Goal: Task Accomplishment & Management: Manage account settings

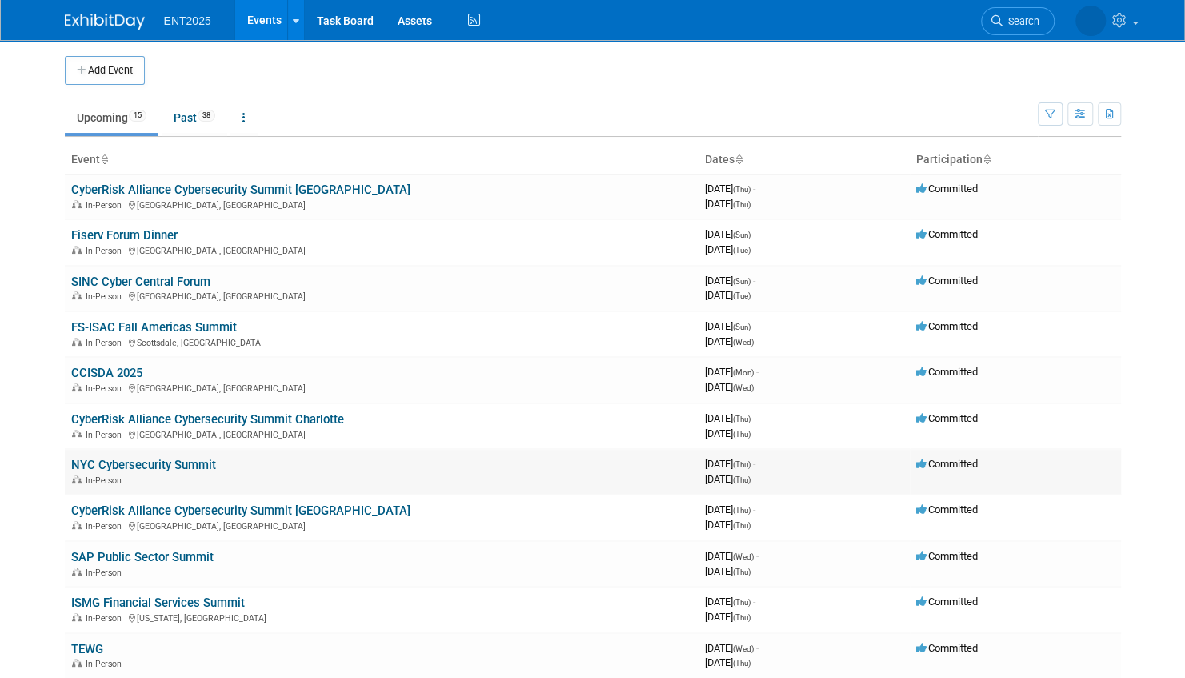
click at [184, 463] on link "NYC Cybersecurity Summit" at bounding box center [143, 465] width 145 height 14
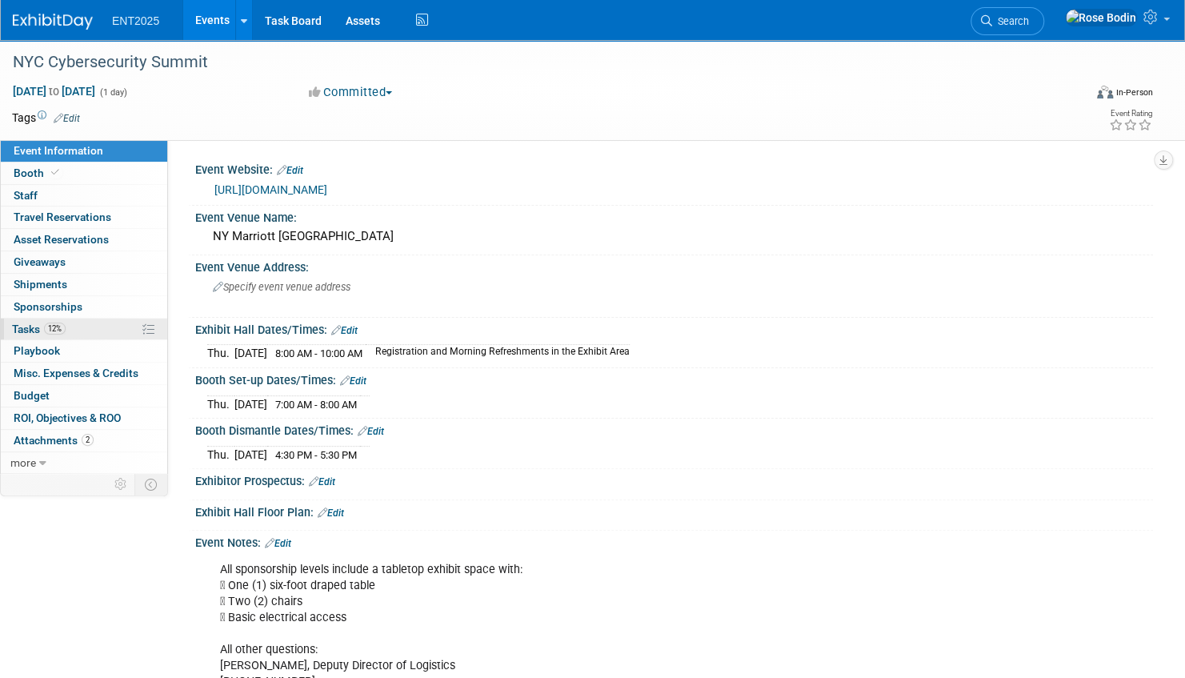
click at [99, 322] on link "12% Tasks 12%" at bounding box center [84, 329] width 166 height 22
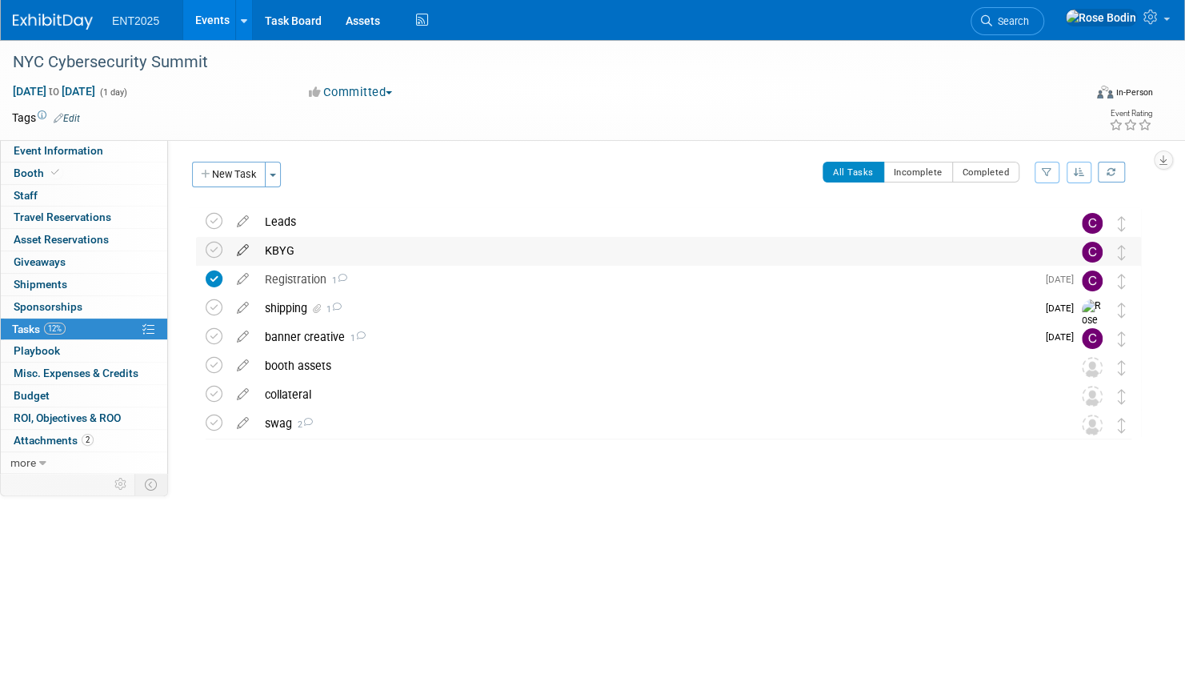
click at [241, 250] on icon at bounding box center [243, 247] width 28 height 20
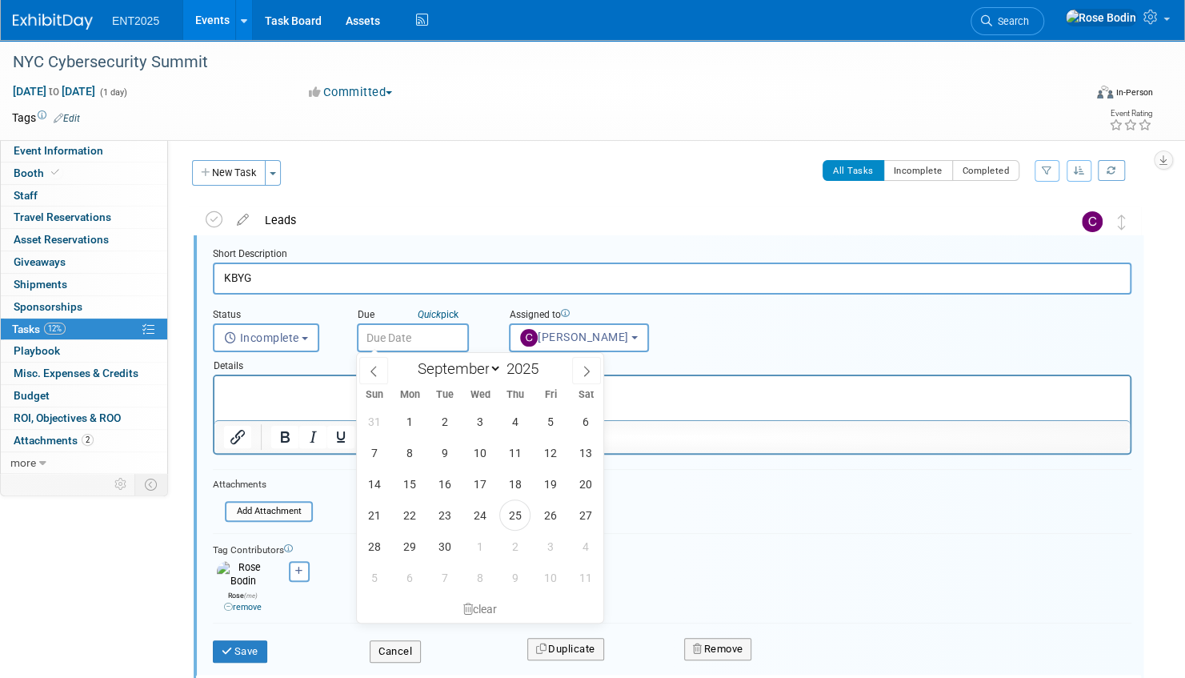
click at [419, 333] on input "text" at bounding box center [413, 337] width 112 height 29
click at [586, 367] on icon at bounding box center [587, 371] width 6 height 10
select select "9"
click at [410, 478] on span "13" at bounding box center [409, 483] width 31 height 31
type input "Oct 13, 2025"
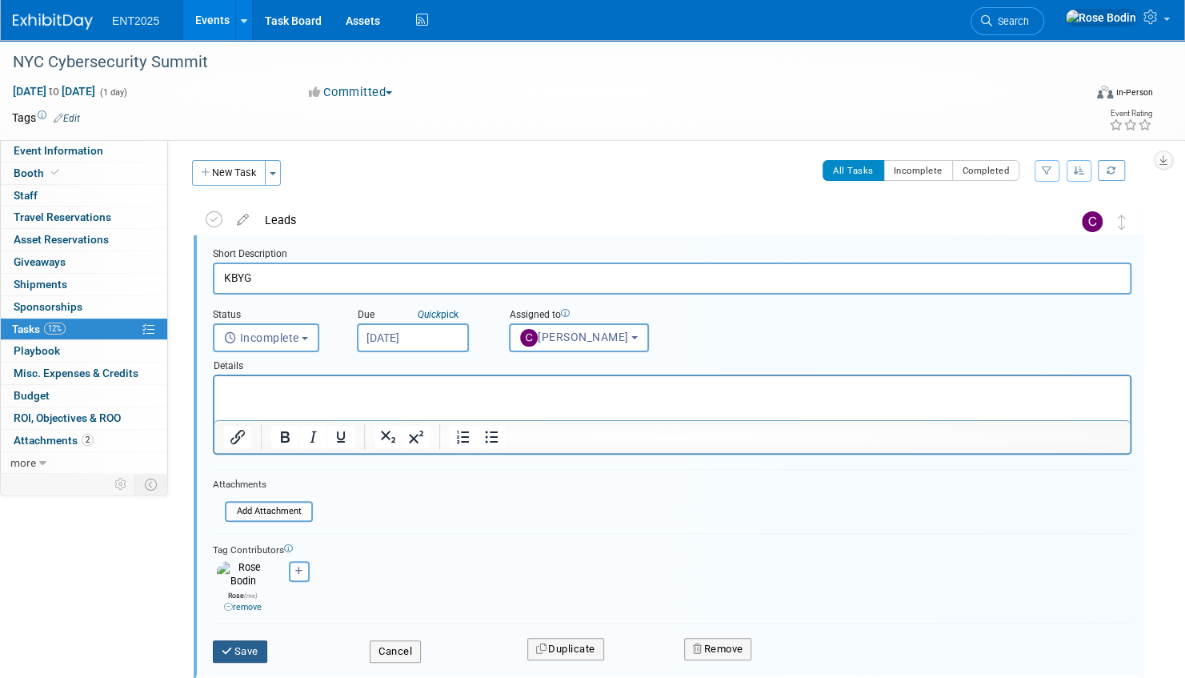
click at [248, 640] on button "Save" at bounding box center [240, 651] width 54 height 22
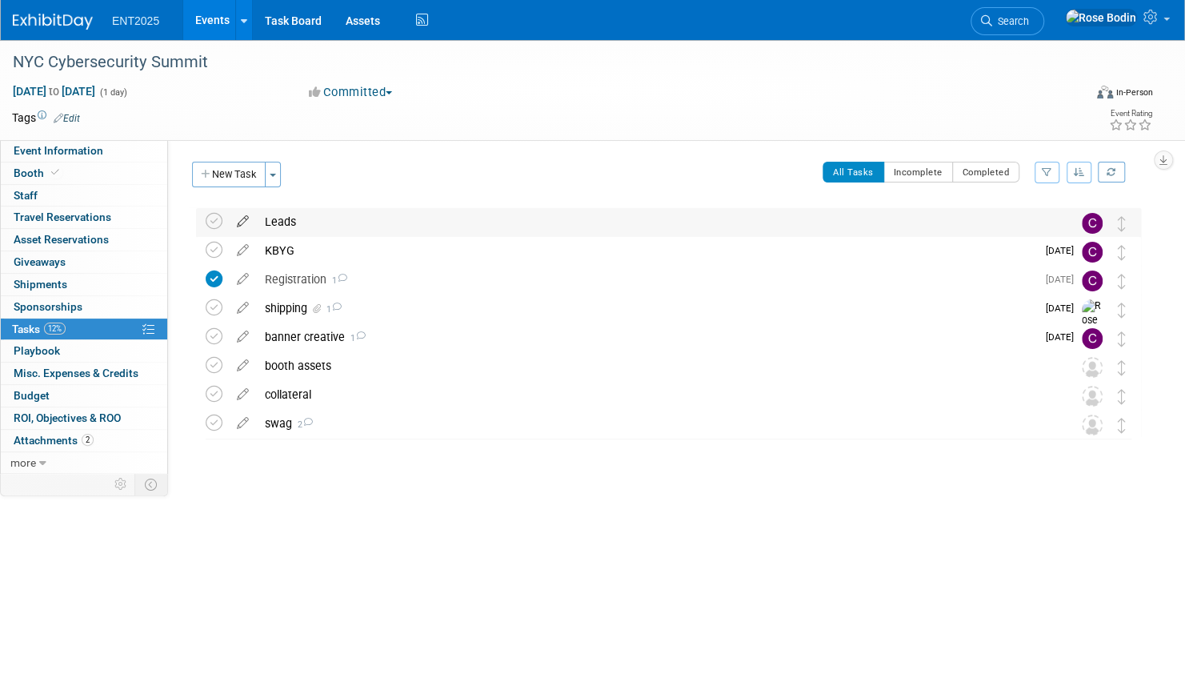
click at [240, 220] on icon at bounding box center [243, 218] width 28 height 20
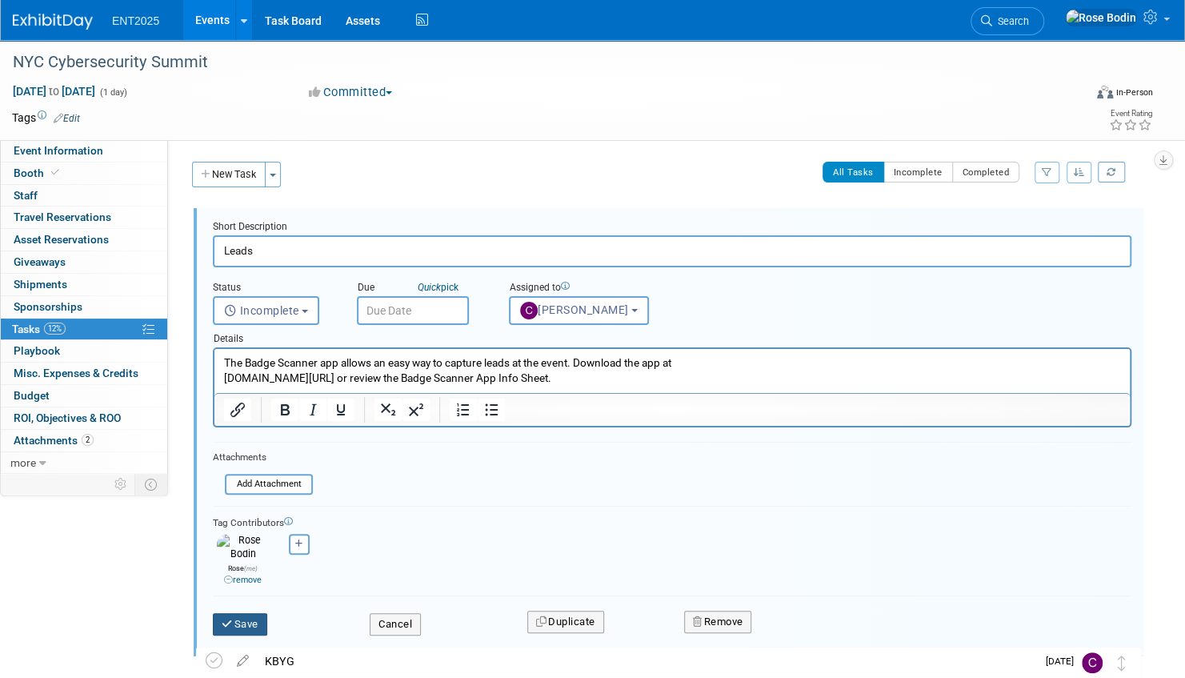
click at [238, 614] on button "Save" at bounding box center [240, 624] width 54 height 22
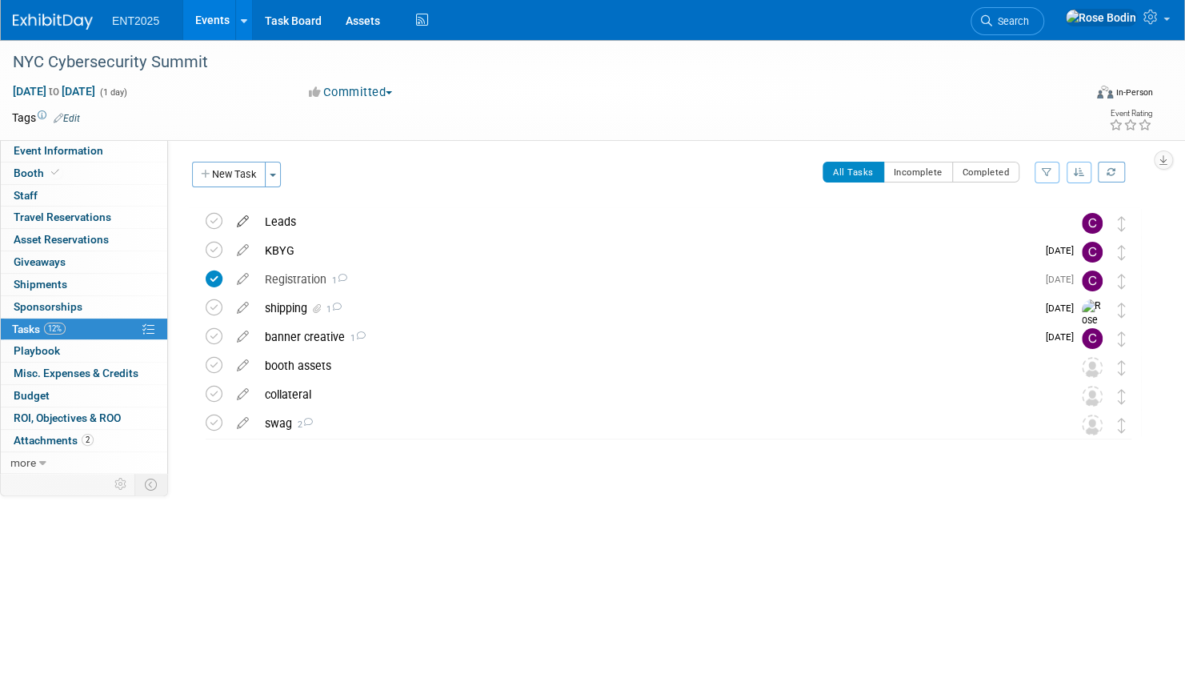
click at [242, 216] on icon at bounding box center [243, 218] width 28 height 20
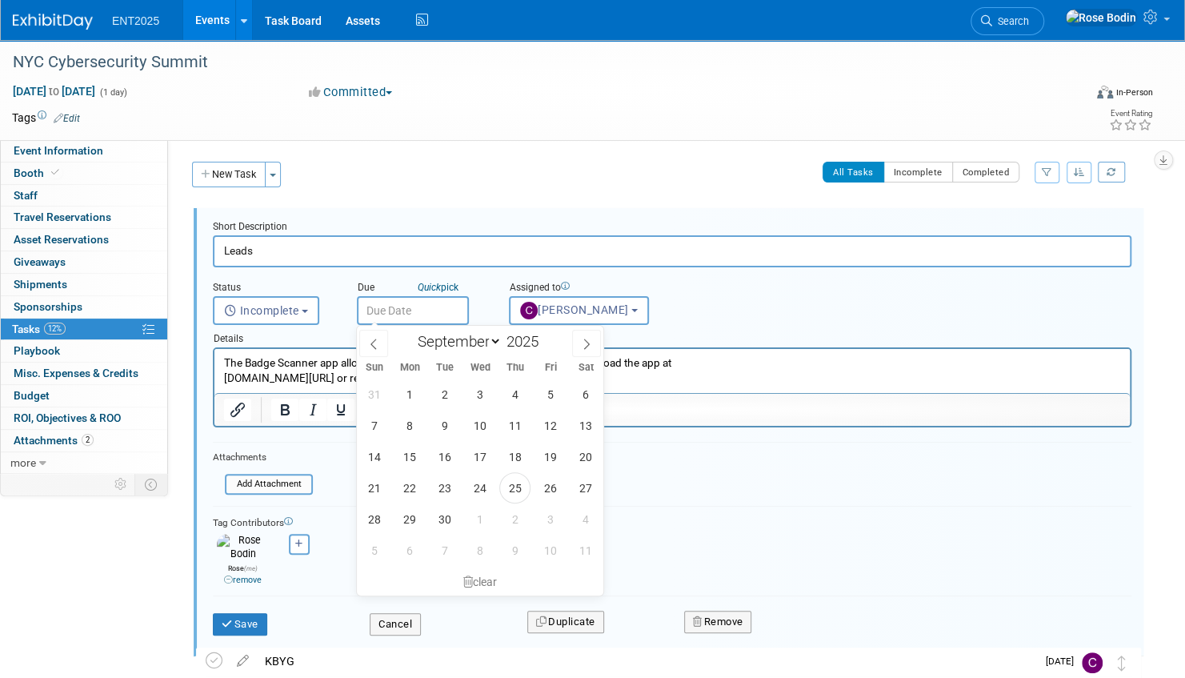
click at [405, 309] on input "text" at bounding box center [413, 310] width 112 height 29
click at [588, 338] on icon at bounding box center [586, 343] width 11 height 11
select select "9"
click at [417, 457] on span "13" at bounding box center [409, 456] width 31 height 31
type input "Oct 13, 2025"
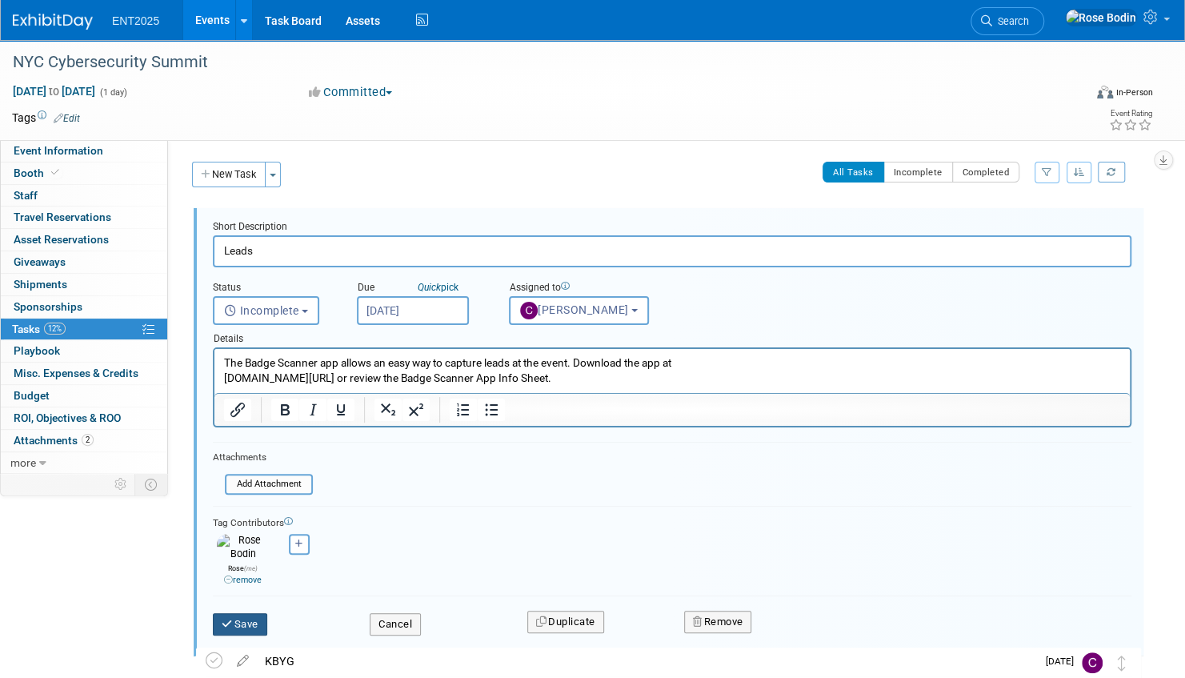
click at [250, 618] on button "Save" at bounding box center [240, 624] width 54 height 22
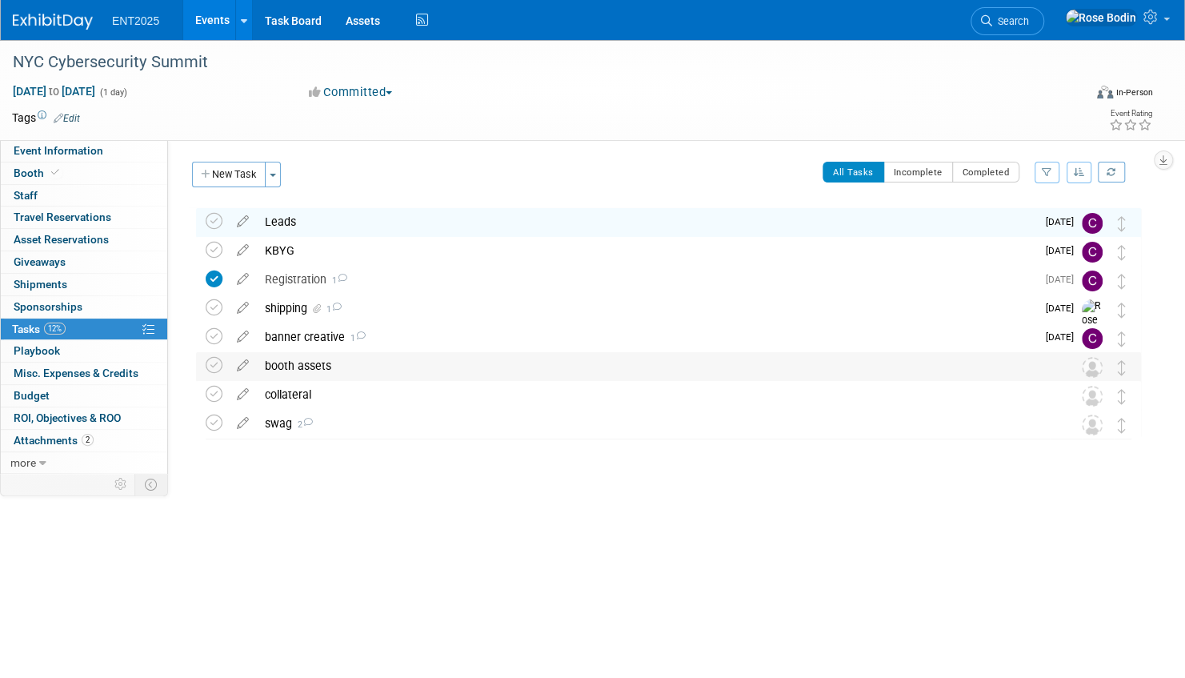
click at [410, 373] on div "booth assets" at bounding box center [653, 365] width 793 height 27
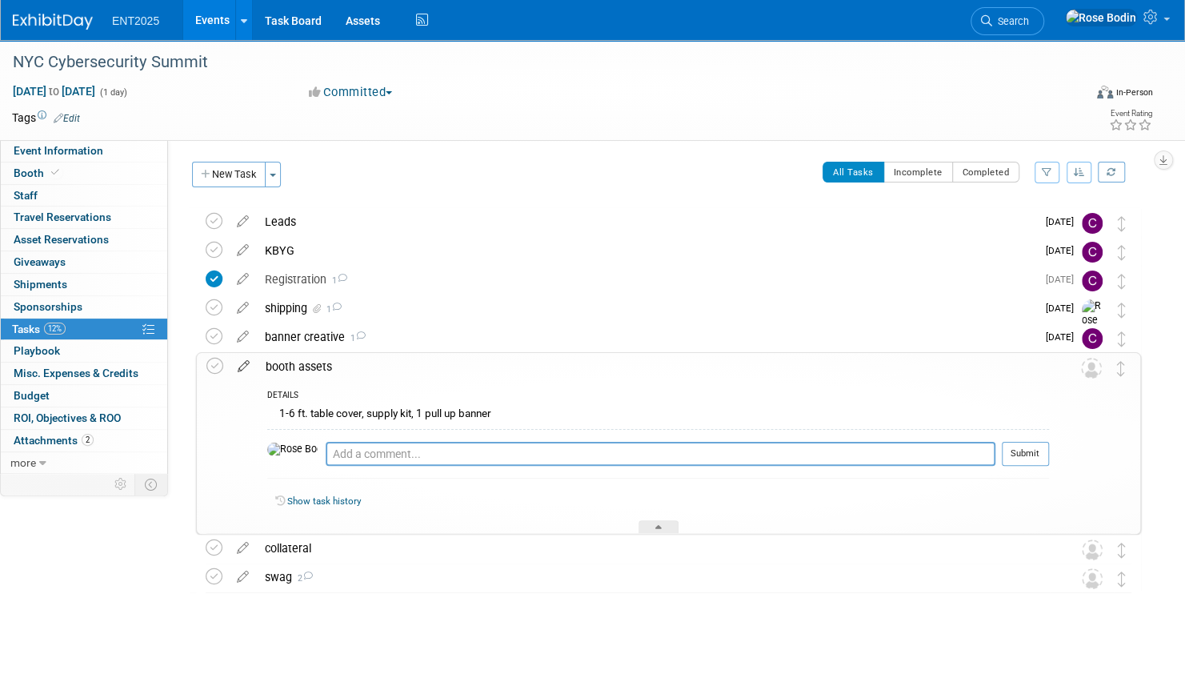
click at [244, 366] on icon at bounding box center [244, 363] width 28 height 20
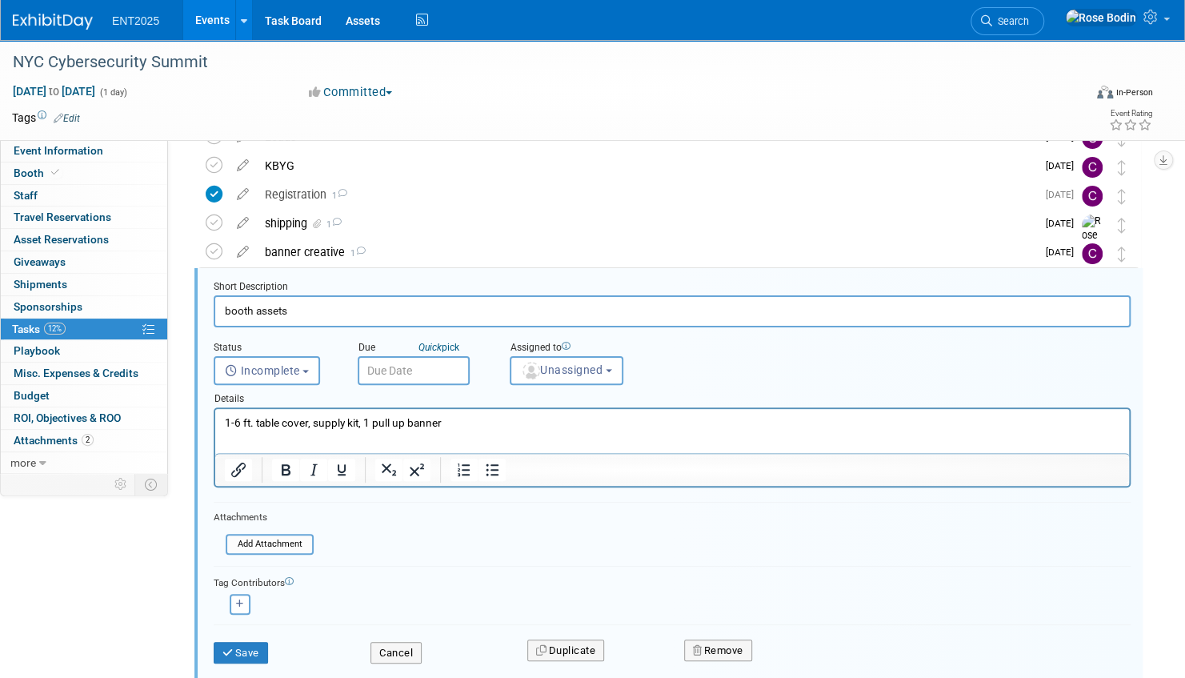
scroll to position [118, 0]
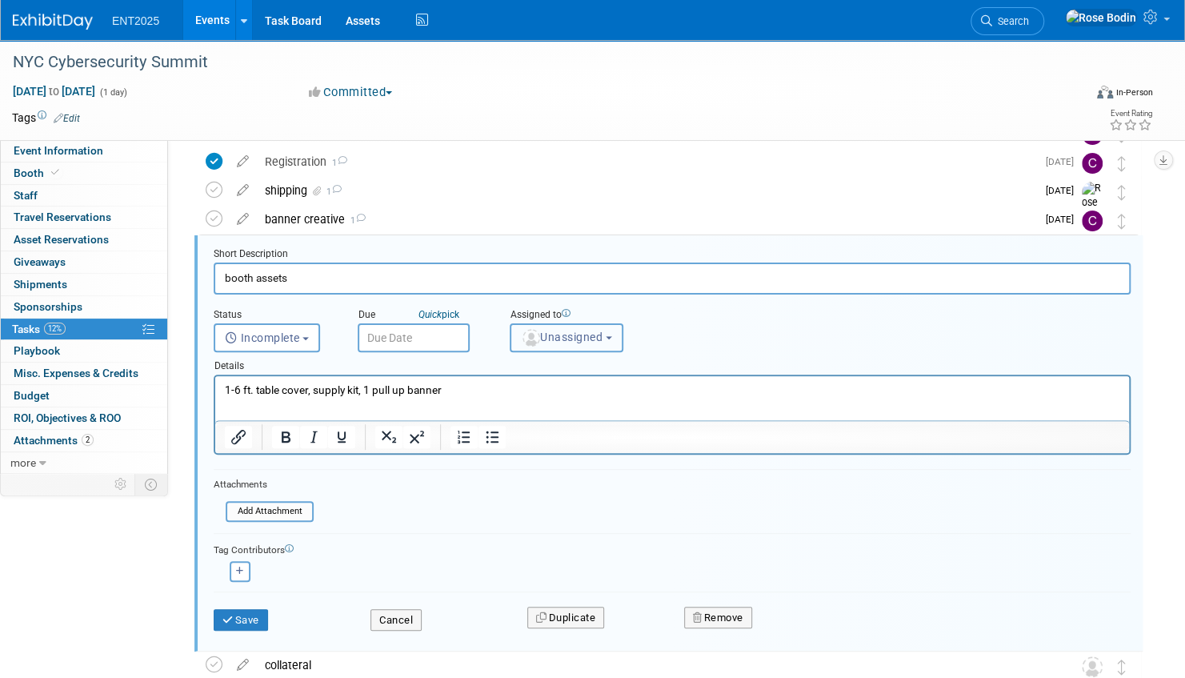
click at [544, 330] on span "Unassigned" at bounding box center [562, 336] width 82 height 13
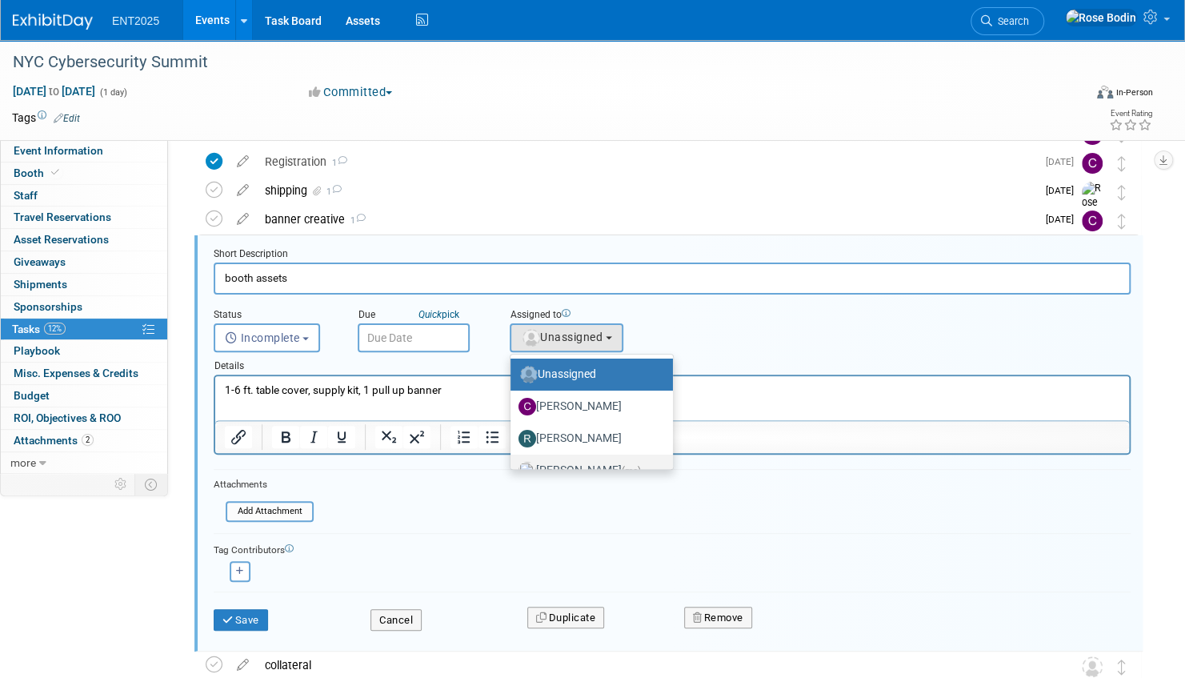
click at [568, 462] on label "Rose Bodin (me)" at bounding box center [587, 471] width 138 height 26
click at [513, 463] on input "Rose Bodin (me)" at bounding box center [507, 468] width 10 height 10
select select "fd414d53-3d64-4b99-a4d4-d4a7ab262892"
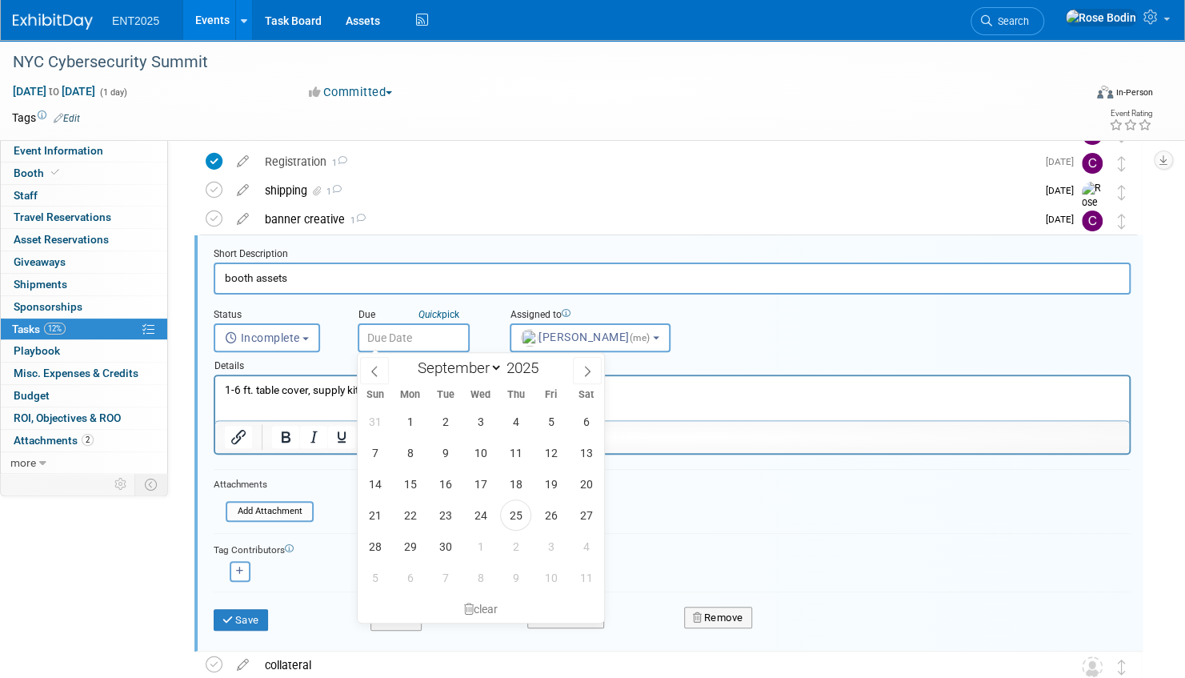
click at [427, 333] on input "text" at bounding box center [414, 337] width 112 height 29
click at [582, 367] on icon at bounding box center [587, 371] width 11 height 11
select select "9"
click at [512, 480] on span "16" at bounding box center [515, 483] width 31 height 31
type input "Oct 16, 2025"
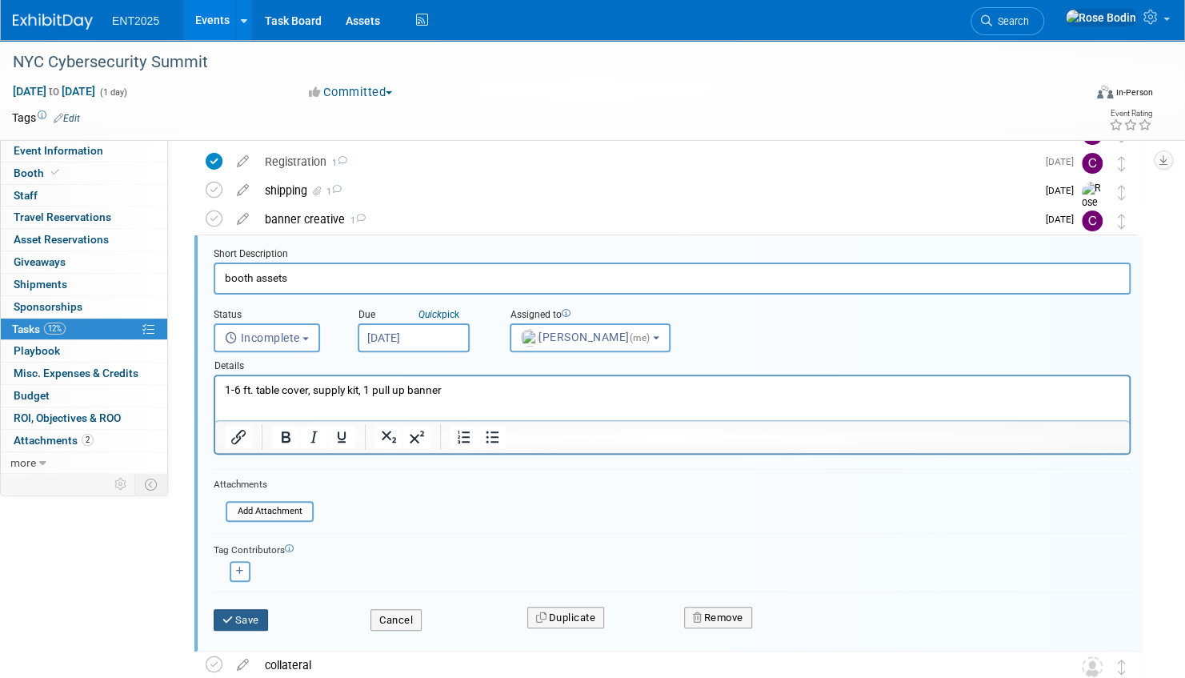
click at [246, 616] on button "Save" at bounding box center [241, 620] width 54 height 22
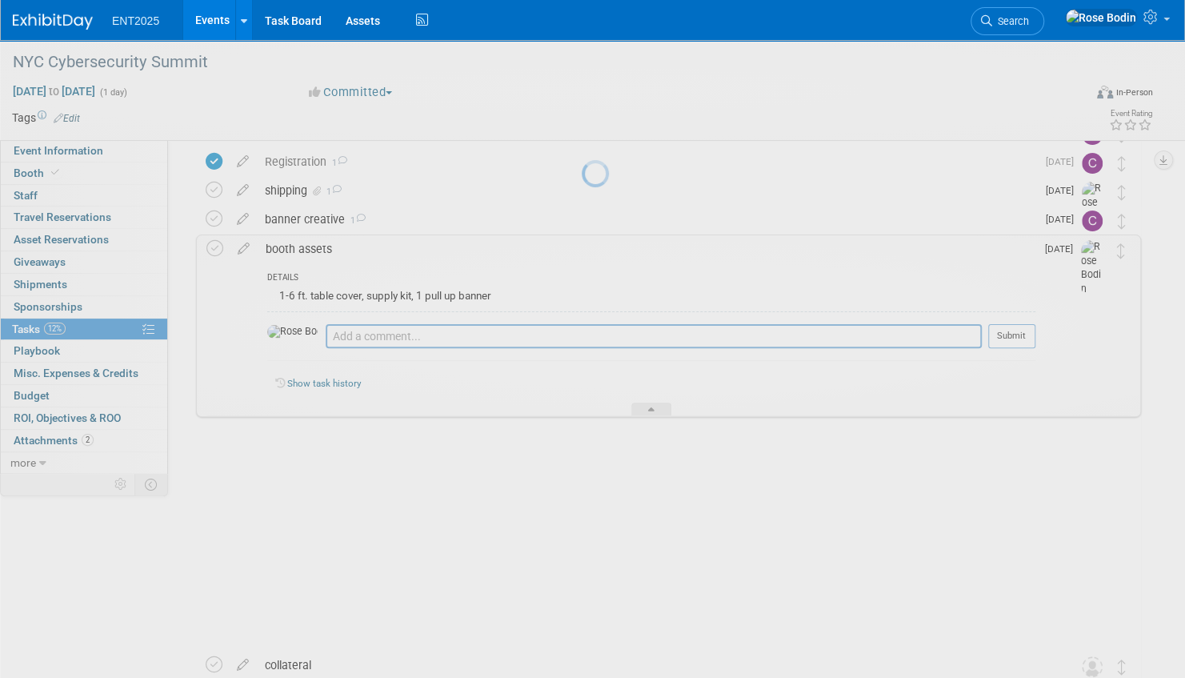
scroll to position [11, 0]
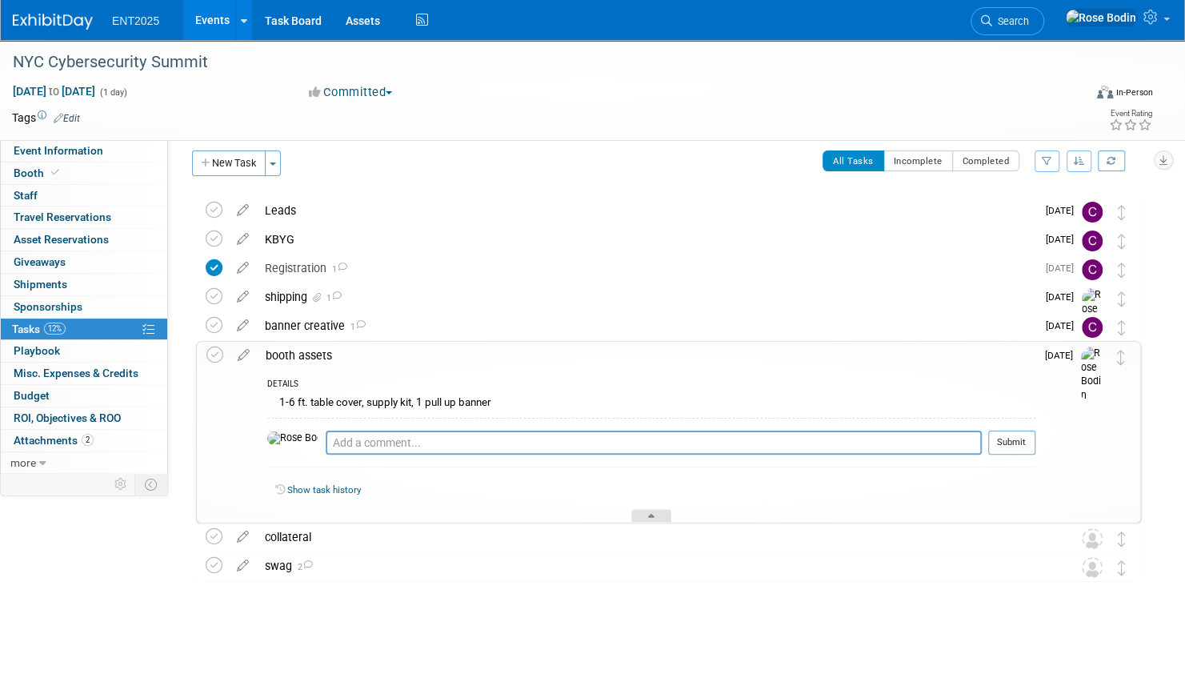
click at [654, 514] on icon at bounding box center [651, 519] width 6 height 10
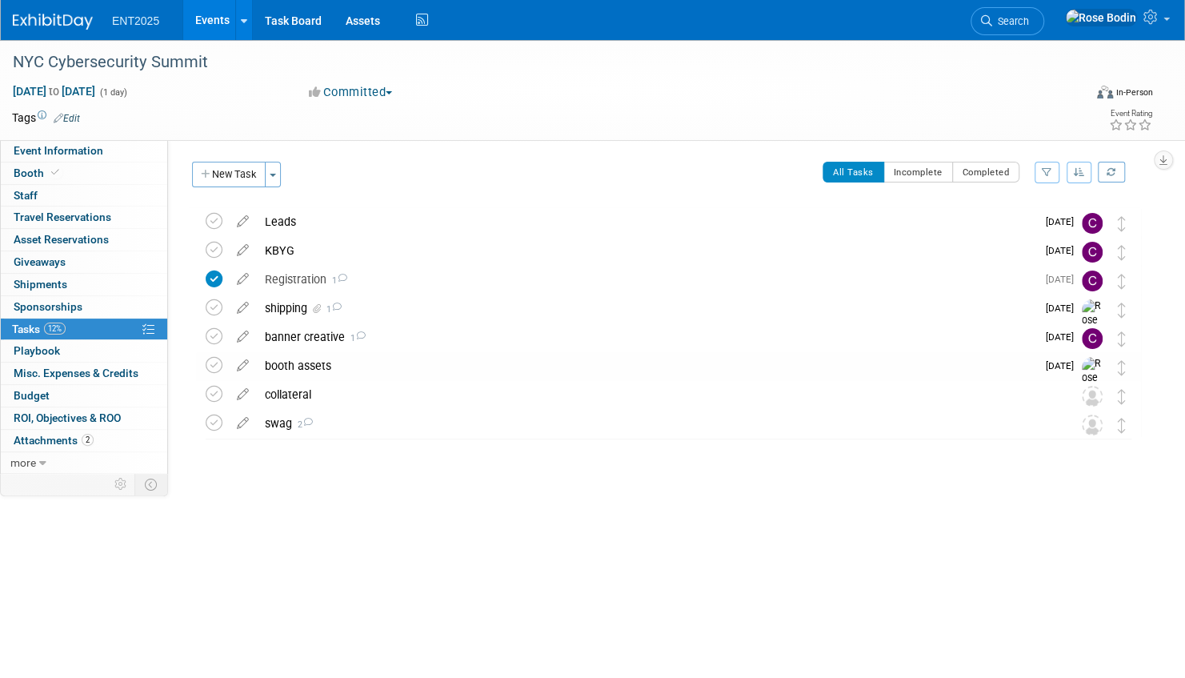
scroll to position [0, 0]
click at [429, 390] on div "collateral" at bounding box center [653, 394] width 793 height 27
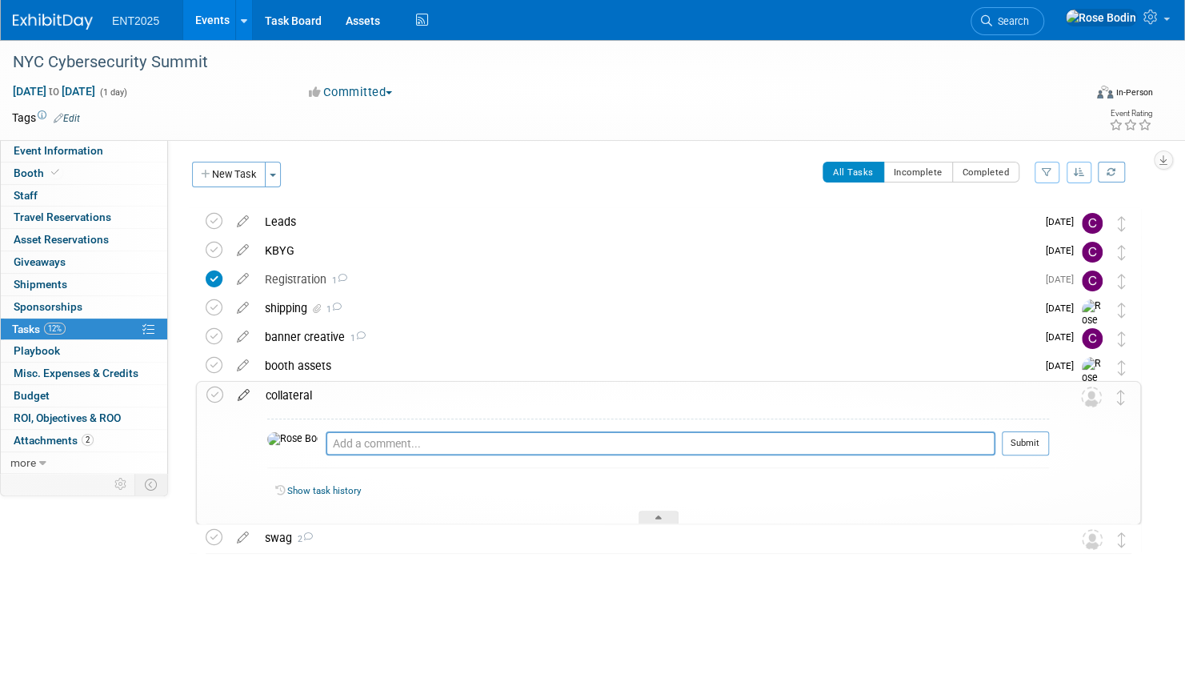
click at [242, 394] on icon at bounding box center [244, 392] width 28 height 20
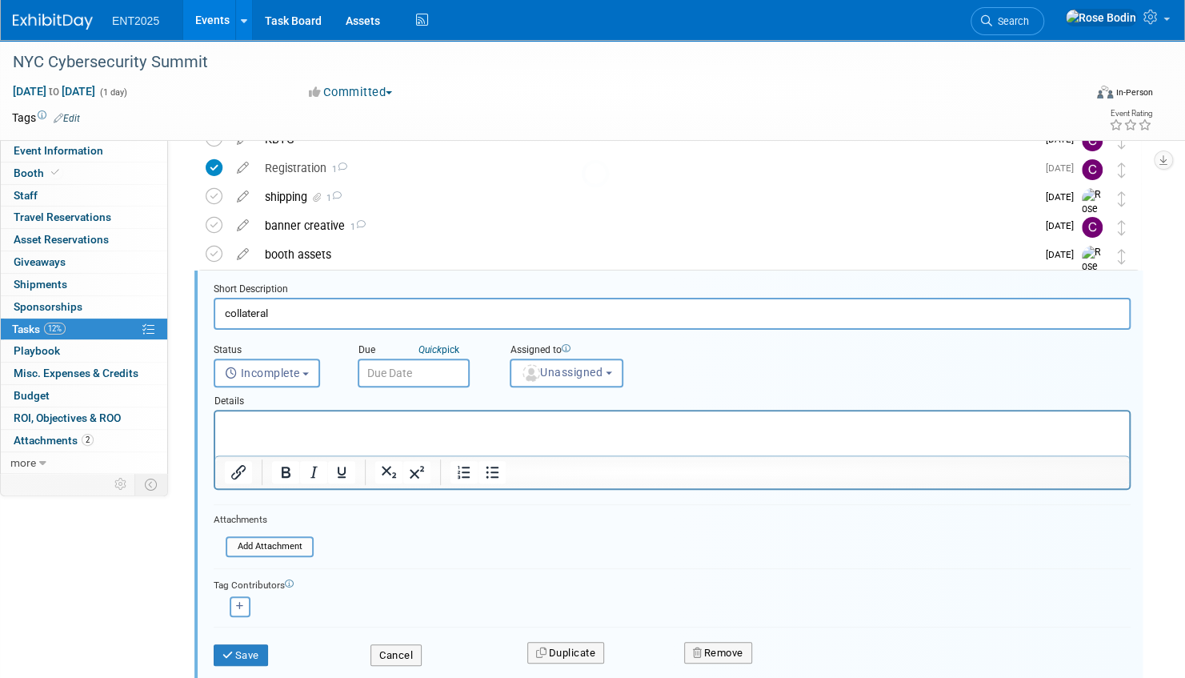
scroll to position [146, 0]
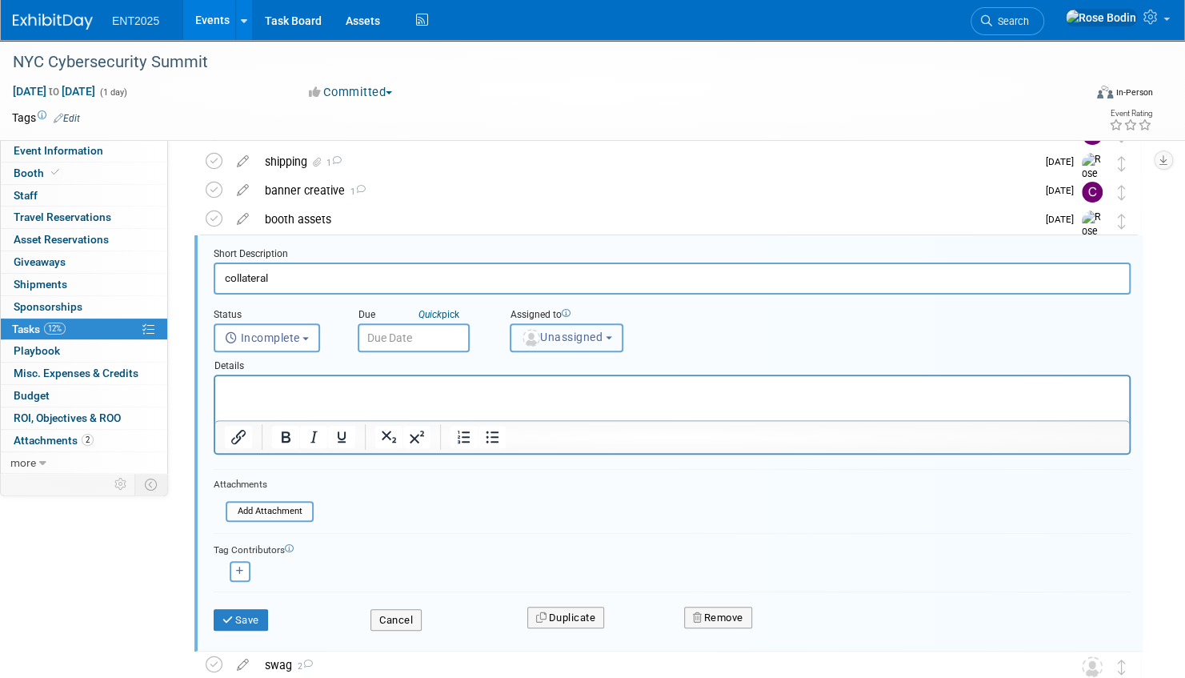
click at [584, 336] on span "Unassigned" at bounding box center [562, 336] width 82 height 13
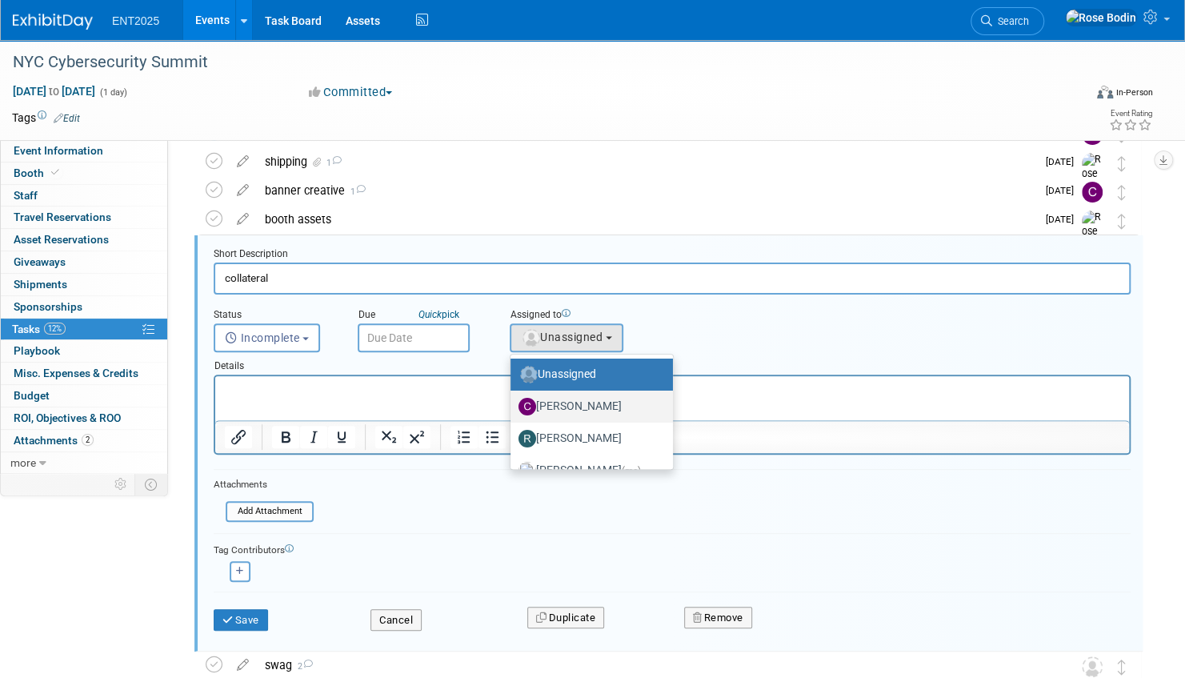
click at [579, 402] on label "Colleen Mueller" at bounding box center [587, 407] width 138 height 26
click at [513, 402] on input "Colleen Mueller" at bounding box center [507, 404] width 10 height 10
select select "c679912e-9f1b-4cbc-9cec-690f5e98d8db"
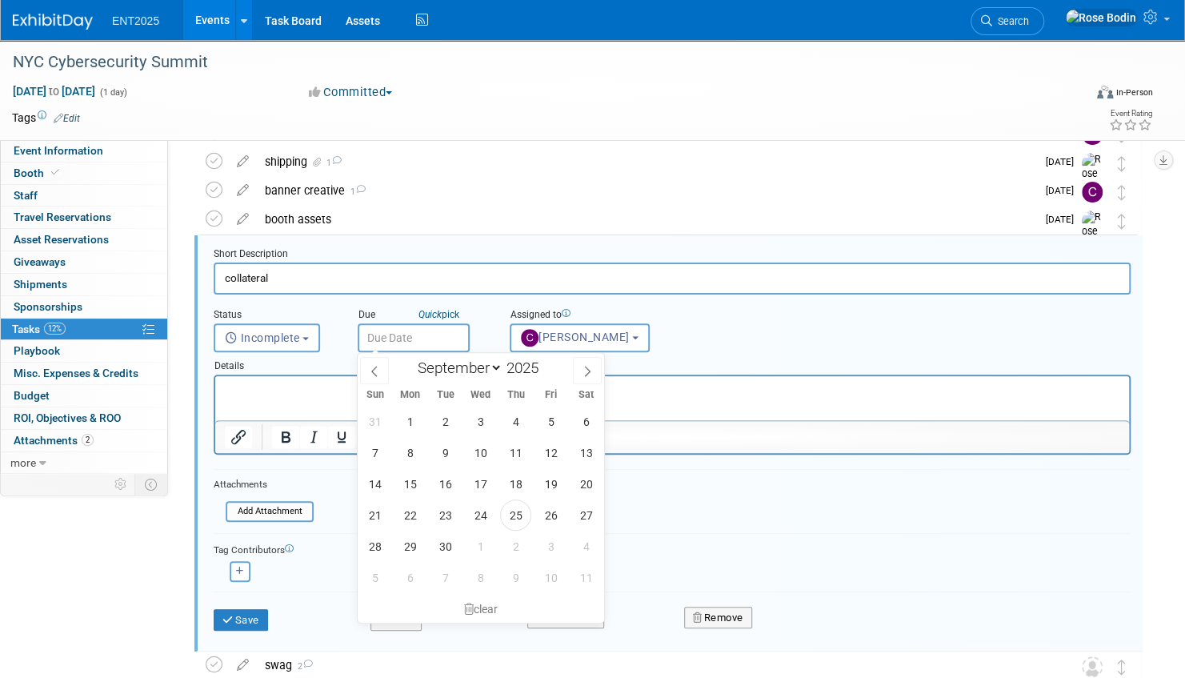
click at [421, 334] on input "text" at bounding box center [414, 337] width 112 height 29
click at [416, 424] on span "1" at bounding box center [409, 421] width 31 height 31
type input "Sep 1, 2025"
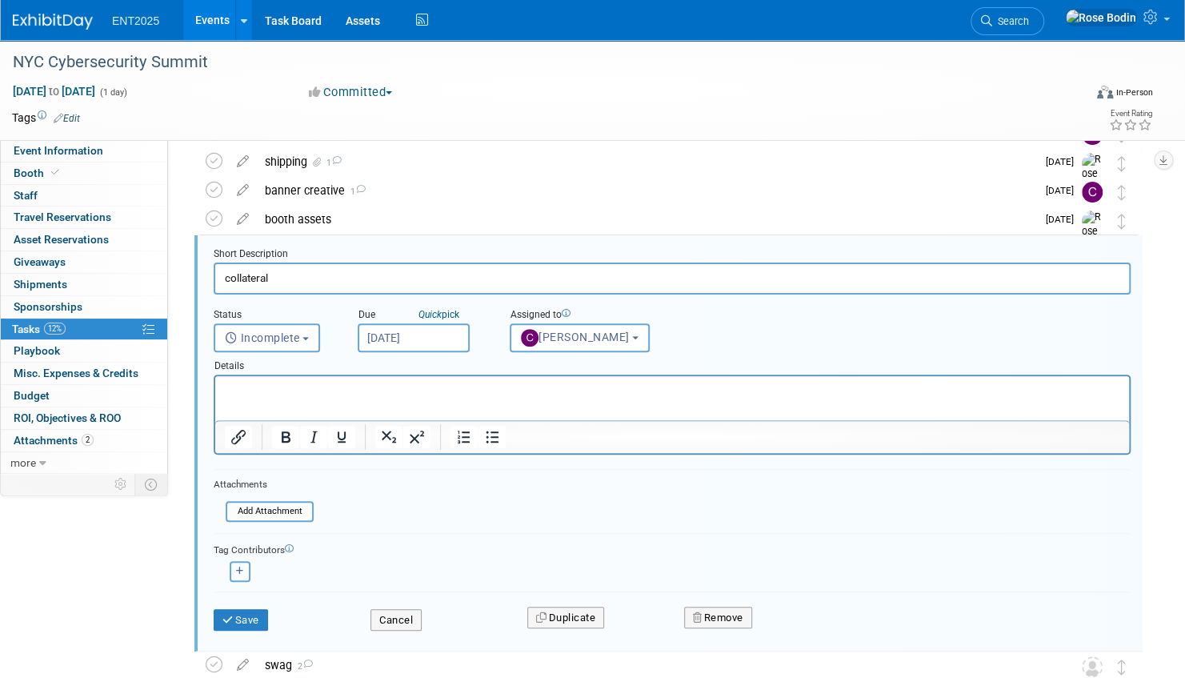
click at [243, 566] on button "button" at bounding box center [240, 571] width 21 height 21
select select
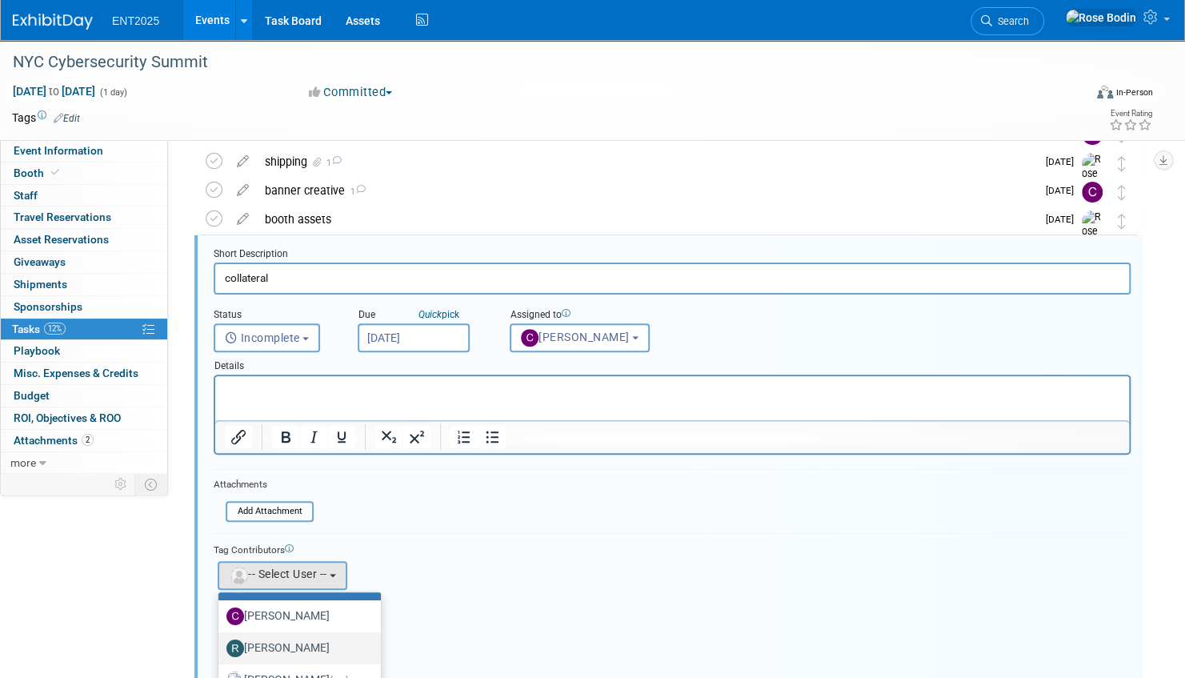
scroll to position [53, 0]
click at [282, 651] on label "Rose Bodin (me)" at bounding box center [295, 655] width 138 height 26
click at [221, 651] on input "Rose Bodin (me)" at bounding box center [215, 653] width 10 height 10
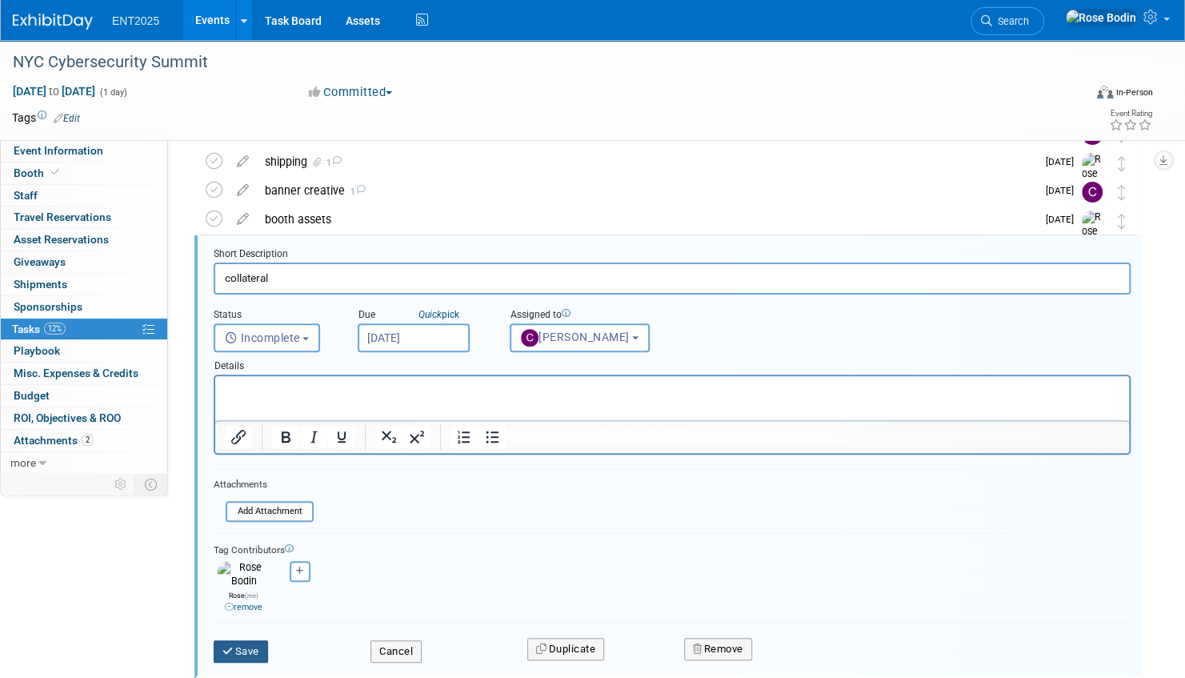
click at [239, 640] on button "Save" at bounding box center [241, 651] width 54 height 22
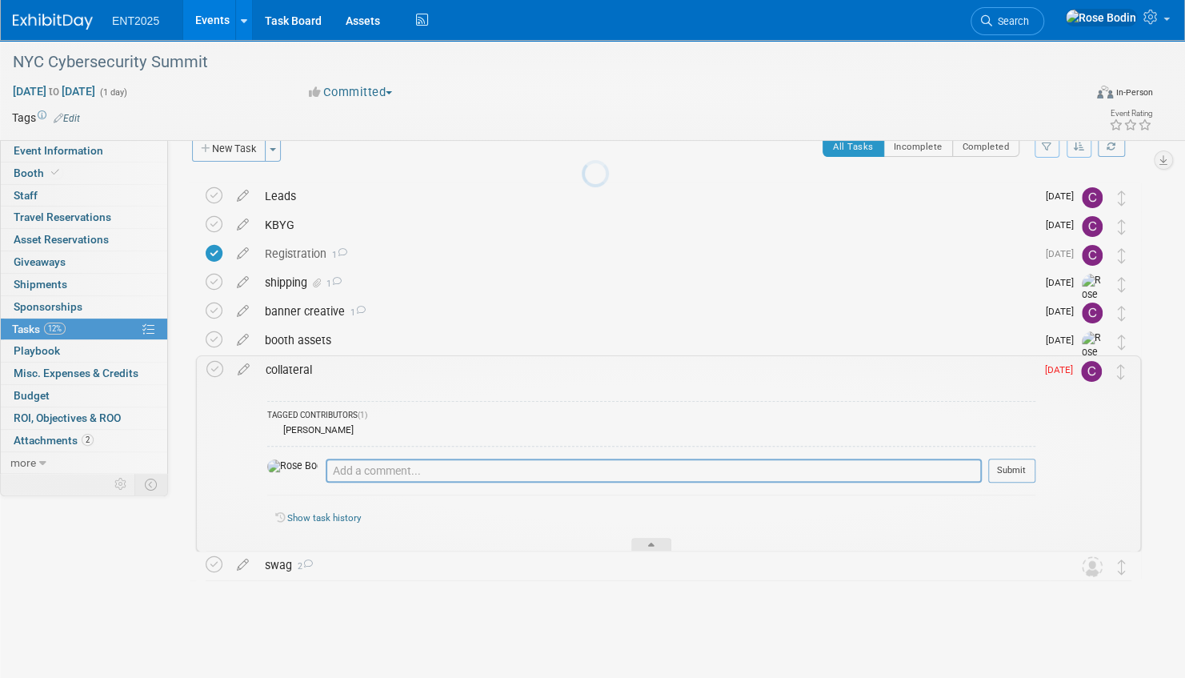
scroll to position [25, 0]
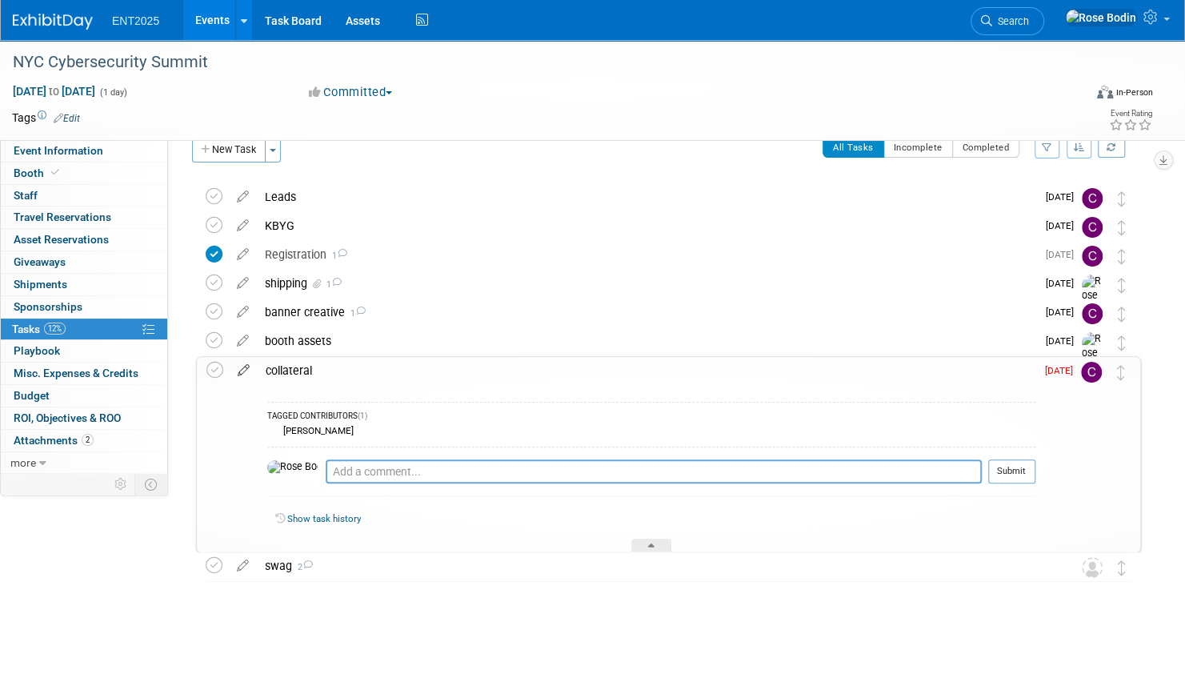
click at [245, 370] on icon at bounding box center [244, 367] width 28 height 20
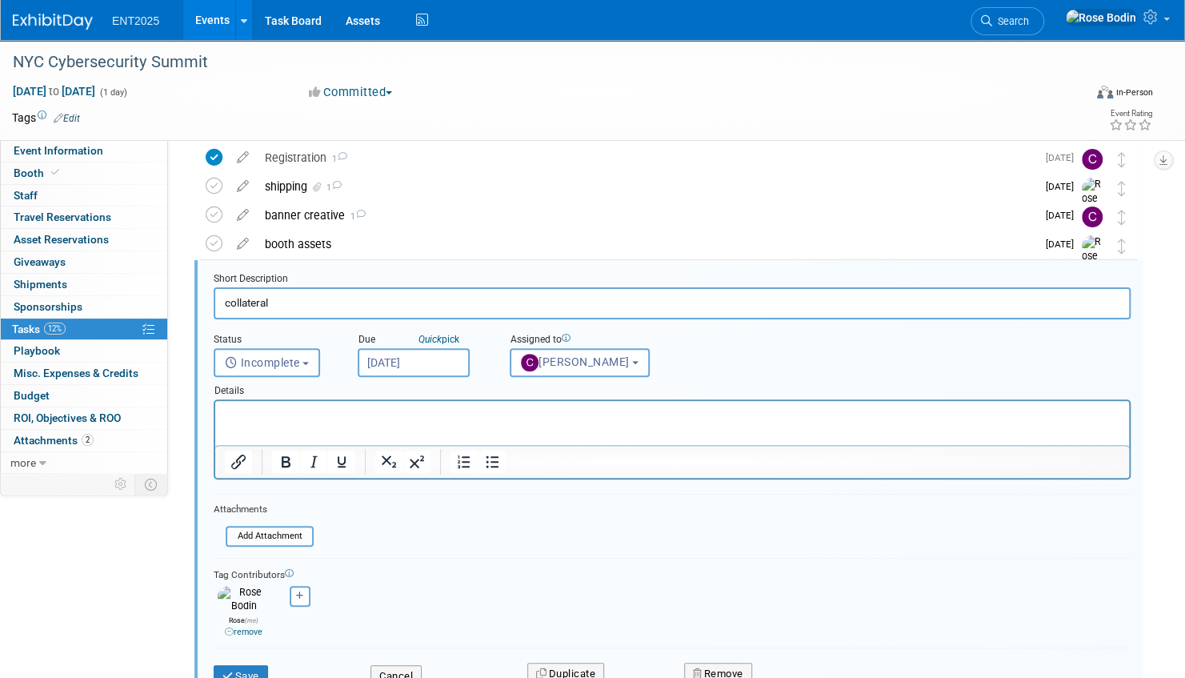
scroll to position [146, 0]
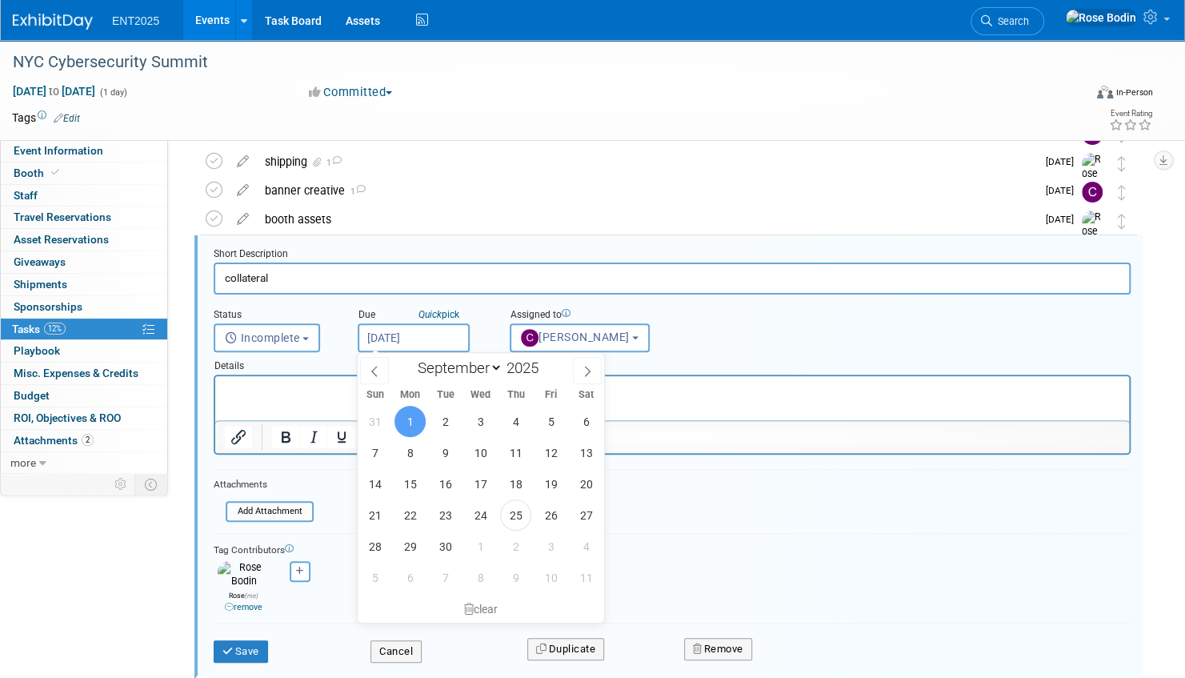
click at [444, 339] on input "Sep 1, 2025" at bounding box center [414, 337] width 112 height 29
click at [582, 373] on icon at bounding box center [587, 371] width 11 height 11
select select "9"
click at [413, 450] on span "6" at bounding box center [409, 452] width 31 height 31
type input "Oct 6, 2025"
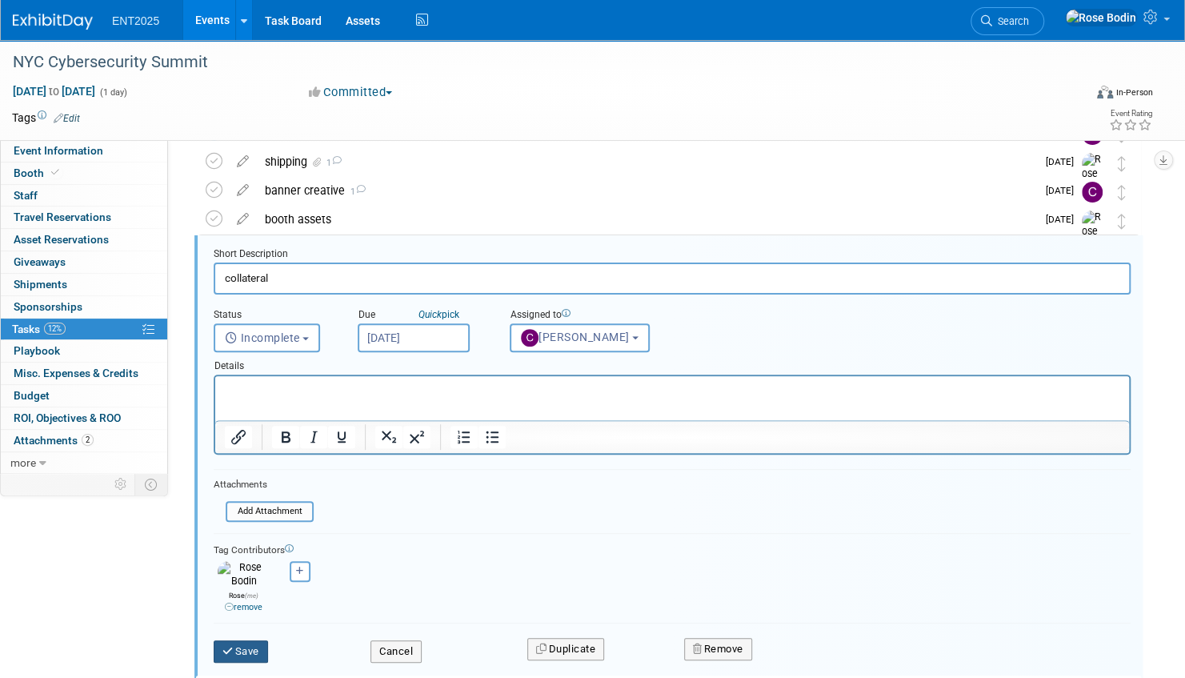
click at [240, 642] on button "Save" at bounding box center [241, 651] width 54 height 22
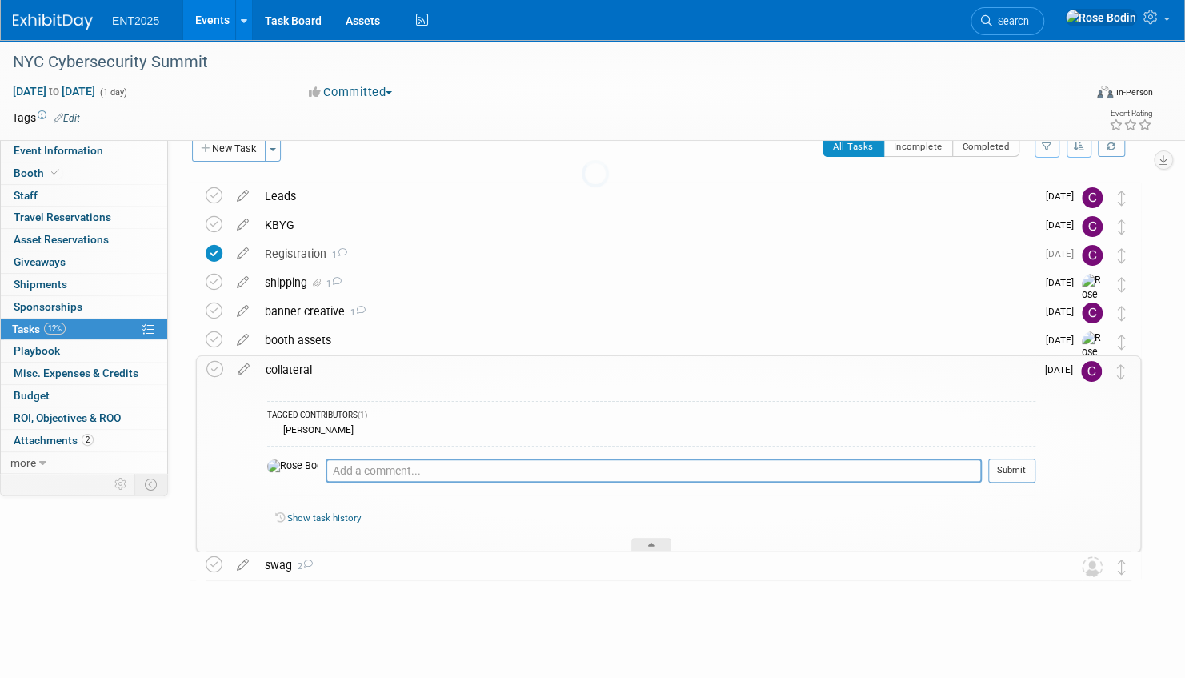
scroll to position [25, 0]
click at [653, 538] on div at bounding box center [651, 545] width 40 height 14
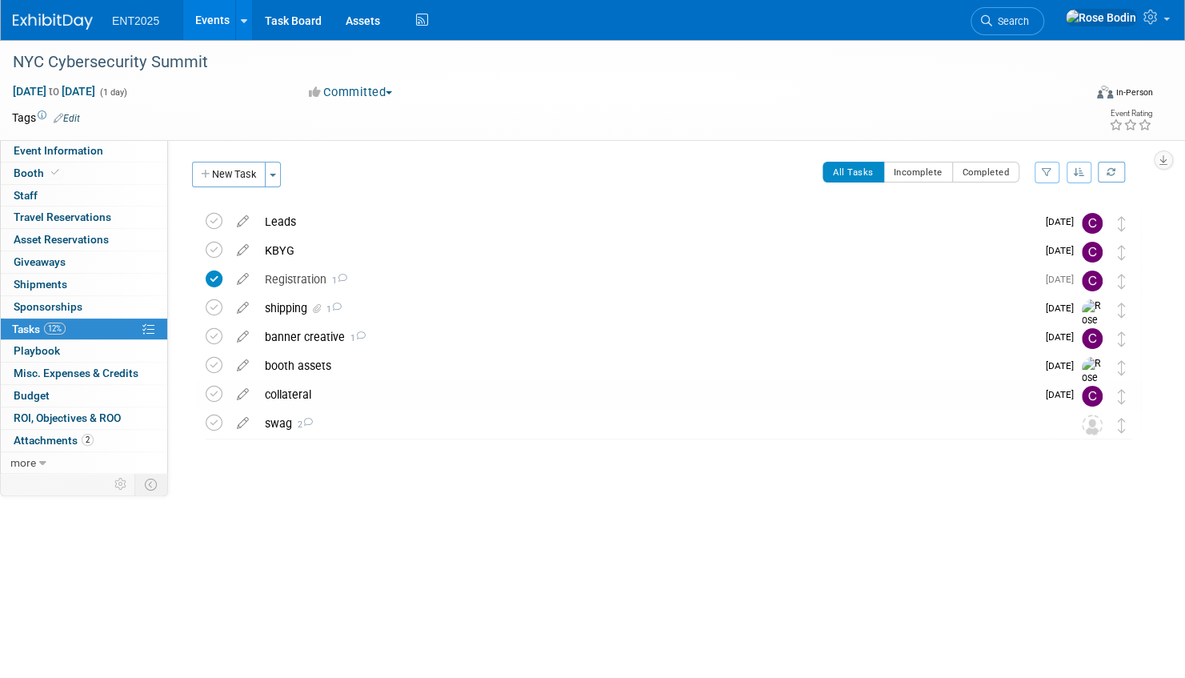
scroll to position [0, 0]
click at [274, 422] on div "swag 2" at bounding box center [653, 423] width 793 height 27
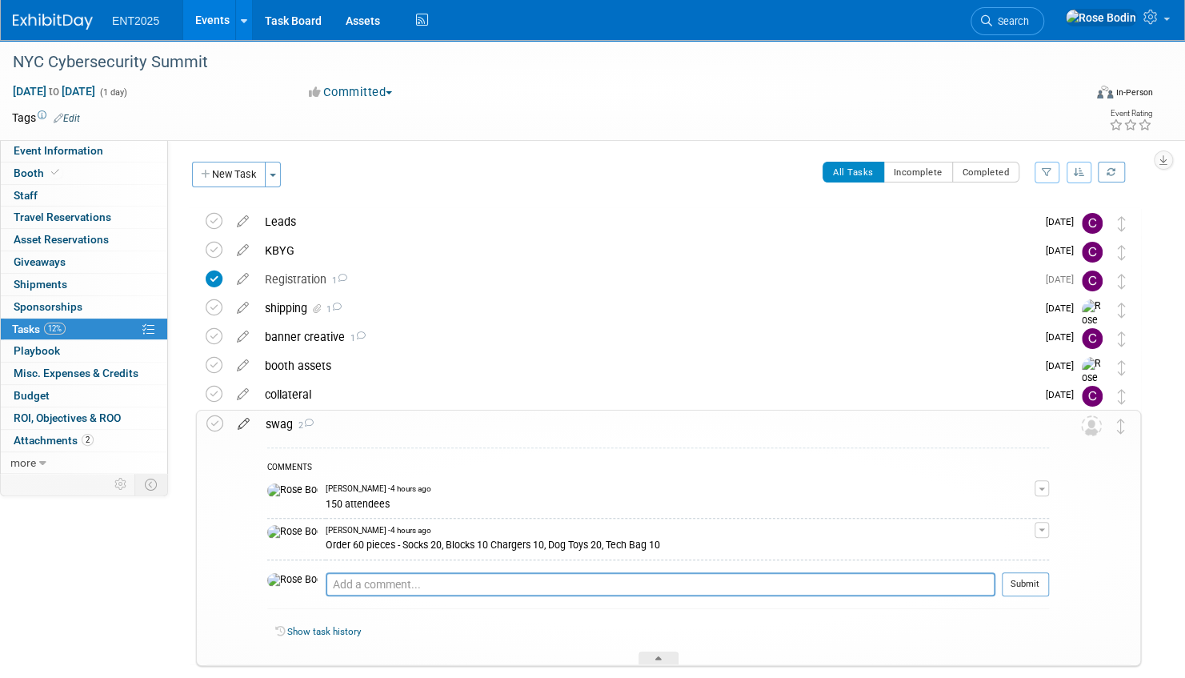
click at [242, 422] on icon at bounding box center [244, 420] width 28 height 20
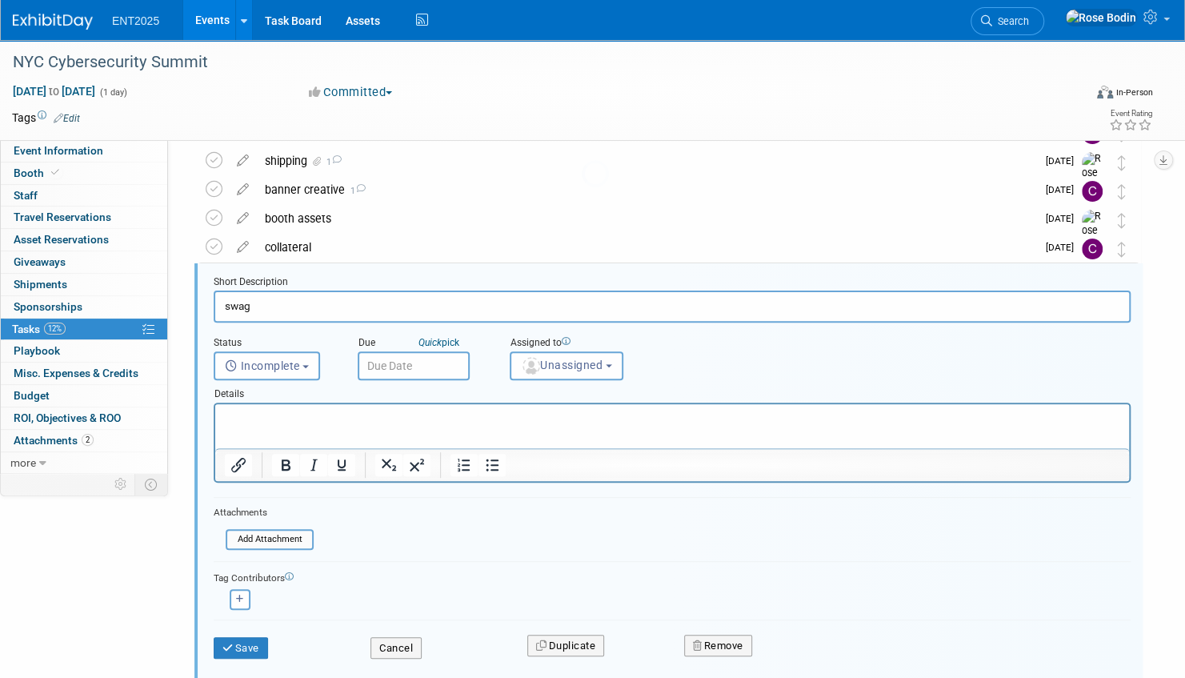
scroll to position [175, 0]
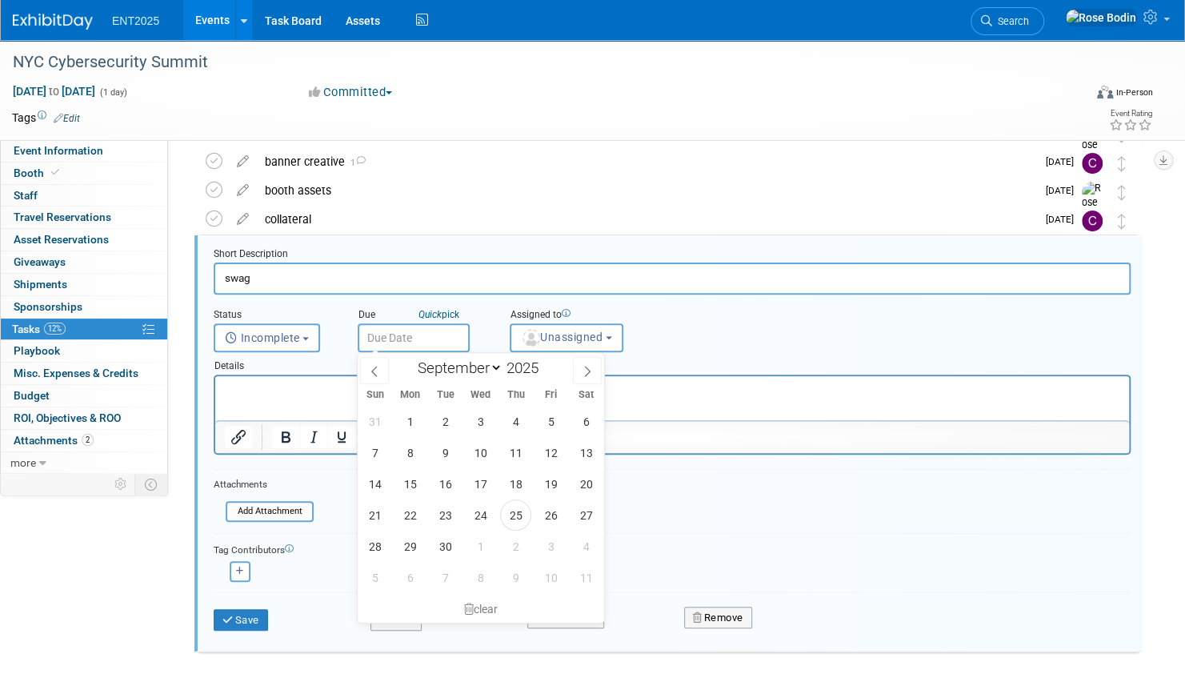
click at [428, 342] on input "text" at bounding box center [414, 337] width 112 height 29
click at [583, 367] on icon at bounding box center [587, 371] width 11 height 11
select select "9"
click at [550, 450] on span "10" at bounding box center [550, 452] width 31 height 31
type input "Oct 10, 2025"
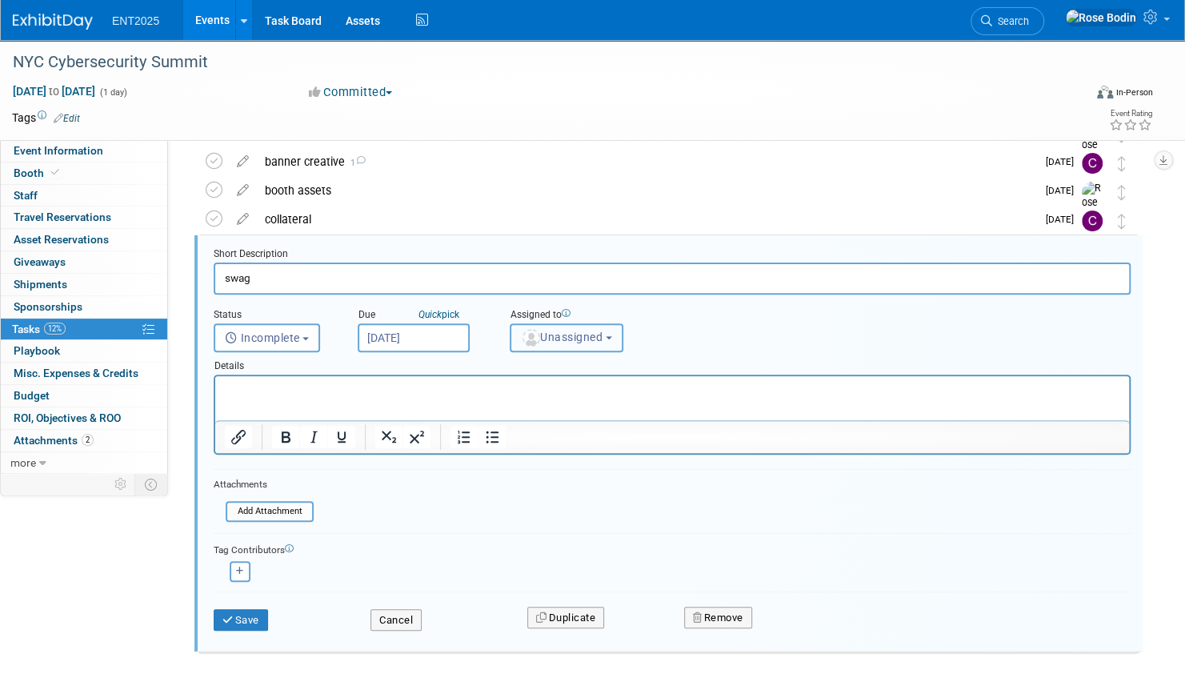
click at [573, 334] on span "Unassigned" at bounding box center [562, 336] width 82 height 13
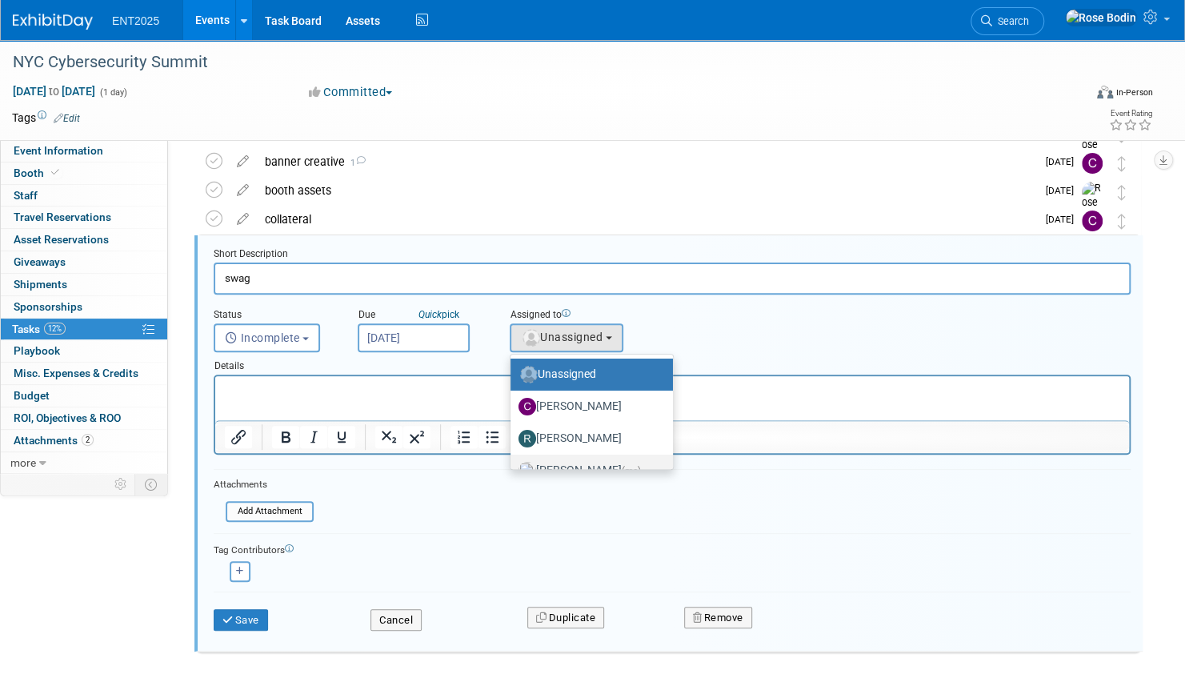
click at [571, 461] on label "Rose Bodin (me)" at bounding box center [587, 471] width 138 height 26
click at [513, 463] on input "Rose Bodin (me)" at bounding box center [507, 468] width 10 height 10
select select "fd414d53-3d64-4b99-a4d4-d4a7ab262892"
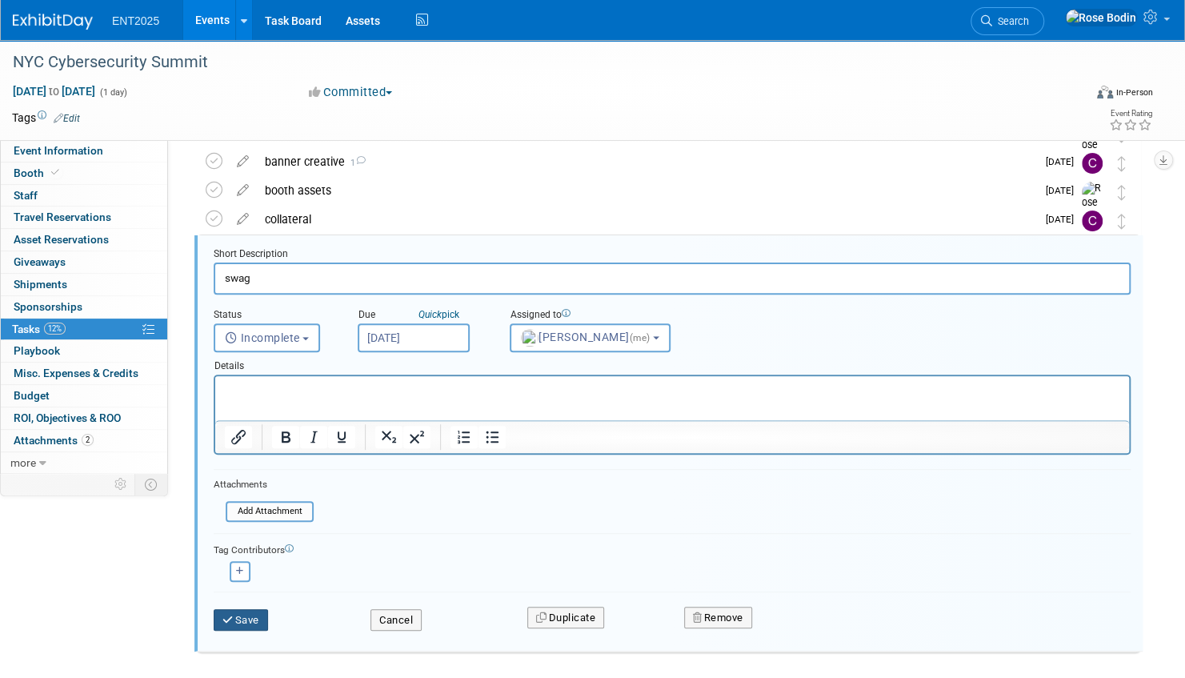
click at [247, 611] on button "Save" at bounding box center [241, 620] width 54 height 22
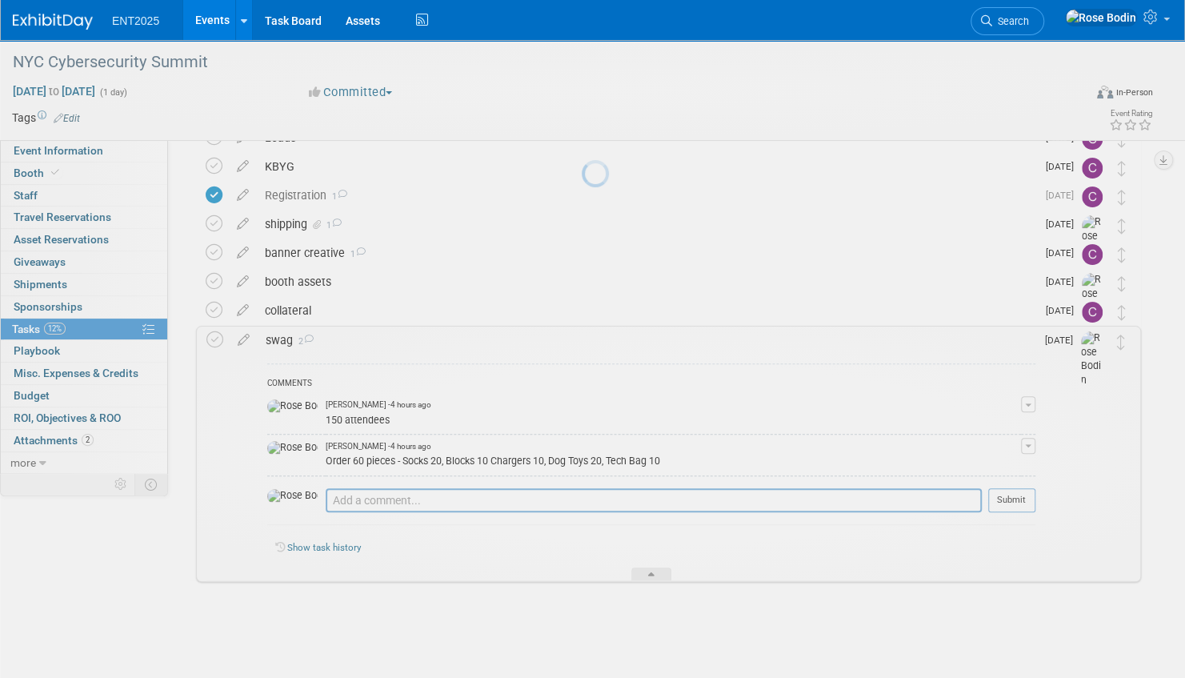
scroll to position [83, 0]
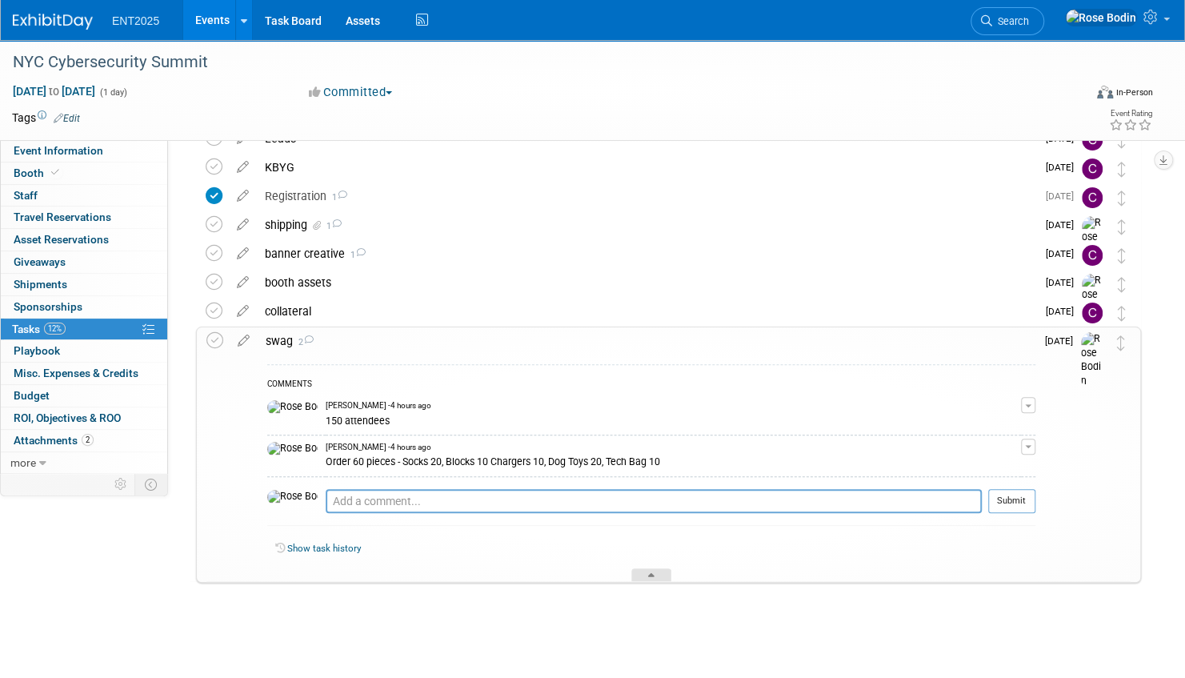
click at [652, 568] on div at bounding box center [651, 575] width 40 height 14
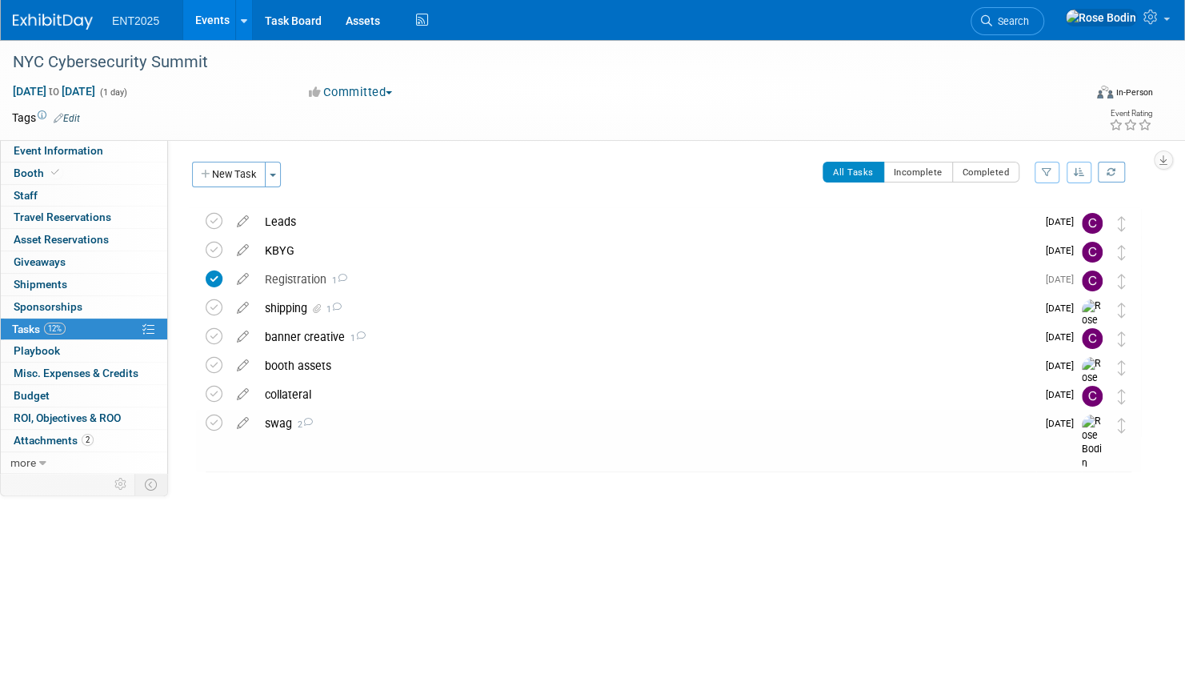
scroll to position [0, 0]
click at [217, 16] on link "Events" at bounding box center [212, 20] width 58 height 40
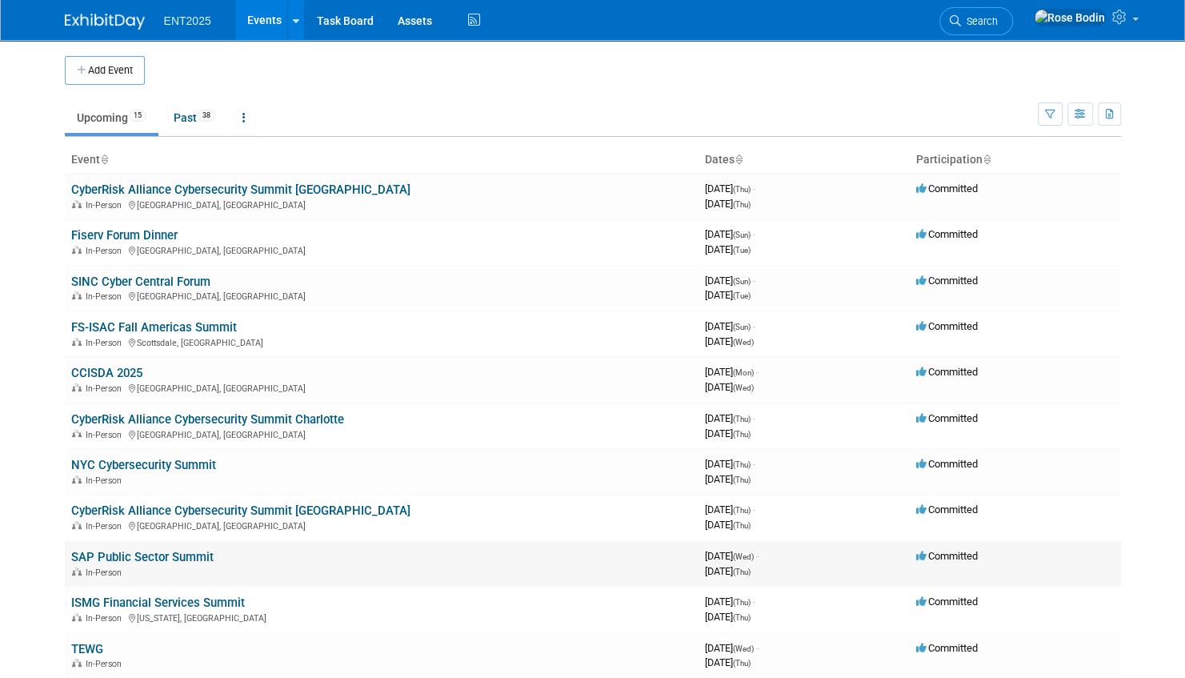
click at [156, 554] on link "SAP Public Sector Summit" at bounding box center [142, 557] width 142 height 14
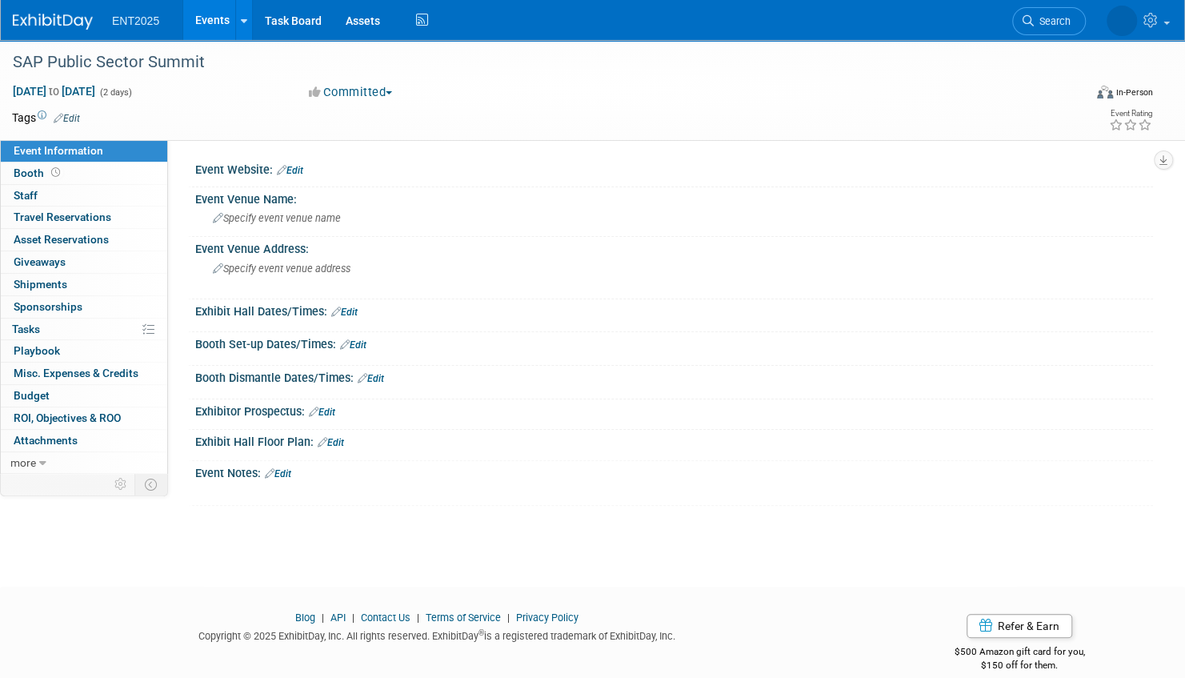
click at [210, 18] on link "Events" at bounding box center [212, 20] width 58 height 40
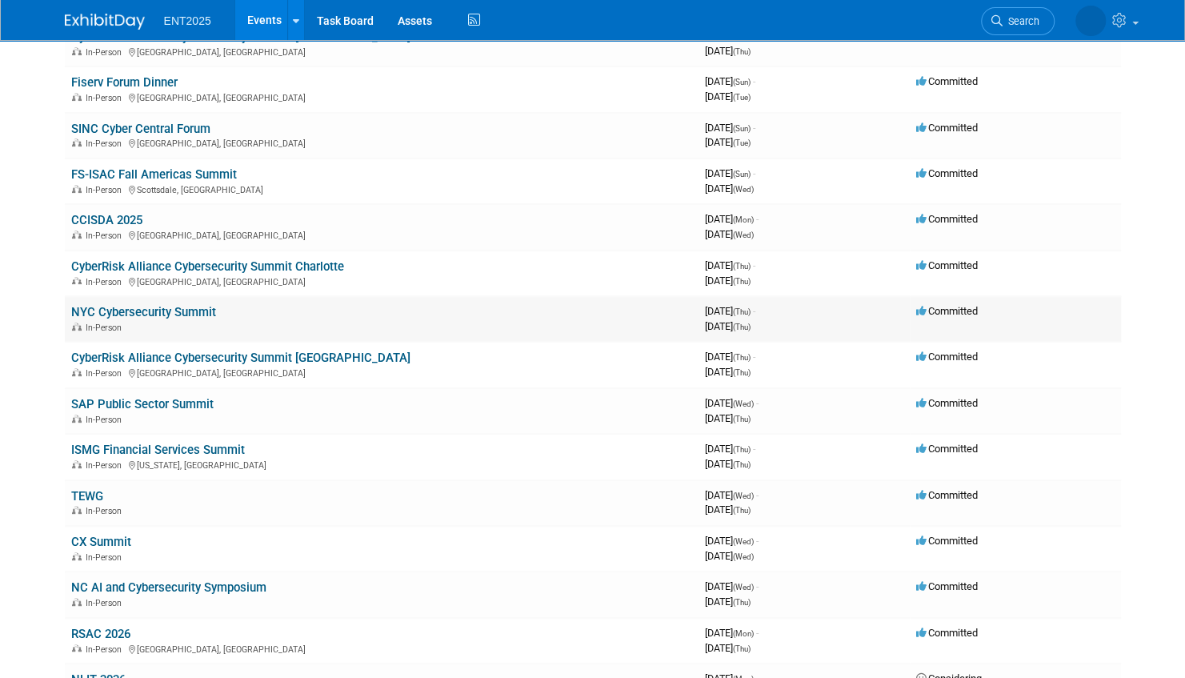
scroll to position [240, 0]
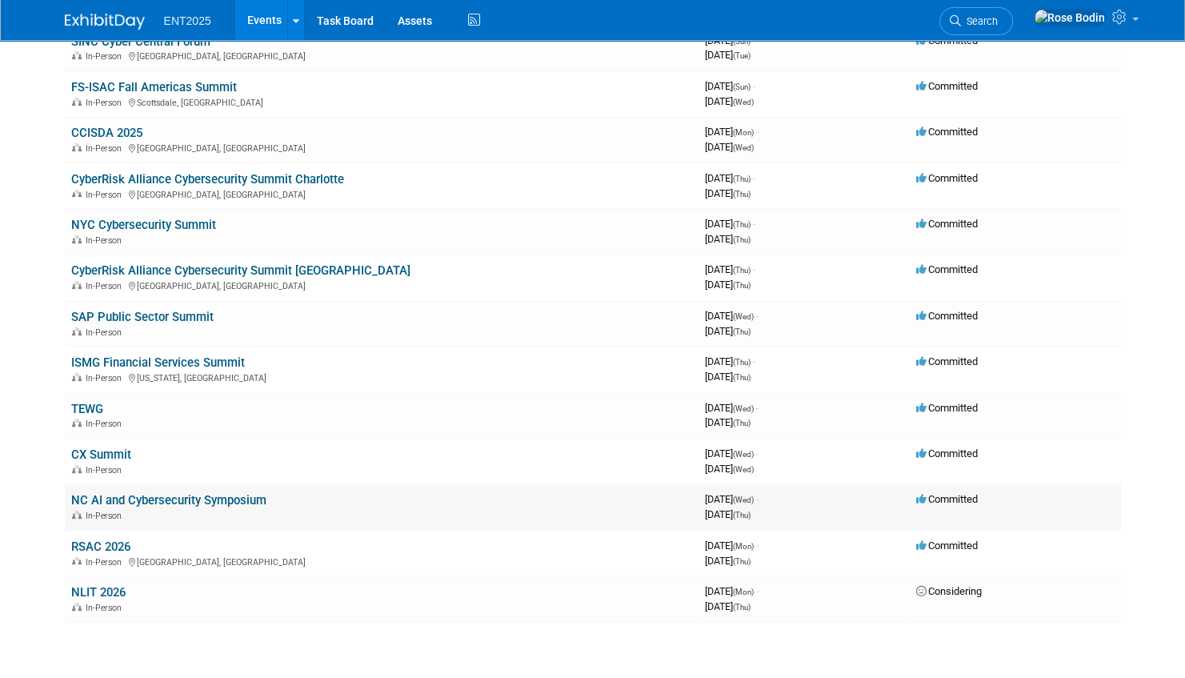
click at [192, 498] on link "NC AI and Cybersecurity Symposium" at bounding box center [168, 500] width 195 height 14
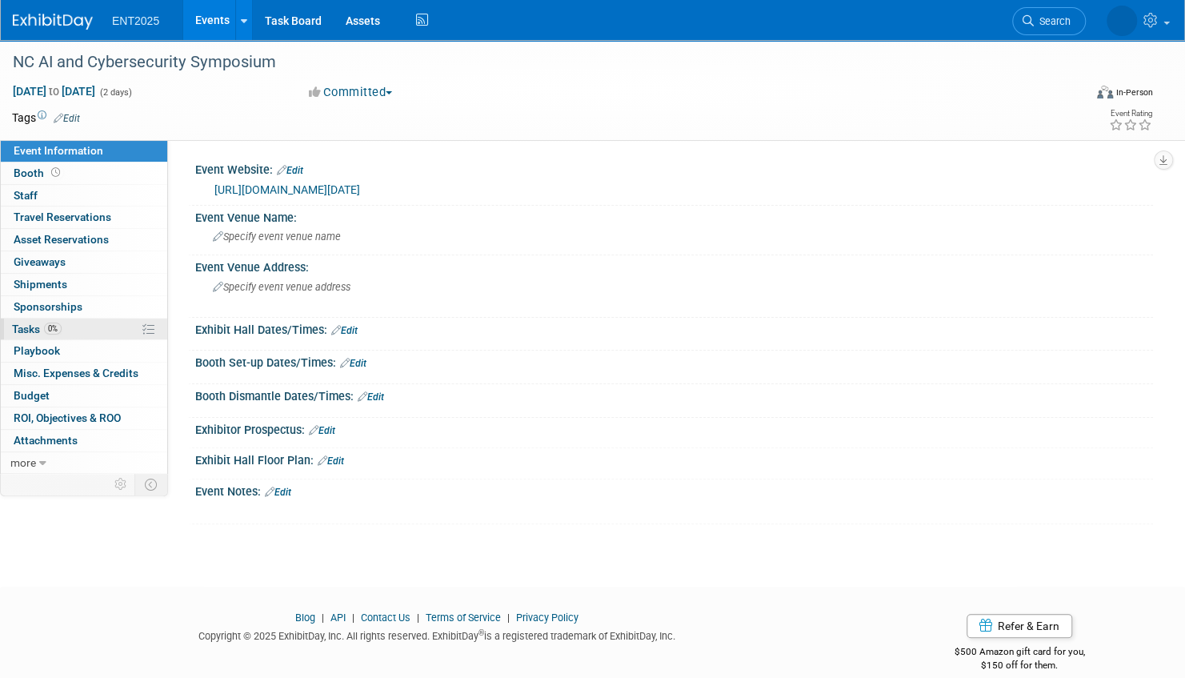
click at [109, 326] on link "0% Tasks 0%" at bounding box center [84, 329] width 166 height 22
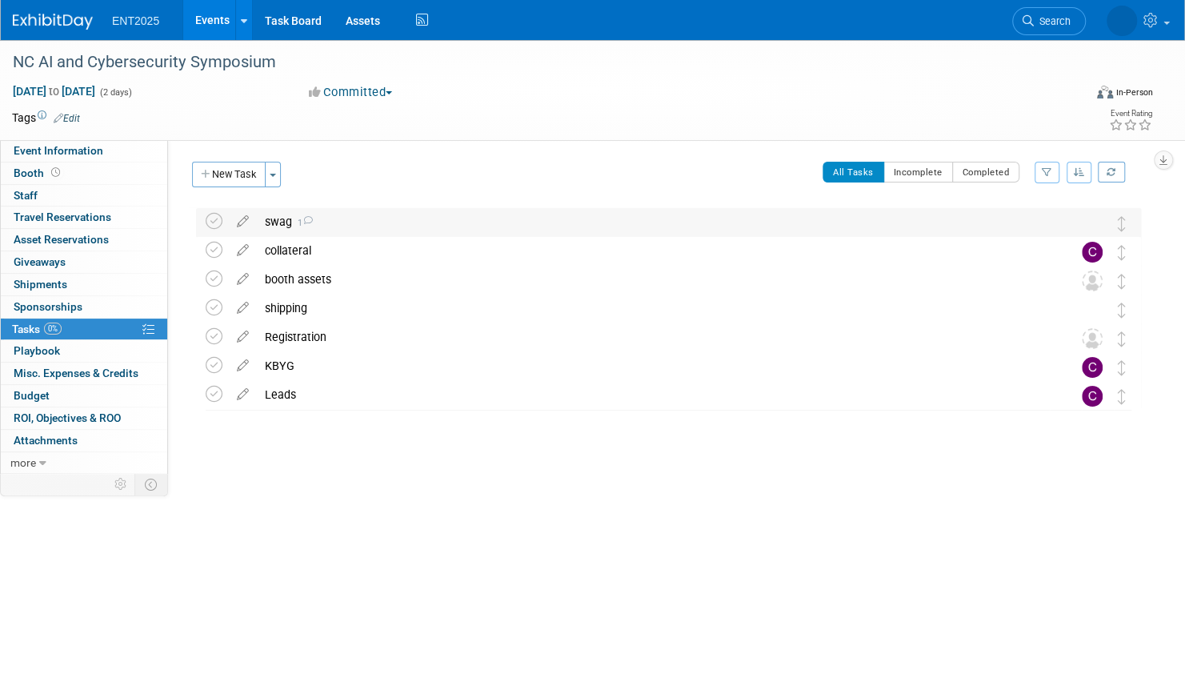
click at [394, 218] on div "swag 1" at bounding box center [653, 221] width 793 height 27
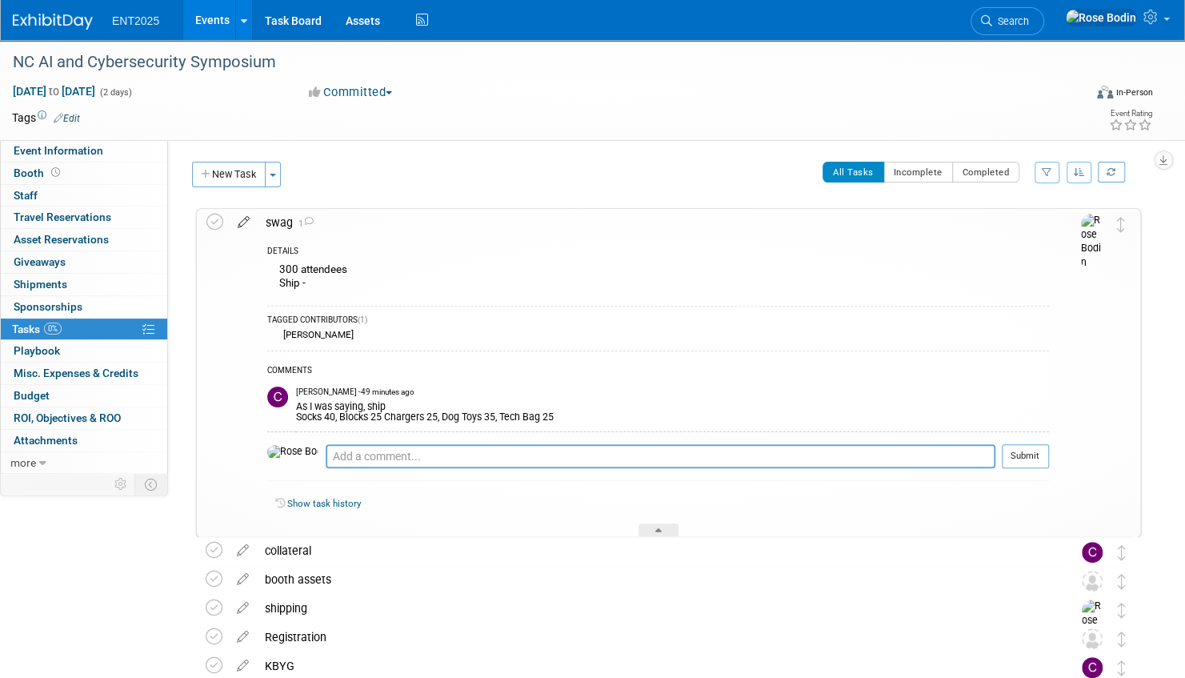
click at [244, 220] on icon at bounding box center [244, 219] width 28 height 20
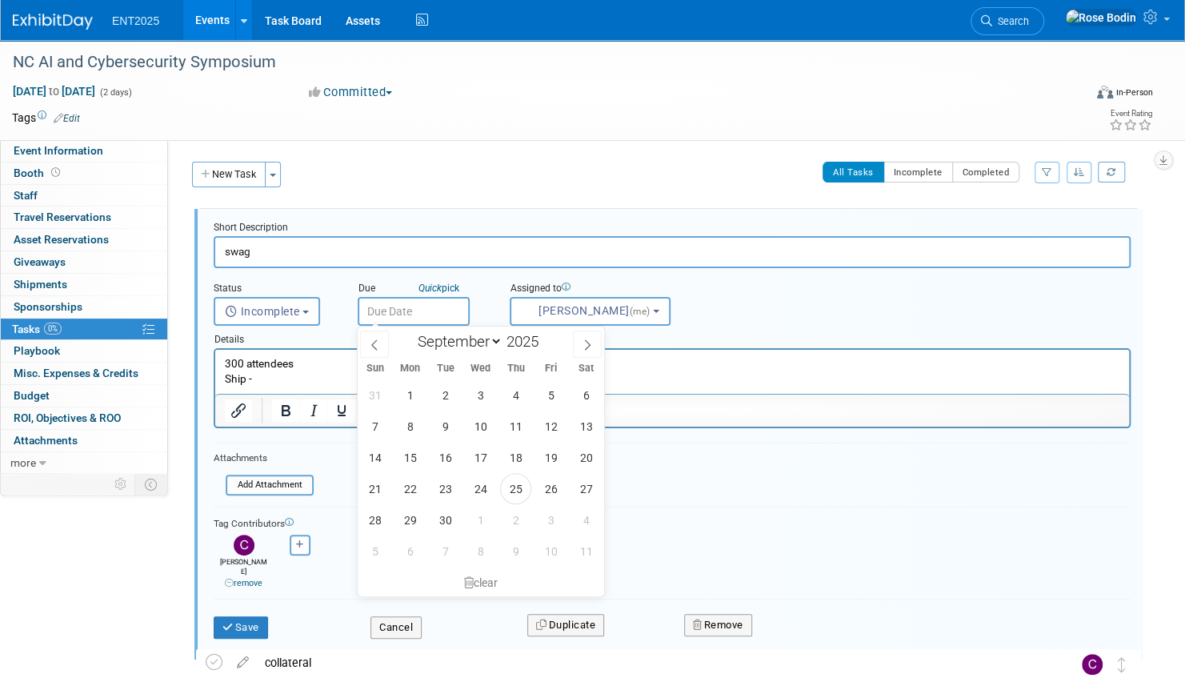
click at [438, 308] on input "text" at bounding box center [414, 311] width 112 height 29
click at [584, 342] on icon at bounding box center [587, 344] width 11 height 11
select select "10"
click at [414, 458] on span "10" at bounding box center [409, 457] width 31 height 31
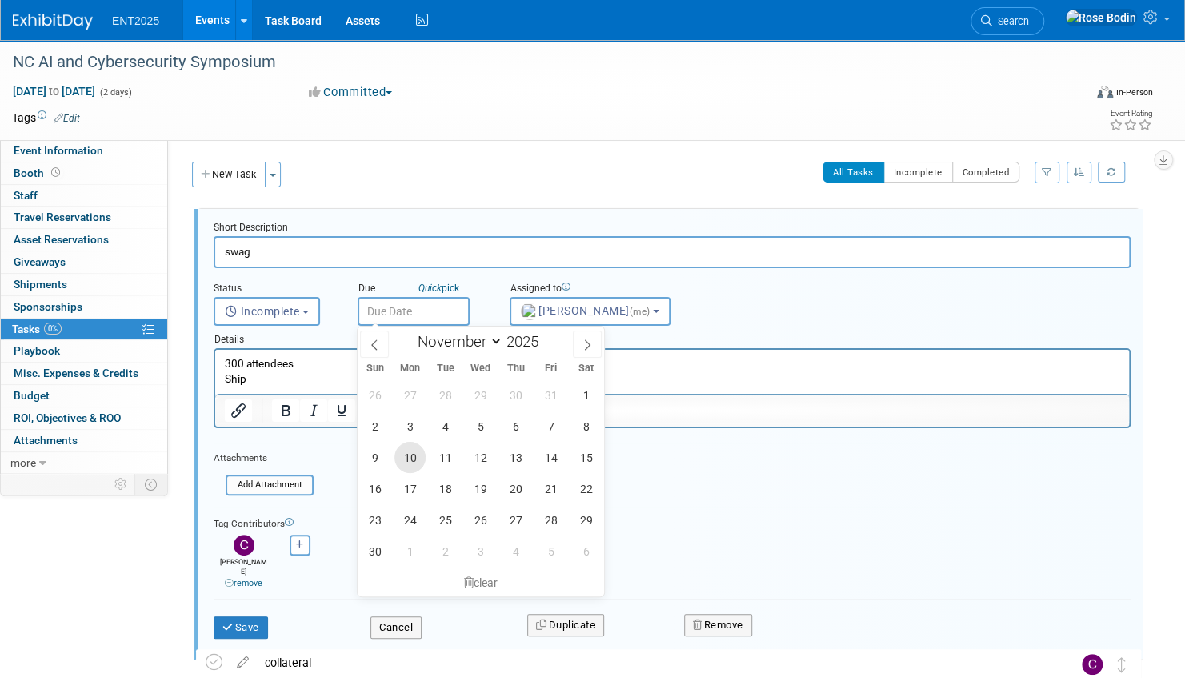
type input "Nov 10, 2025"
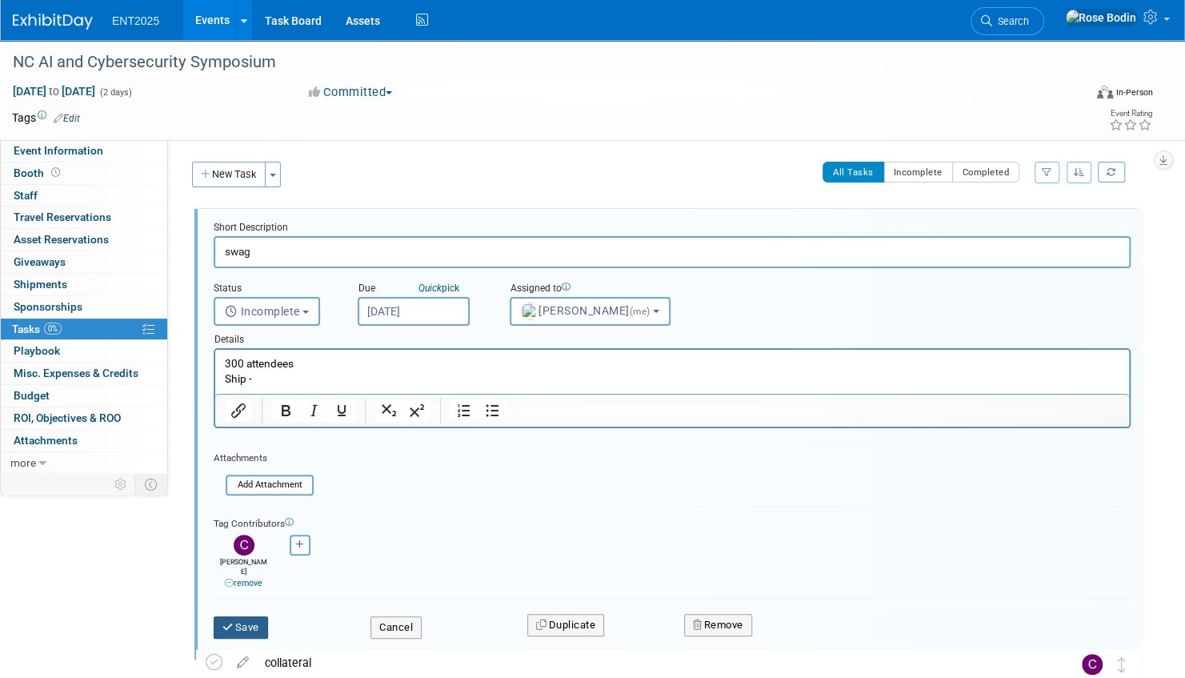
click at [250, 616] on button "Save" at bounding box center [241, 627] width 54 height 22
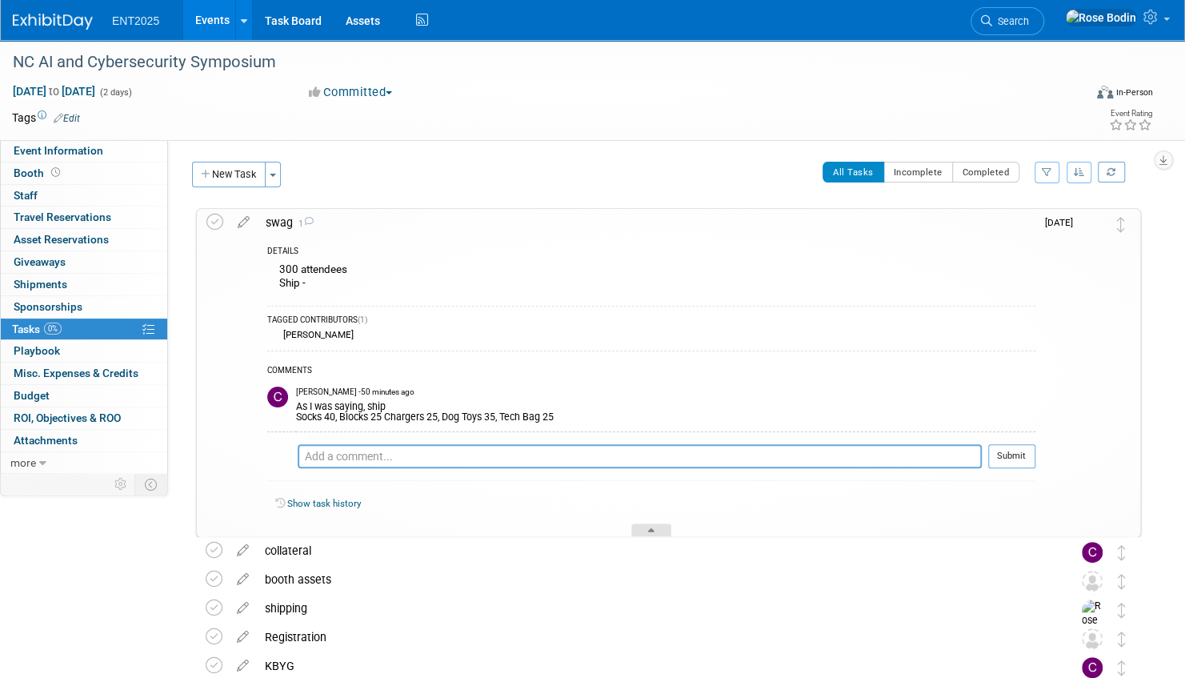
click at [648, 524] on div at bounding box center [651, 530] width 40 height 14
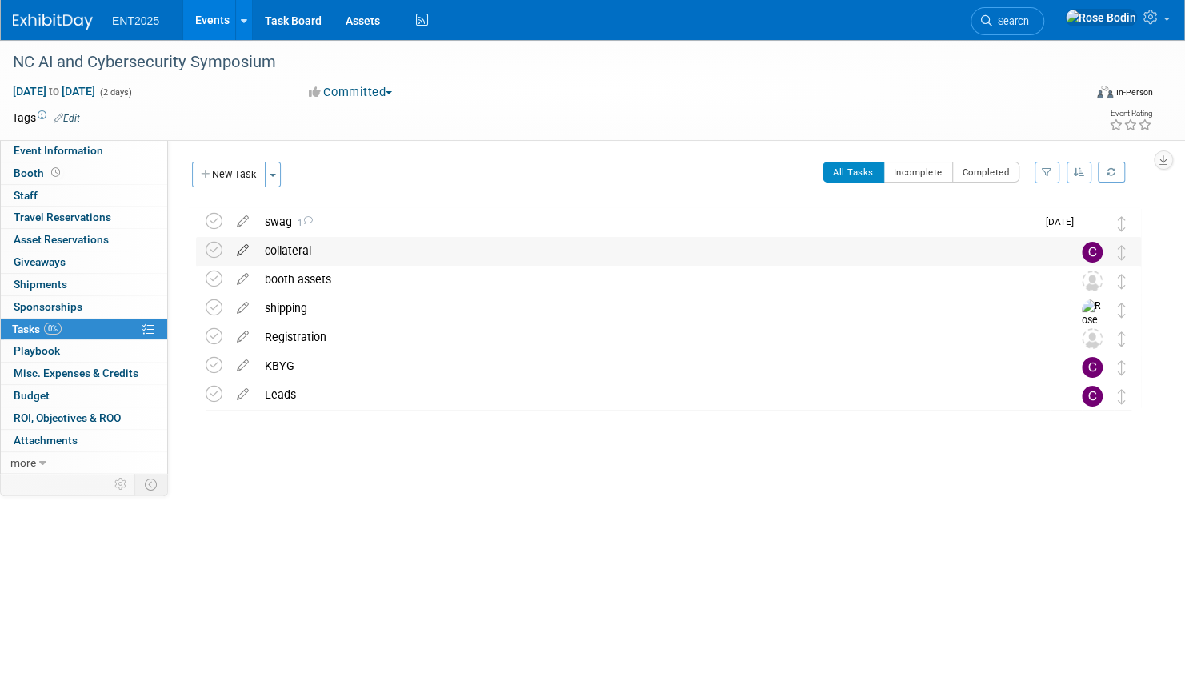
click at [245, 248] on icon at bounding box center [243, 247] width 28 height 20
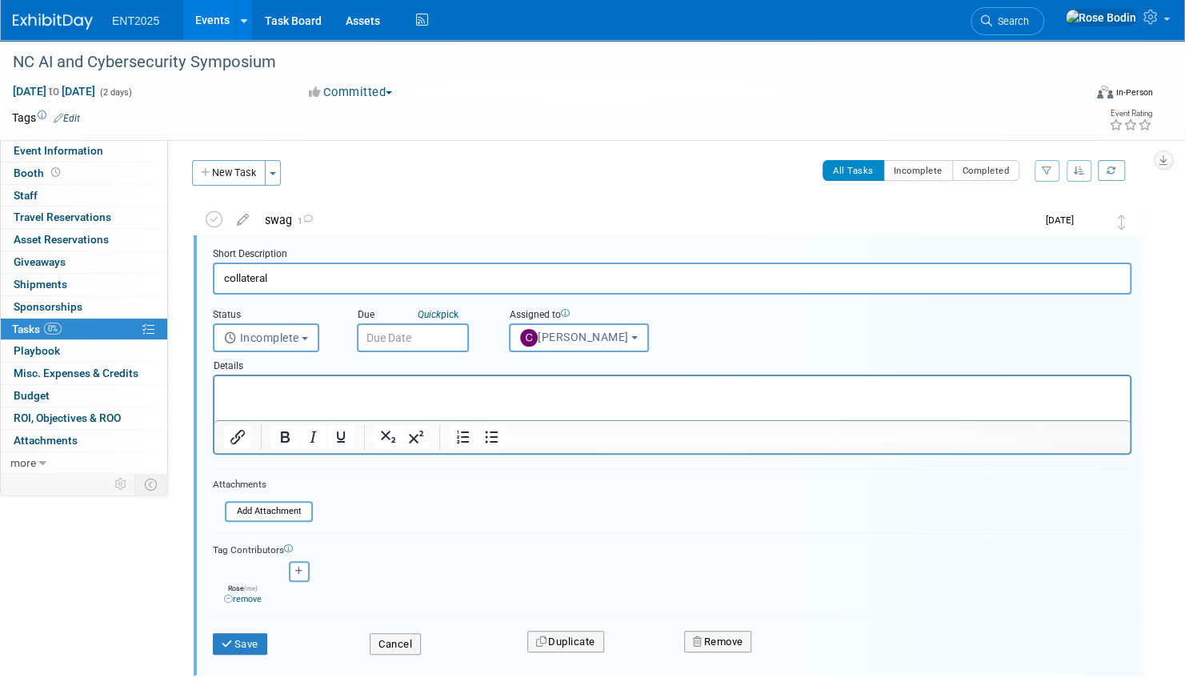
scroll to position [2, 0]
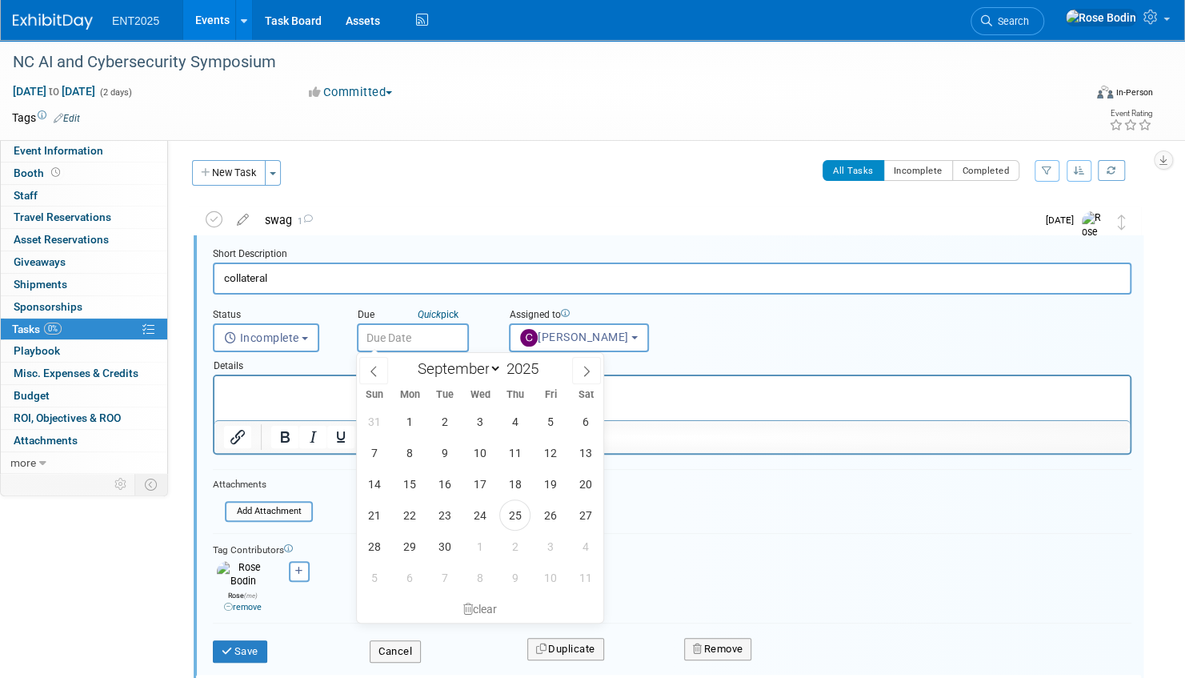
click at [428, 336] on input "text" at bounding box center [413, 337] width 112 height 29
click at [583, 366] on icon at bounding box center [586, 371] width 11 height 11
select select "10"
click at [404, 480] on span "10" at bounding box center [409, 483] width 31 height 31
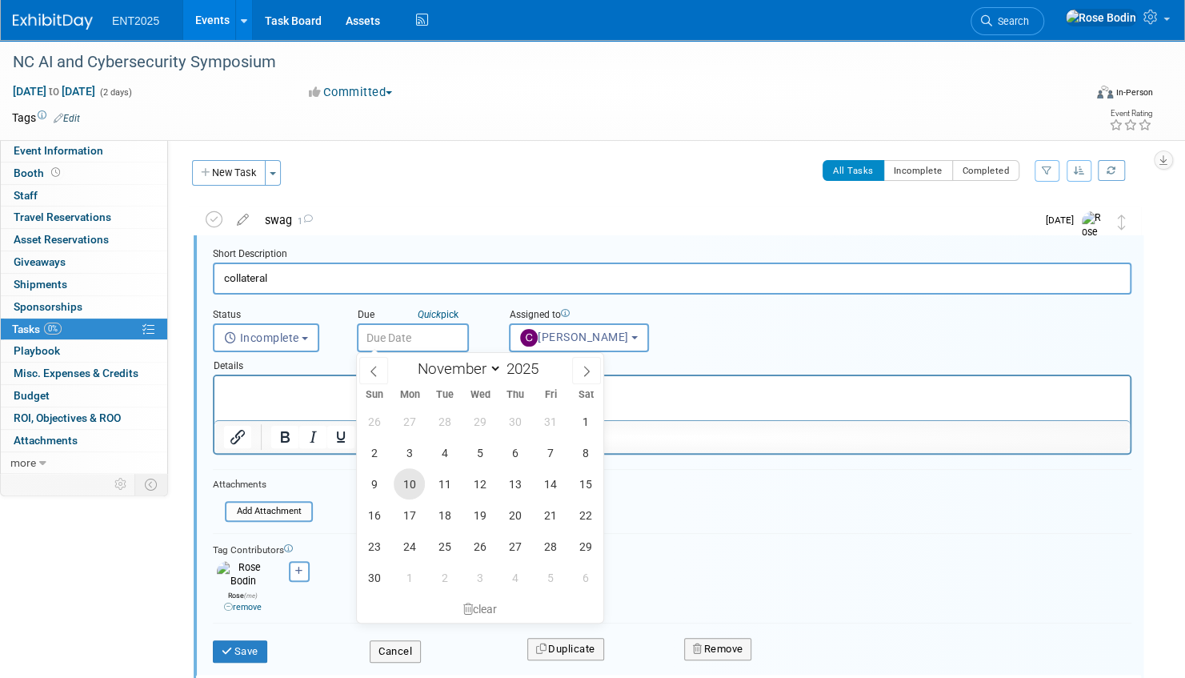
type input "Nov 10, 2025"
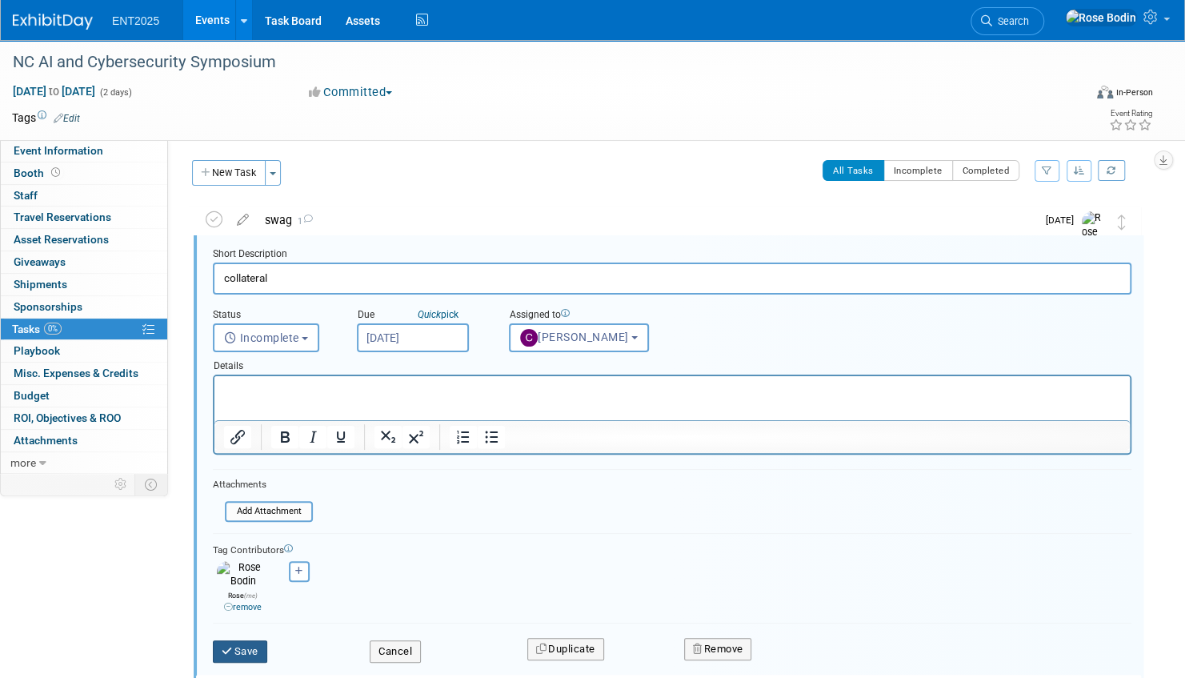
click at [240, 640] on button "Save" at bounding box center [240, 651] width 54 height 22
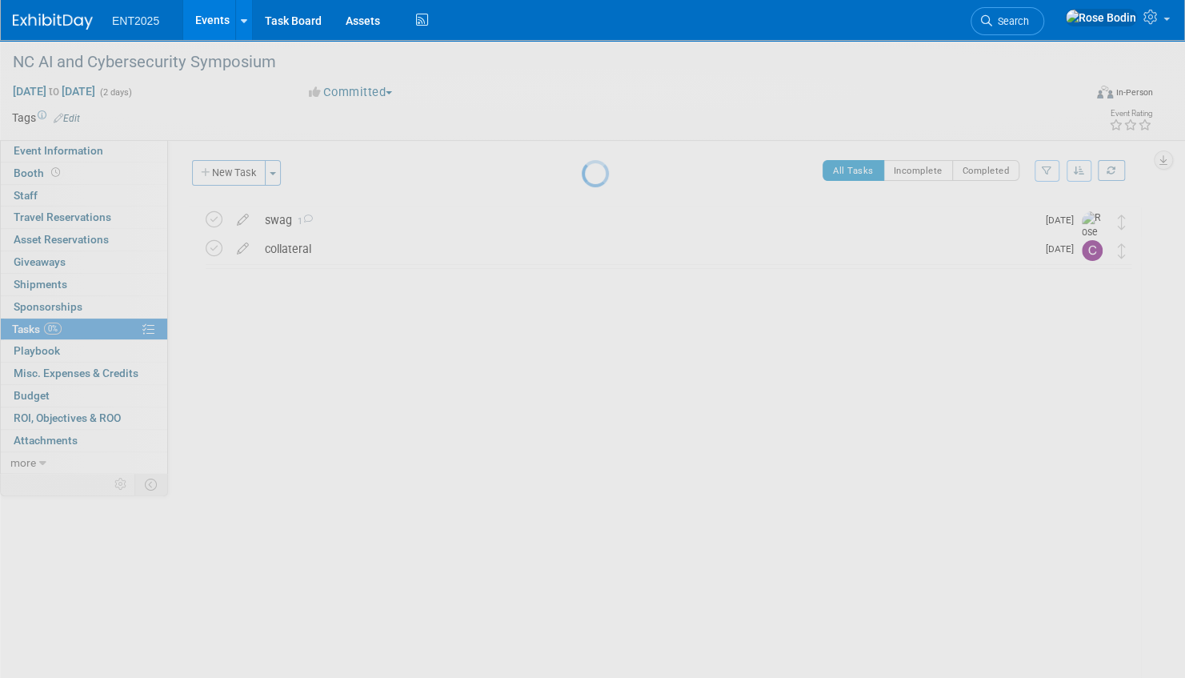
scroll to position [0, 0]
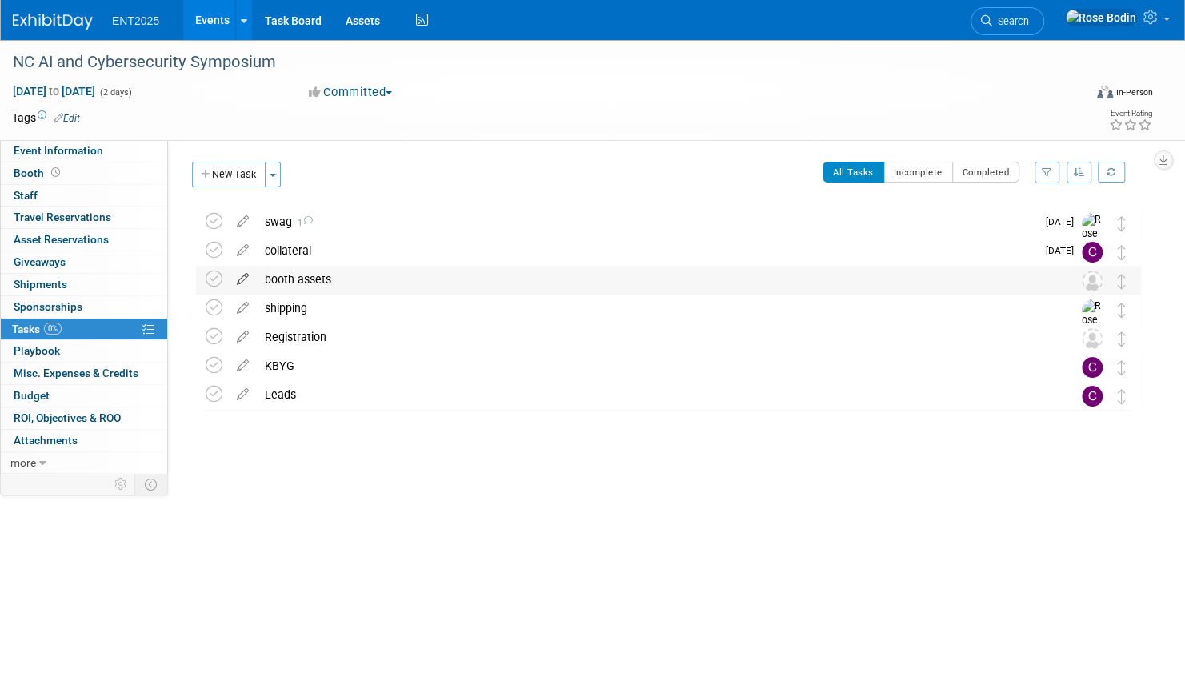
click at [243, 277] on icon at bounding box center [243, 276] width 28 height 20
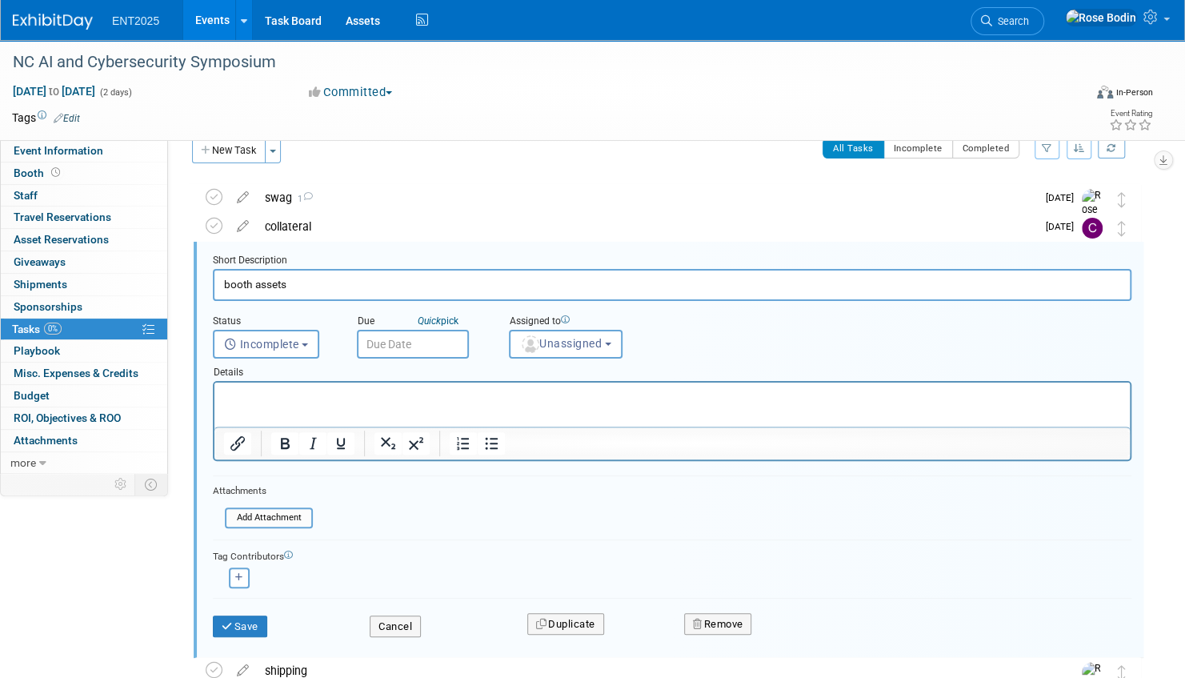
scroll to position [30, 0]
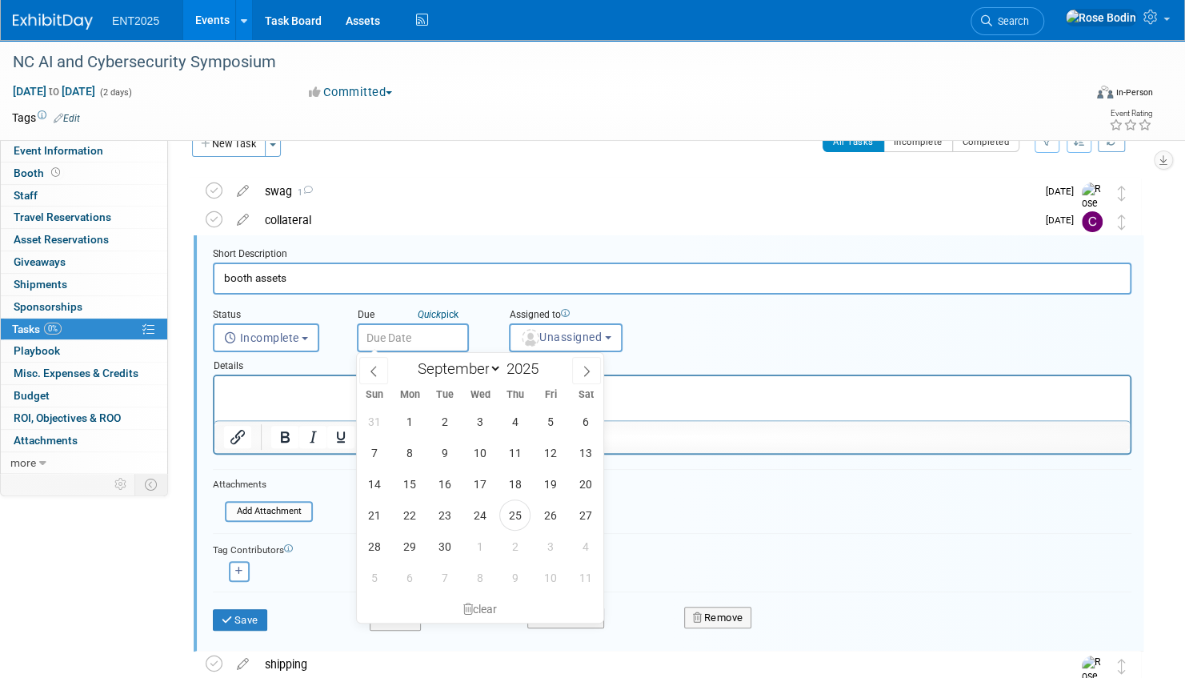
click at [411, 330] on input "text" at bounding box center [413, 337] width 112 height 29
click at [582, 368] on icon at bounding box center [586, 371] width 11 height 11
select select "10"
click at [410, 482] on span "10" at bounding box center [409, 483] width 31 height 31
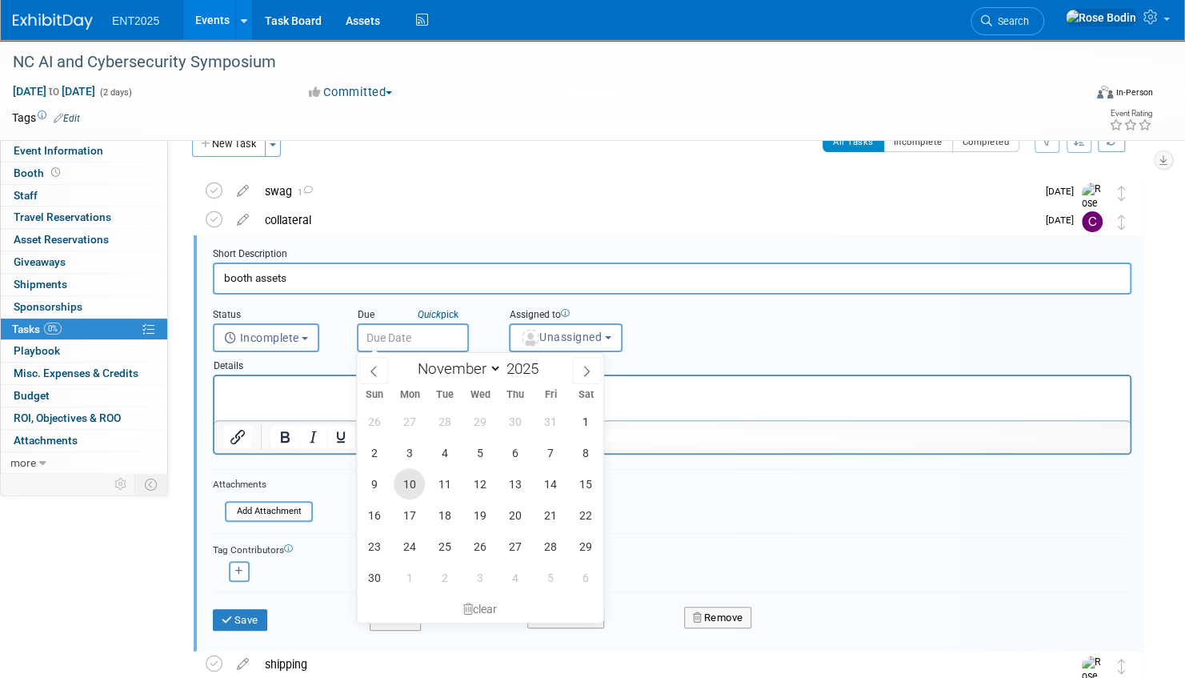
type input "Nov 10, 2025"
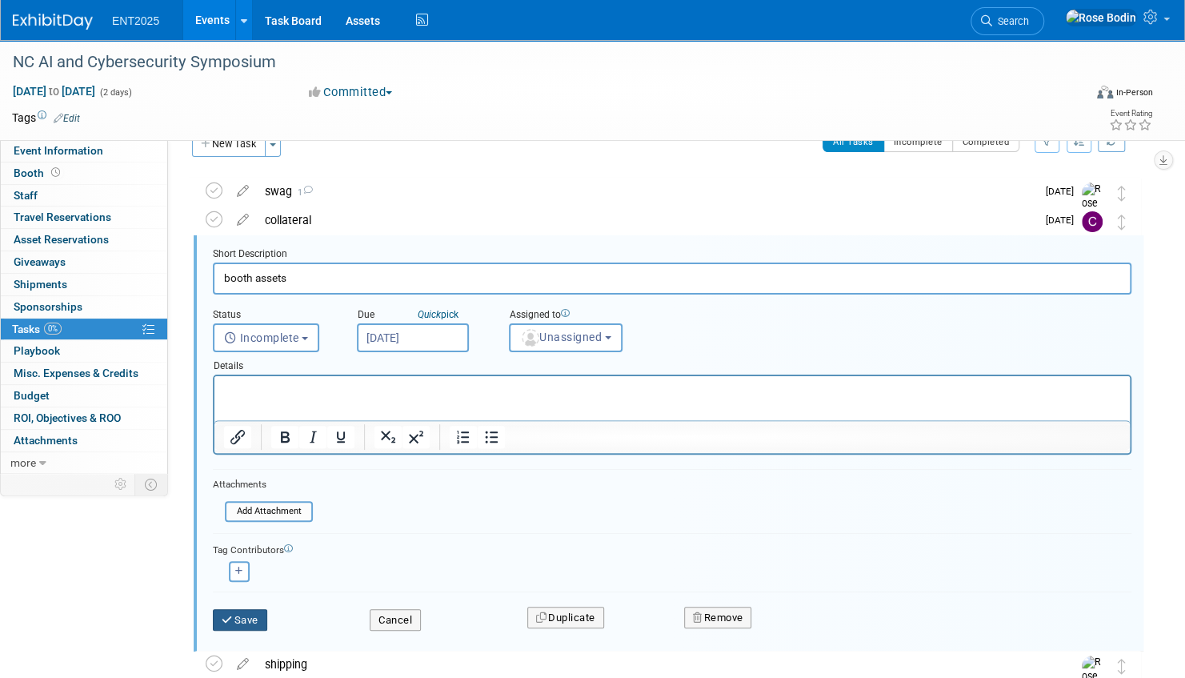
click at [252, 618] on button "Save" at bounding box center [240, 620] width 54 height 22
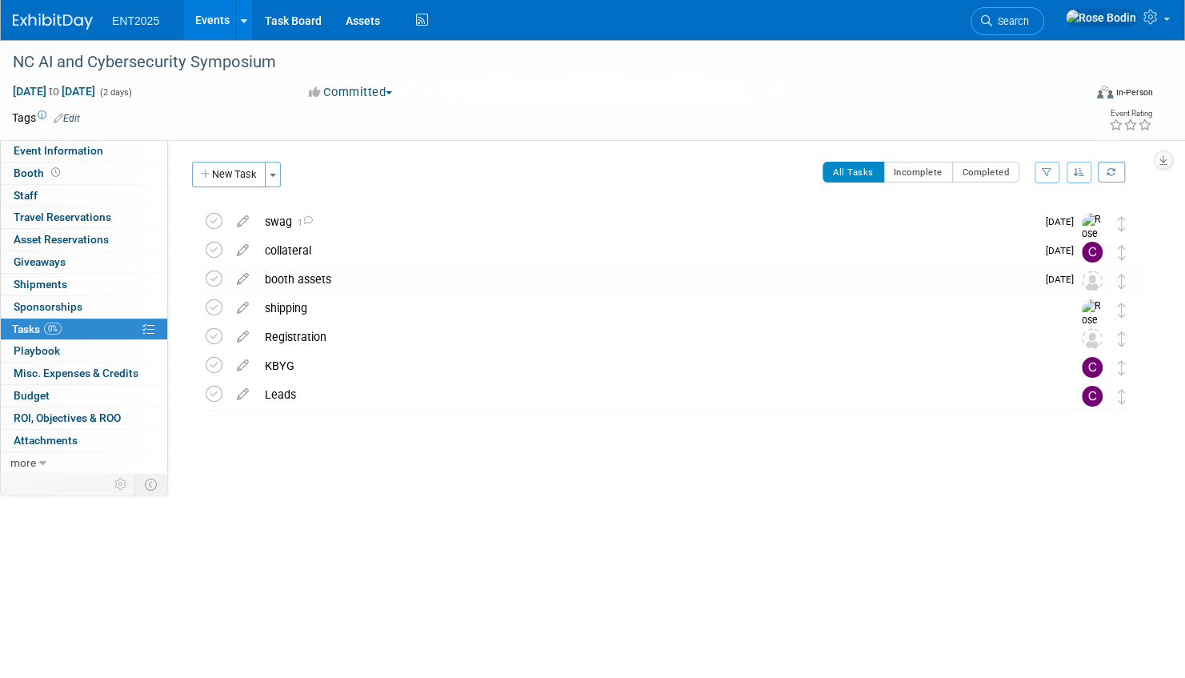
scroll to position [0, 0]
click at [243, 304] on icon at bounding box center [243, 304] width 28 height 20
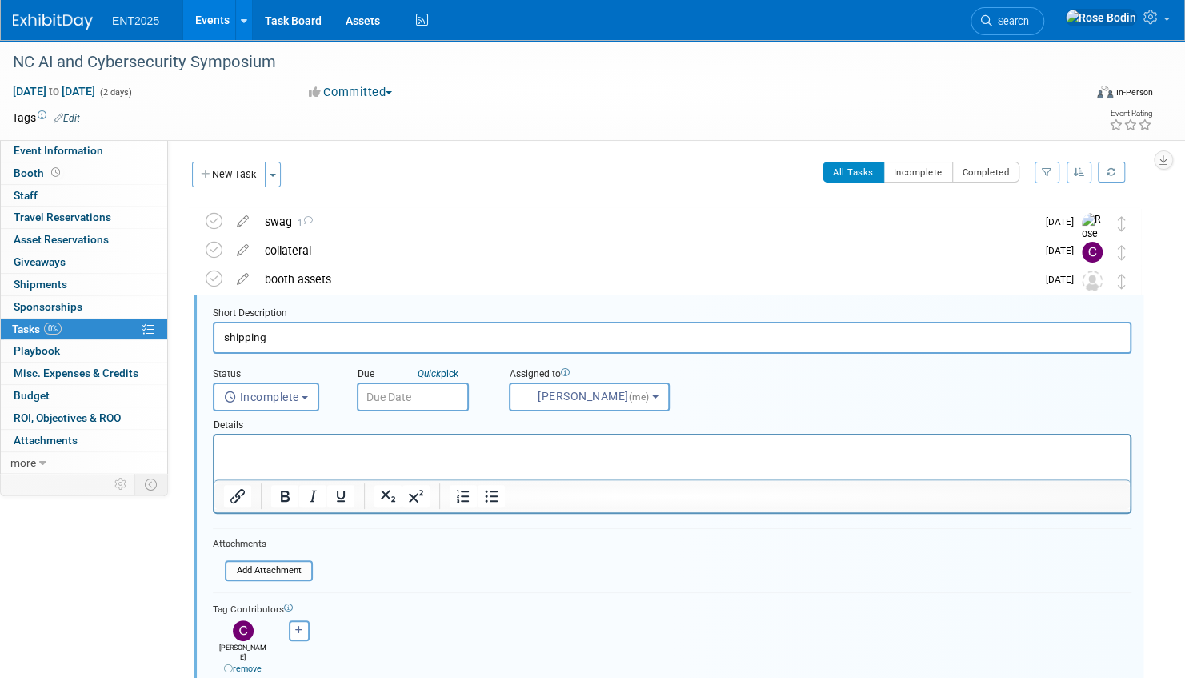
scroll to position [59, 0]
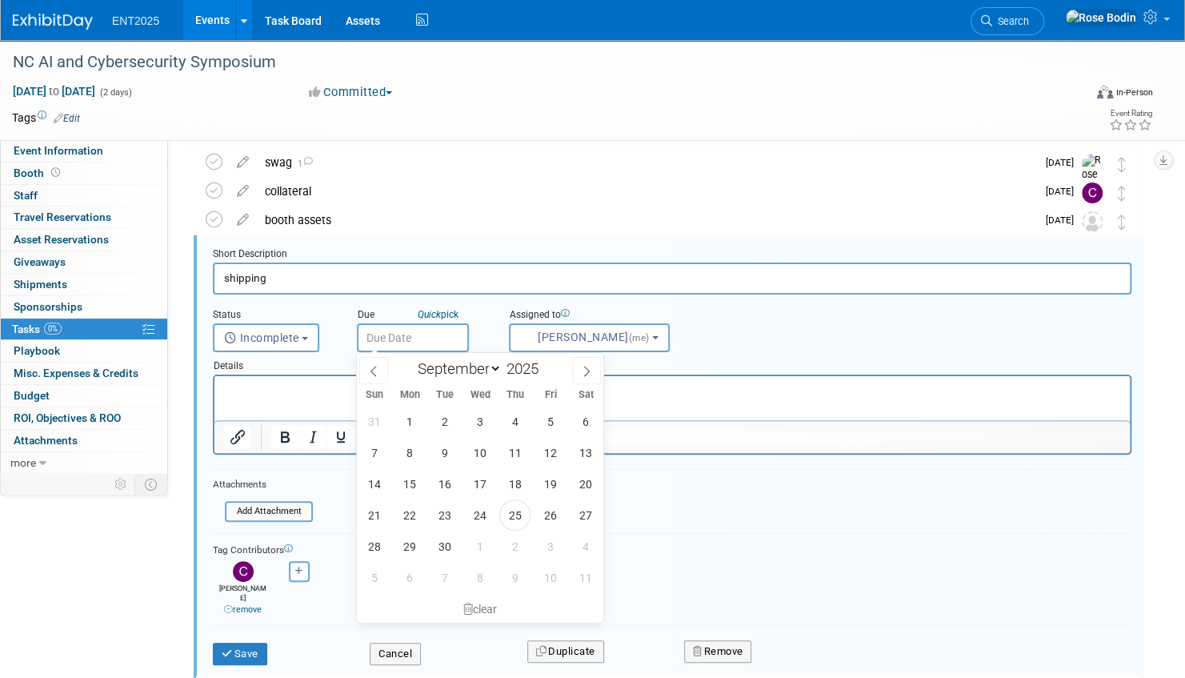
click at [416, 335] on input "text" at bounding box center [413, 337] width 112 height 29
click at [585, 366] on icon at bounding box center [586, 371] width 11 height 11
select select "10"
click at [413, 481] on span "10" at bounding box center [409, 483] width 31 height 31
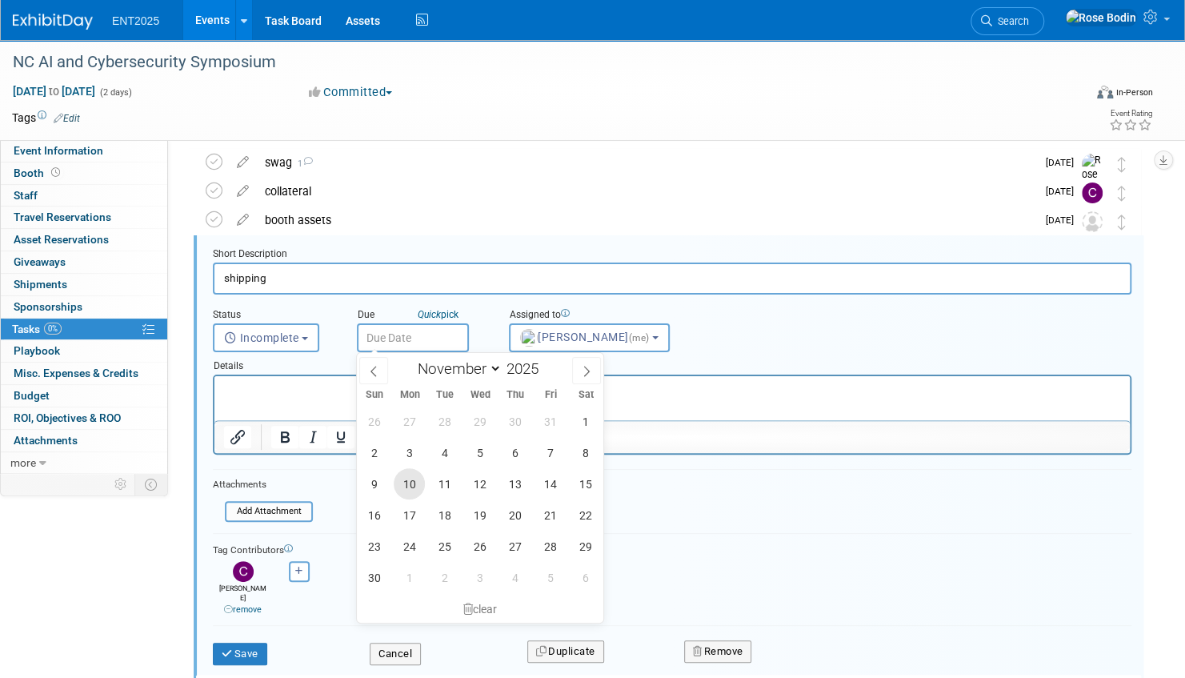
type input "Nov 10, 2025"
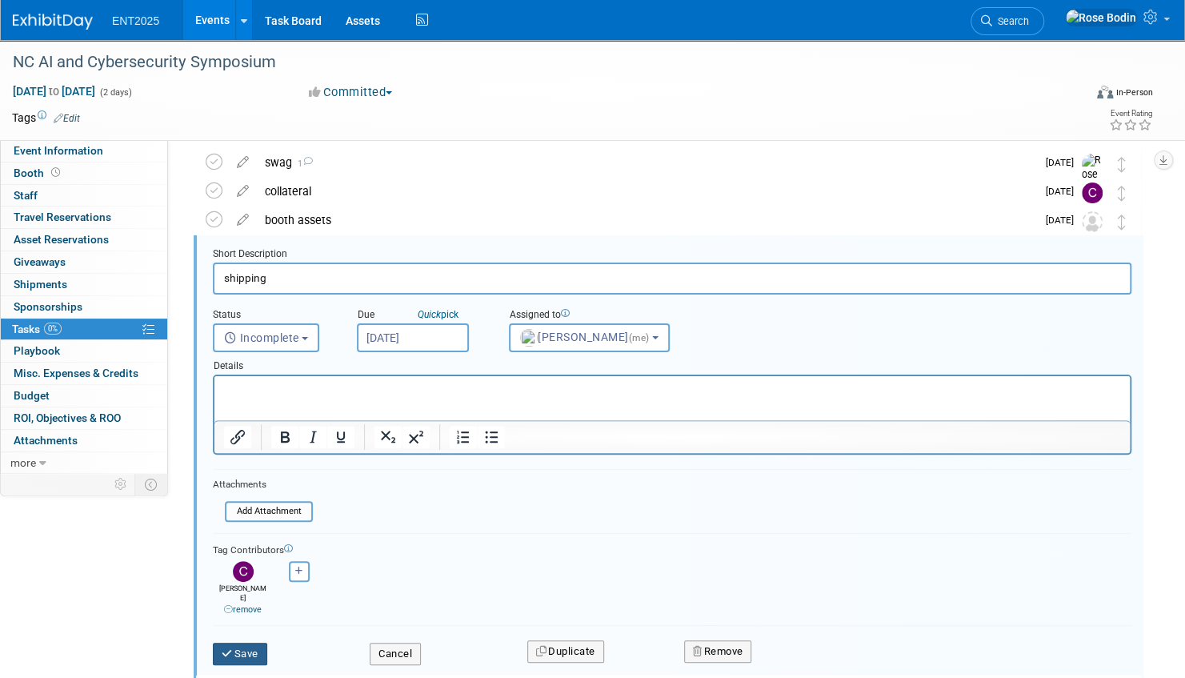
click at [246, 642] on button "Save" at bounding box center [240, 653] width 54 height 22
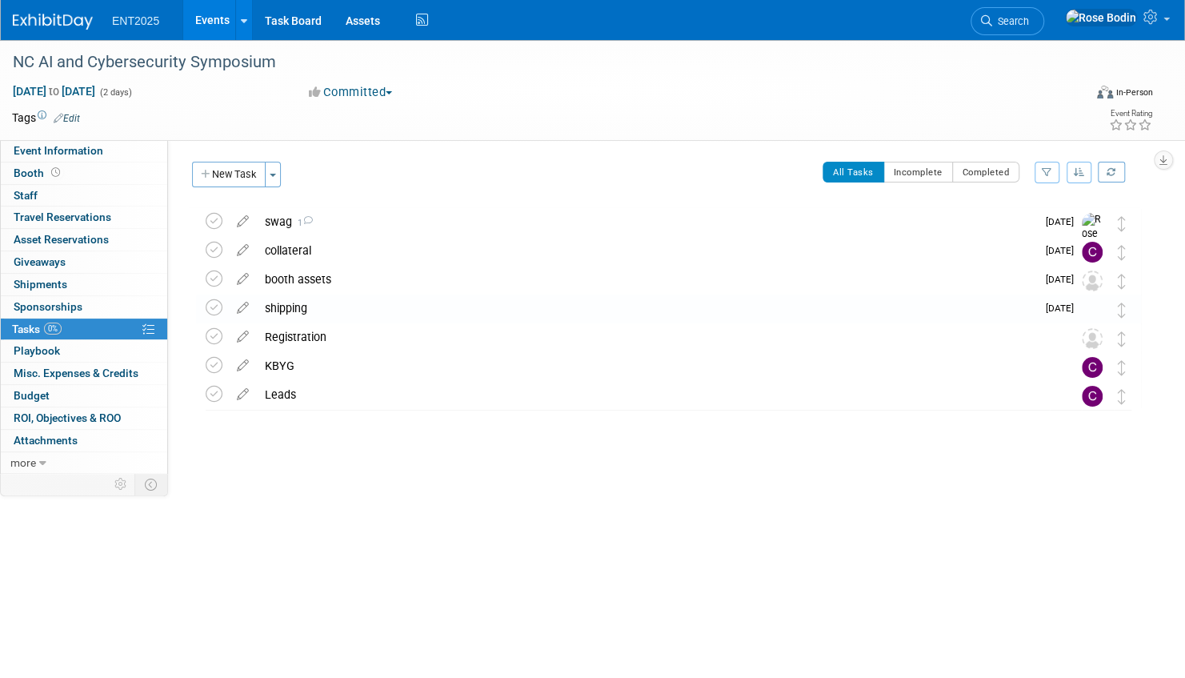
scroll to position [0, 0]
click at [242, 334] on icon at bounding box center [243, 333] width 28 height 20
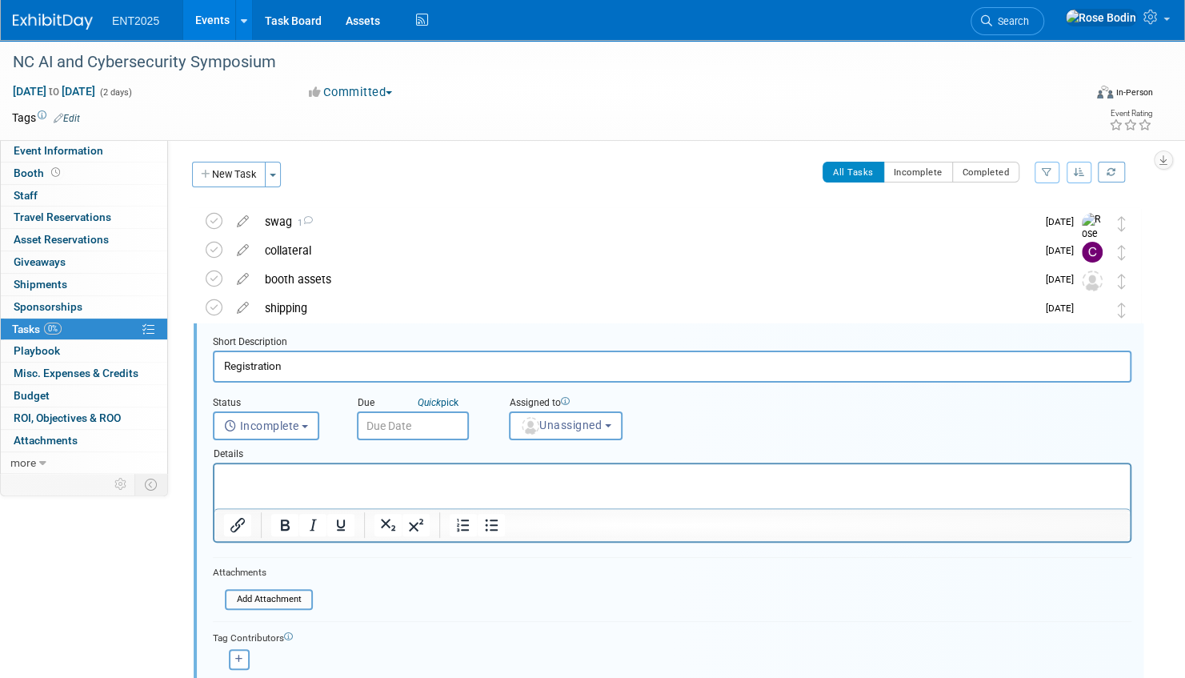
scroll to position [88, 0]
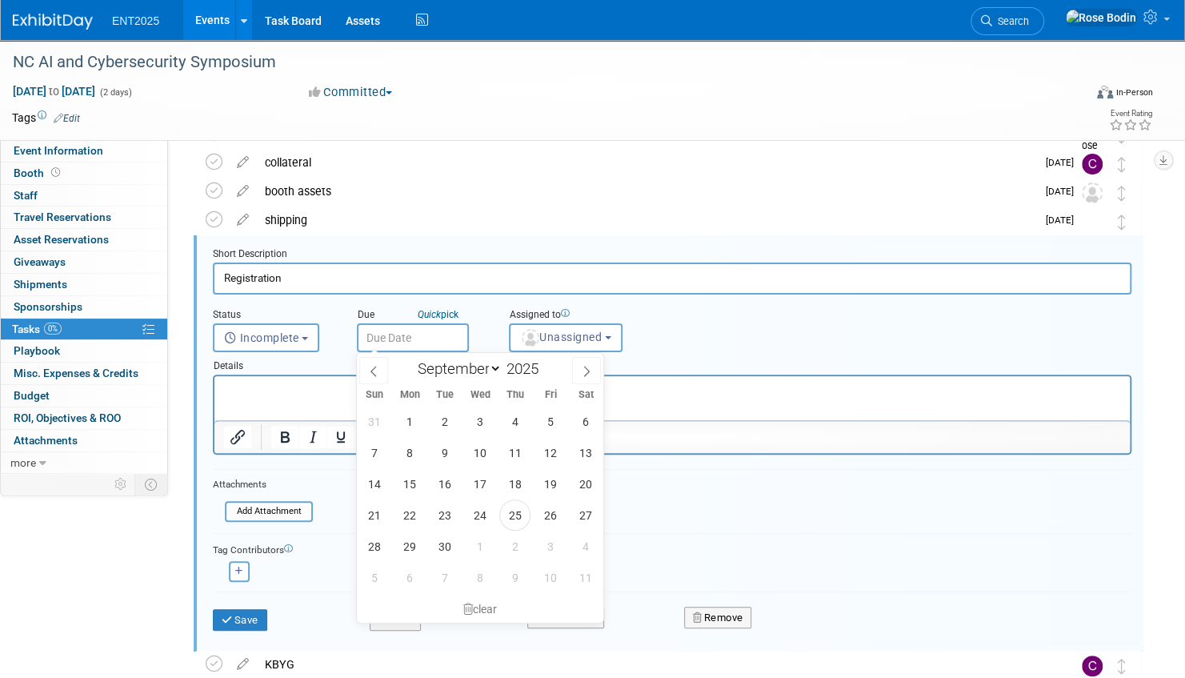
click at [402, 336] on input "text" at bounding box center [413, 337] width 112 height 29
click at [582, 366] on icon at bounding box center [586, 371] width 11 height 11
select select "10"
click at [411, 479] on span "10" at bounding box center [409, 483] width 31 height 31
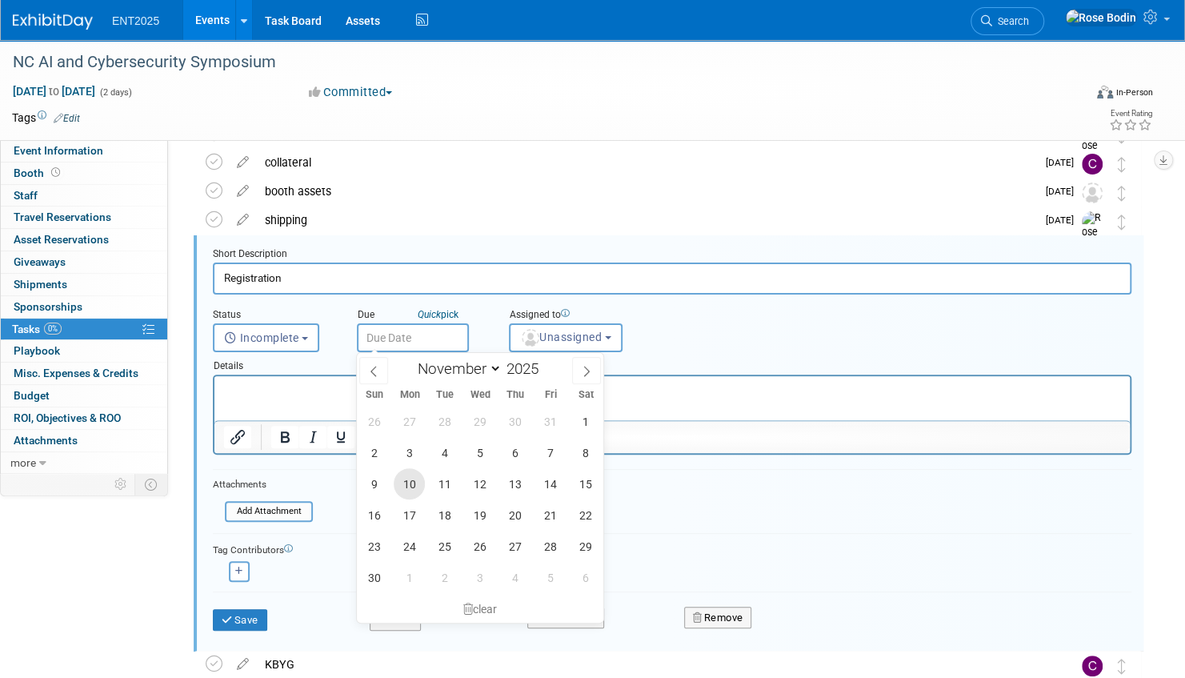
type input "Nov 10, 2025"
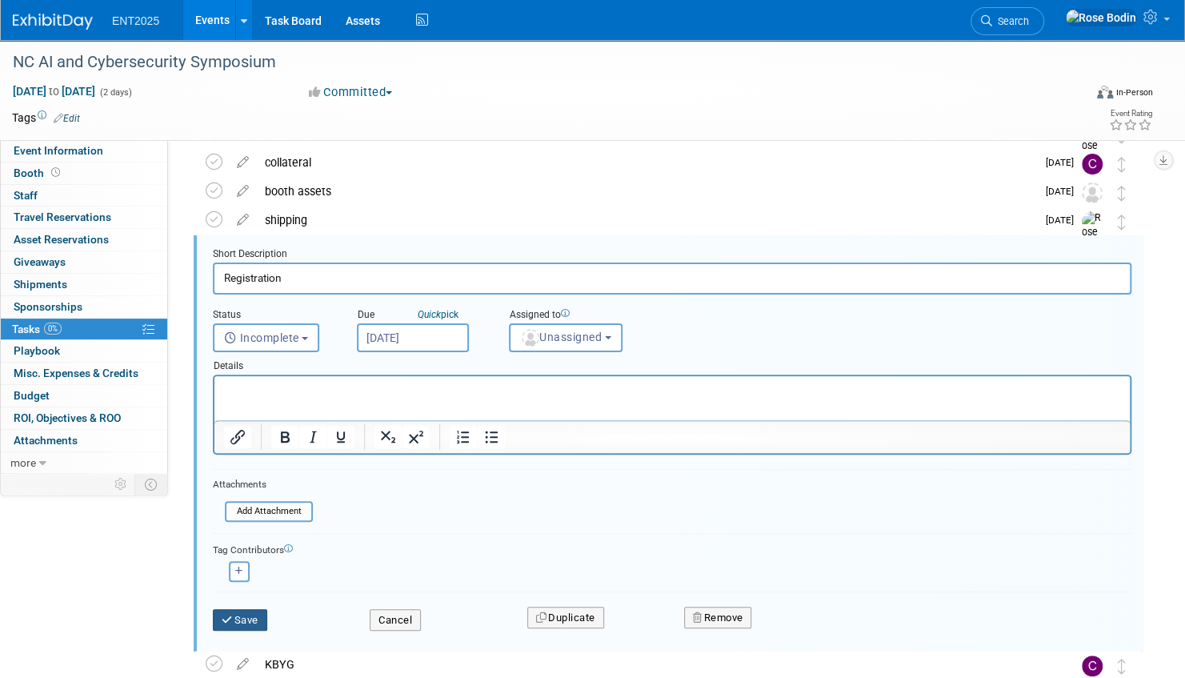
click at [245, 618] on button "Save" at bounding box center [240, 620] width 54 height 22
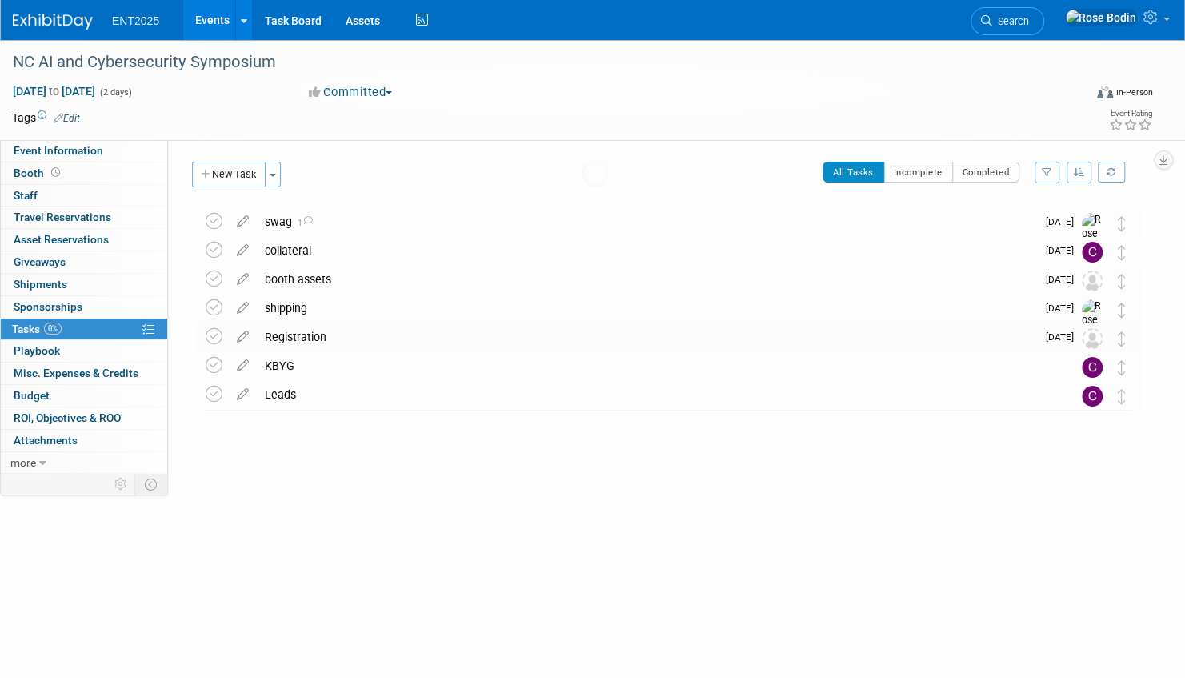
scroll to position [0, 0]
click at [243, 362] on icon at bounding box center [243, 362] width 28 height 20
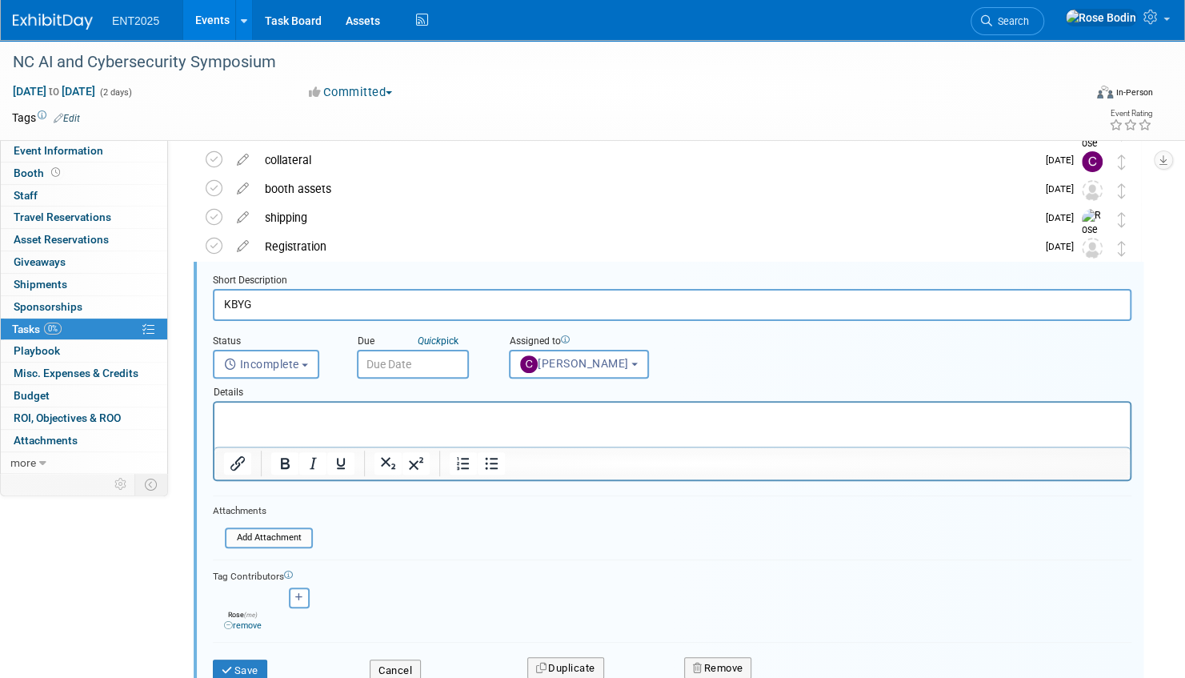
scroll to position [117, 0]
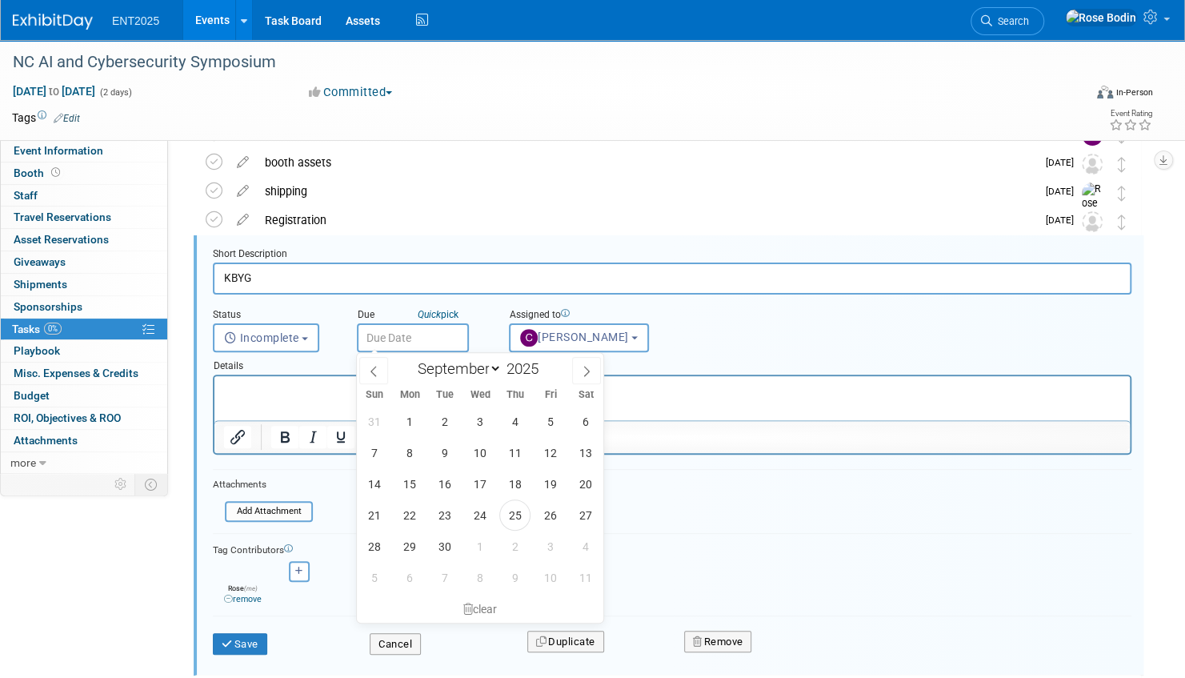
click at [427, 330] on input "text" at bounding box center [413, 337] width 112 height 29
click at [586, 362] on span at bounding box center [586, 370] width 29 height 27
select select "10"
click at [408, 485] on span "10" at bounding box center [409, 483] width 31 height 31
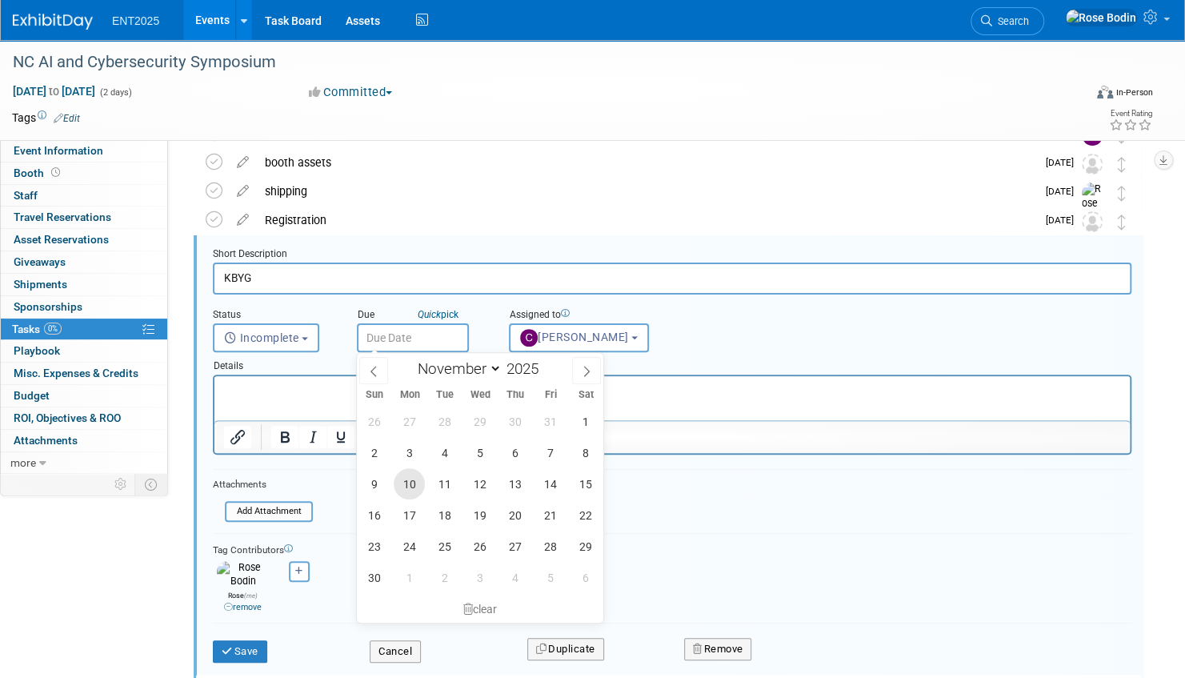
type input "Nov 10, 2025"
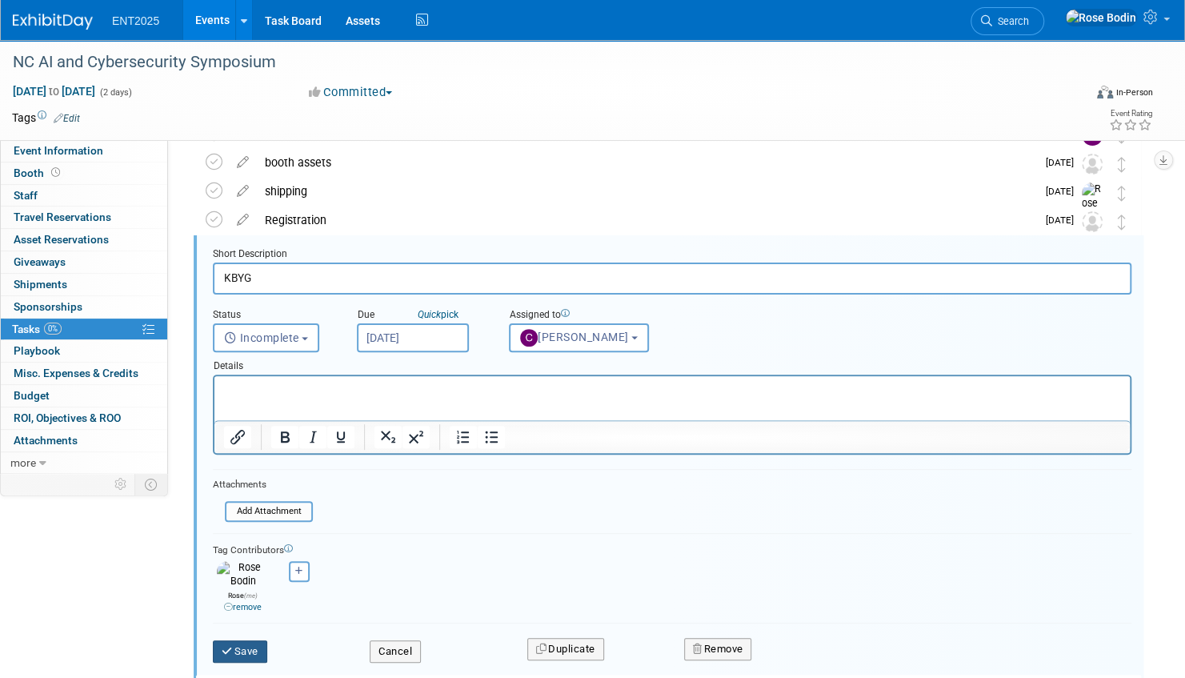
click at [233, 646] on icon "submit" at bounding box center [228, 651] width 13 height 10
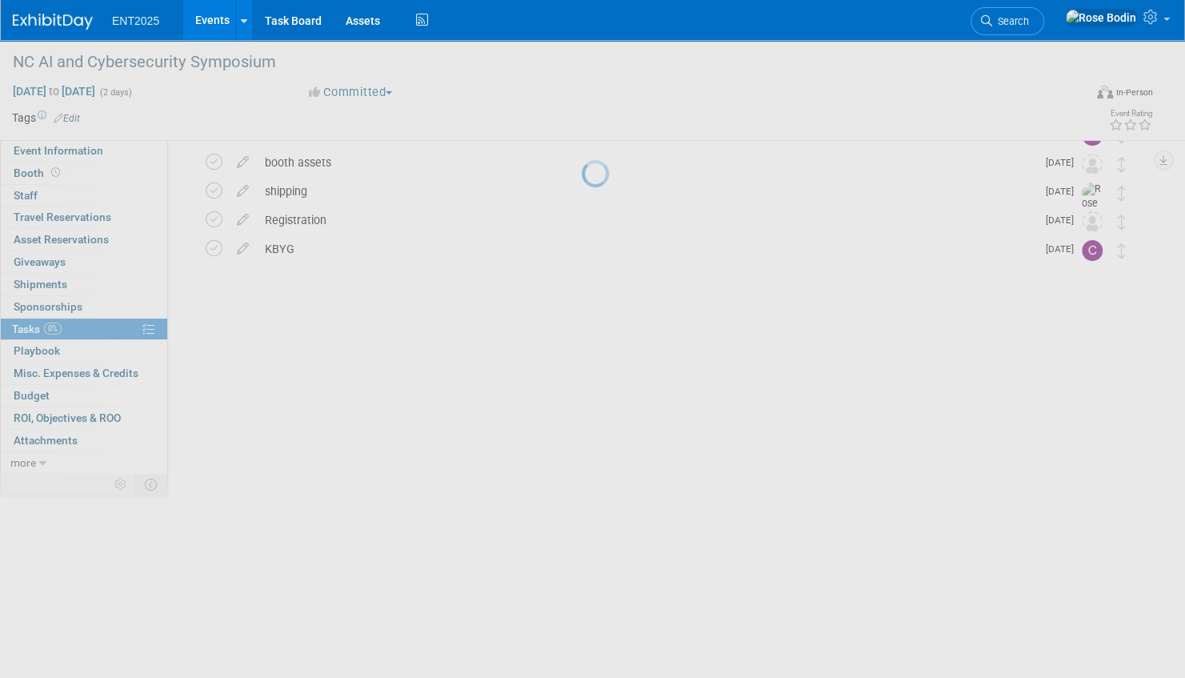
scroll to position [0, 0]
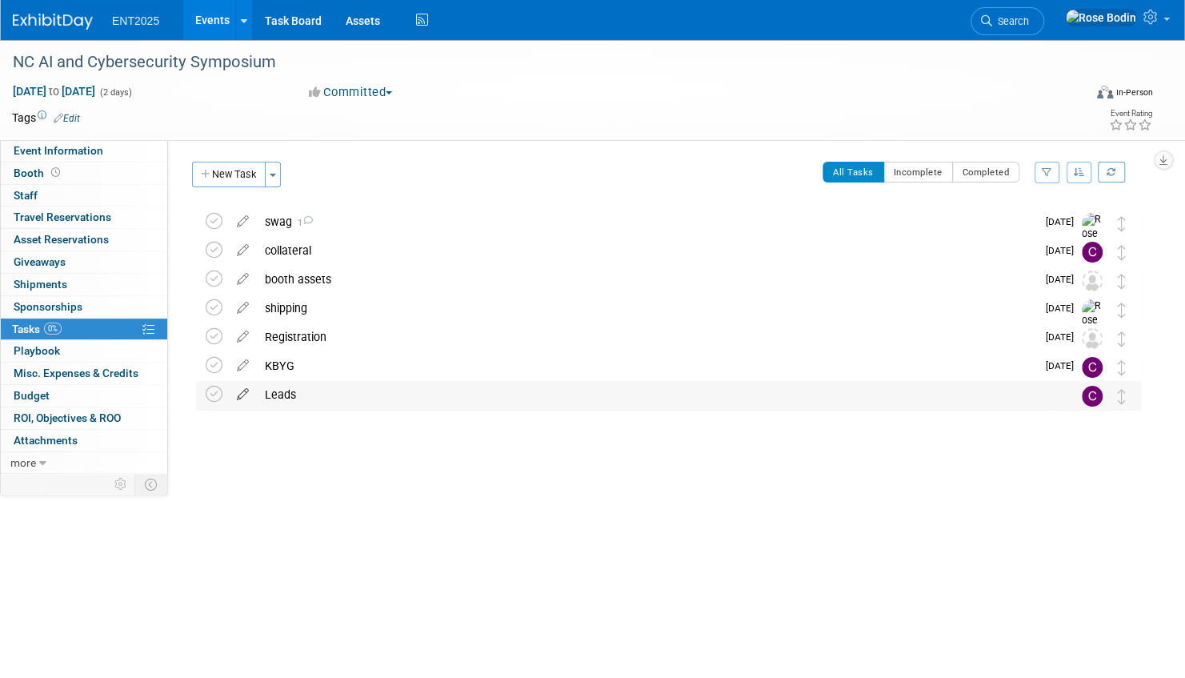
click at [240, 390] on icon at bounding box center [243, 391] width 28 height 20
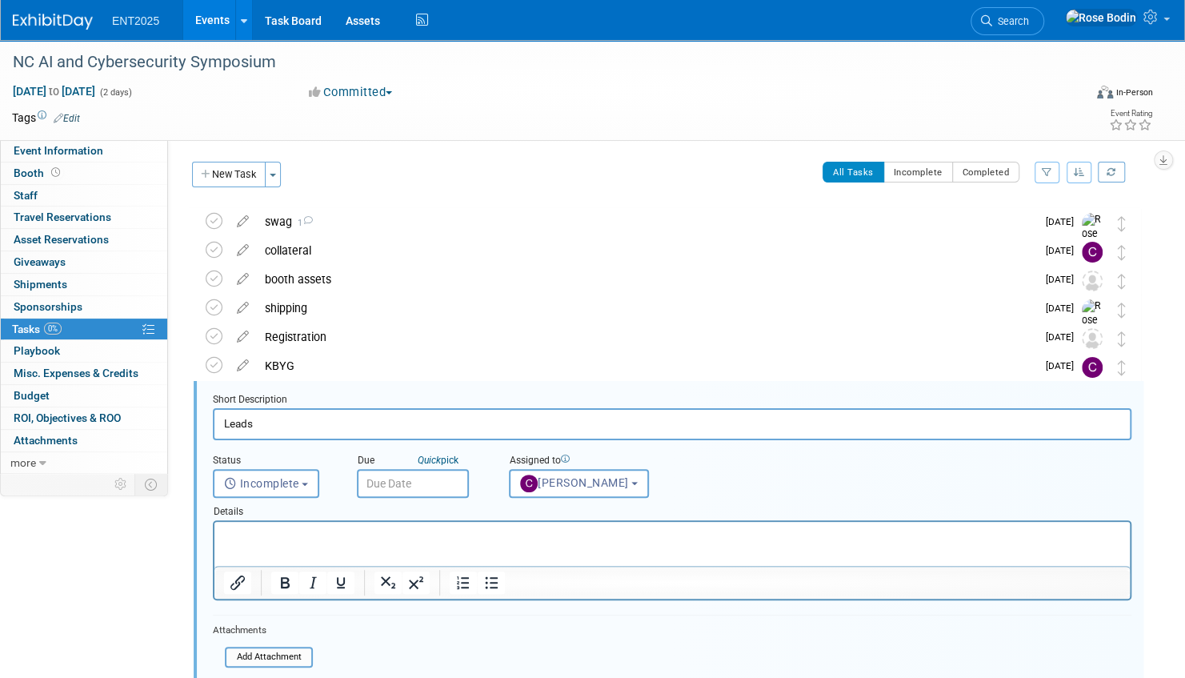
scroll to position [146, 0]
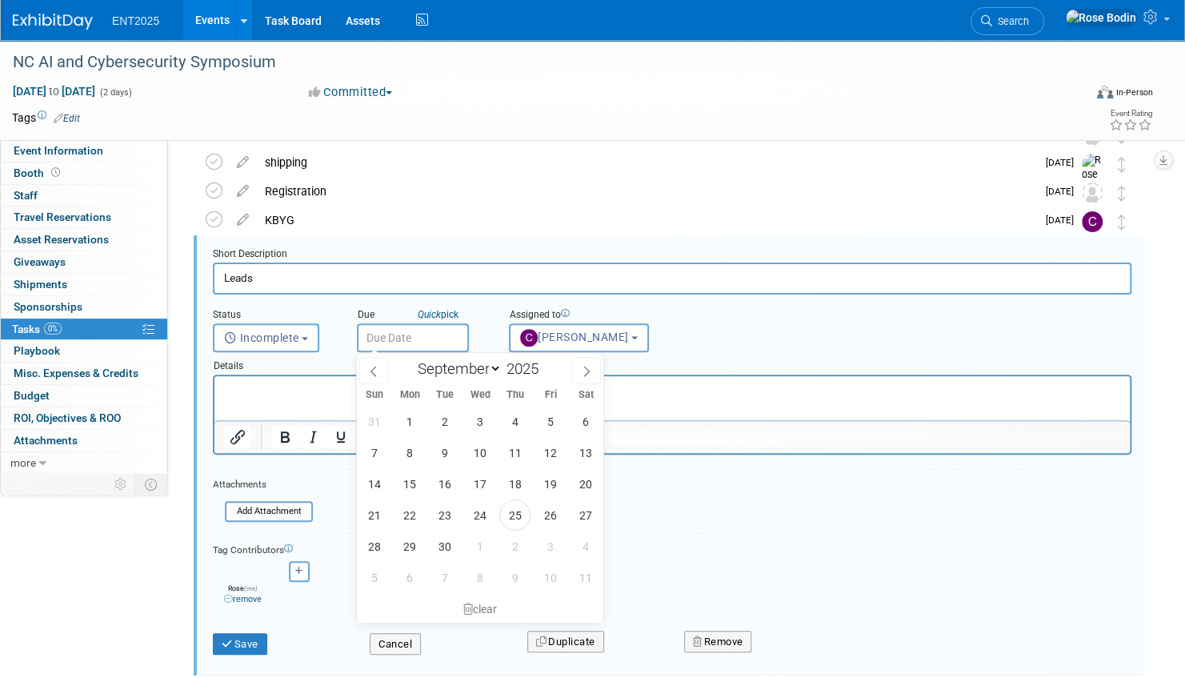
click at [421, 340] on input "text" at bounding box center [413, 337] width 112 height 29
click at [588, 366] on icon at bounding box center [586, 371] width 11 height 11
select select "10"
click at [410, 481] on span "10" at bounding box center [409, 483] width 31 height 31
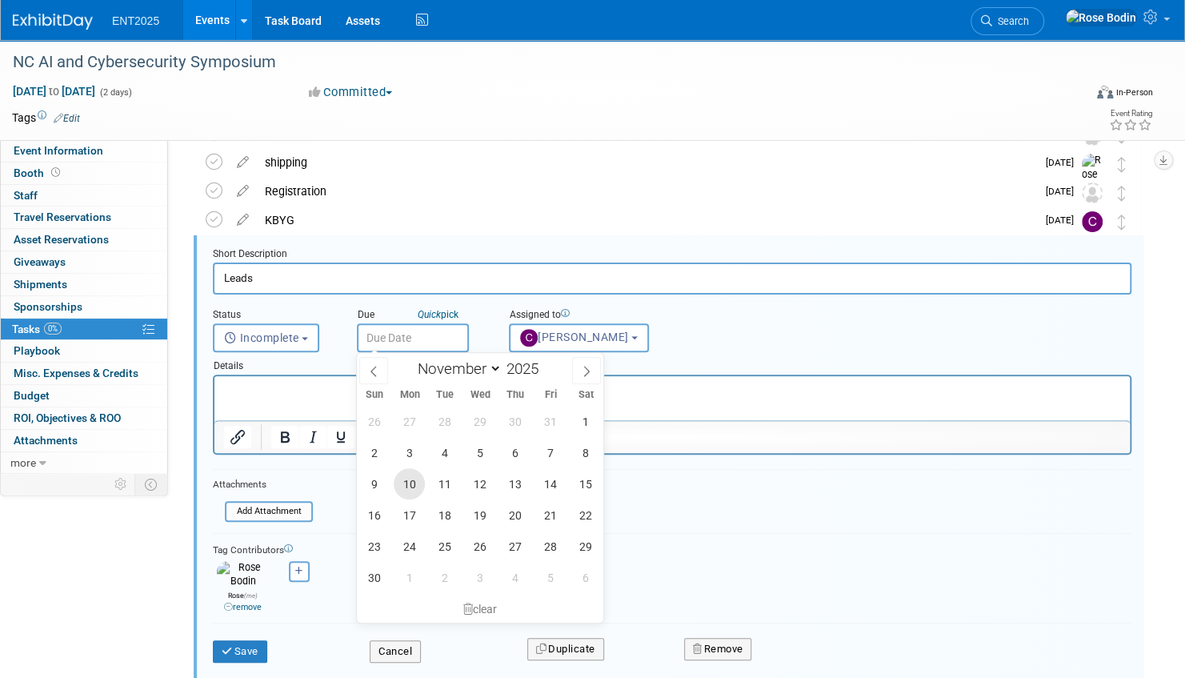
type input "Nov 10, 2025"
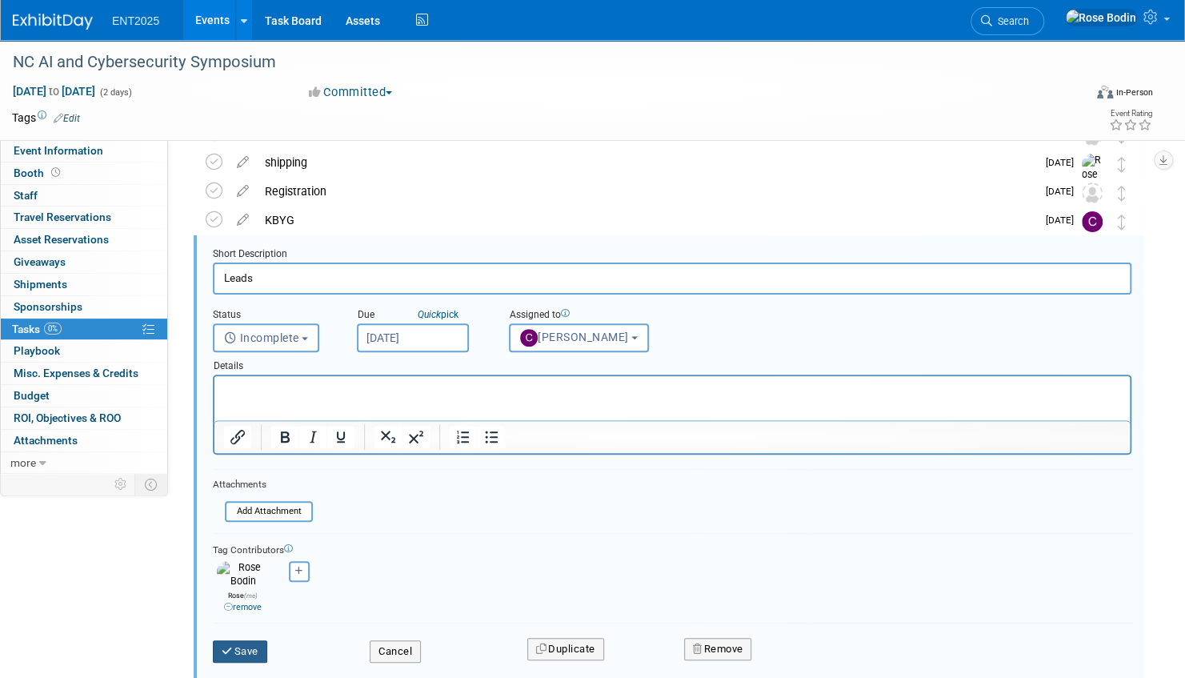
drag, startPoint x: 238, startPoint y: 639, endPoint x: 248, endPoint y: 634, distance: 11.1
click at [238, 640] on button "Save" at bounding box center [240, 651] width 54 height 22
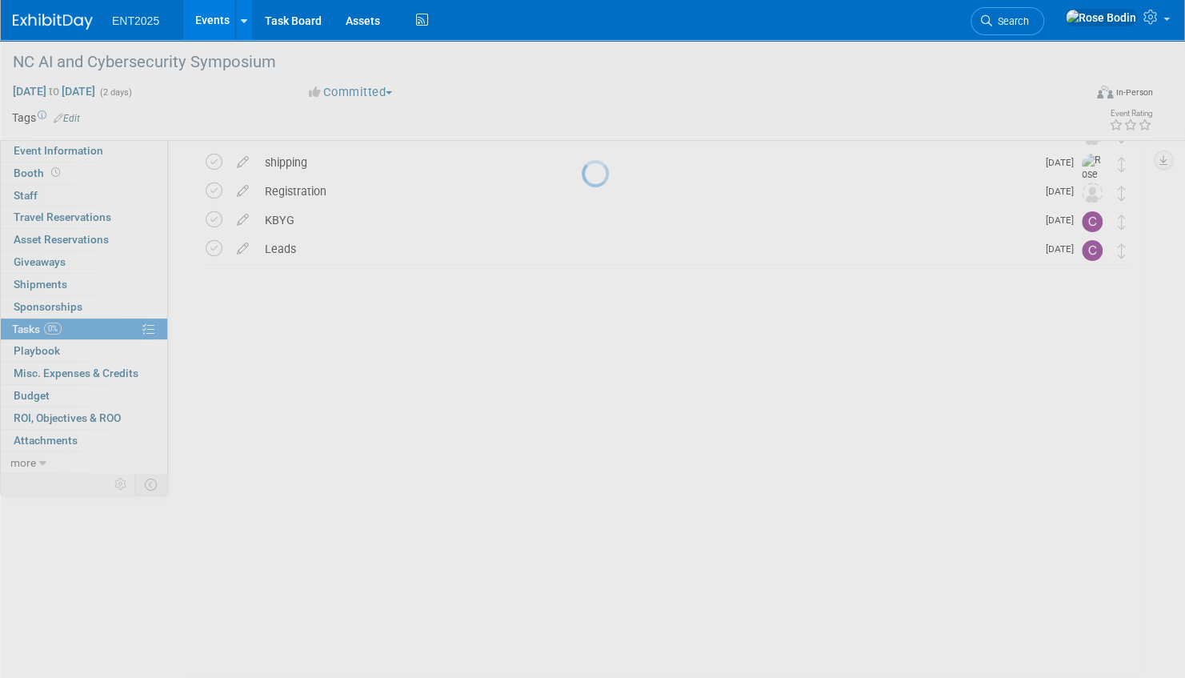
scroll to position [0, 0]
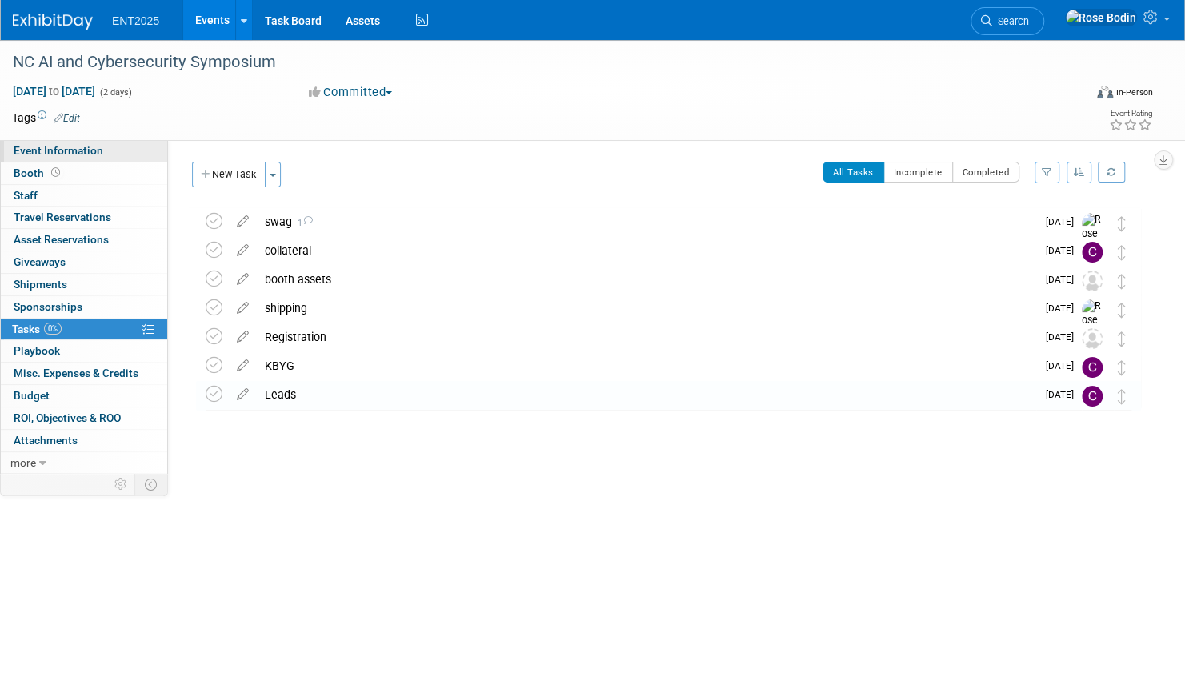
click at [133, 149] on link "Event Information" at bounding box center [84, 151] width 166 height 22
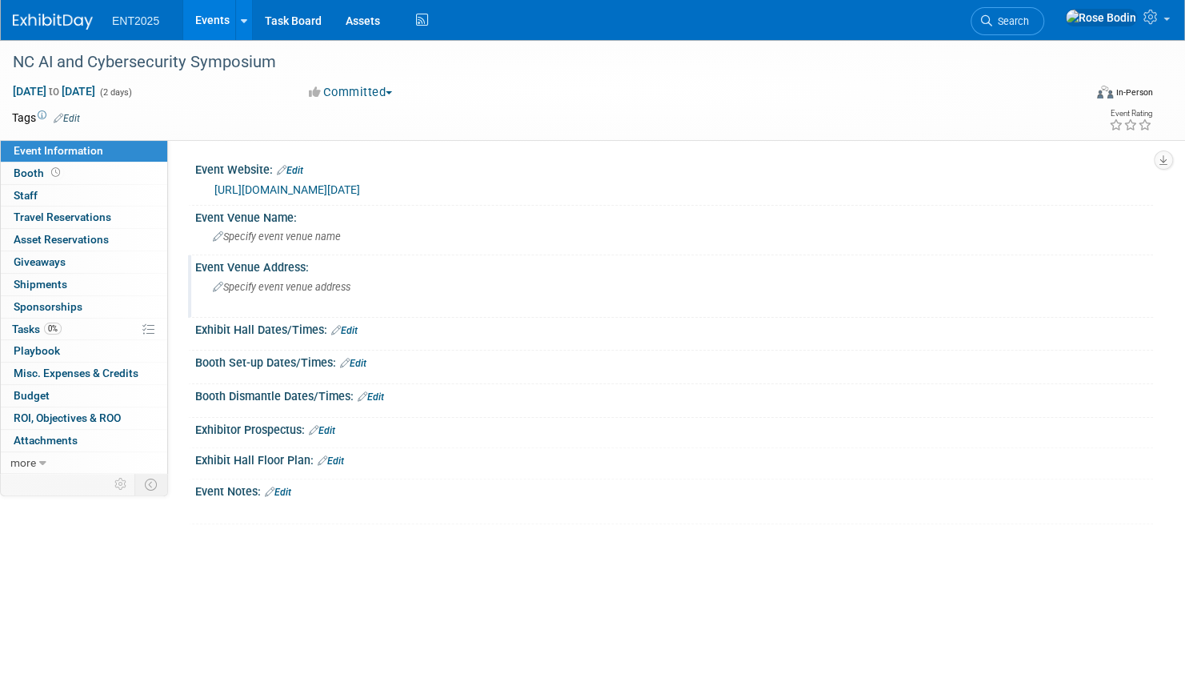
click at [281, 289] on span "Specify event venue address" at bounding box center [282, 287] width 138 height 12
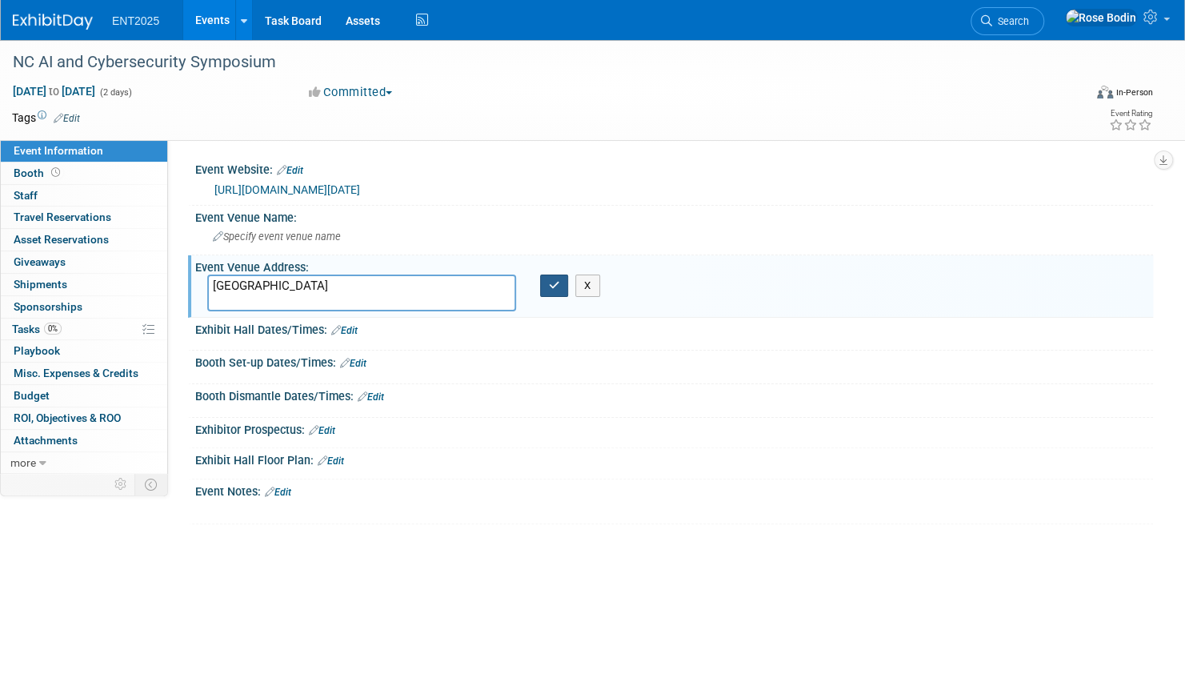
type textarea "Raleigh NC"
click at [550, 286] on icon "button" at bounding box center [554, 285] width 11 height 10
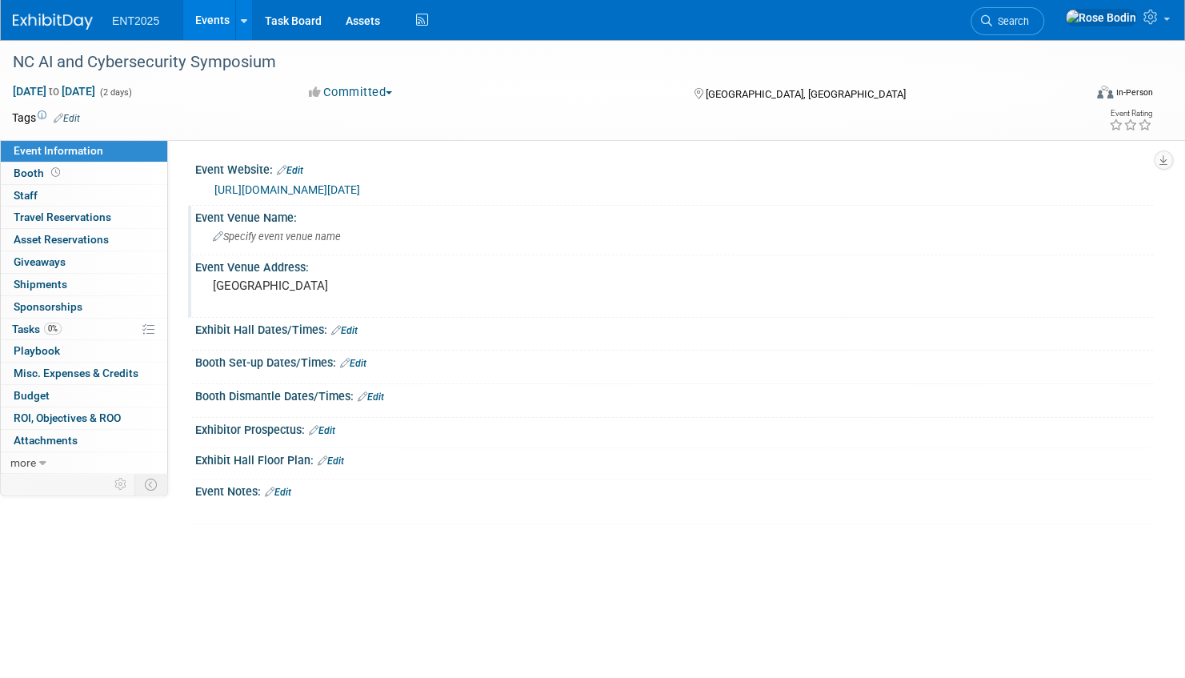
click at [218, 235] on icon at bounding box center [218, 237] width 10 height 10
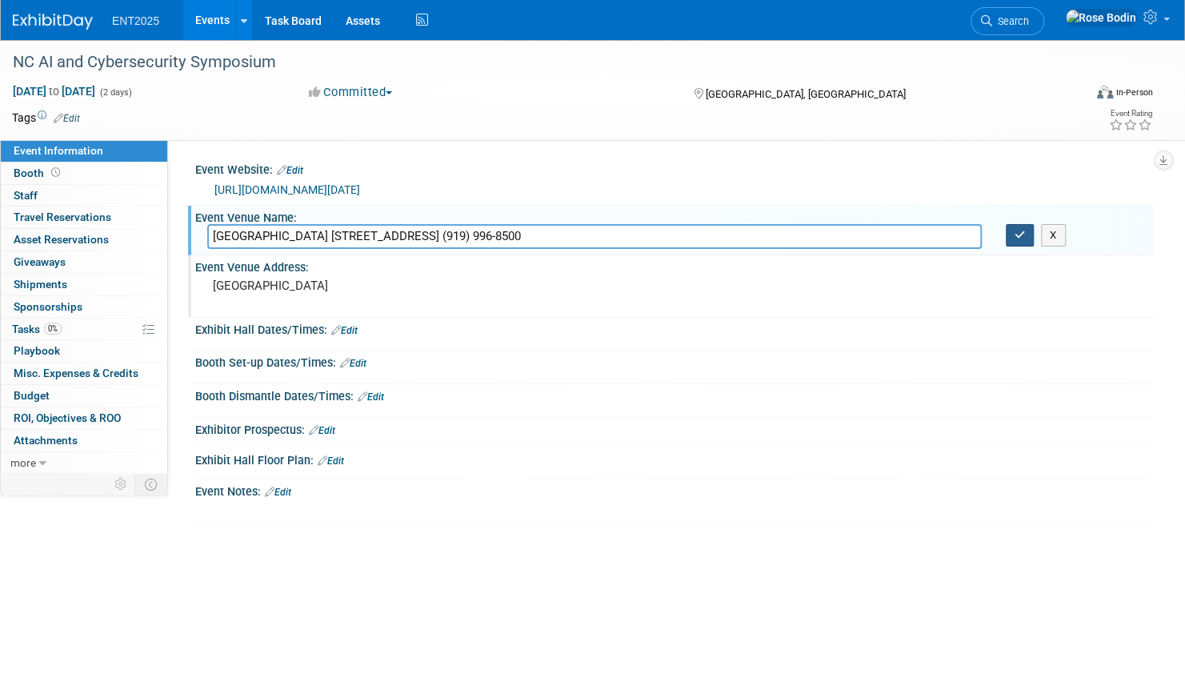
type input "Raleigh Convention Center 500 S Salisbury St Raleigh, NC 27601 (919) 996-8500"
click at [1018, 231] on icon "button" at bounding box center [1019, 235] width 11 height 10
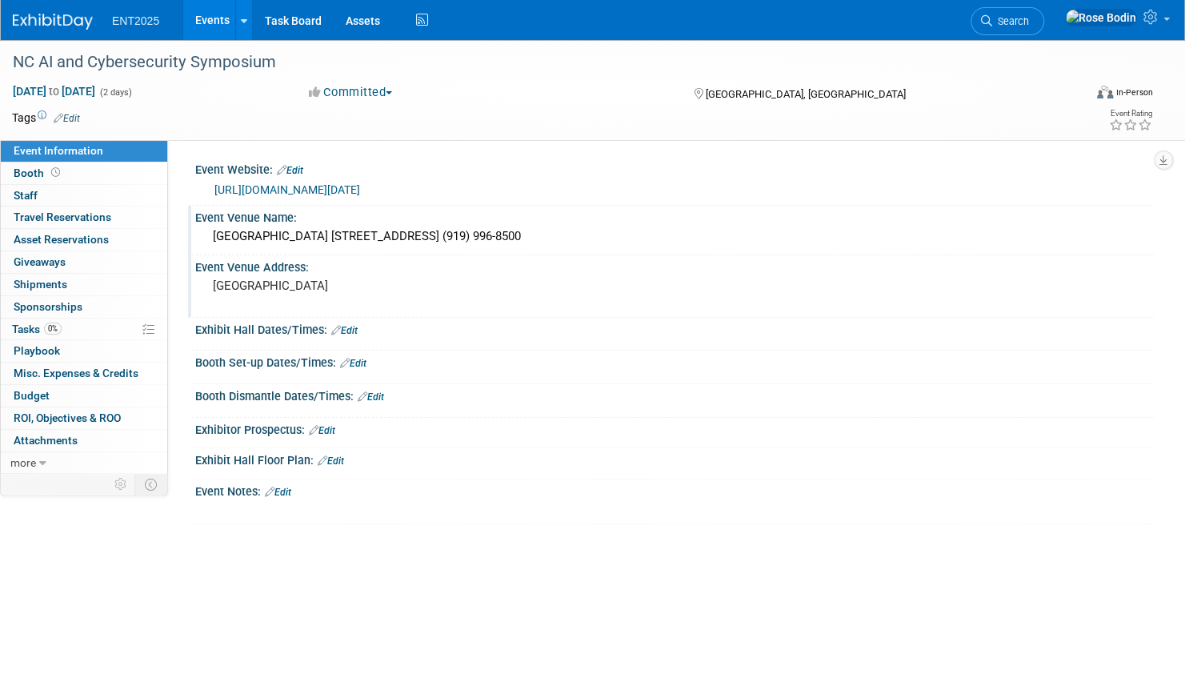
click at [348, 326] on link "Edit" at bounding box center [344, 330] width 26 height 11
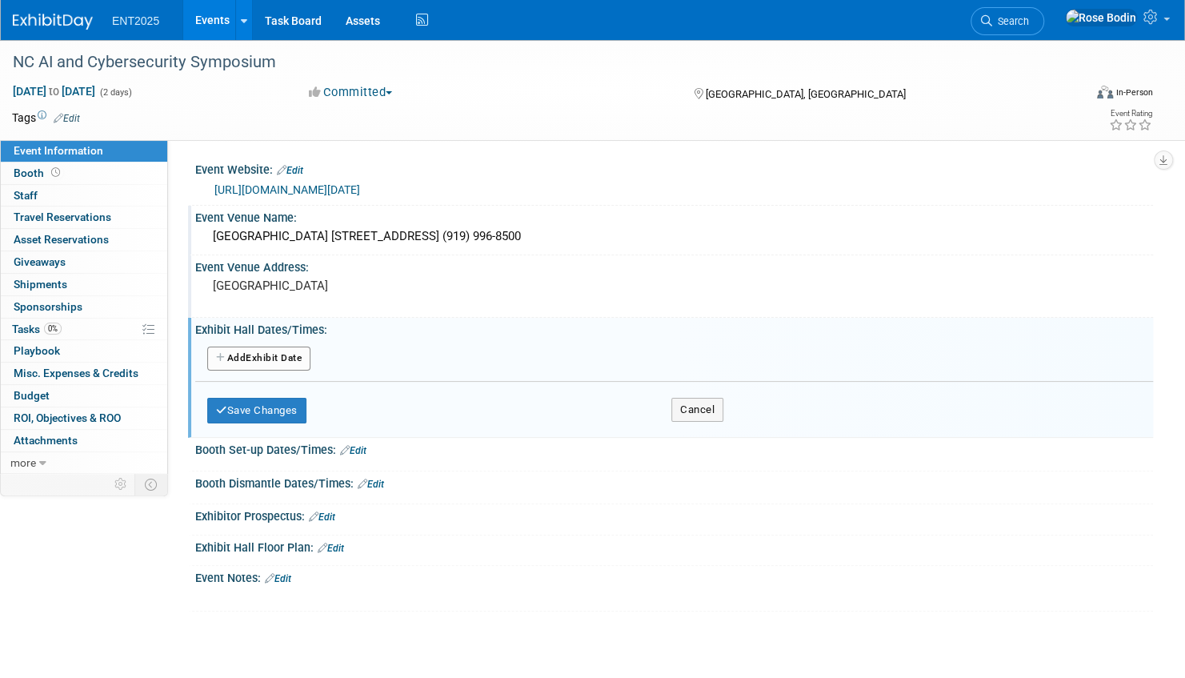
click at [280, 353] on button "Add Another Exhibit Date" at bounding box center [258, 358] width 103 height 24
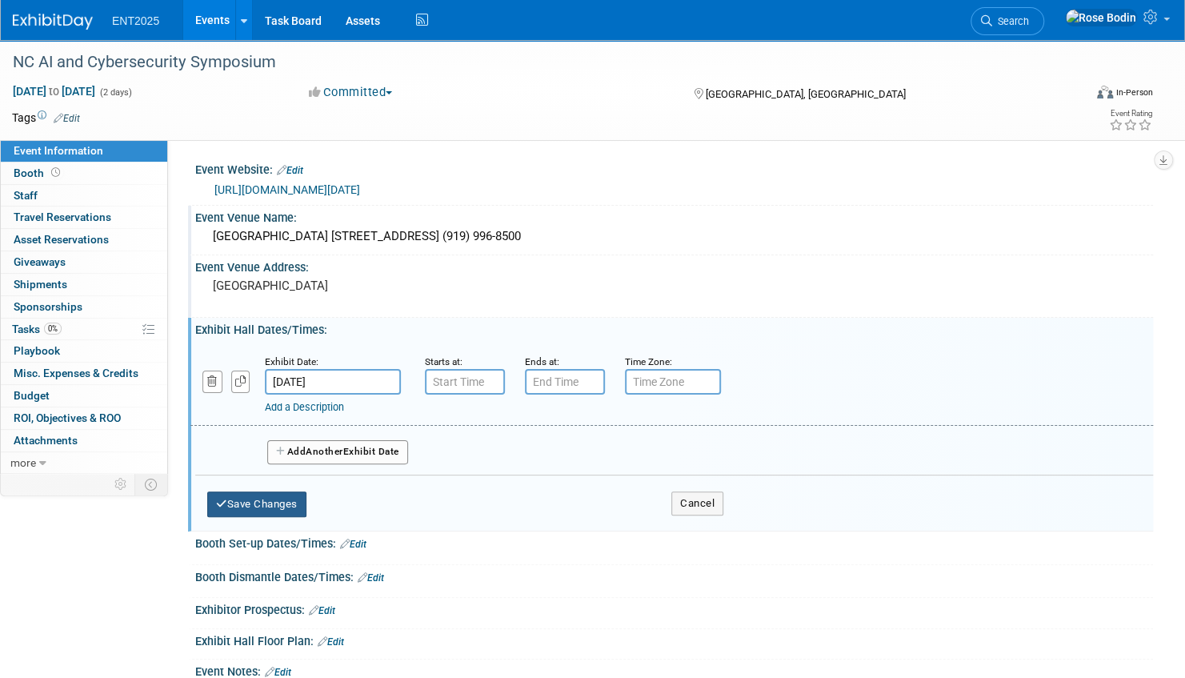
click at [259, 499] on button "Save Changes" at bounding box center [256, 504] width 99 height 26
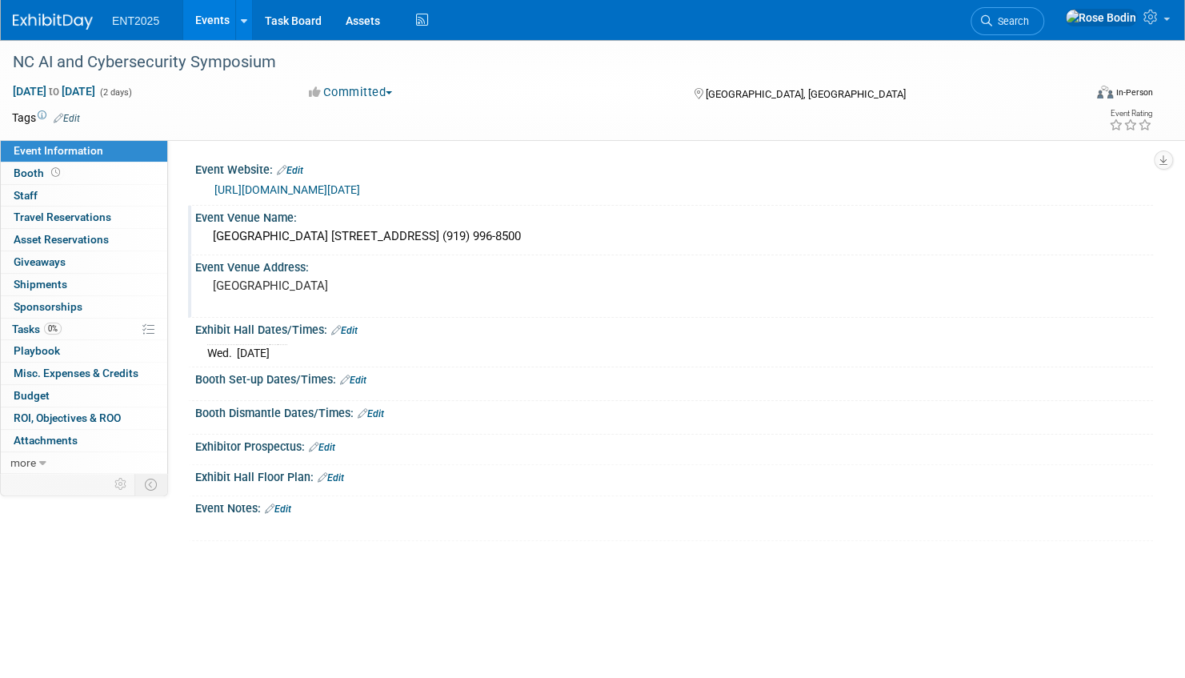
click at [354, 329] on link "Edit" at bounding box center [344, 330] width 26 height 11
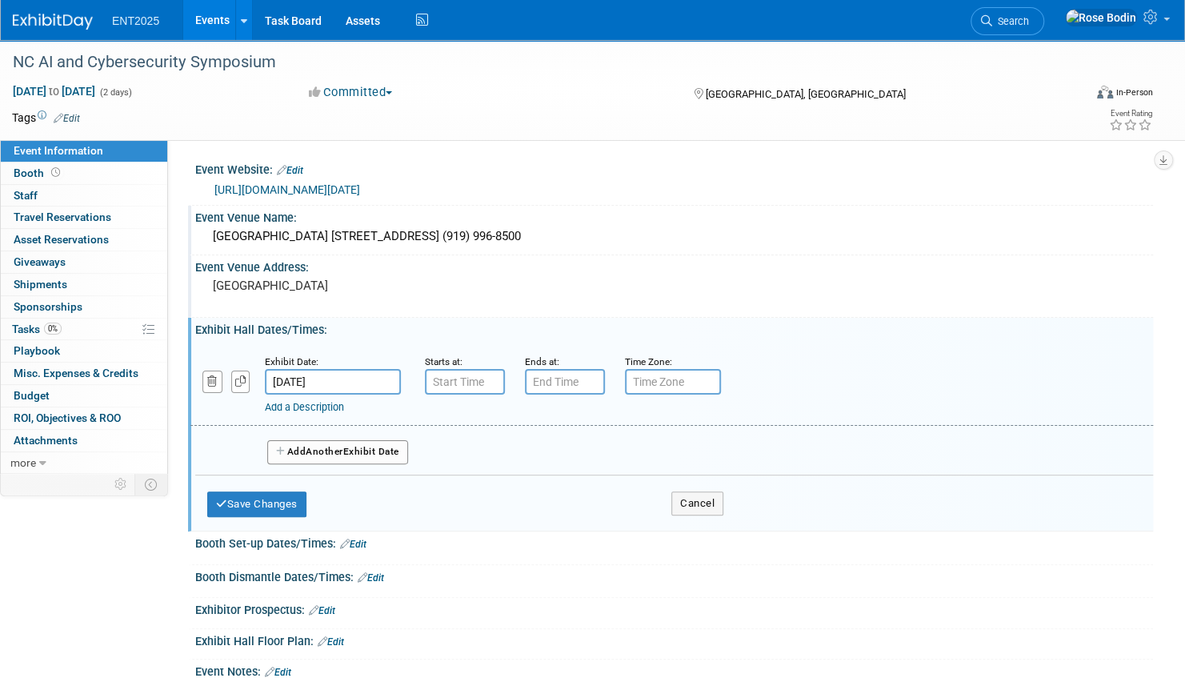
click at [309, 450] on button "Add Another Exhibit Date" at bounding box center [337, 452] width 141 height 24
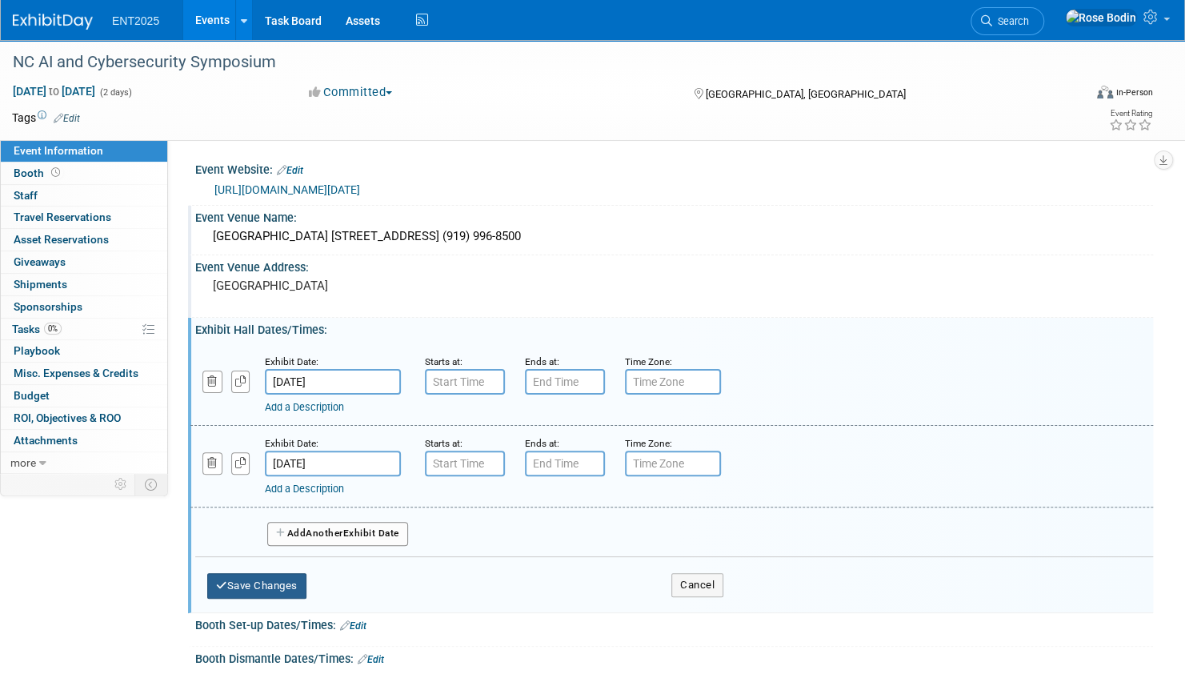
click at [249, 584] on button "Save Changes" at bounding box center [256, 586] width 99 height 26
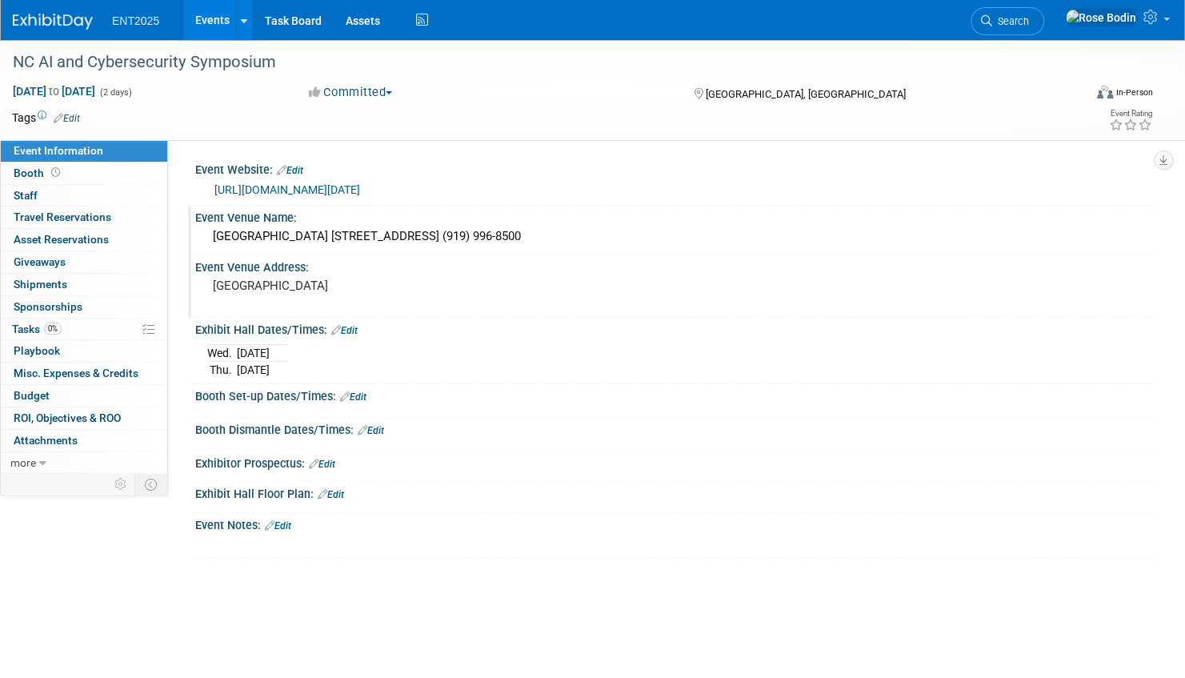
click at [358, 393] on link "Edit" at bounding box center [353, 396] width 26 height 11
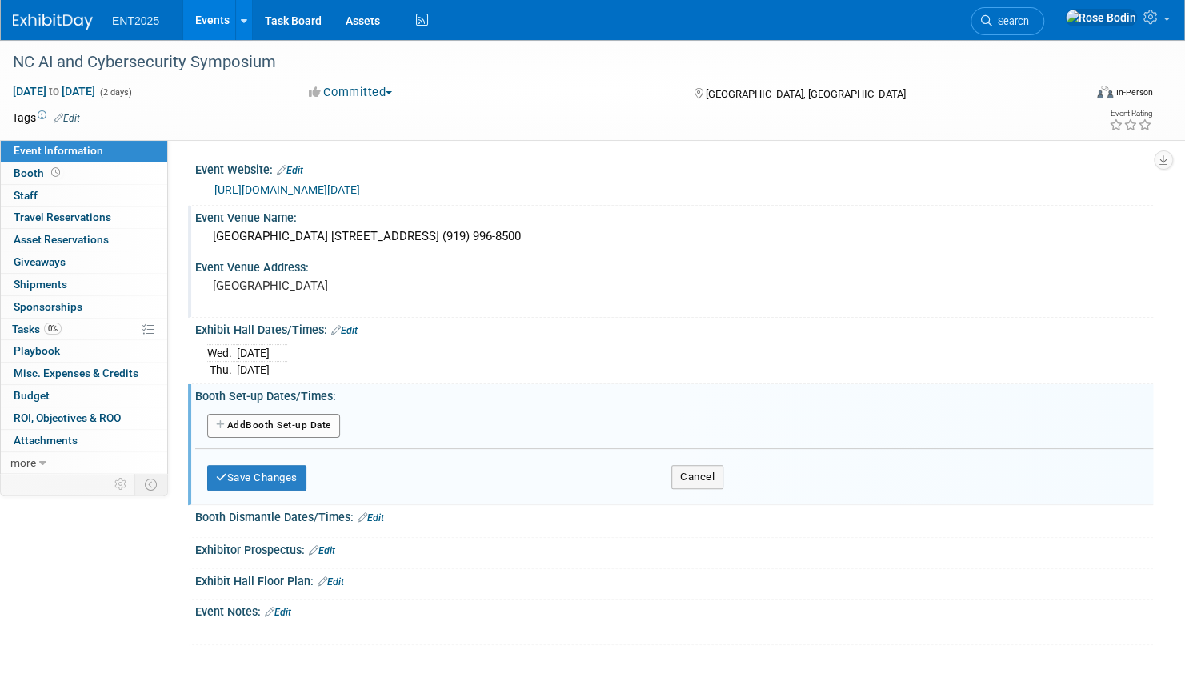
click at [308, 419] on button "Add Another Booth Set-up Date" at bounding box center [273, 426] width 133 height 24
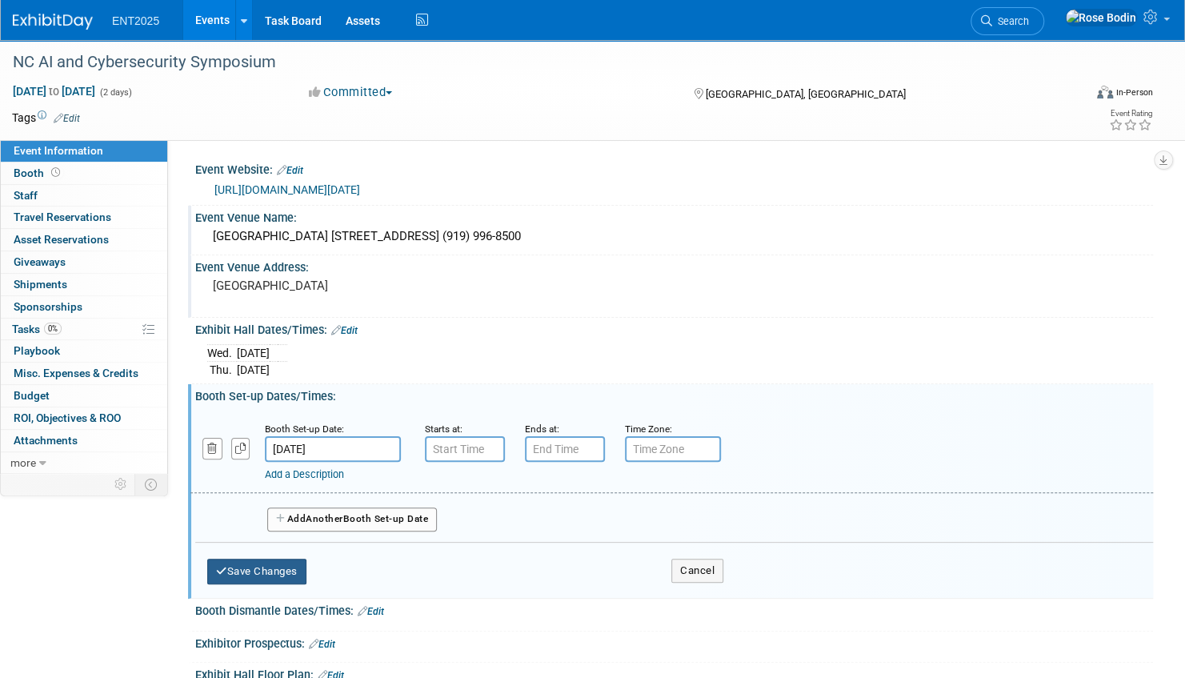
click at [259, 566] on button "Save Changes" at bounding box center [256, 571] width 99 height 26
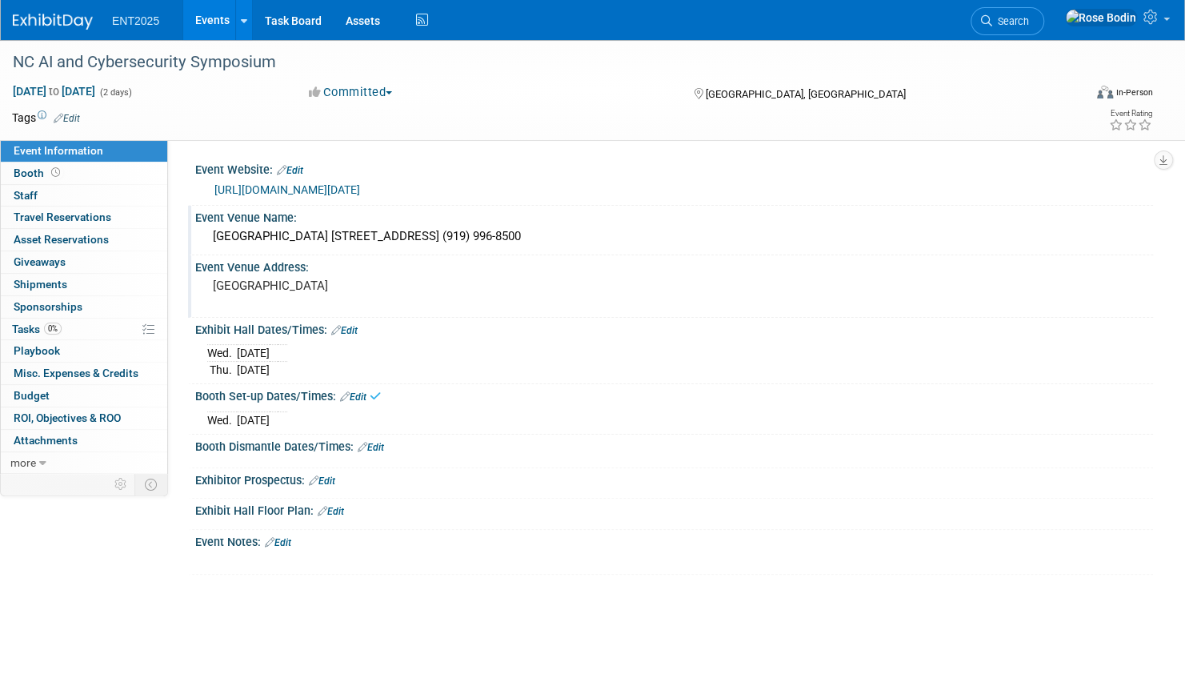
click at [378, 442] on link "Edit" at bounding box center [371, 447] width 26 height 11
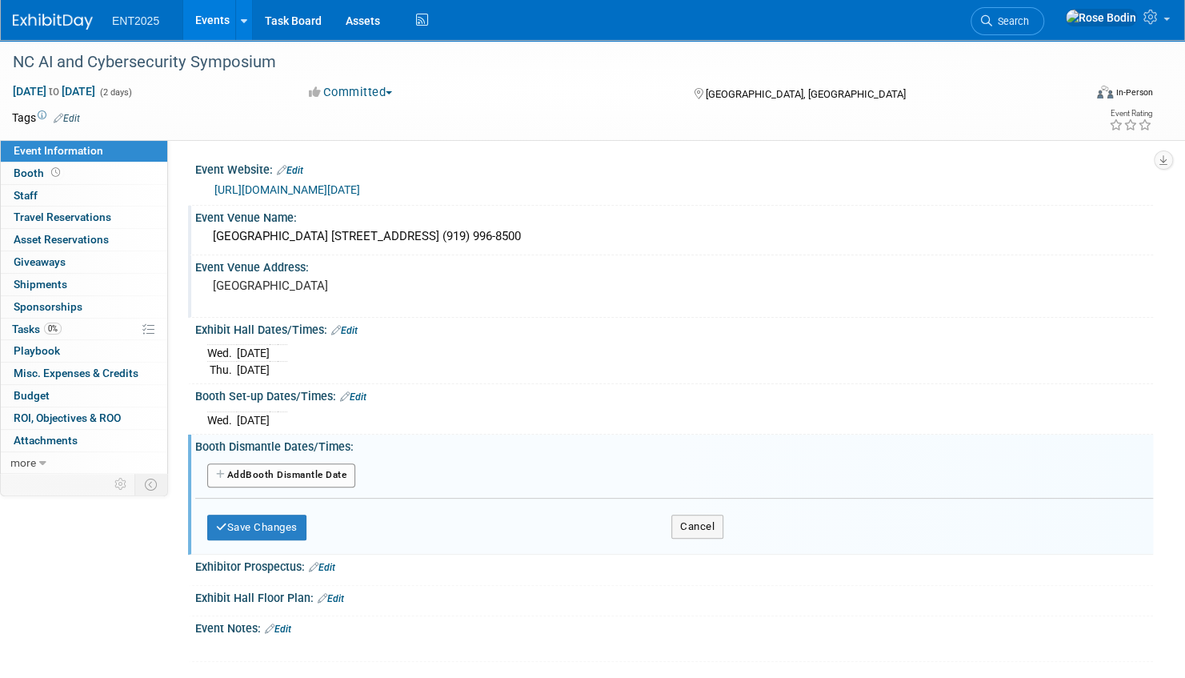
click at [304, 473] on button "Add Another Booth Dismantle Date" at bounding box center [281, 475] width 148 height 24
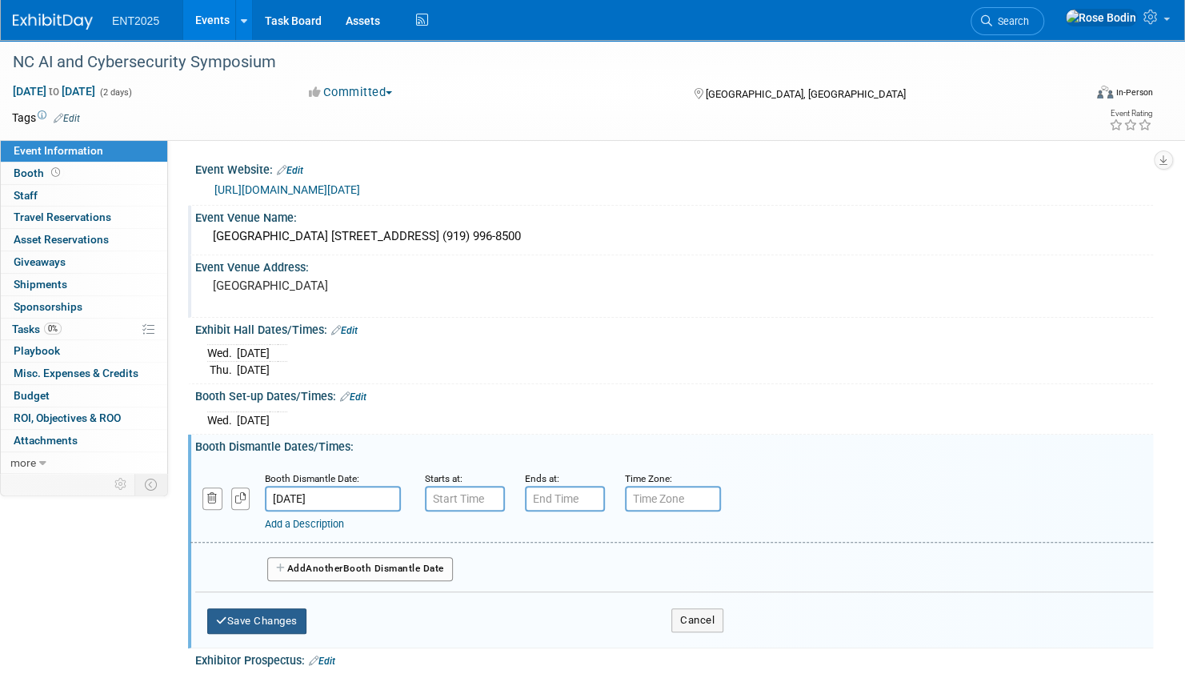
click at [263, 610] on button "Save Changes" at bounding box center [256, 621] width 99 height 26
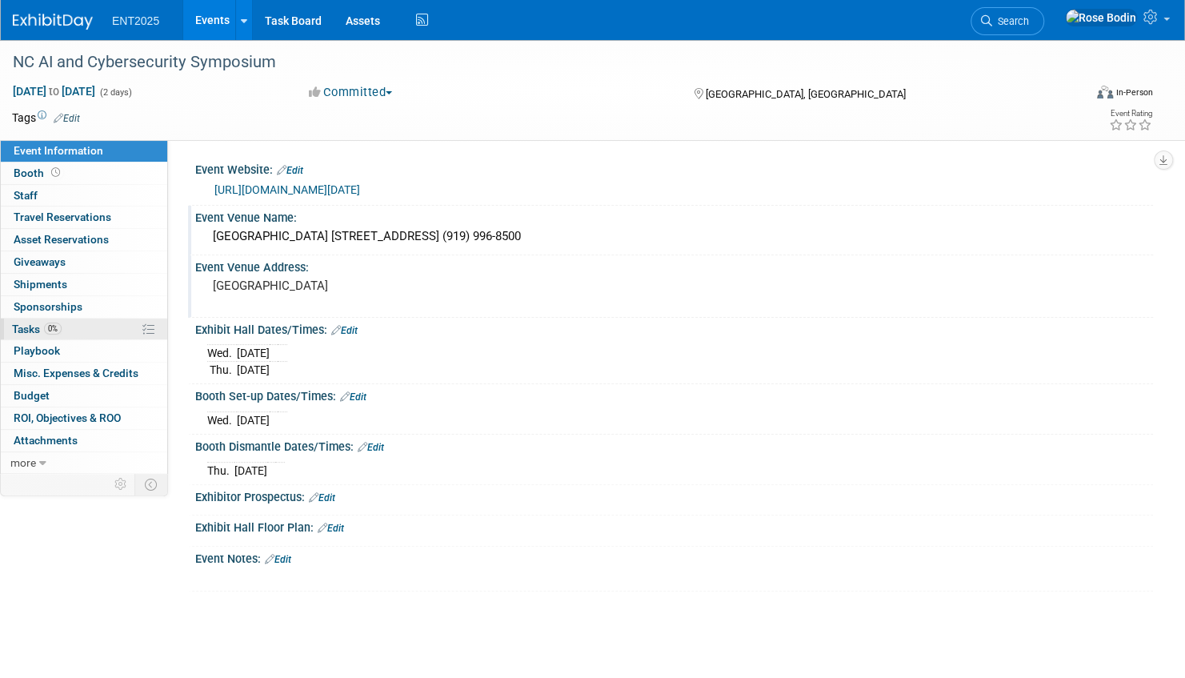
click at [97, 326] on link "0% Tasks 0%" at bounding box center [84, 329] width 166 height 22
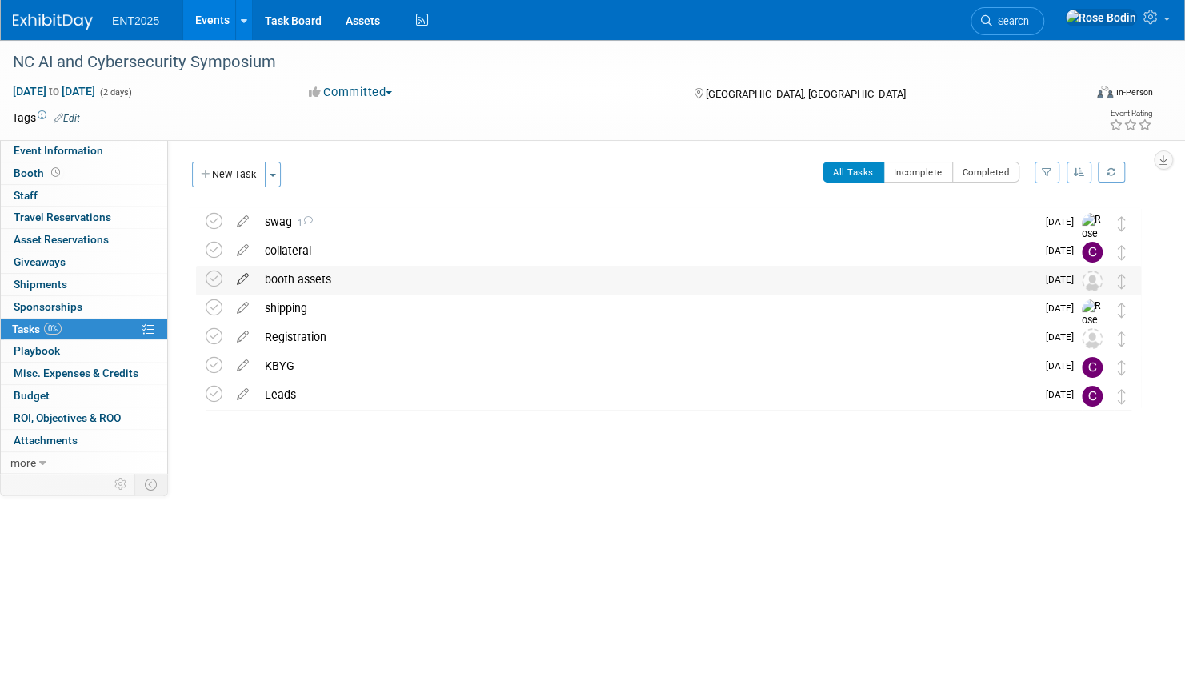
click at [243, 275] on icon at bounding box center [243, 276] width 28 height 20
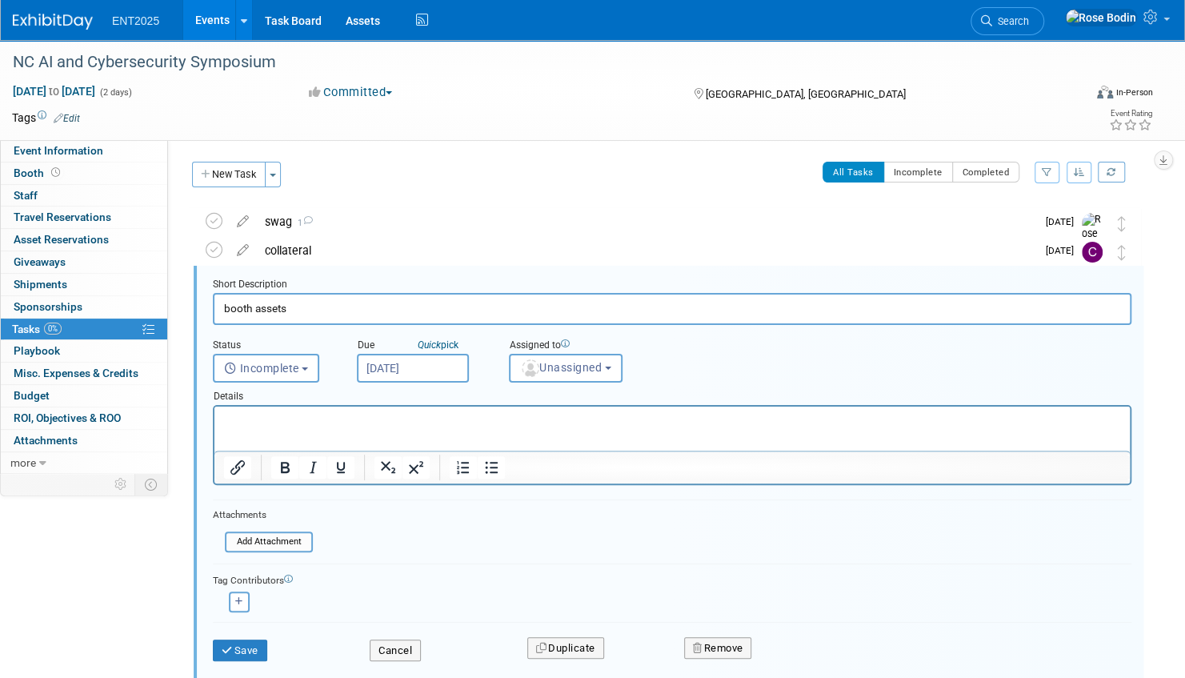
scroll to position [30, 0]
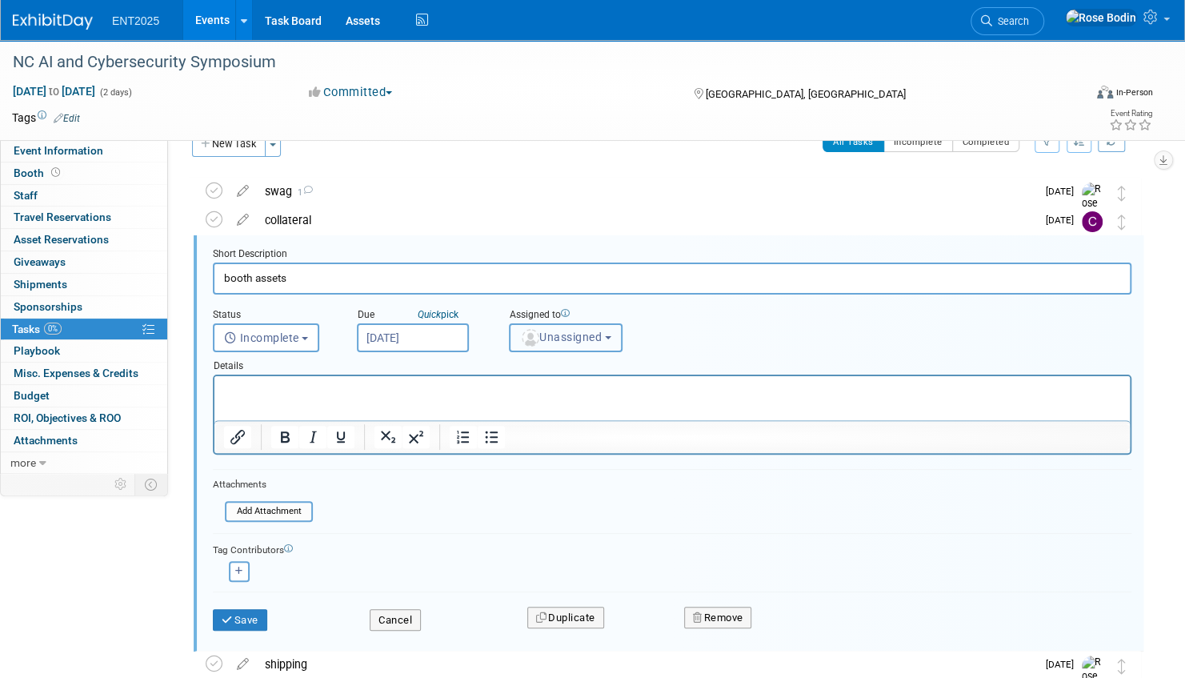
click at [579, 338] on span "Unassigned" at bounding box center [561, 336] width 82 height 13
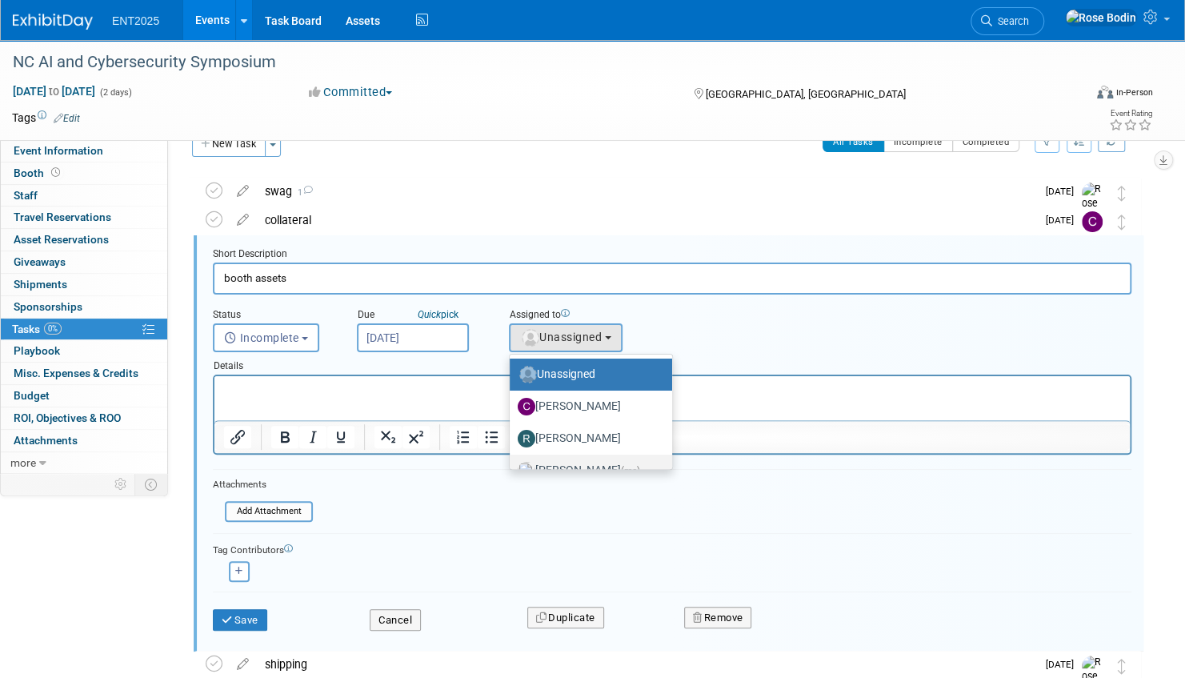
click at [576, 461] on label "Rose Bodin (me)" at bounding box center [587, 471] width 138 height 26
click at [512, 463] on input "Rose Bodin (me)" at bounding box center [507, 468] width 10 height 10
select select "fd414d53-3d64-4b99-a4d4-d4a7ab262892"
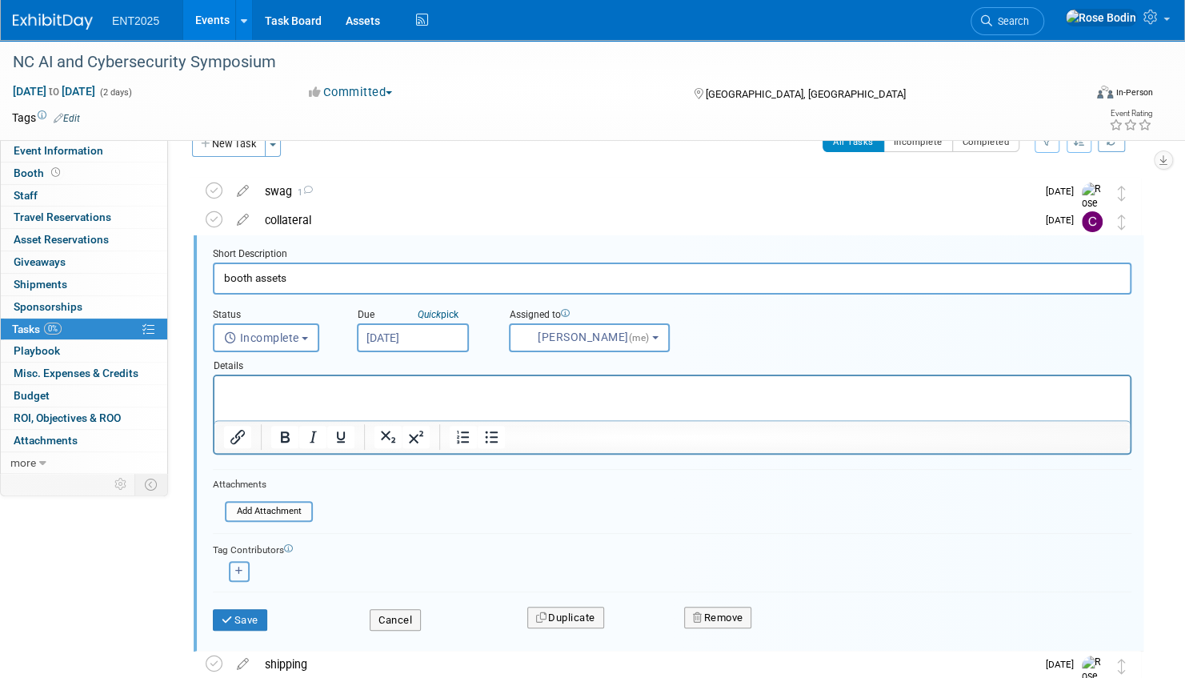
click at [235, 566] on icon "button" at bounding box center [239, 570] width 8 height 9
select select
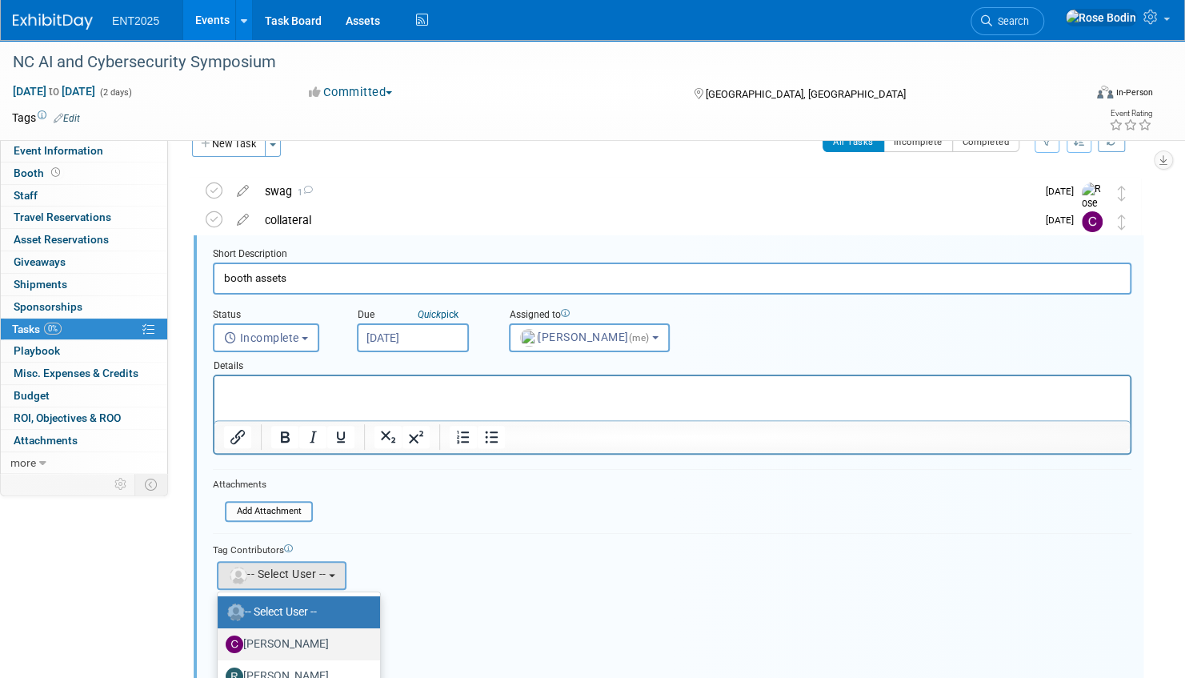
click at [298, 638] on label "[PERSON_NAME]" at bounding box center [295, 644] width 138 height 26
click at [220, 638] on input "[PERSON_NAME]" at bounding box center [215, 642] width 10 height 10
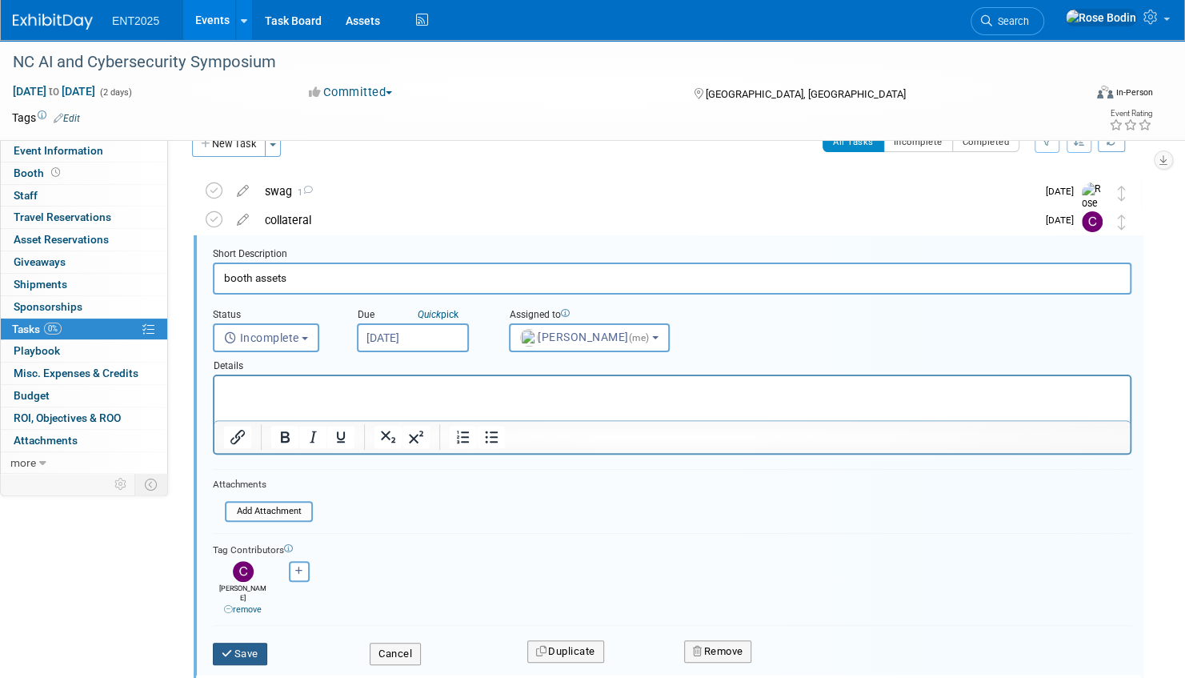
click at [256, 642] on button "Save" at bounding box center [240, 653] width 54 height 22
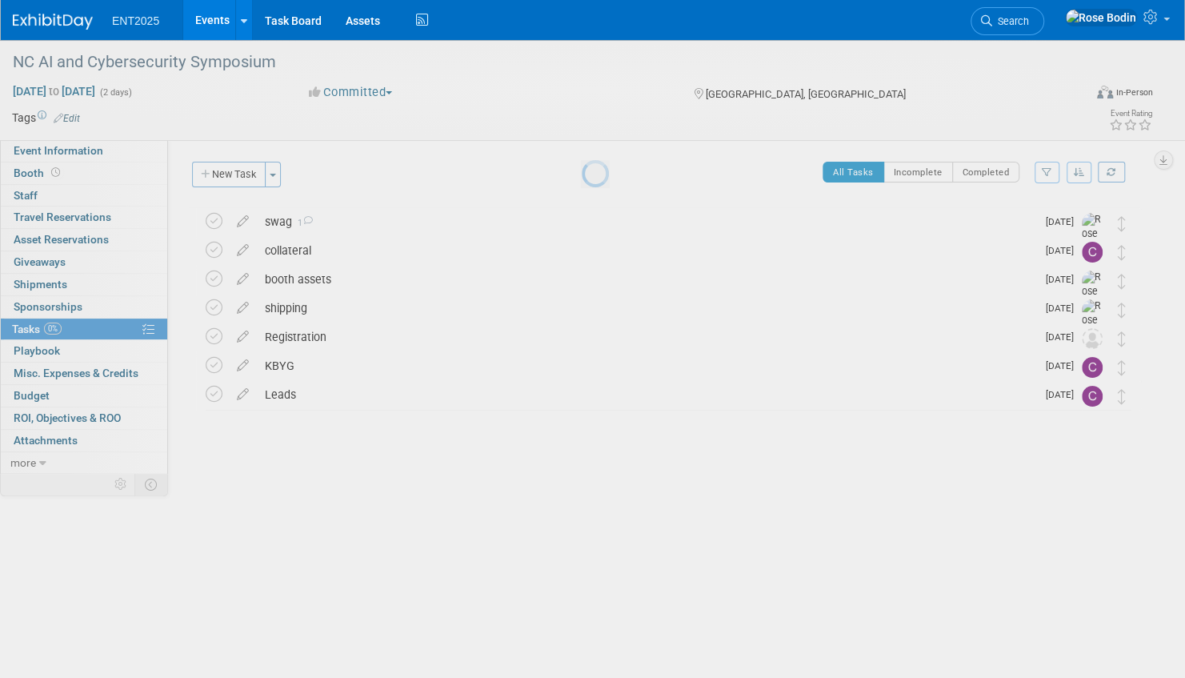
scroll to position [0, 0]
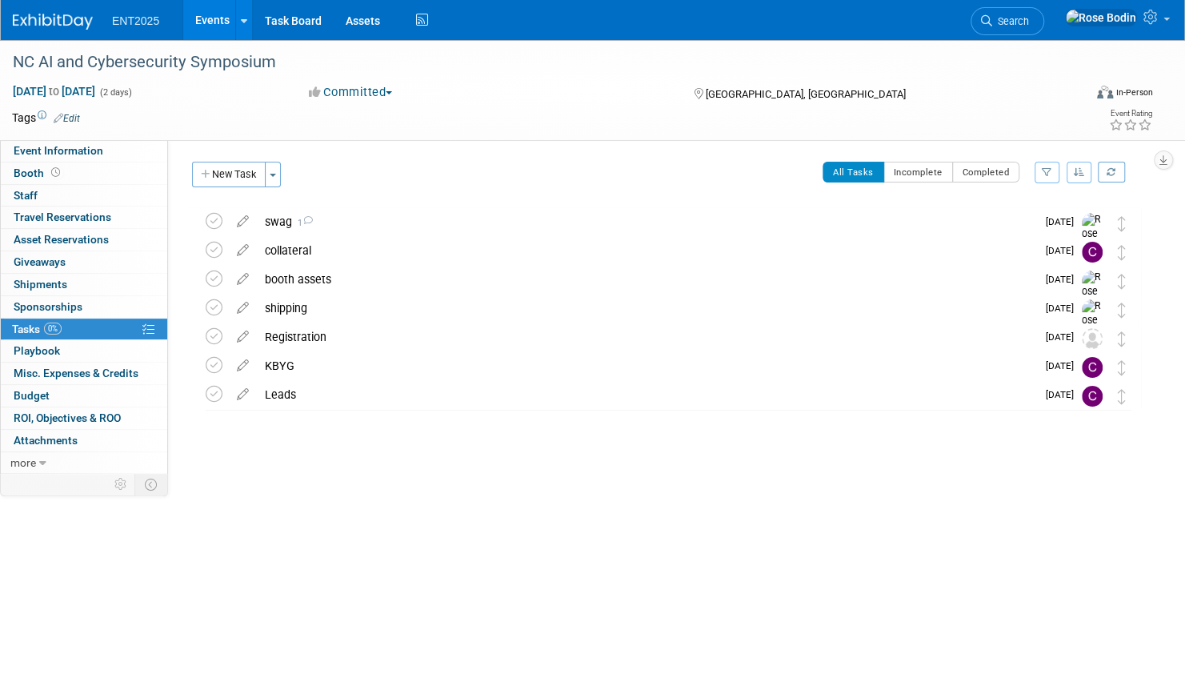
click at [208, 16] on link "Events" at bounding box center [212, 20] width 58 height 40
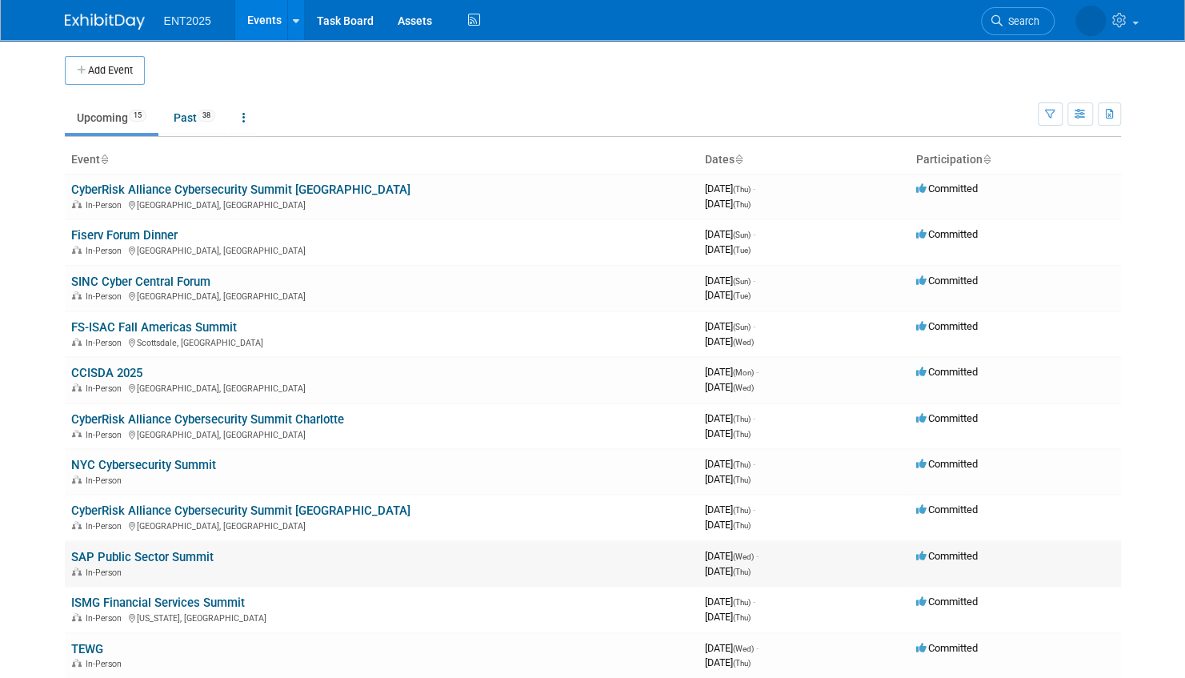
click at [141, 554] on link "SAP Public Sector Summit" at bounding box center [142, 557] width 142 height 14
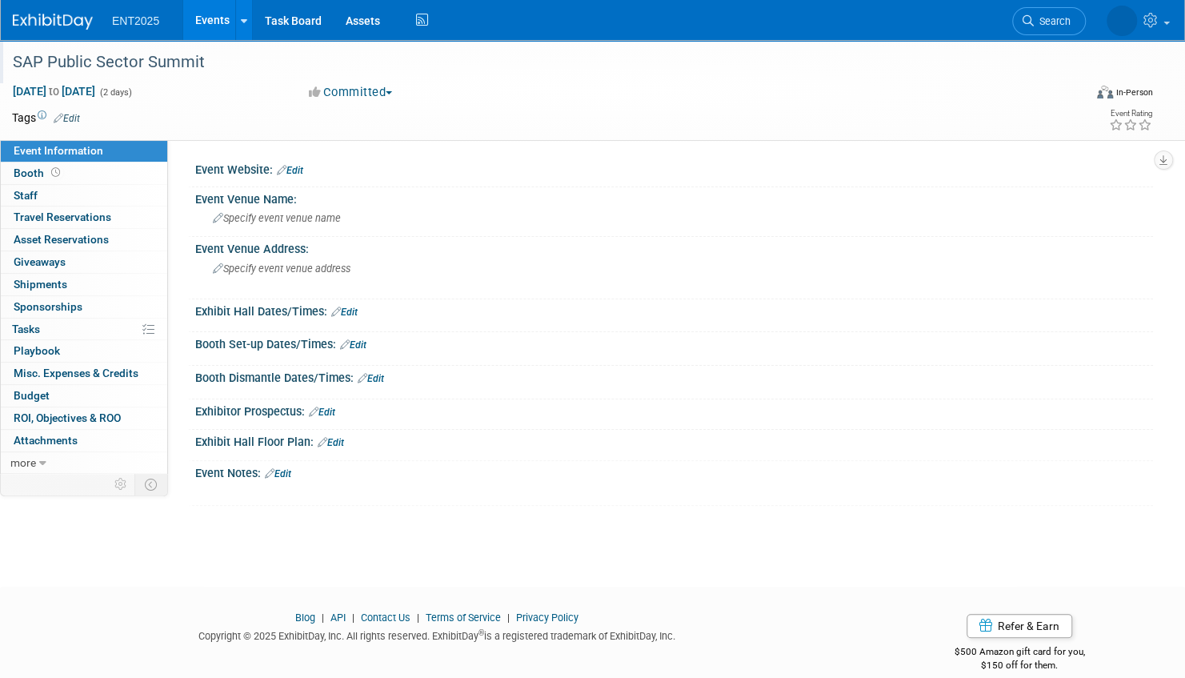
drag, startPoint x: 219, startPoint y: 62, endPoint x: 14, endPoint y: 64, distance: 204.8
click at [14, 64] on div "SAP Public Sector Summit" at bounding box center [531, 62] width 1049 height 29
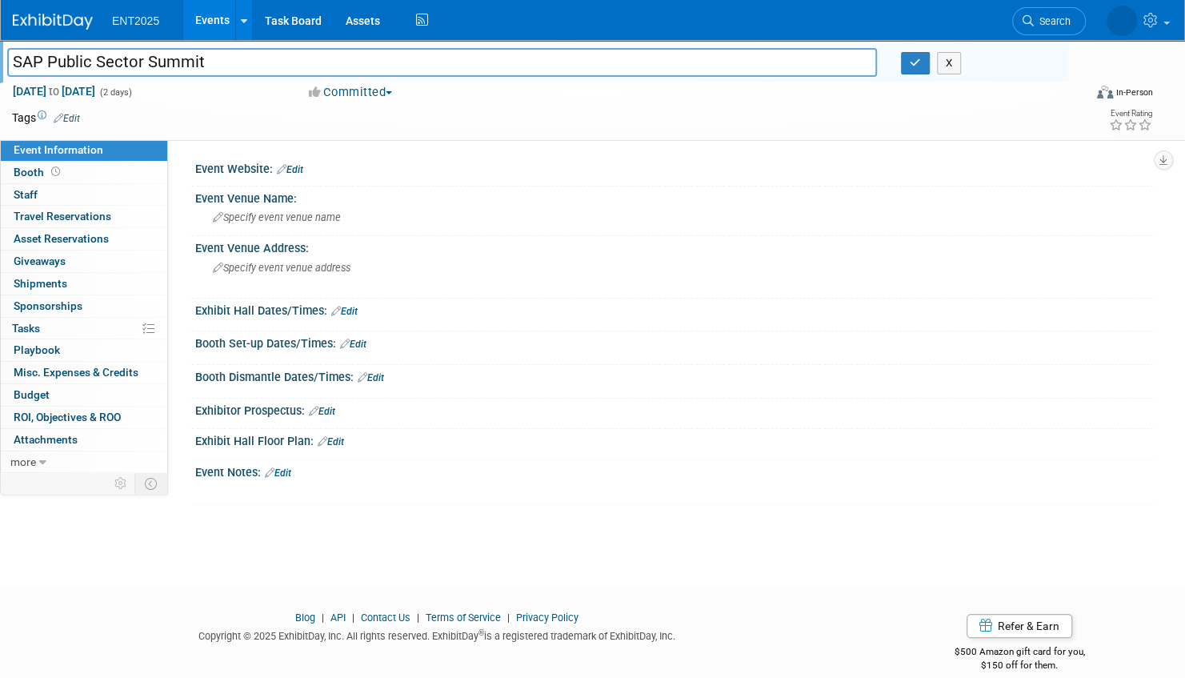
drag, startPoint x: 218, startPoint y: 62, endPoint x: -3, endPoint y: 61, distance: 221.6
click at [0, 61] on html "ENT2025 Events Add Event Bulk Upload Events Shareable Event Boards Recently Vie…" at bounding box center [592, 339] width 1185 height 678
click at [915, 59] on icon "button" at bounding box center [915, 63] width 11 height 10
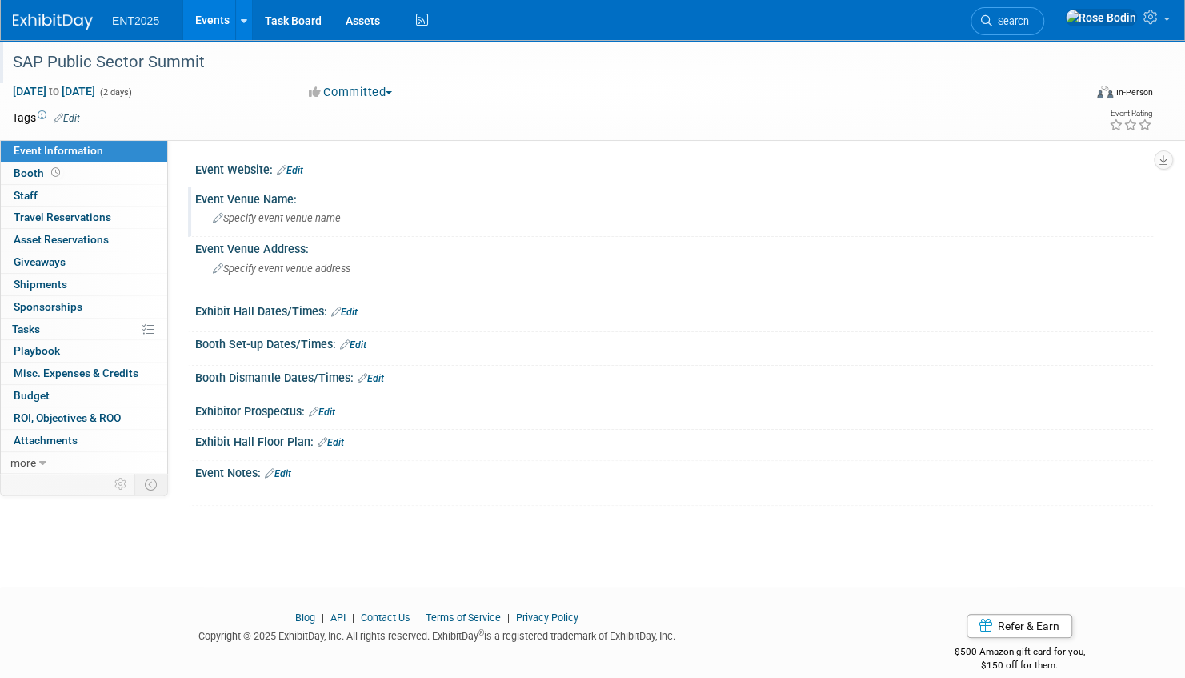
click at [219, 217] on icon at bounding box center [218, 219] width 10 height 10
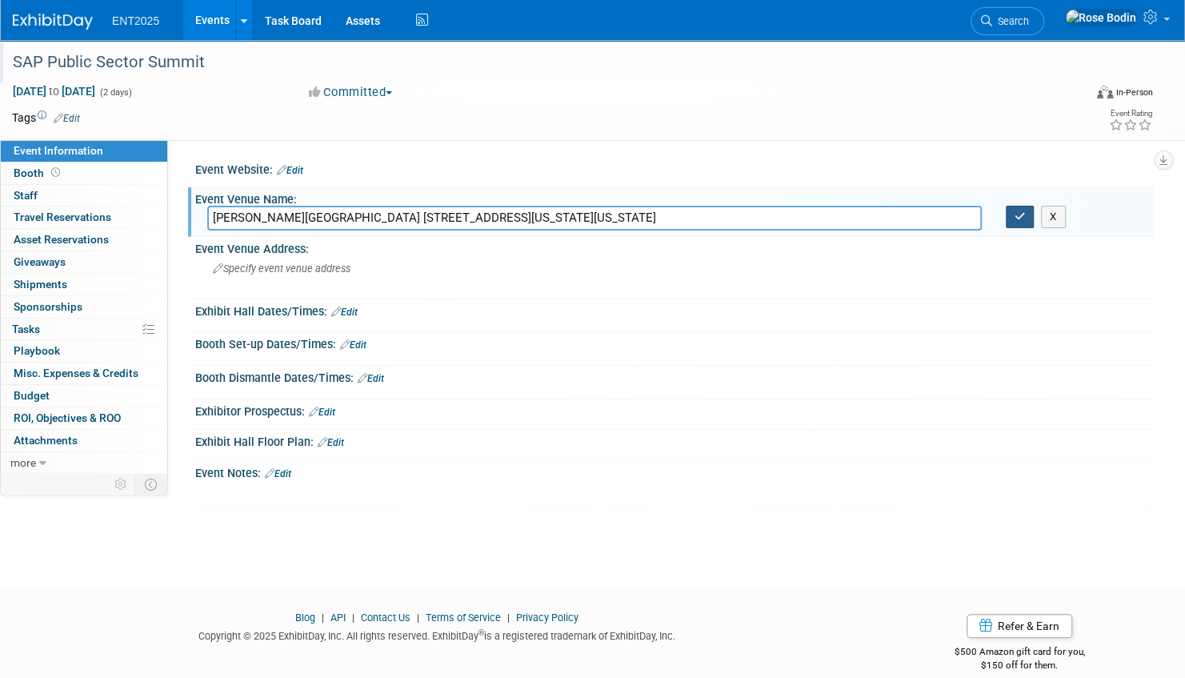
type input "Ronald Reagan Building 1300 Pennsylvania Ave, NW Washington, DC 20004"
click at [1021, 214] on icon "button" at bounding box center [1019, 216] width 11 height 10
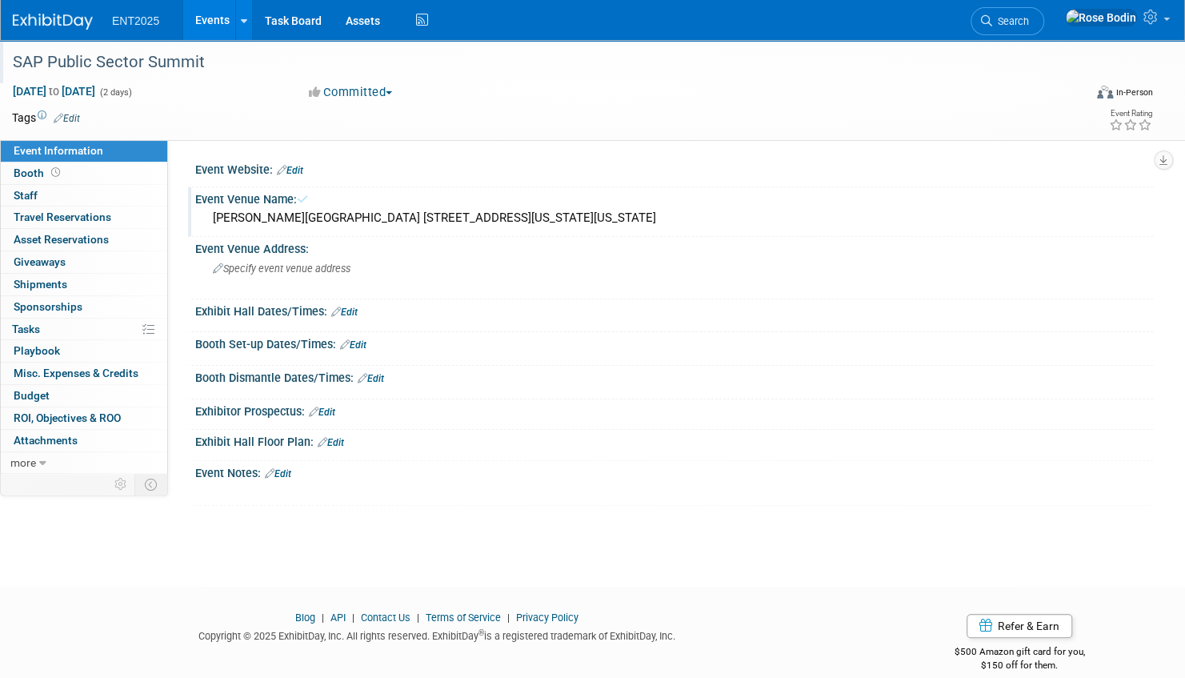
click at [300, 167] on link "Edit" at bounding box center [290, 170] width 26 height 11
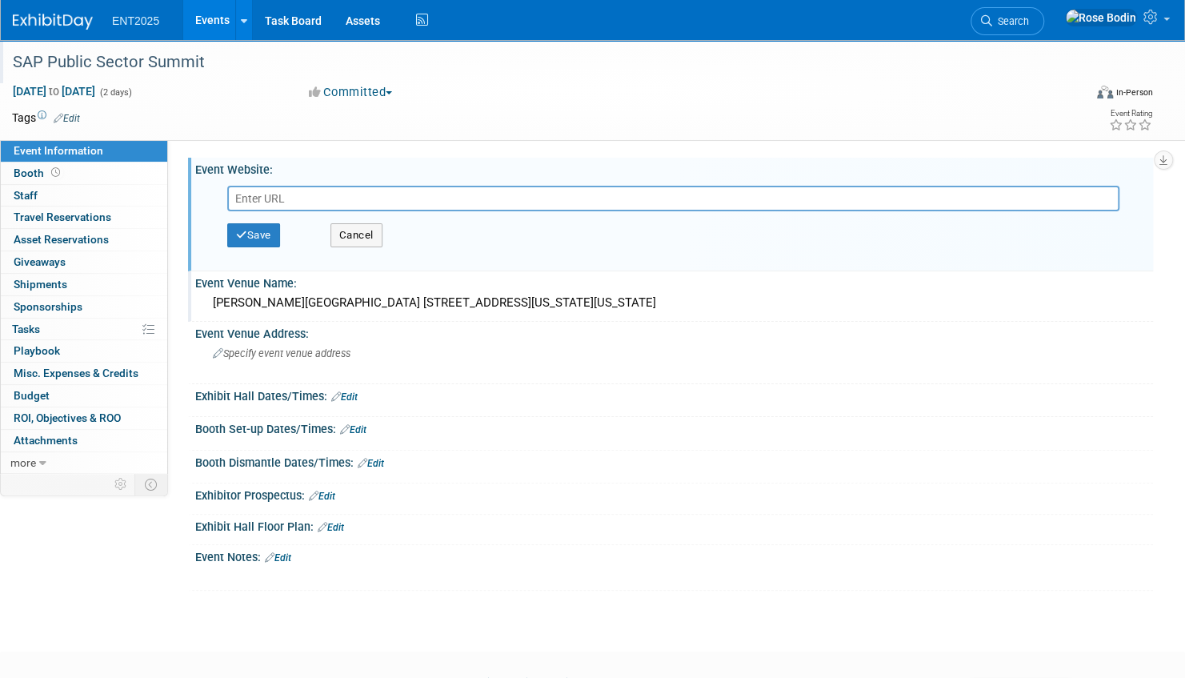
paste input "https://www.bing.com/ck/a?!&&p=fb36732d9a418d6aee0f2ef4d3f07a4c29fb927397d66a3a…"
type input "https://www.bing.com/ck/a?!&&p=fb36732d9a418d6aee0f2ef4d3f07a4c29fb927397d66a3a…"
click at [358, 237] on button "Cancel" at bounding box center [356, 235] width 52 height 24
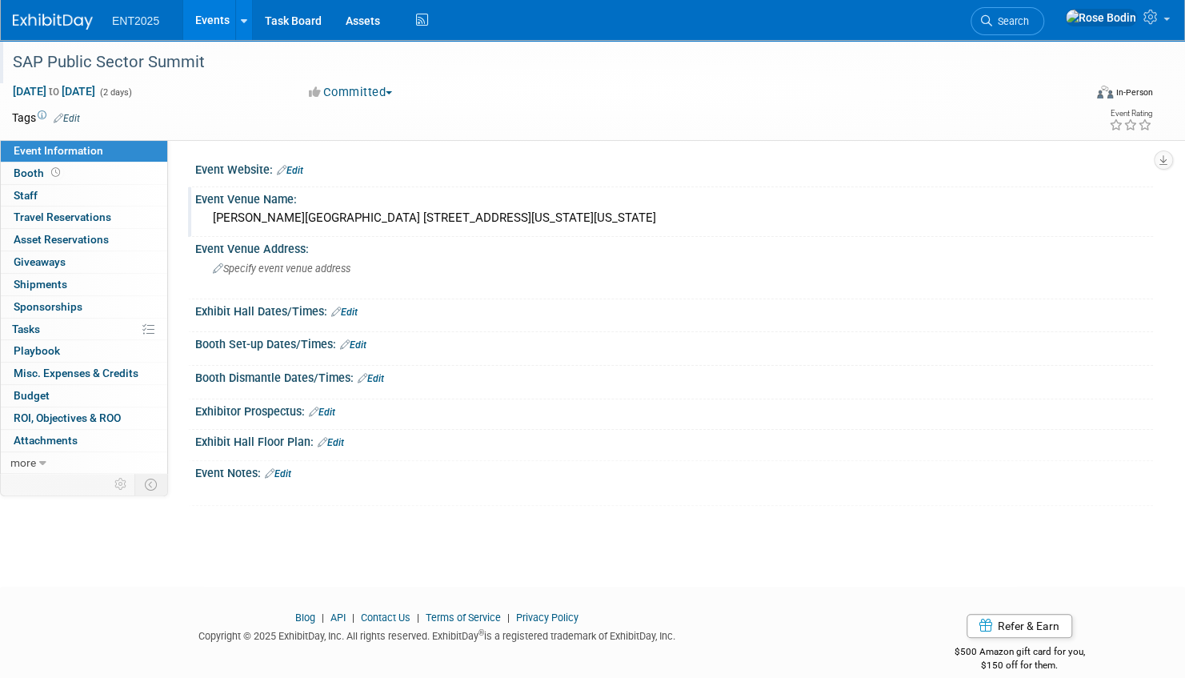
click at [283, 166] on icon at bounding box center [282, 170] width 10 height 10
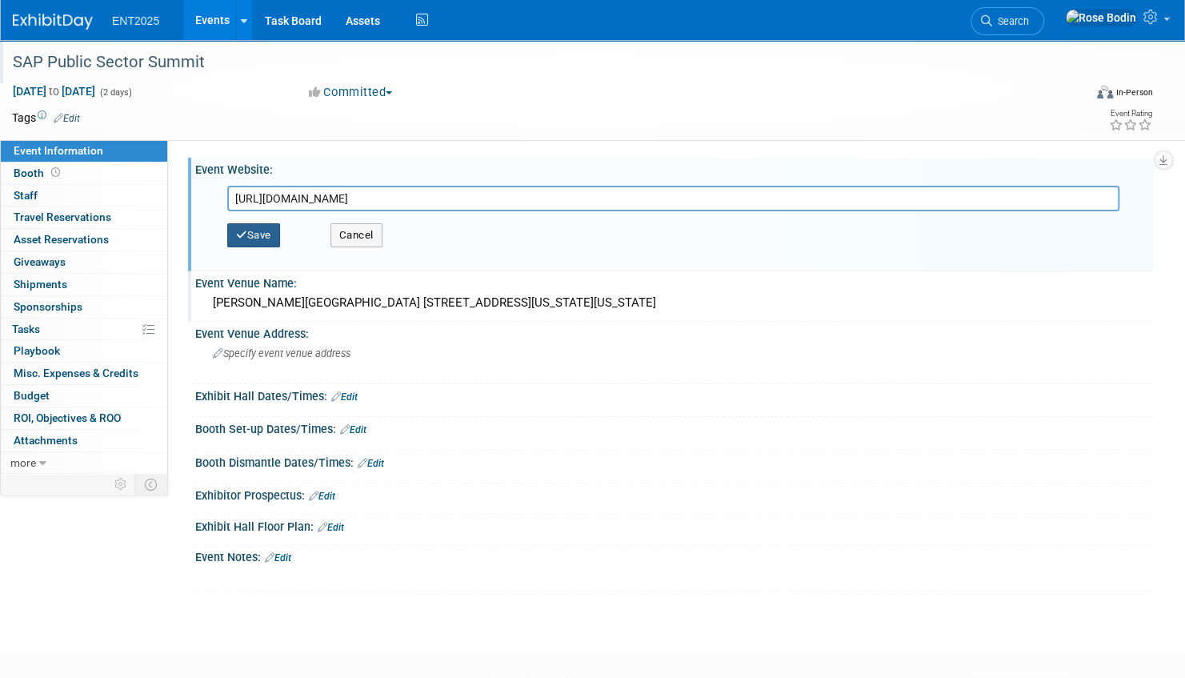
type input "https://events.govexec.com/sap-public-sector-summit-2025/"
click at [261, 235] on button "Save" at bounding box center [253, 235] width 53 height 24
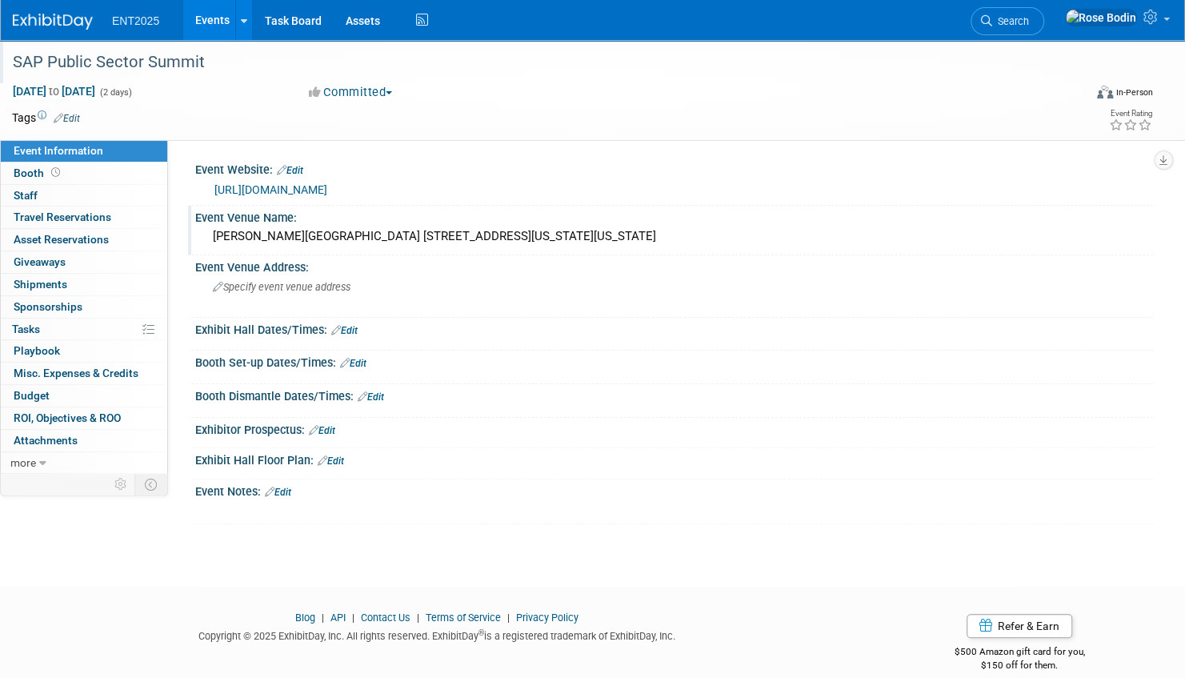
click at [286, 217] on div "Event Venue Name:" at bounding box center [674, 216] width 958 height 20
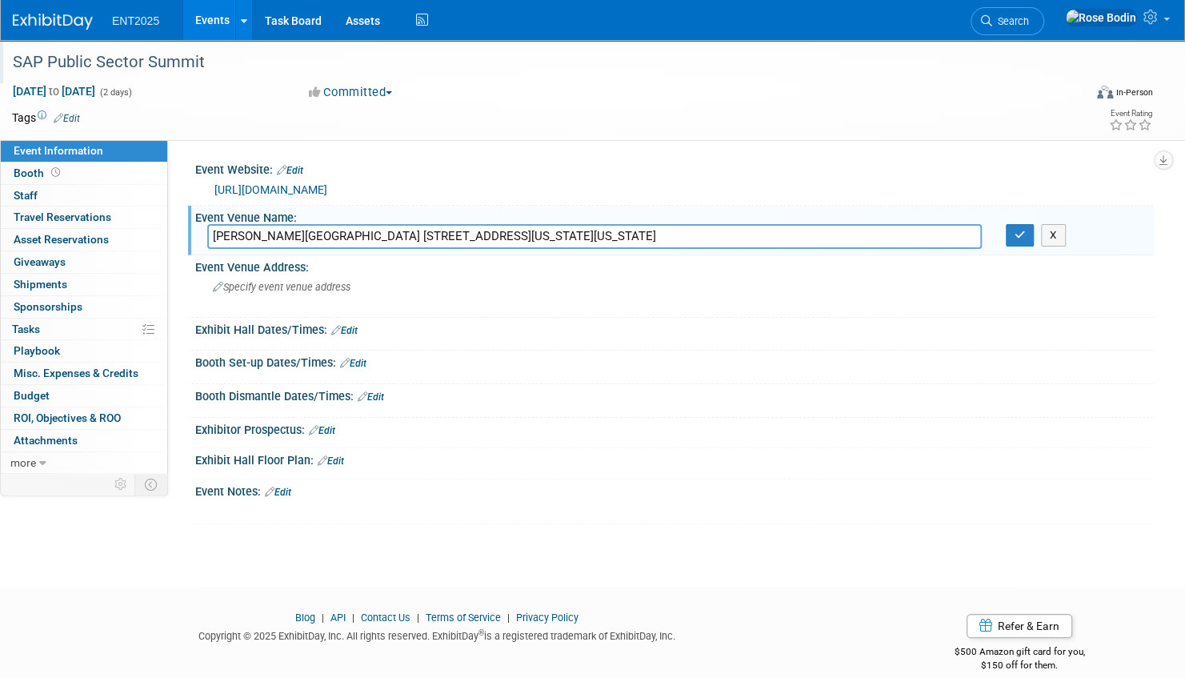
drag, startPoint x: 634, startPoint y: 234, endPoint x: 345, endPoint y: 233, distance: 288.8
click at [345, 233] on input "Ronald Reagan Building 1300 Pennsylvania Ave, NW Washington, DC 20004" at bounding box center [594, 236] width 774 height 25
type input "Ronald Reagan Building"
click at [218, 282] on icon at bounding box center [218, 287] width 10 height 10
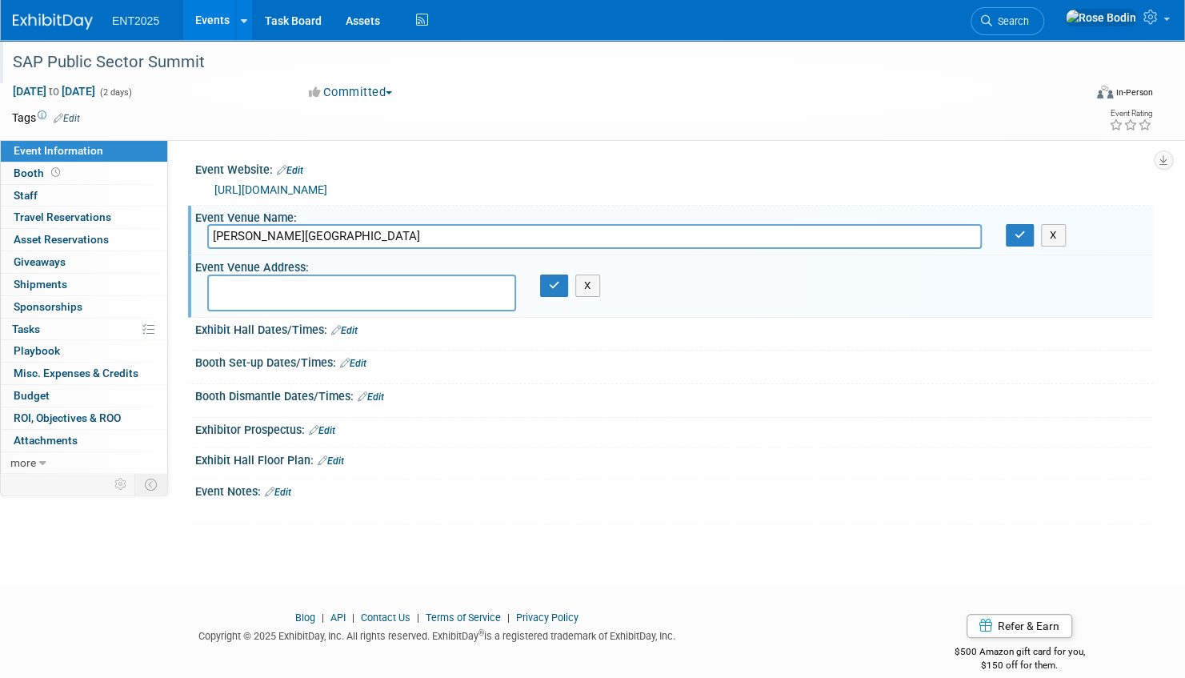
click at [219, 282] on textarea at bounding box center [361, 292] width 309 height 37
type textarea "1300 Pennsylvania Ave, NW Washington, DC 20004"
click at [554, 280] on icon "button" at bounding box center [554, 285] width 11 height 10
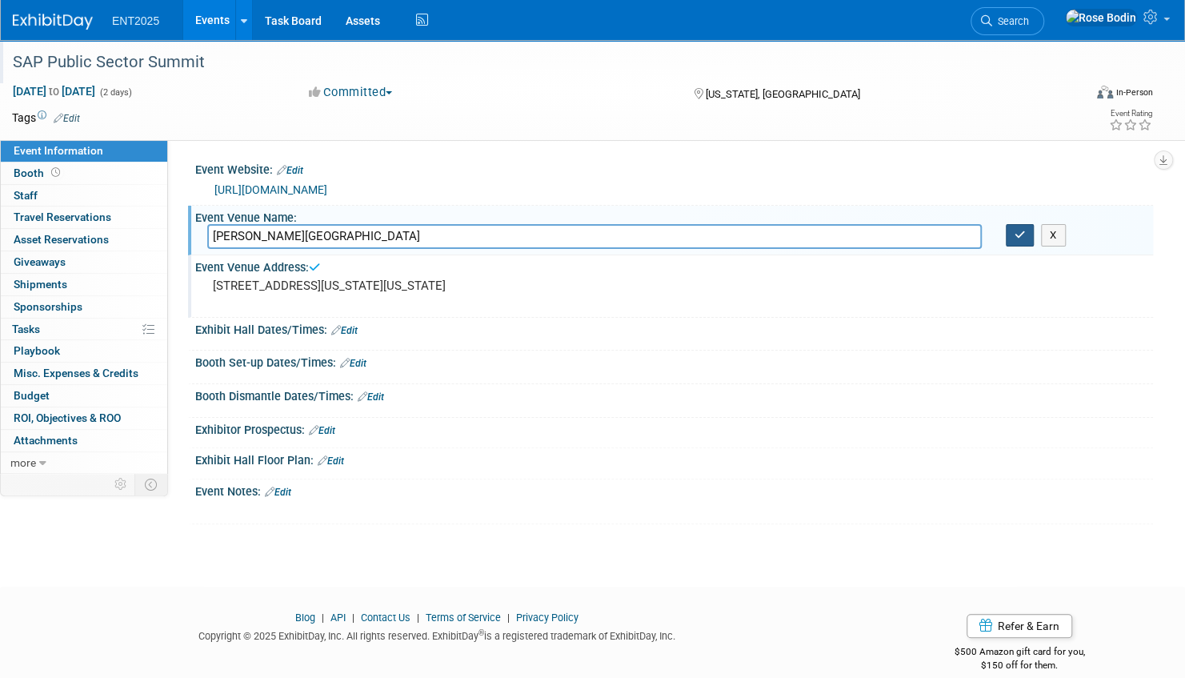
click at [1022, 227] on button "button" at bounding box center [1020, 235] width 29 height 22
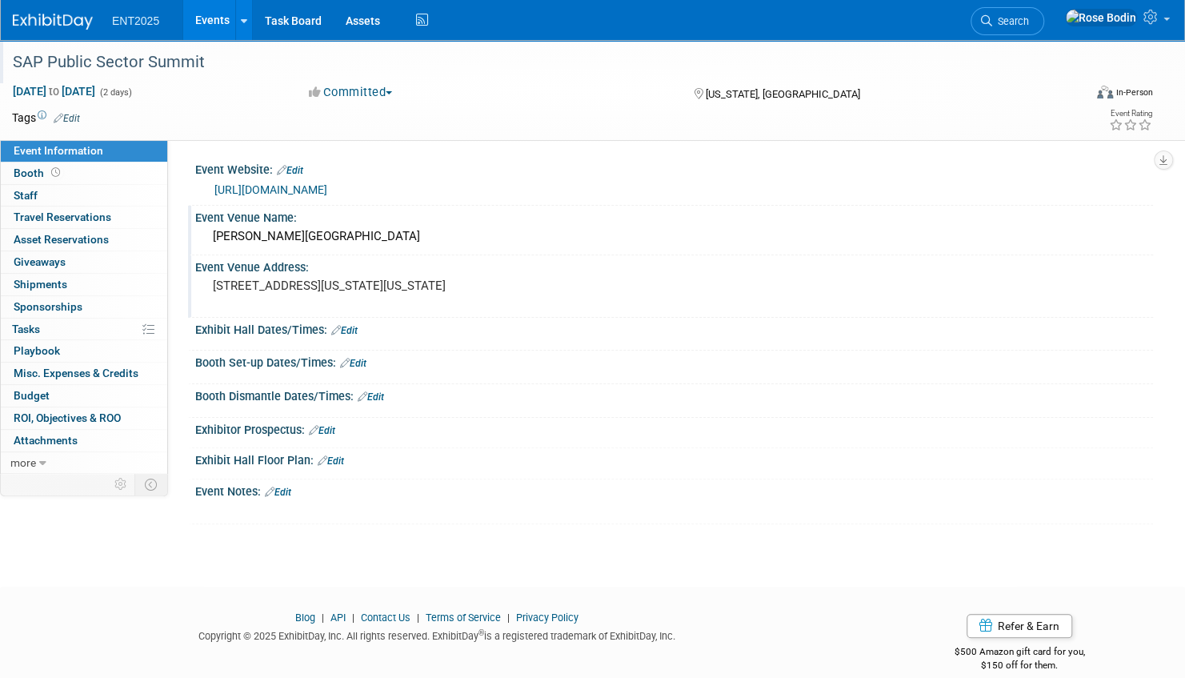
click at [350, 327] on link "Edit" at bounding box center [344, 330] width 26 height 11
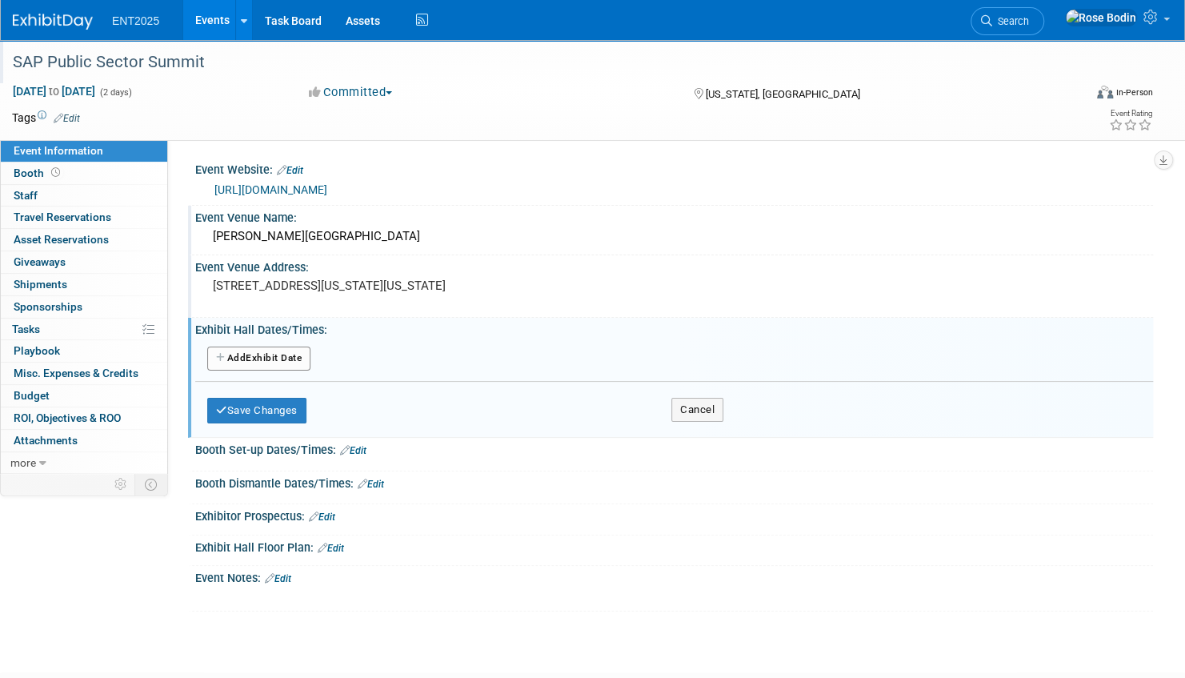
click at [278, 352] on button "Add Another Exhibit Date" at bounding box center [258, 358] width 103 height 24
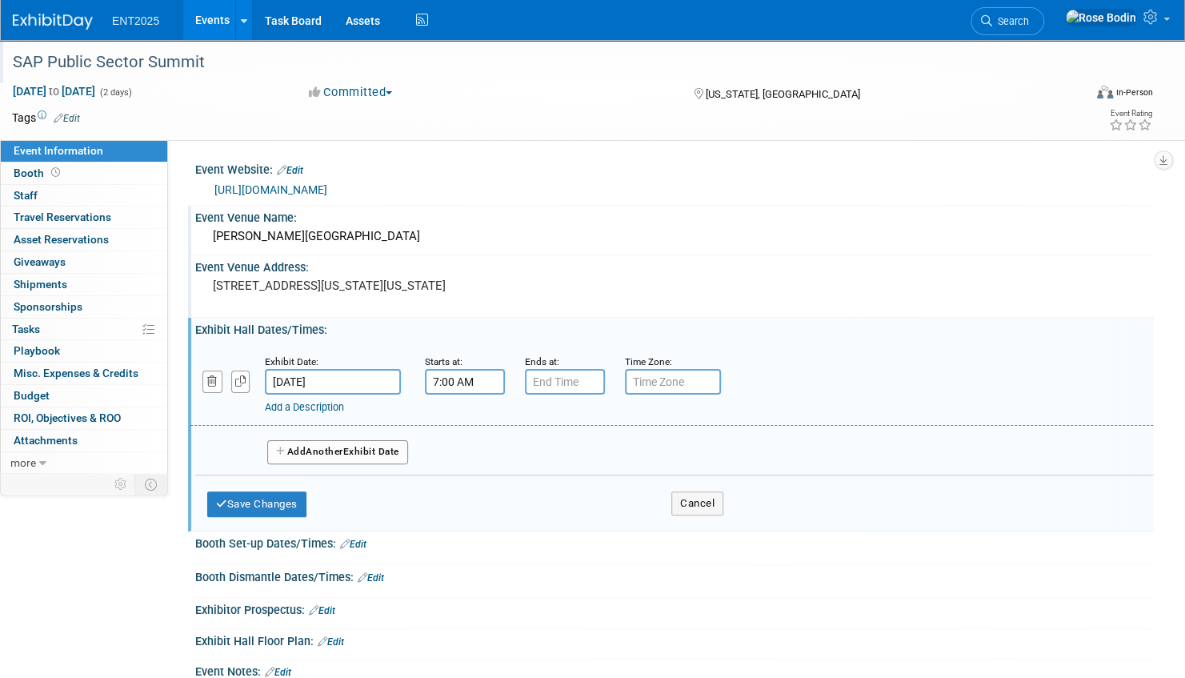
click at [462, 378] on input "7:00 AM" at bounding box center [465, 382] width 80 height 26
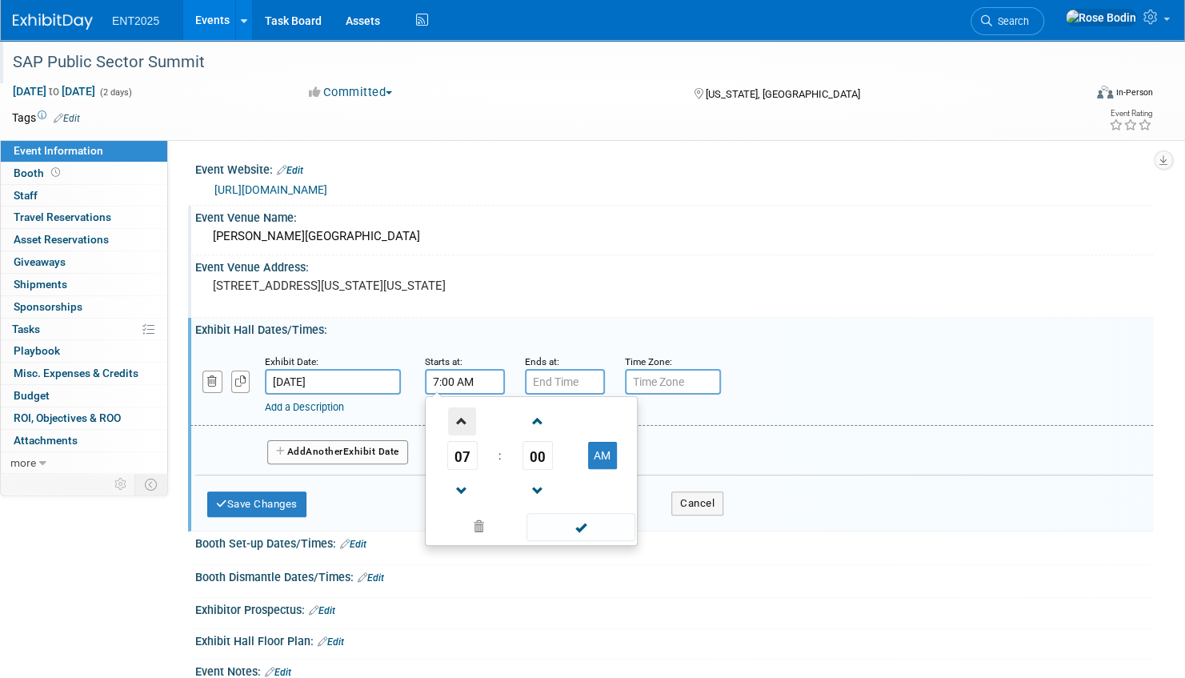
click at [459, 414] on span at bounding box center [462, 421] width 28 height 28
type input "8:00 AM"
drag, startPoint x: 566, startPoint y: 530, endPoint x: 568, endPoint y: 522, distance: 8.9
click at [566, 530] on span at bounding box center [580, 527] width 108 height 28
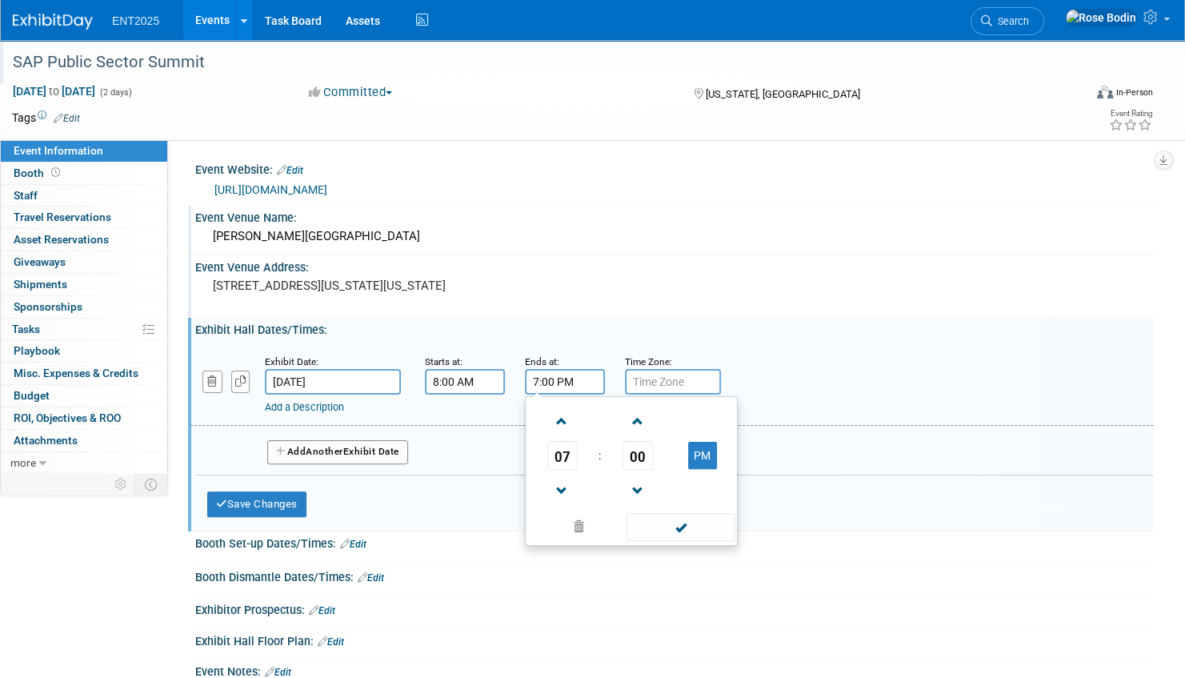
click at [568, 381] on input "7:00 PM" at bounding box center [565, 382] width 80 height 26
click at [562, 486] on span at bounding box center [562, 491] width 28 height 28
type input "6:00 PM"
click at [679, 526] on span at bounding box center [680, 527] width 108 height 28
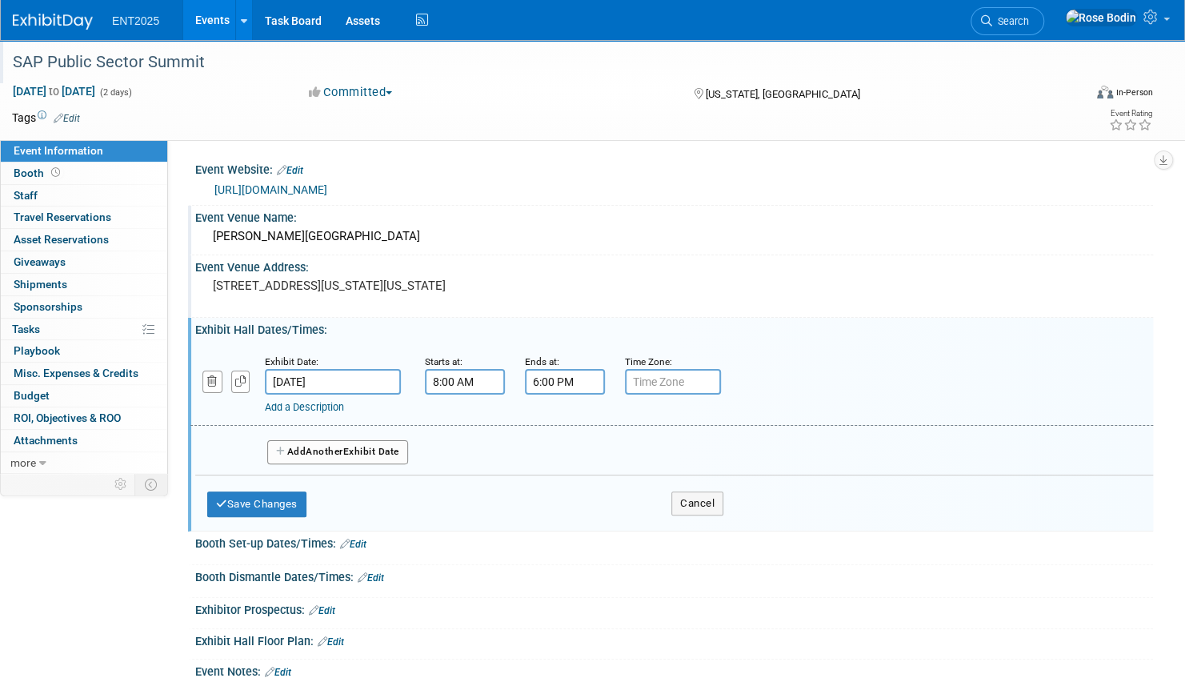
click at [358, 451] on button "Add Another Exhibit Date" at bounding box center [337, 452] width 141 height 24
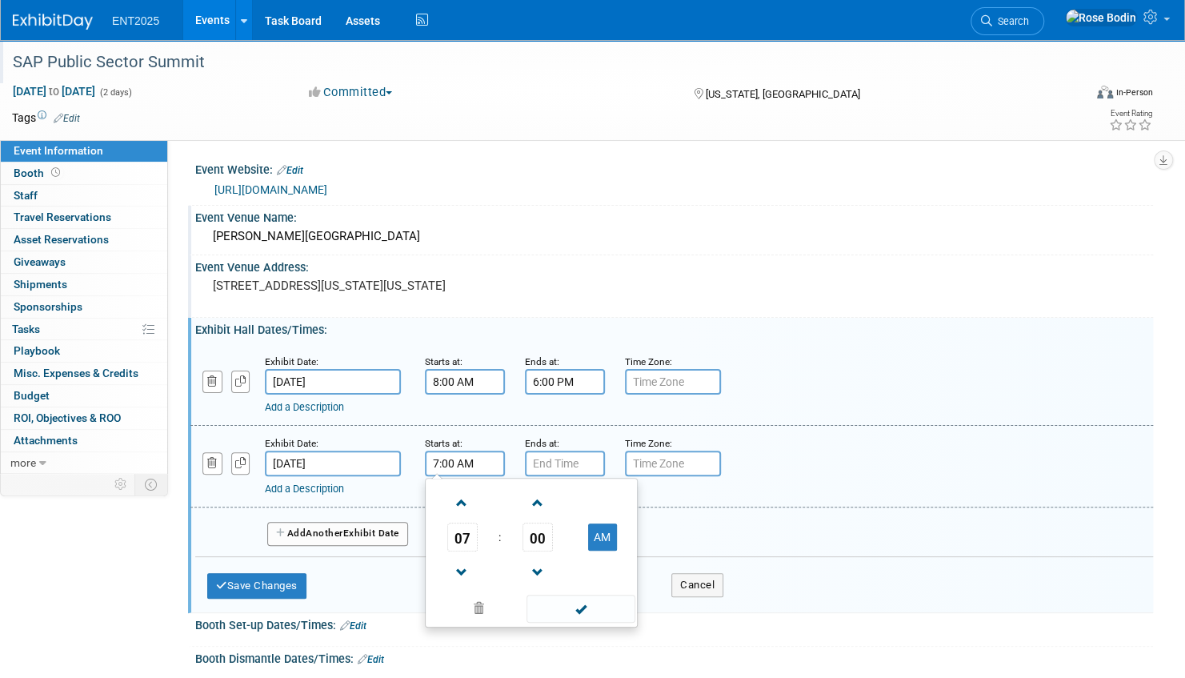
click at [477, 465] on input "7:00 AM" at bounding box center [465, 463] width 80 height 26
click at [464, 499] on span at bounding box center [462, 503] width 28 height 28
type input "8:00 AM"
click at [562, 603] on span at bounding box center [580, 608] width 108 height 28
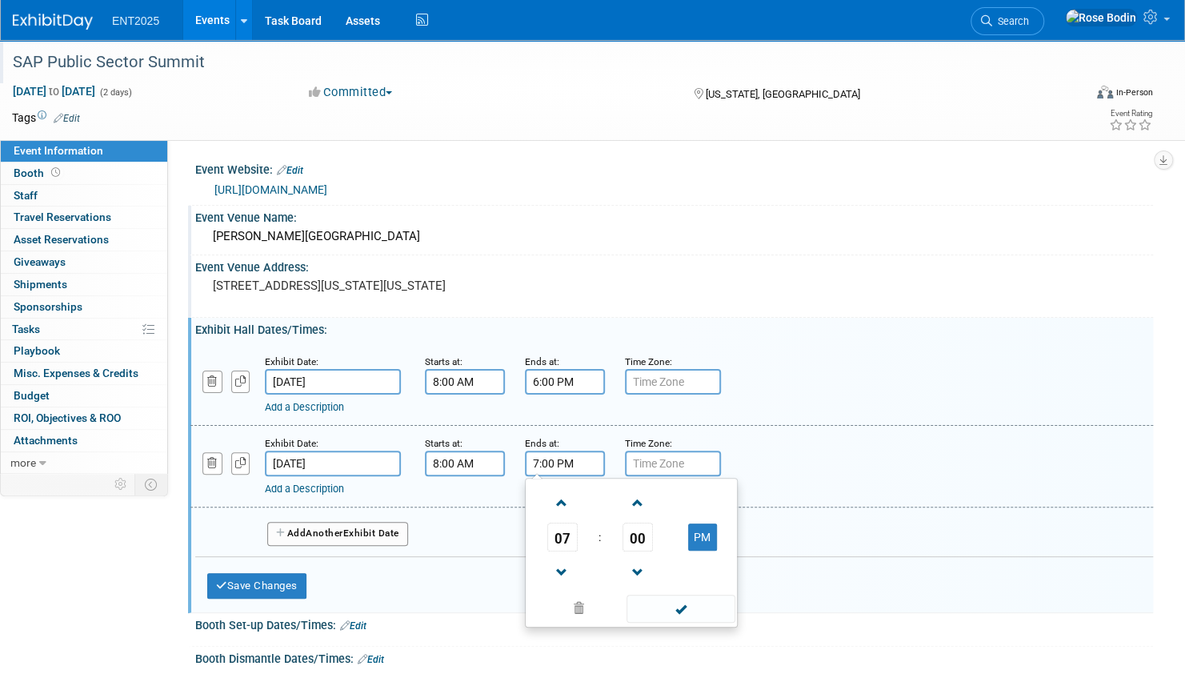
click at [574, 462] on input "7:00 PM" at bounding box center [565, 463] width 80 height 26
click at [562, 563] on span at bounding box center [562, 572] width 28 height 28
type input "6:00 PM"
click at [683, 605] on span at bounding box center [680, 608] width 108 height 28
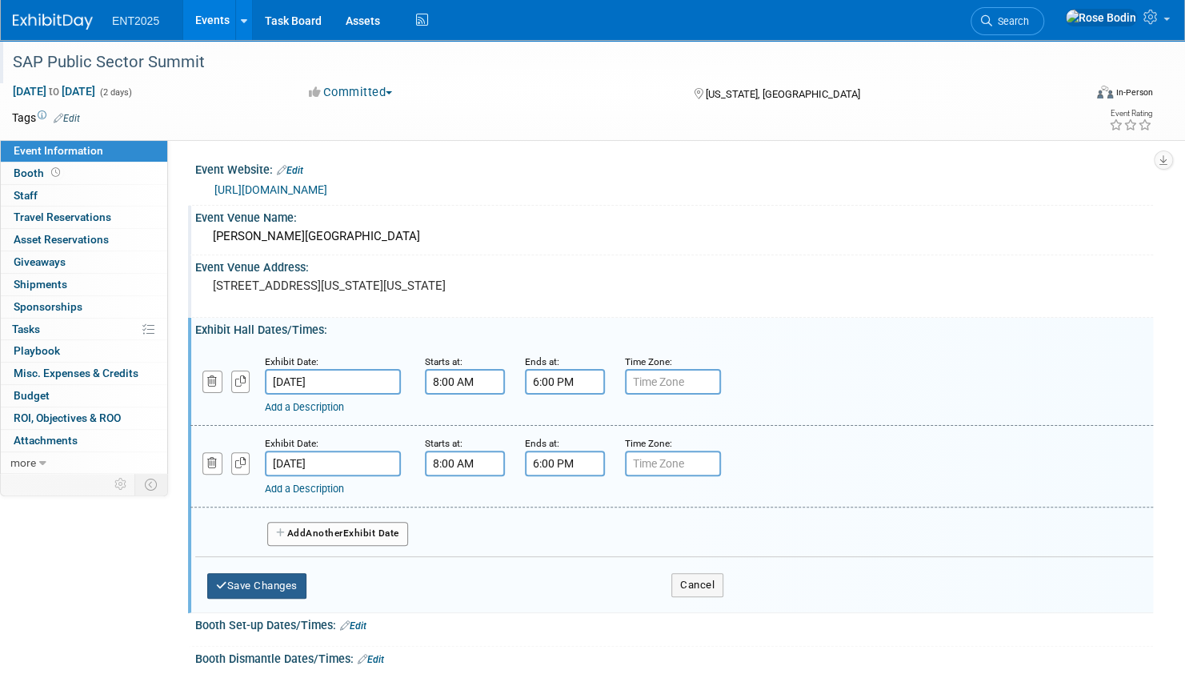
click at [278, 581] on button "Save Changes" at bounding box center [256, 586] width 99 height 26
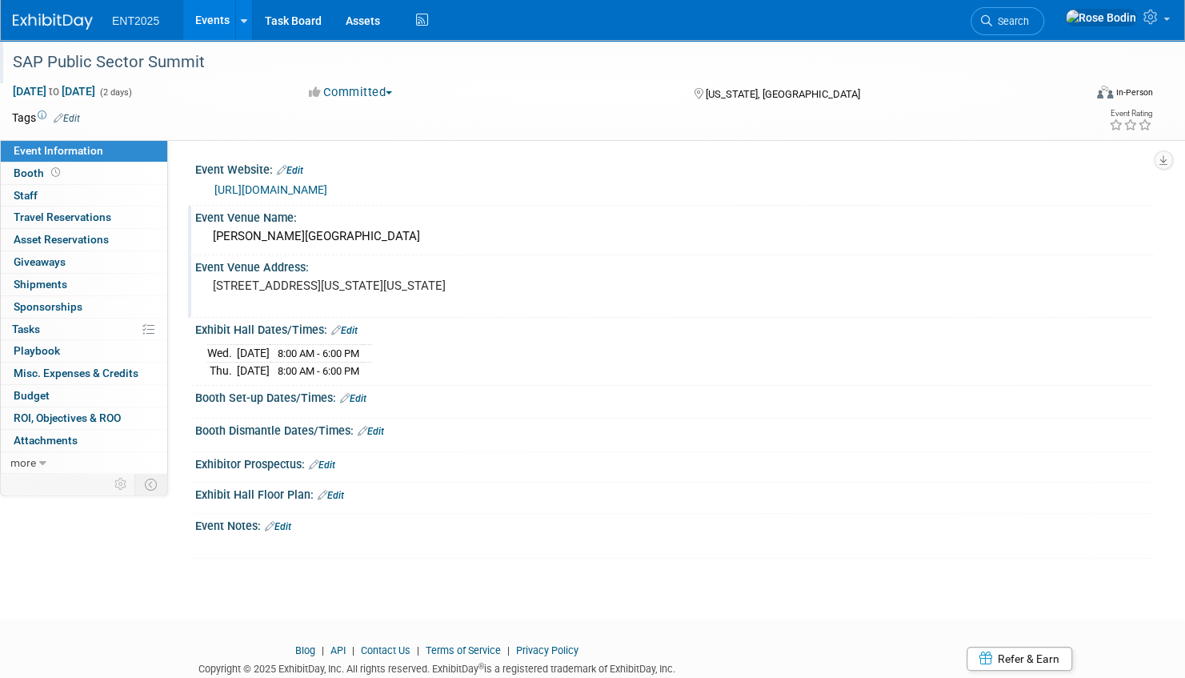
click at [214, 18] on link "Events" at bounding box center [212, 20] width 58 height 40
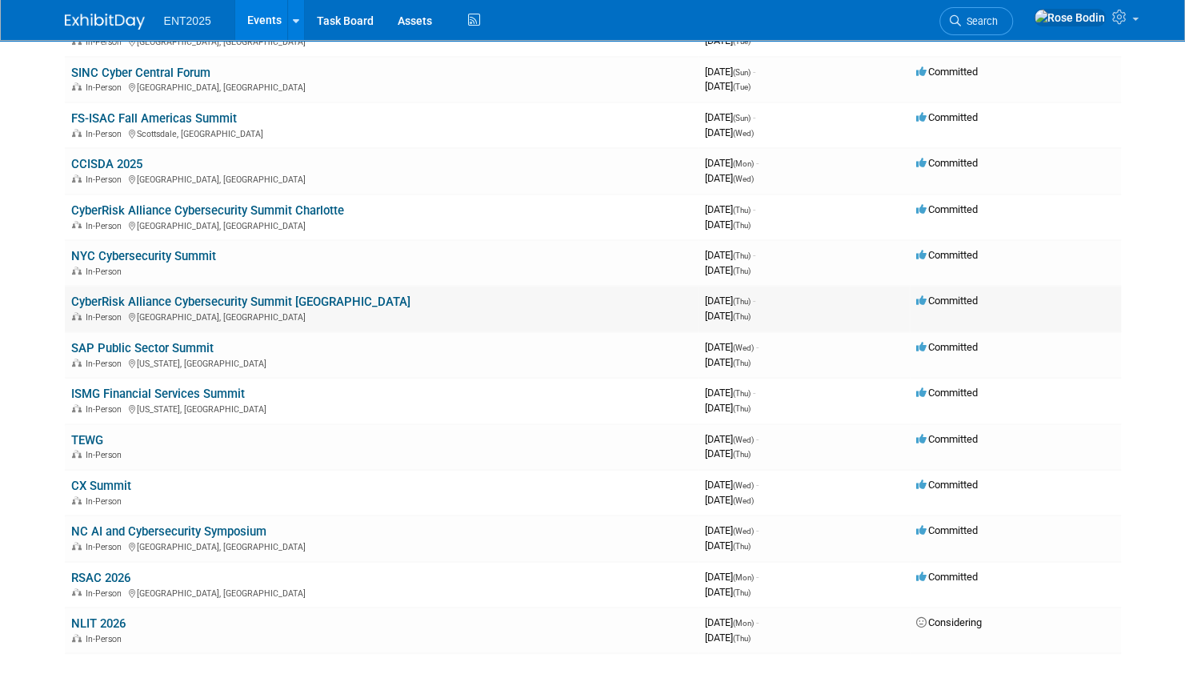
scroll to position [240, 0]
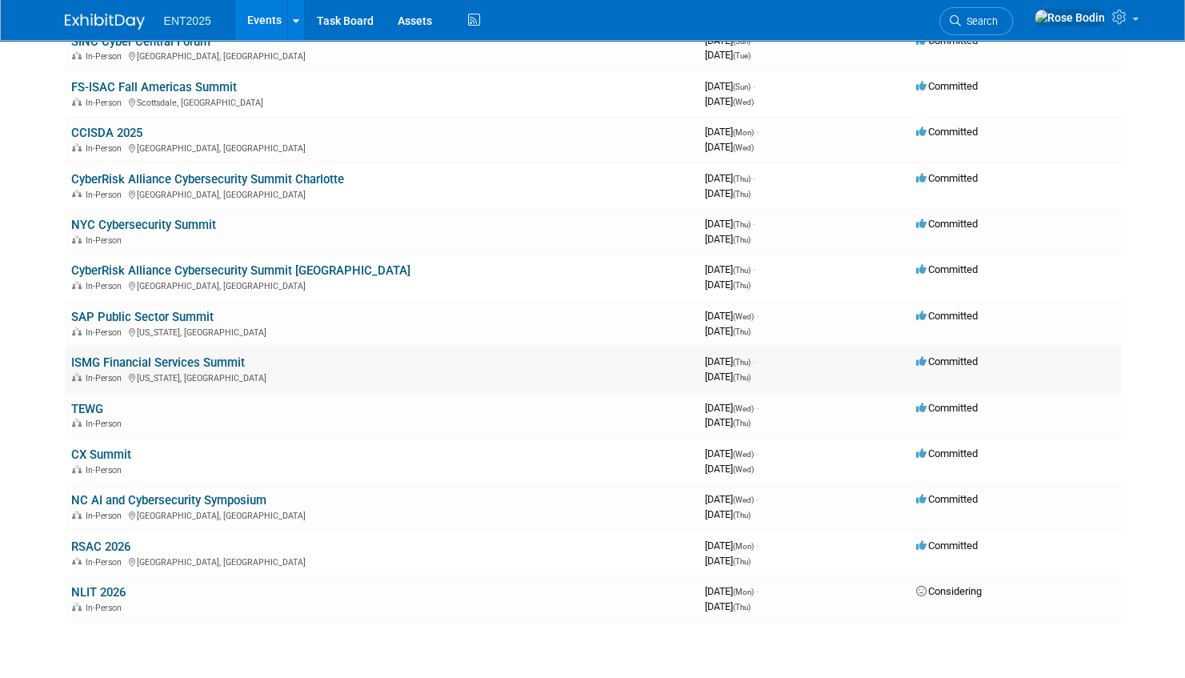
click at [174, 358] on link "ISMG Financial Services Summit" at bounding box center [158, 362] width 174 height 14
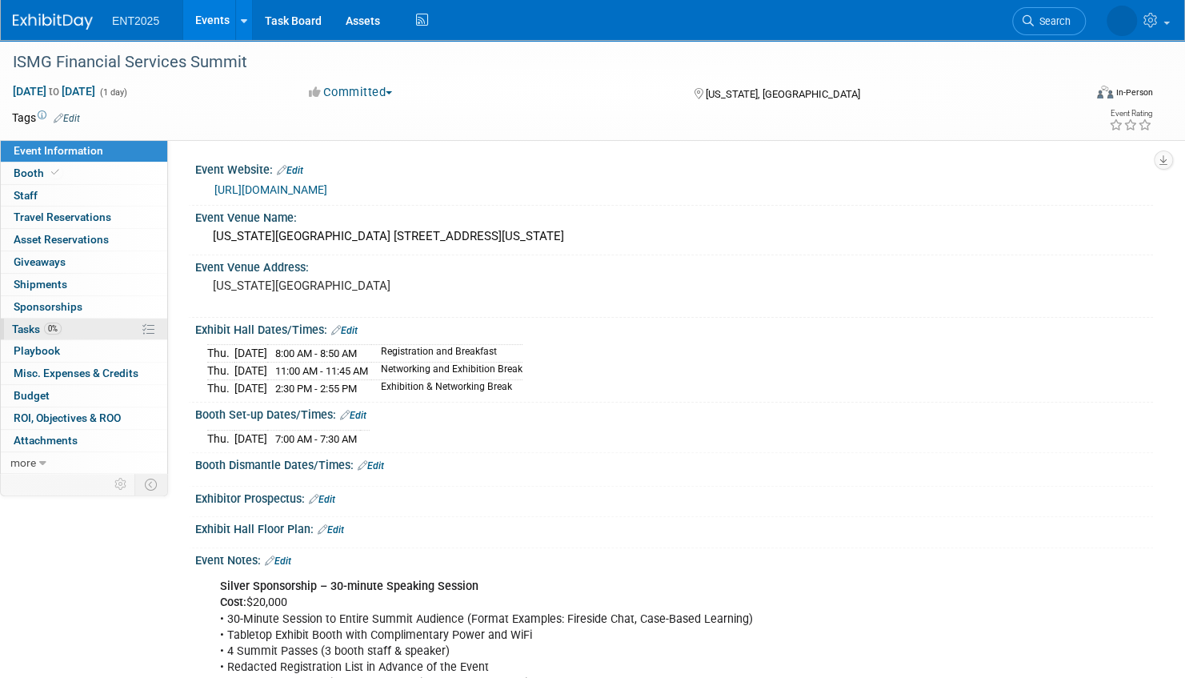
click at [94, 327] on link "0% Tasks 0%" at bounding box center [84, 329] width 166 height 22
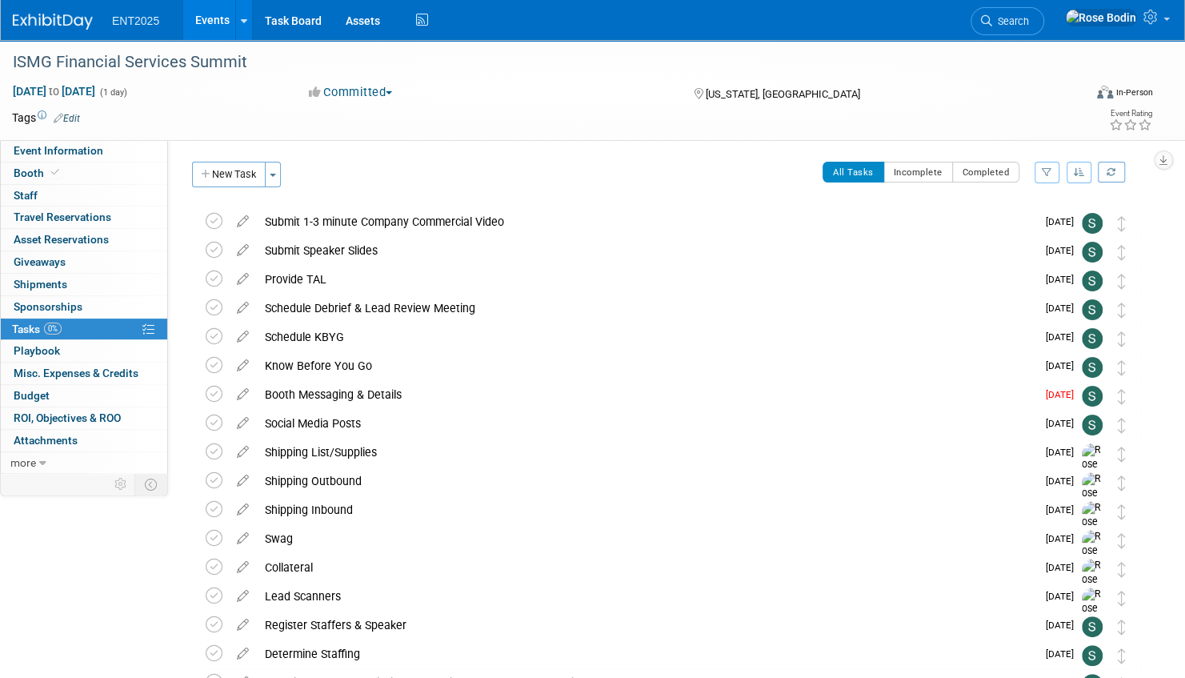
click at [1082, 171] on icon "button" at bounding box center [1079, 172] width 11 height 10
click at [1034, 243] on link "By Due Date" at bounding box center [1033, 245] width 114 height 22
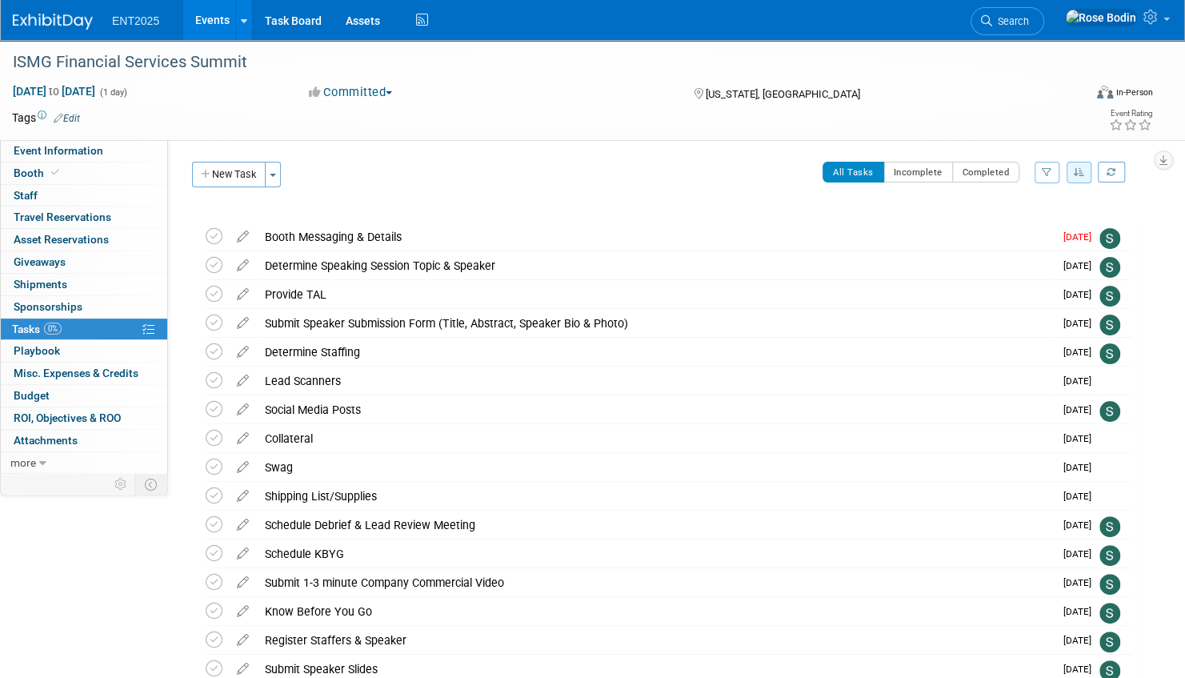
click at [219, 19] on link "Events" at bounding box center [212, 20] width 58 height 40
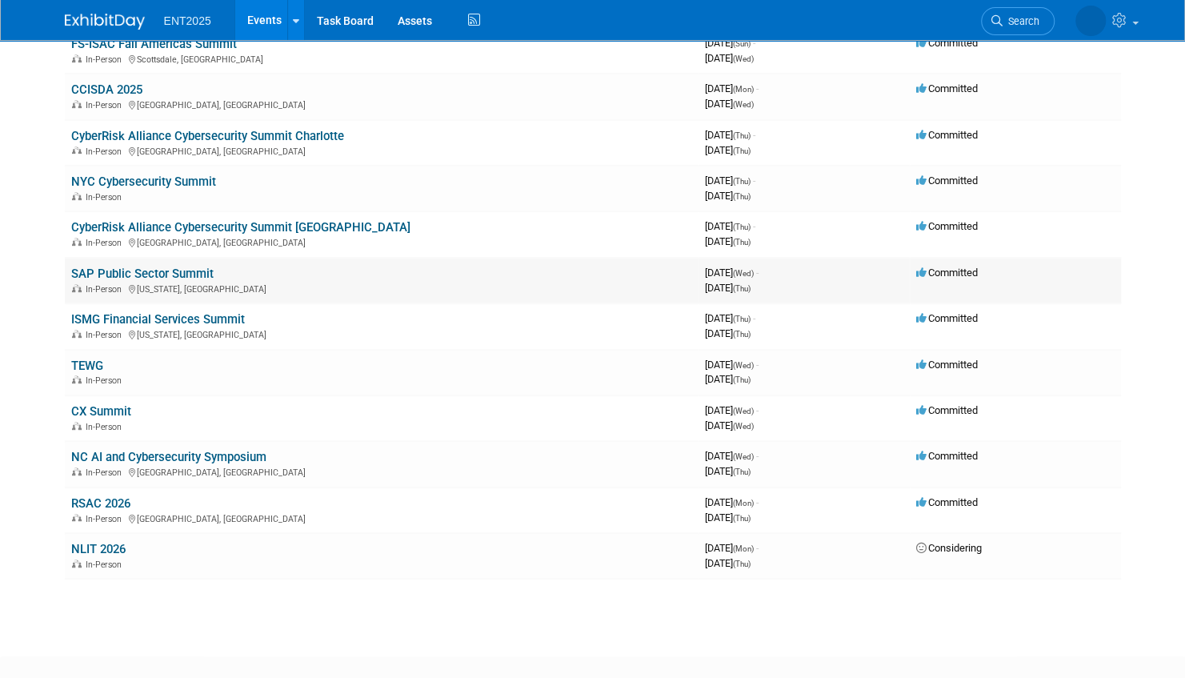
scroll to position [320, 0]
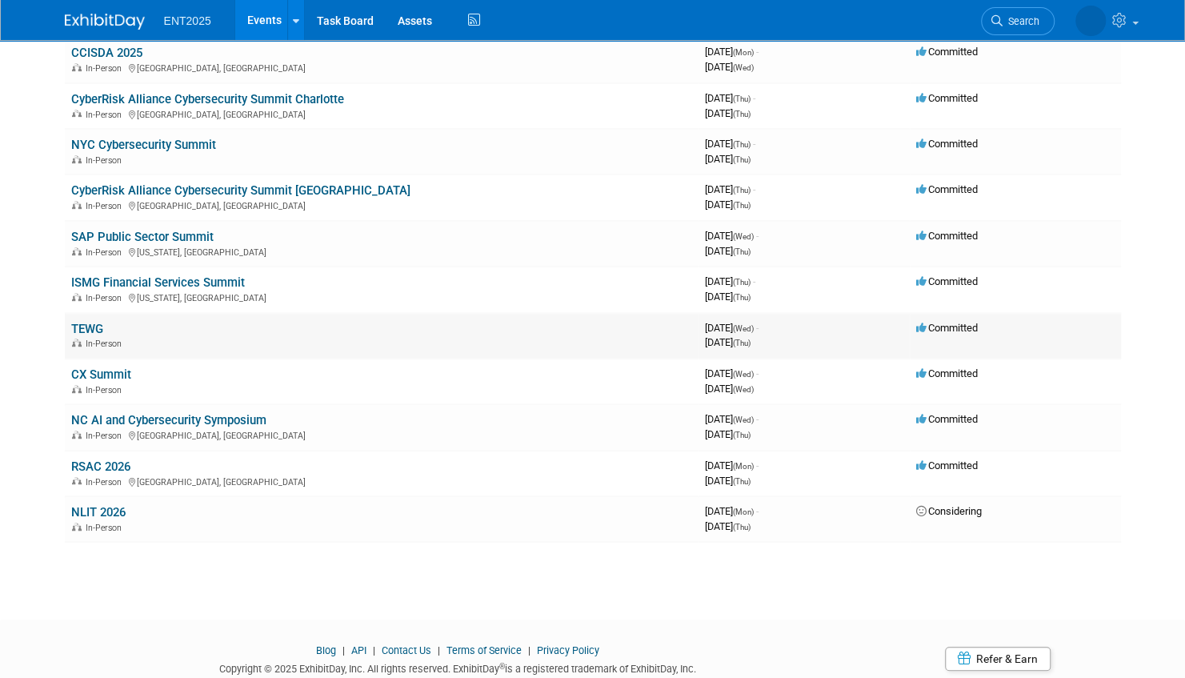
click at [82, 326] on link "TEWG" at bounding box center [87, 329] width 32 height 14
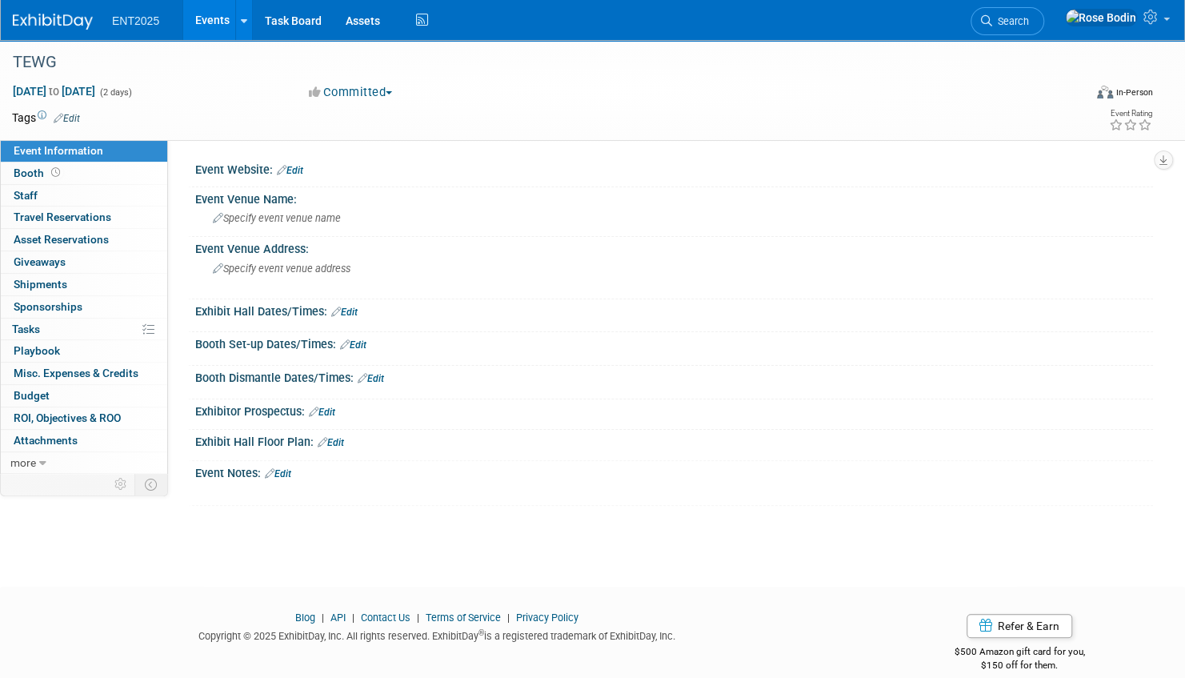
click at [284, 470] on link "Edit" at bounding box center [278, 473] width 26 height 11
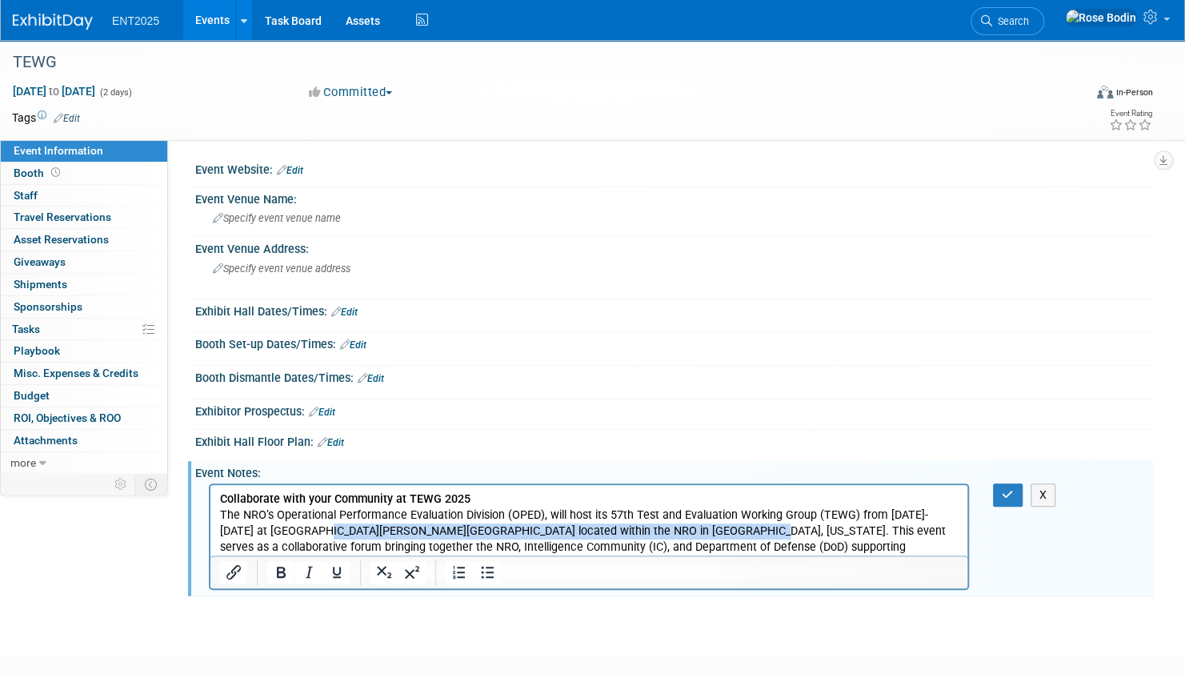
drag, startPoint x: 318, startPoint y: 531, endPoint x: 691, endPoint y: 534, distance: 372.8
click at [691, 534] on p "The NRO’s Operational Performance Evaluation Division (OPED), will host its 57t…" at bounding box center [589, 539] width 738 height 64
copy p "Westfields [PERSON_NAME][GEOGRAPHIC_DATA] located within the NRO in [GEOGRAPHIC…"
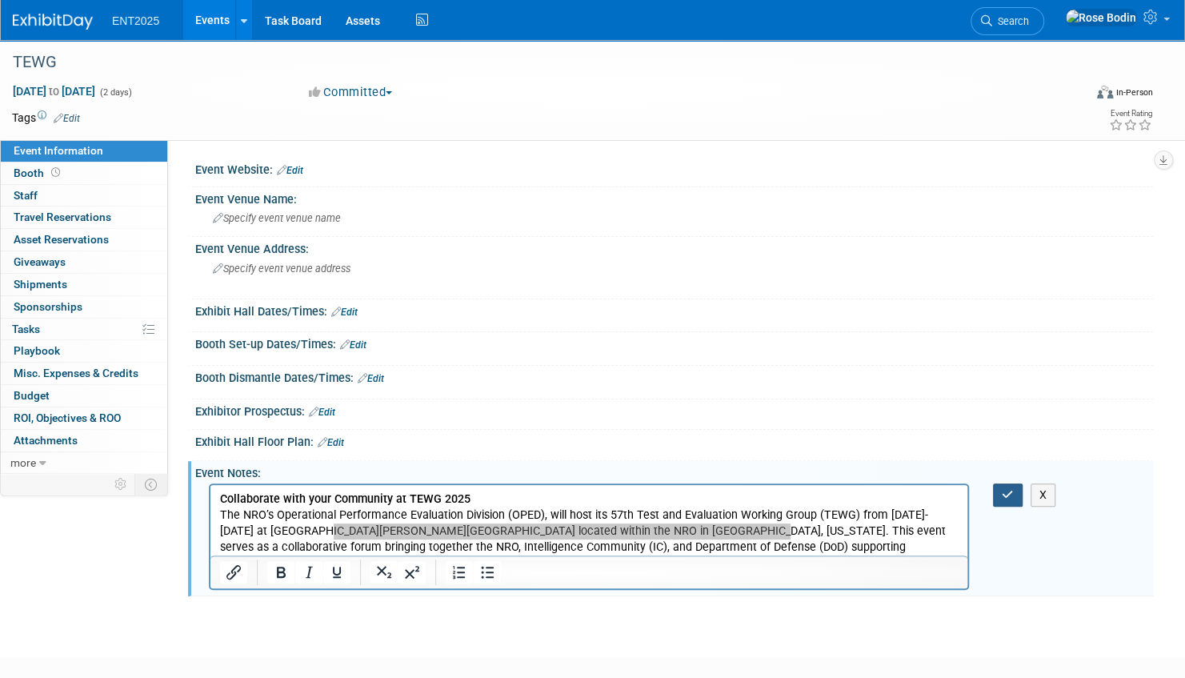
click at [1010, 489] on icon "button" at bounding box center [1008, 494] width 12 height 11
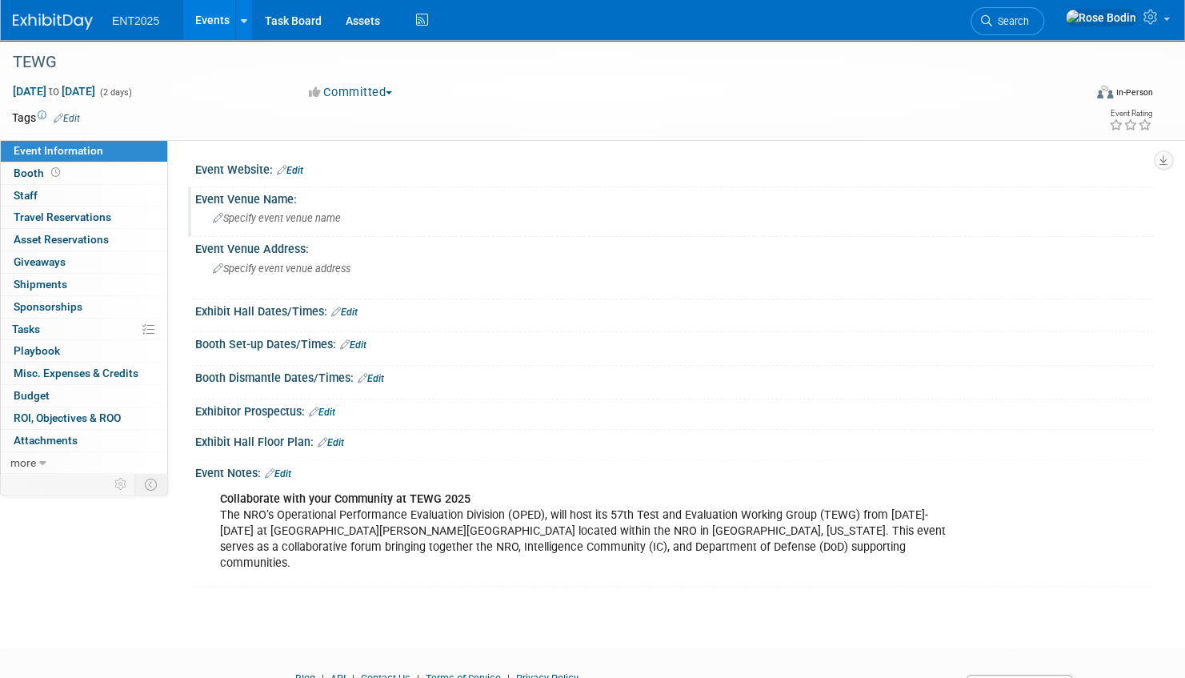
click at [219, 215] on icon at bounding box center [218, 219] width 10 height 10
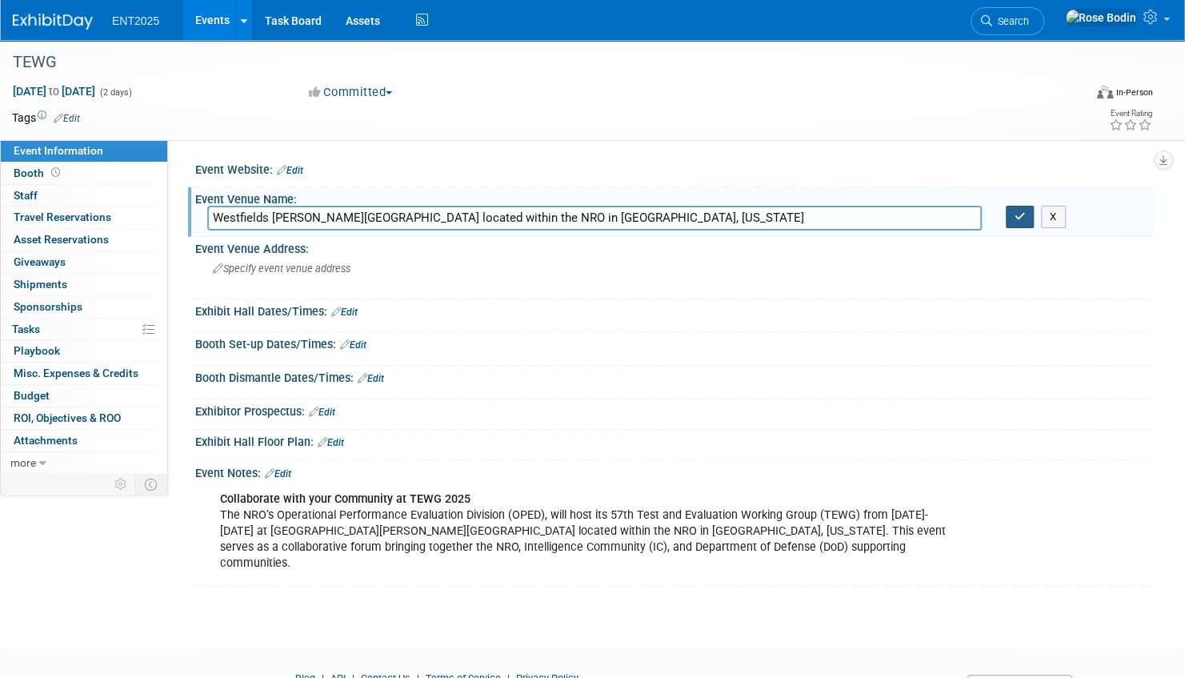
type input "Westfields [PERSON_NAME][GEOGRAPHIC_DATA] located within the NRO in [GEOGRAPHIC…"
click at [1018, 213] on icon "button" at bounding box center [1019, 216] width 11 height 10
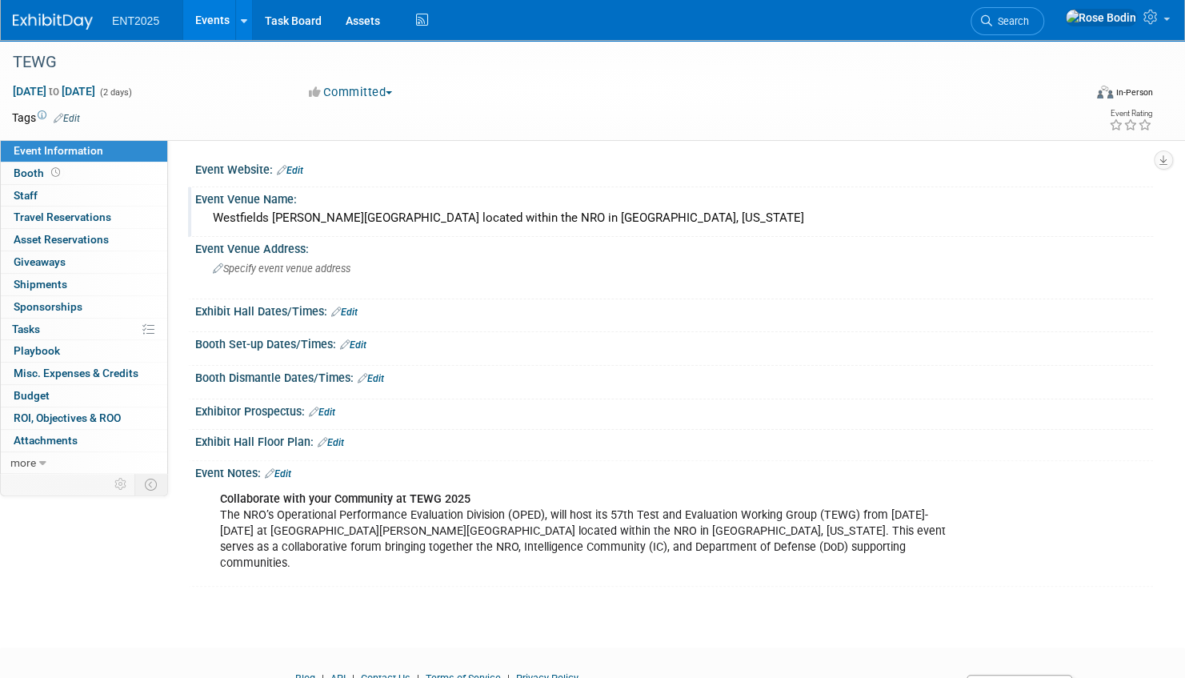
click at [296, 167] on link "Edit" at bounding box center [290, 170] width 26 height 11
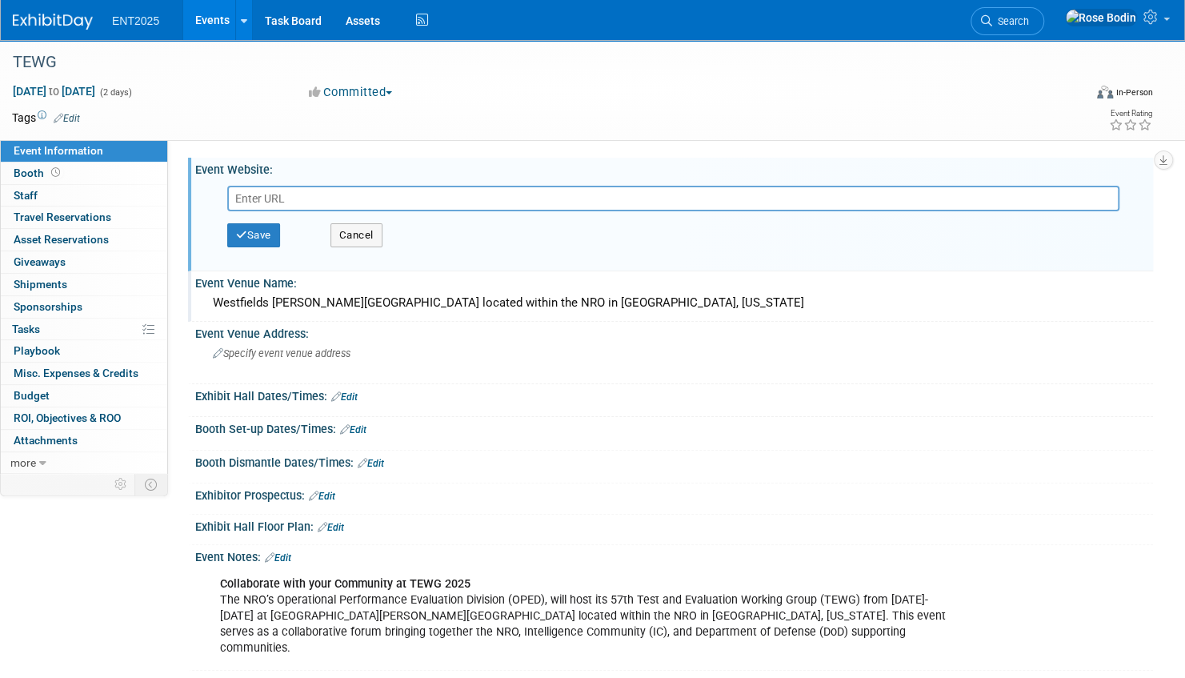
click at [291, 196] on input "text" at bounding box center [673, 199] width 892 height 26
paste input "[URL][DOMAIN_NAME]"
type input "[URL][DOMAIN_NAME]"
click at [267, 233] on button "Save" at bounding box center [253, 235] width 53 height 24
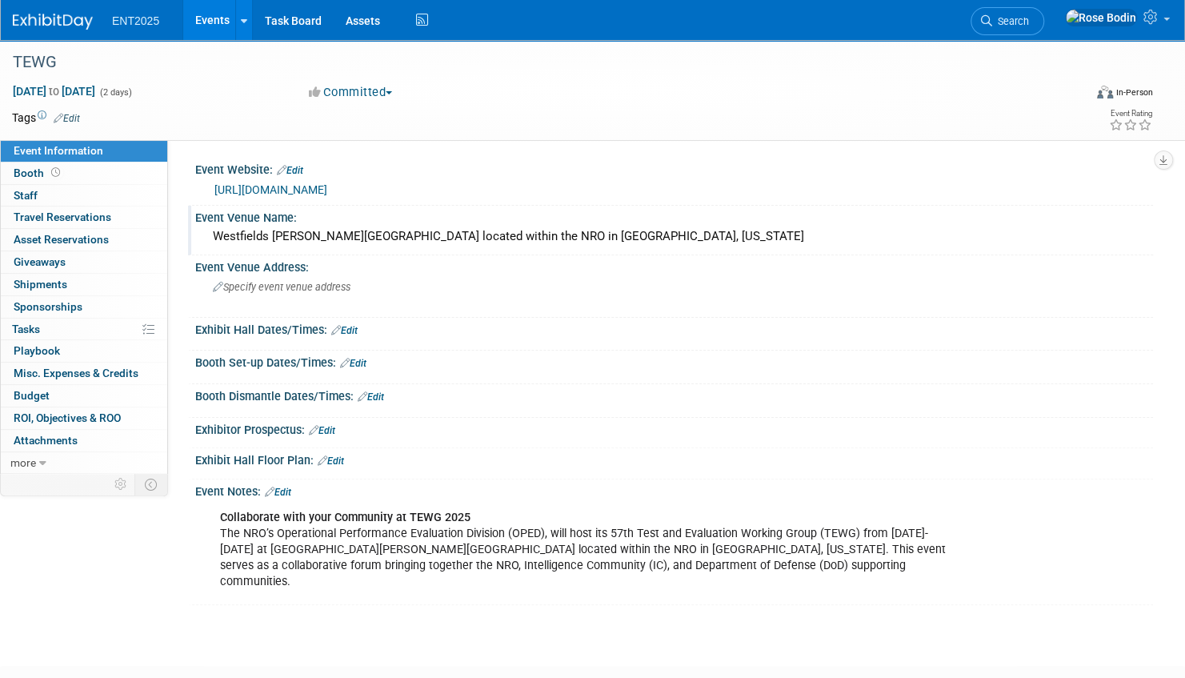
click at [213, 16] on link "Events" at bounding box center [212, 20] width 58 height 40
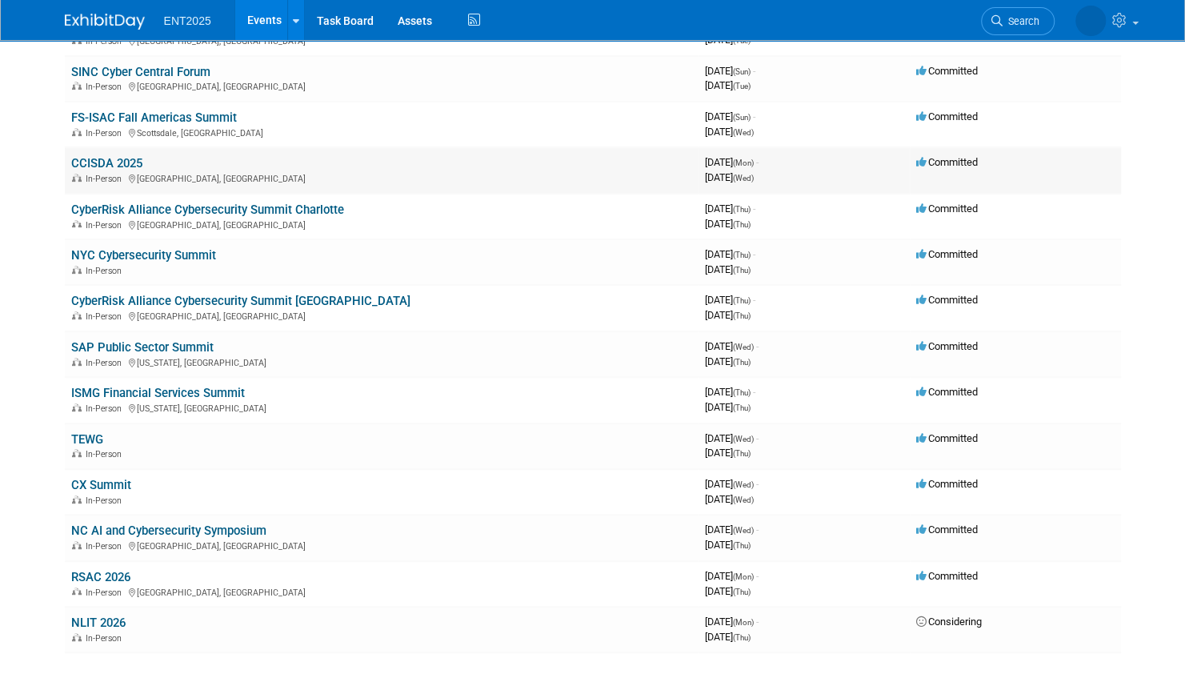
scroll to position [240, 0]
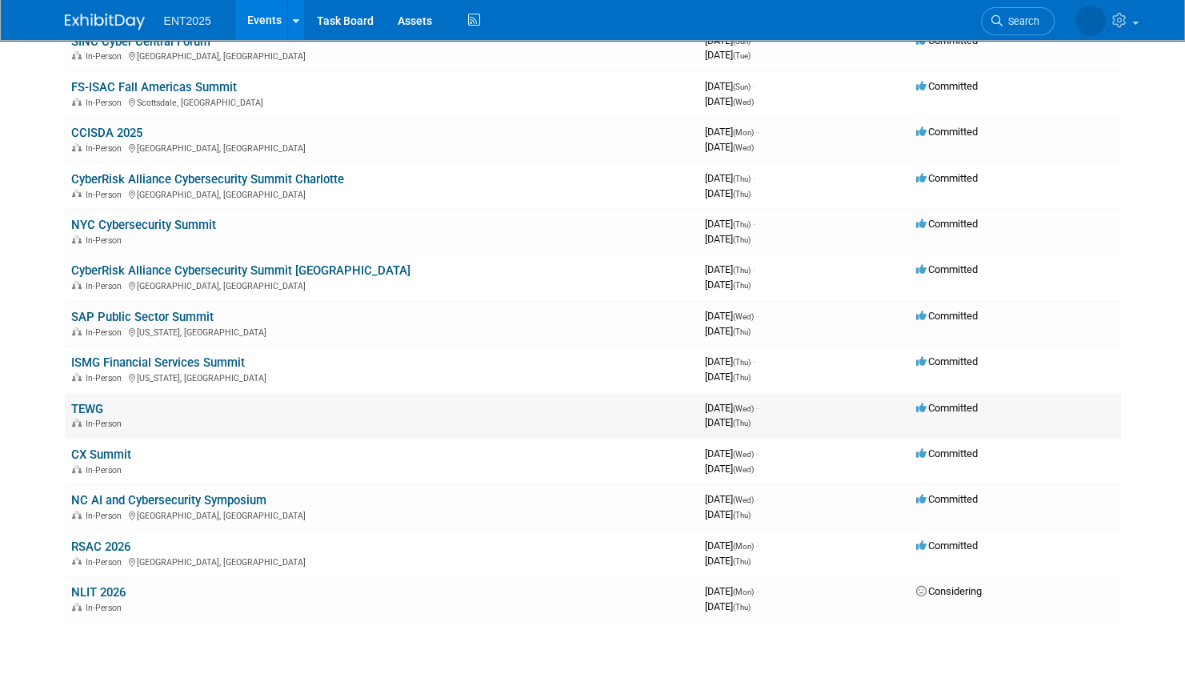
click at [86, 403] on link "TEWG" at bounding box center [87, 409] width 32 height 14
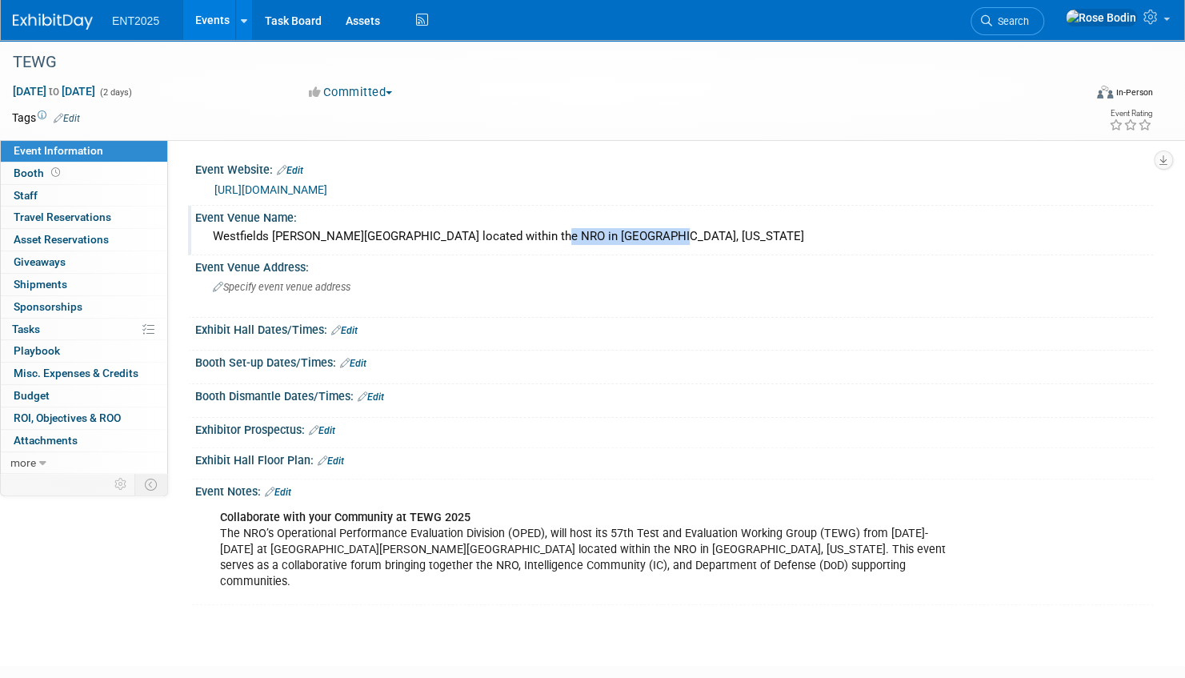
drag, startPoint x: 515, startPoint y: 234, endPoint x: 605, endPoint y: 233, distance: 89.6
click at [605, 233] on div "Westfields J.D. Hill Auditorium located within the NRO in Chantilly, Virginia" at bounding box center [674, 236] width 934 height 25
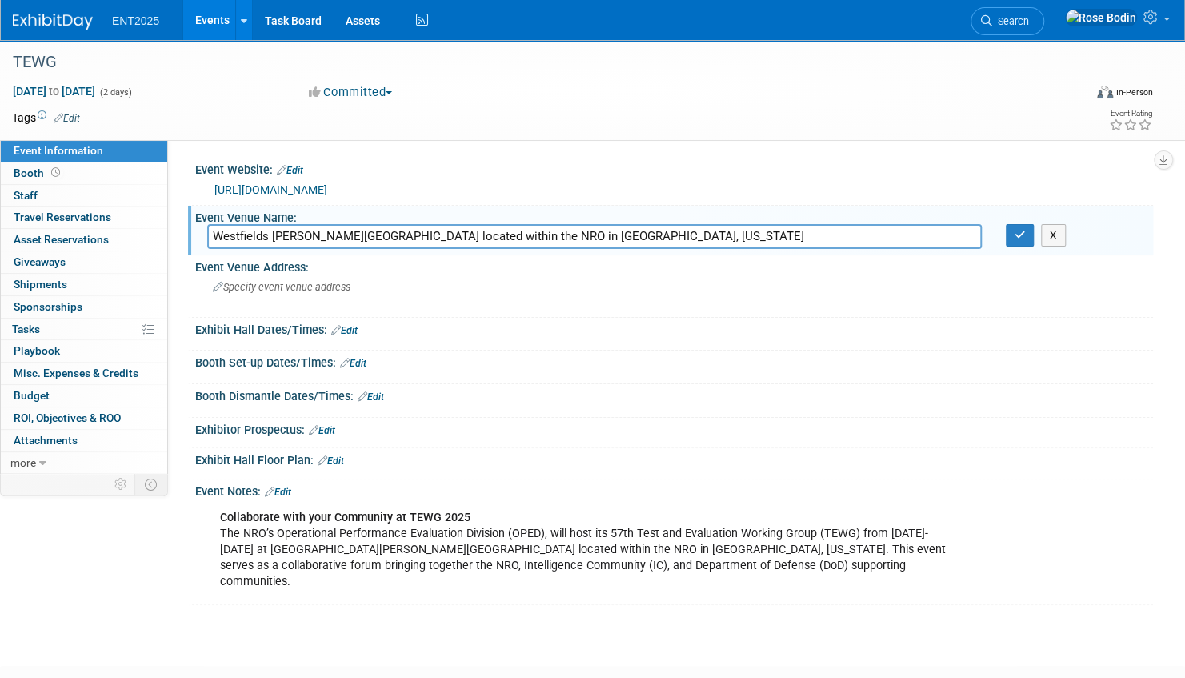
drag, startPoint x: 626, startPoint y: 234, endPoint x: 517, endPoint y: 237, distance: 108.8
click at [517, 237] on input "Westfields J.D. Hill Auditorium located within the NRO in Chantilly, Virginia" at bounding box center [594, 236] width 774 height 25
click at [1019, 234] on icon "button" at bounding box center [1019, 235] width 11 height 10
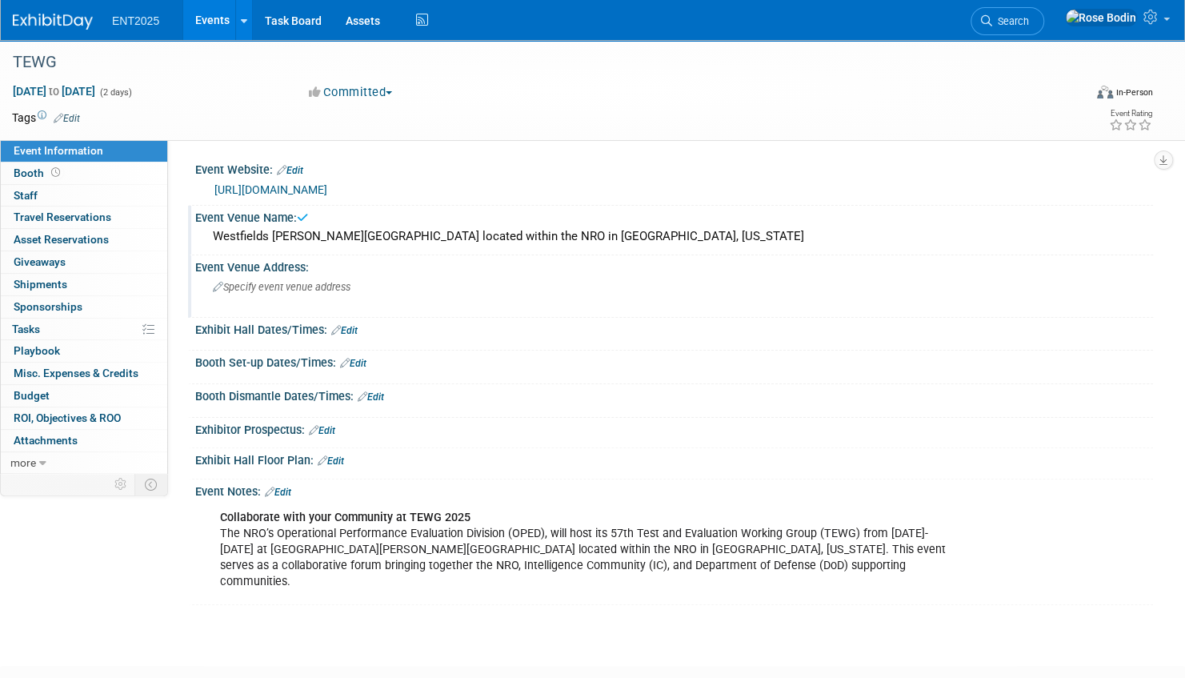
click at [214, 285] on icon at bounding box center [218, 287] width 10 height 10
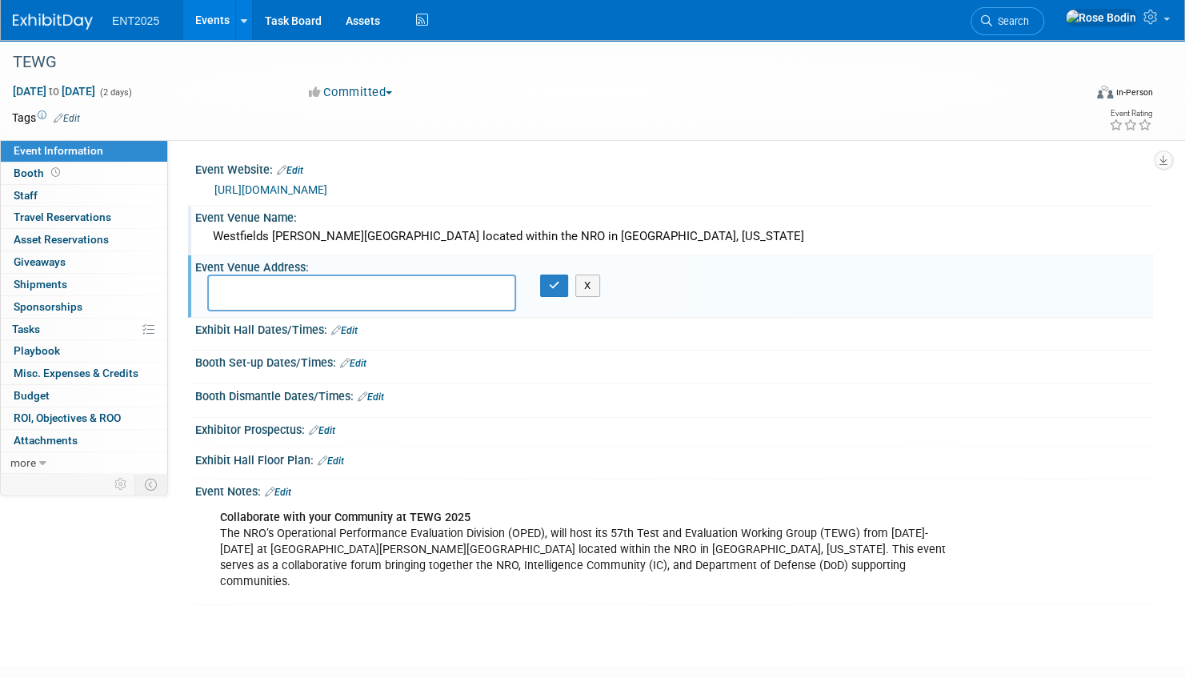
click at [214, 285] on textarea at bounding box center [361, 292] width 309 height 37
type textarea "Chantilly, Virginia"
click at [554, 280] on icon "button" at bounding box center [554, 285] width 11 height 10
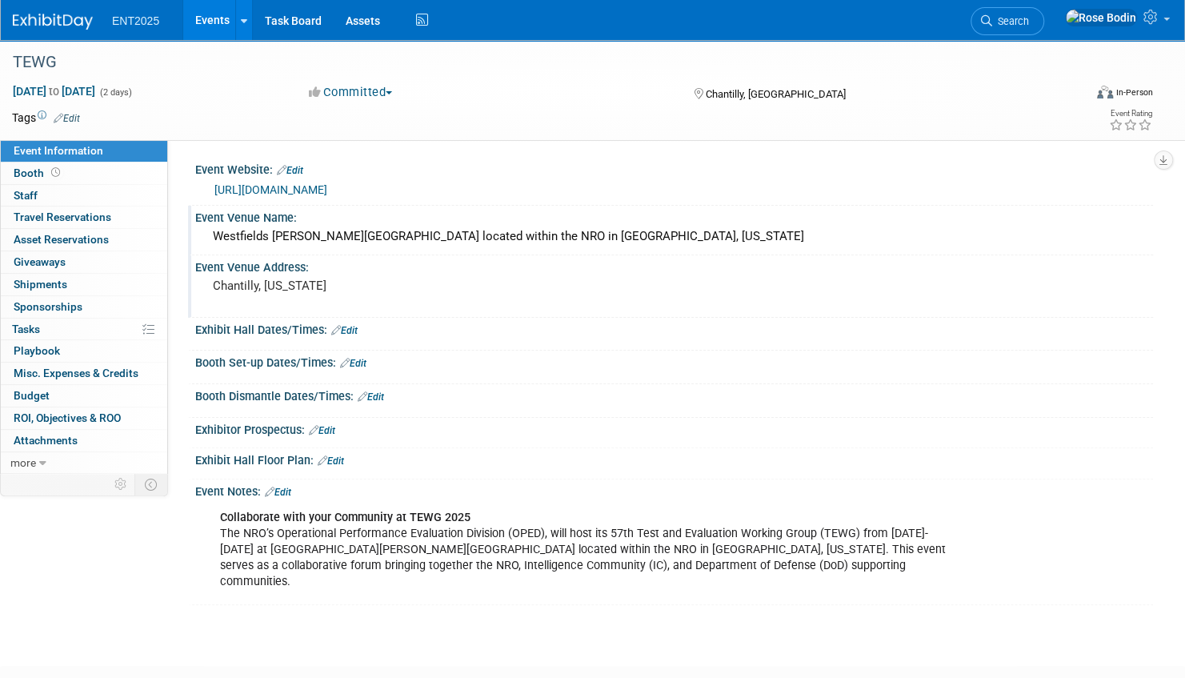
click at [206, 15] on link "Events" at bounding box center [212, 20] width 58 height 40
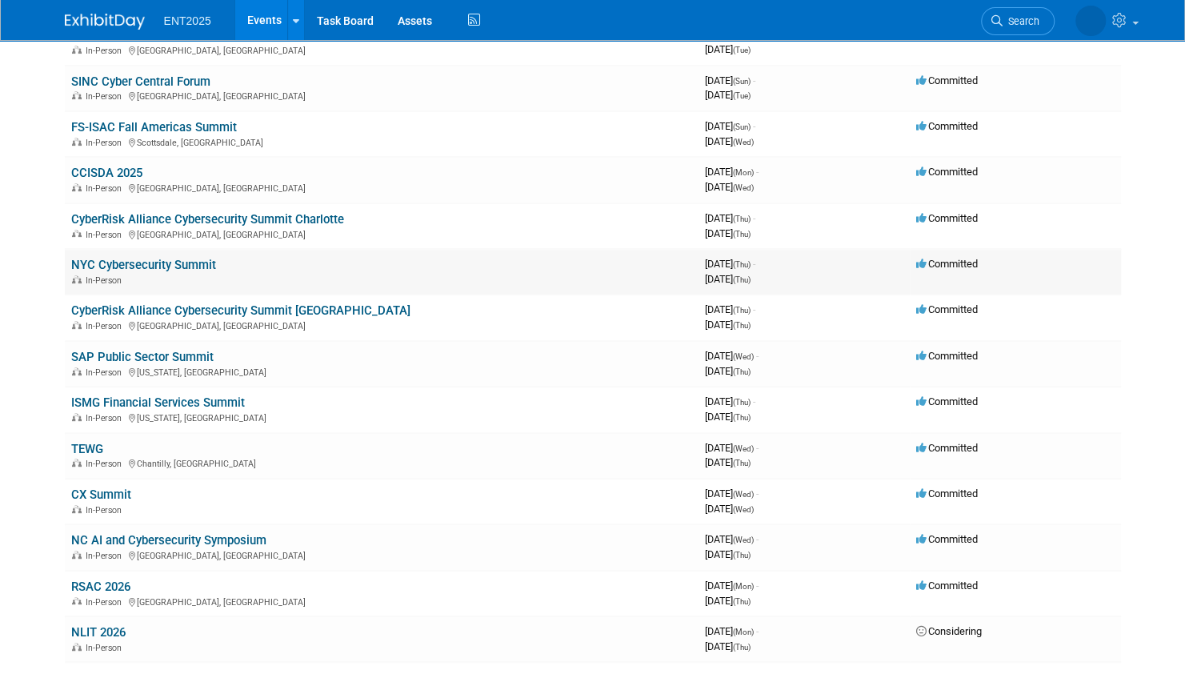
scroll to position [240, 0]
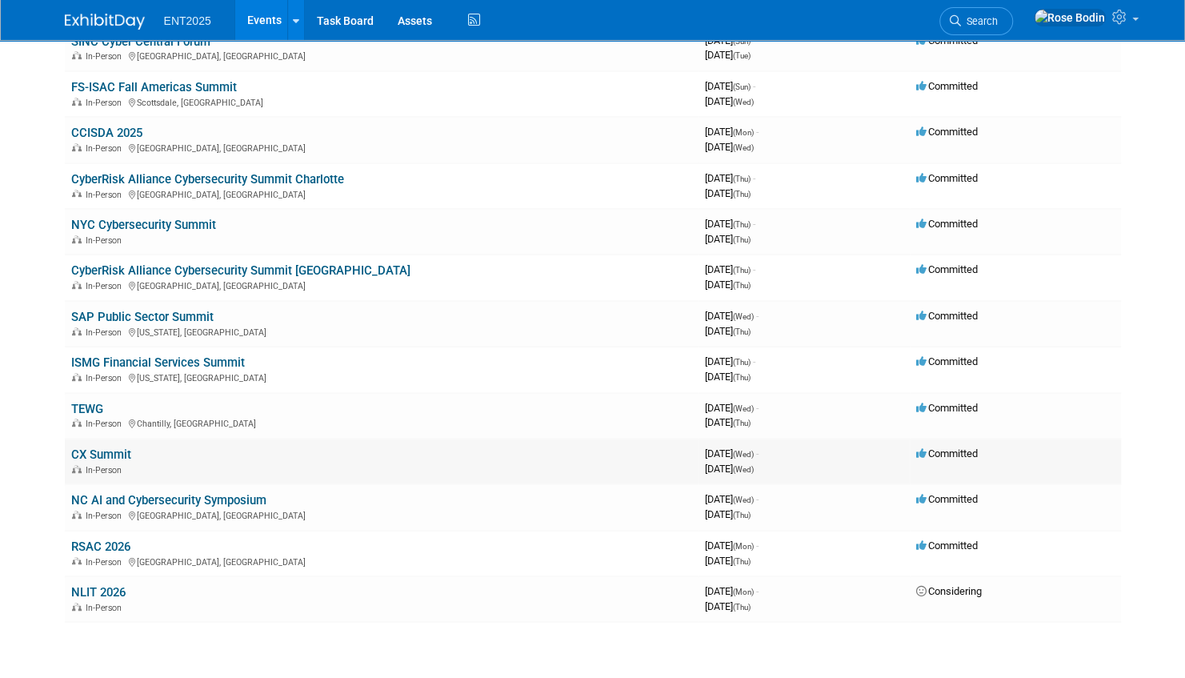
click at [116, 453] on link "CX Summit" at bounding box center [101, 454] width 60 height 14
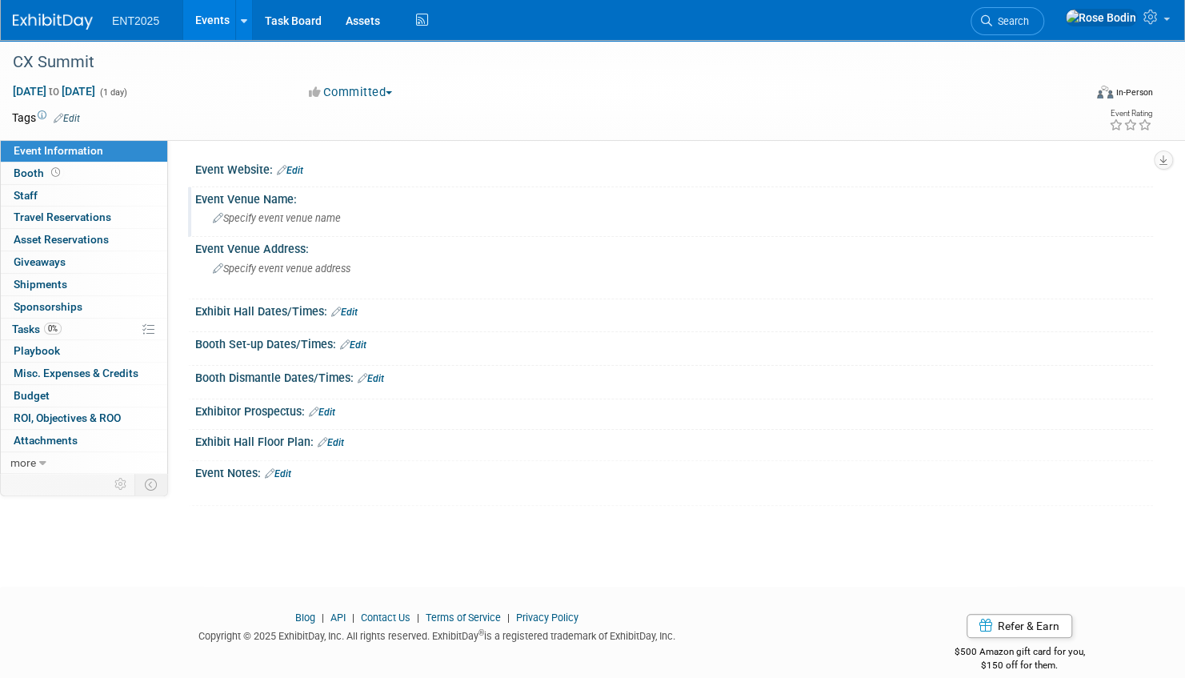
click at [218, 214] on icon at bounding box center [218, 219] width 10 height 10
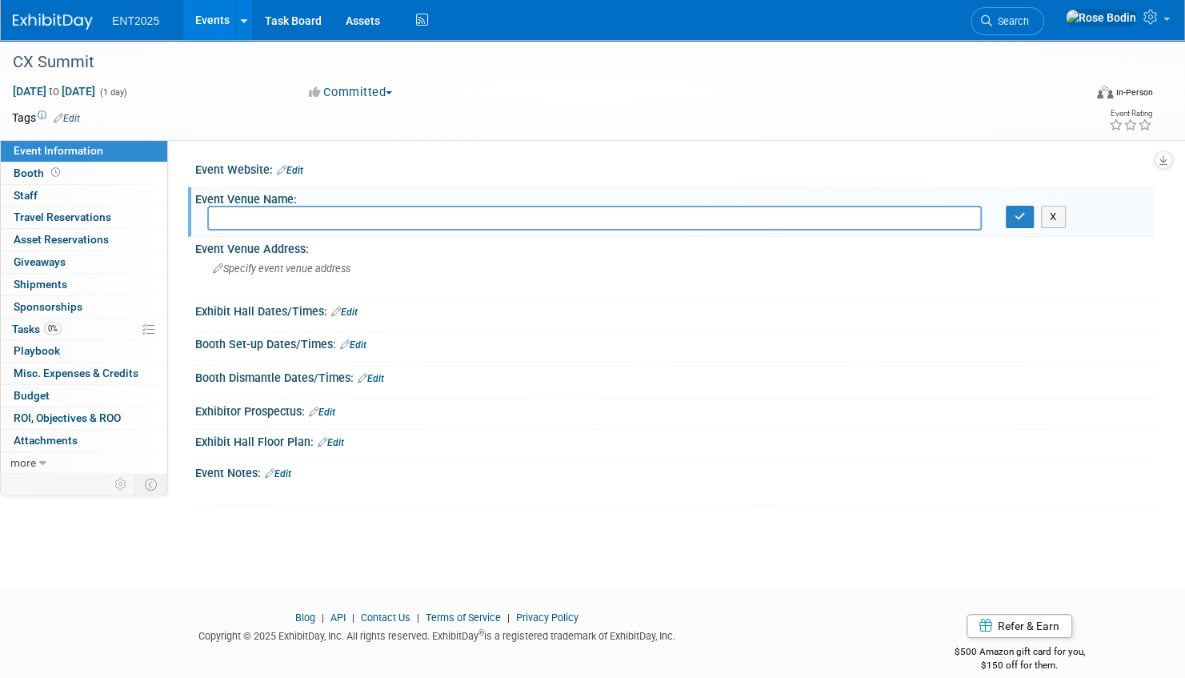
click at [237, 214] on input "text" at bounding box center [594, 218] width 774 height 25
type input "Carahsoft Conference & Collaboration Center"
click at [1018, 214] on icon "button" at bounding box center [1019, 216] width 11 height 10
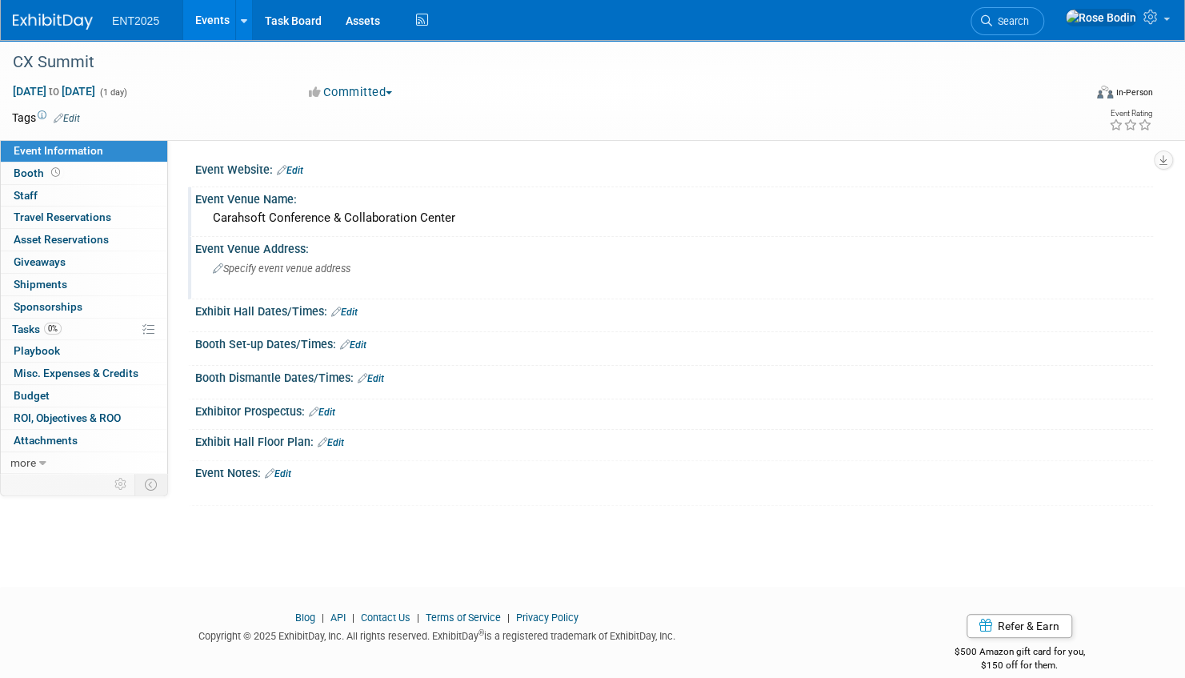
click at [214, 266] on icon at bounding box center [218, 269] width 10 height 10
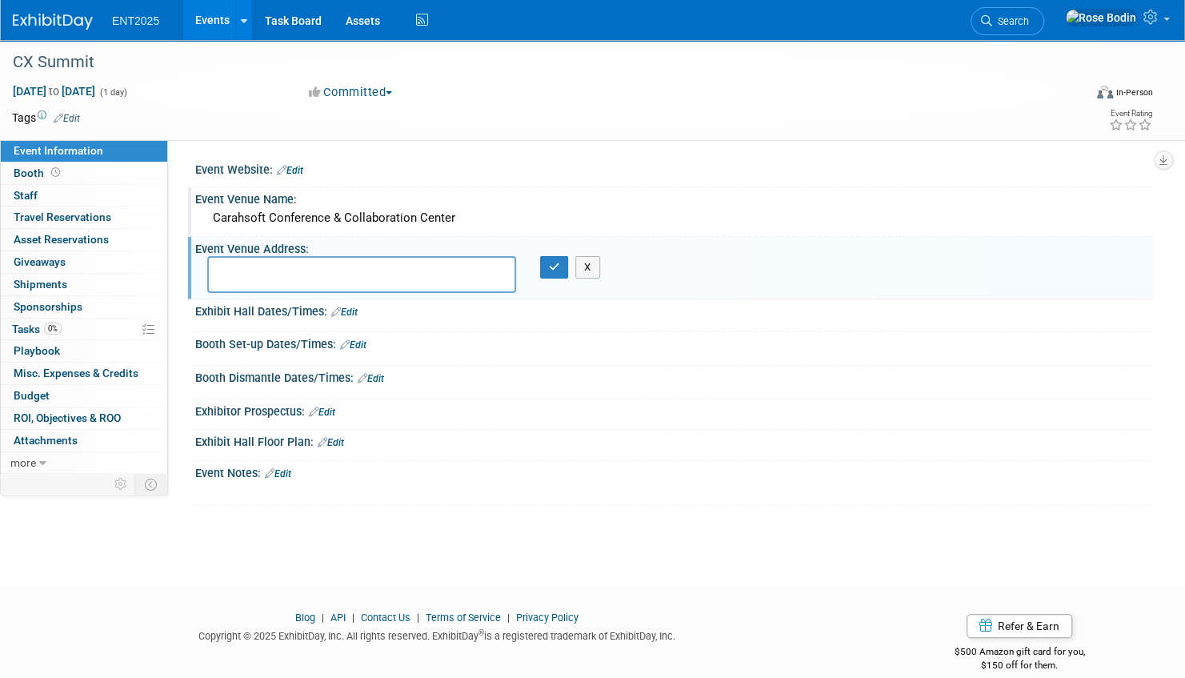
click at [214, 270] on textarea at bounding box center [361, 274] width 309 height 37
type textarea "11493 Sunset Hills Rd Suite 100, Reston, VA 20190"
click at [557, 264] on icon "button" at bounding box center [554, 267] width 11 height 10
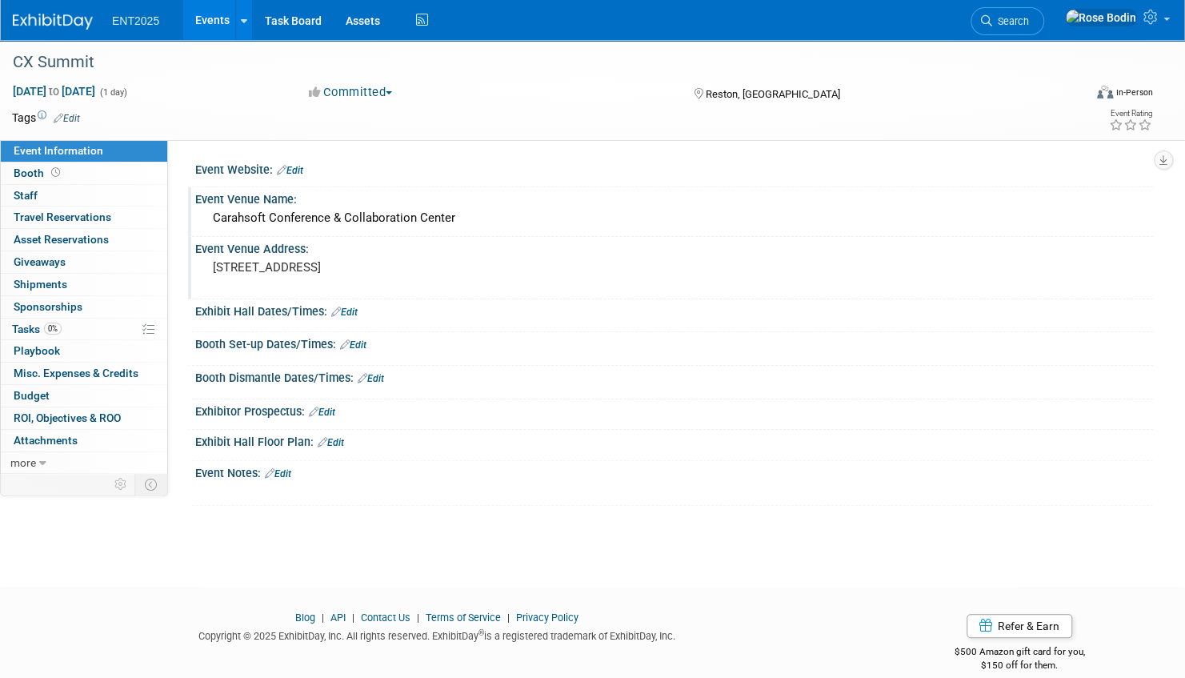
click at [354, 310] on link "Edit" at bounding box center [344, 311] width 26 height 11
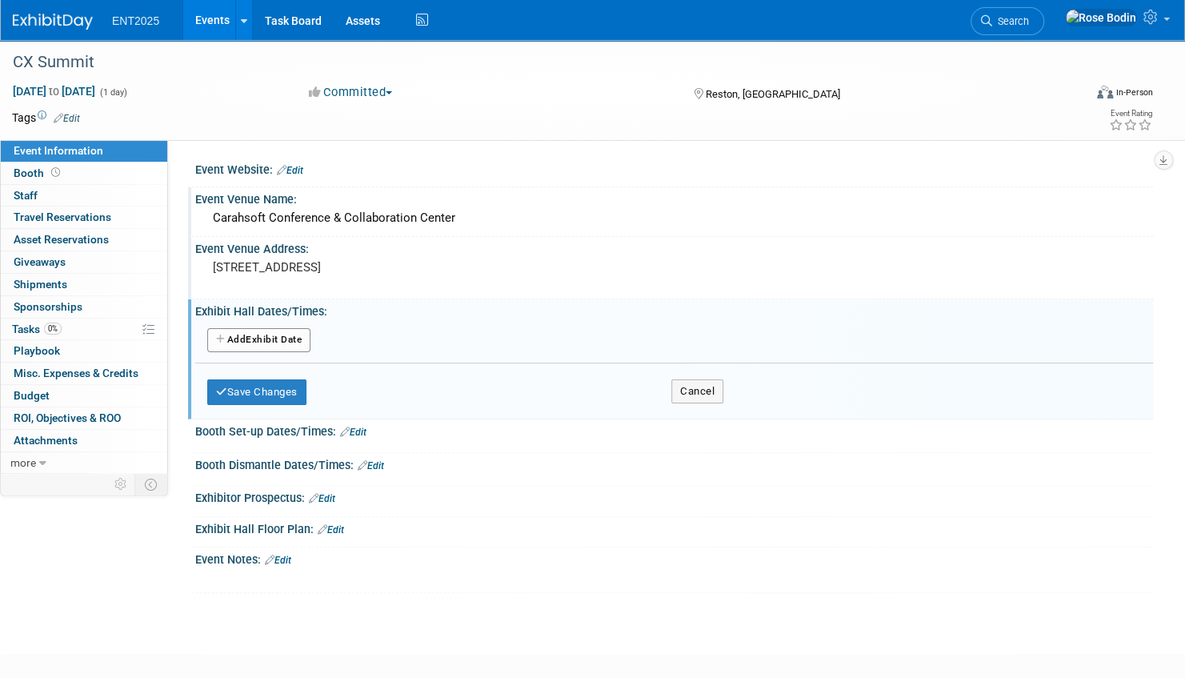
click at [282, 337] on button "Add Another Exhibit Date" at bounding box center [258, 340] width 103 height 24
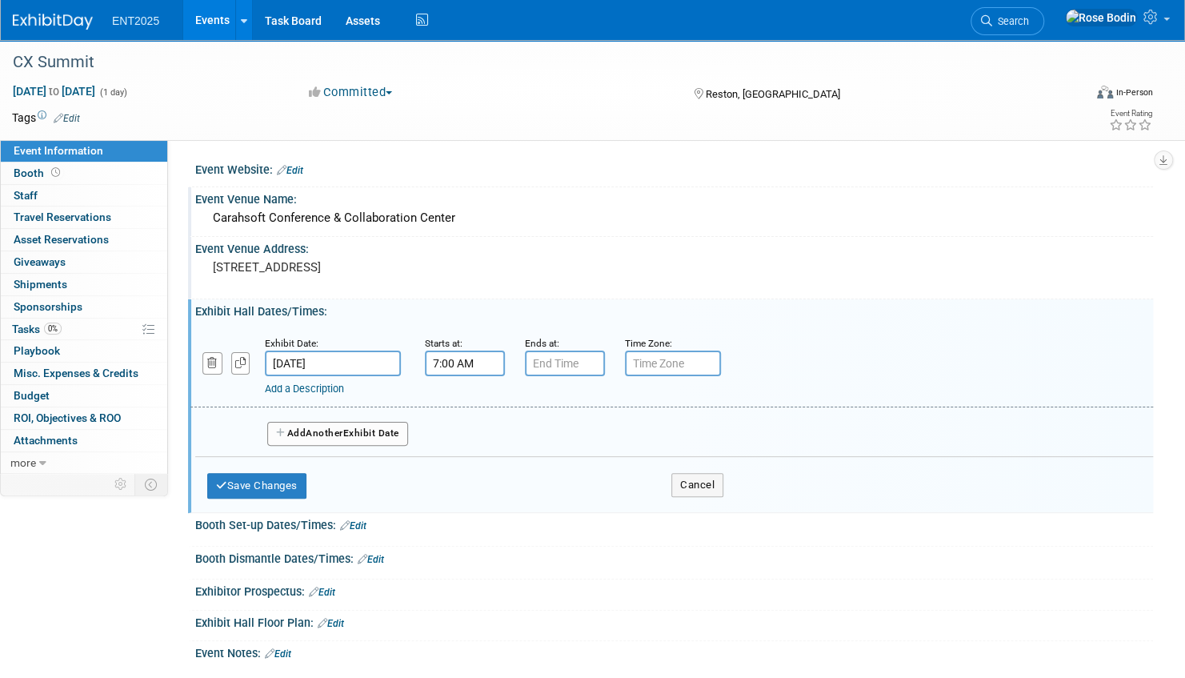
click at [454, 359] on input "7:00 AM" at bounding box center [465, 363] width 80 height 26
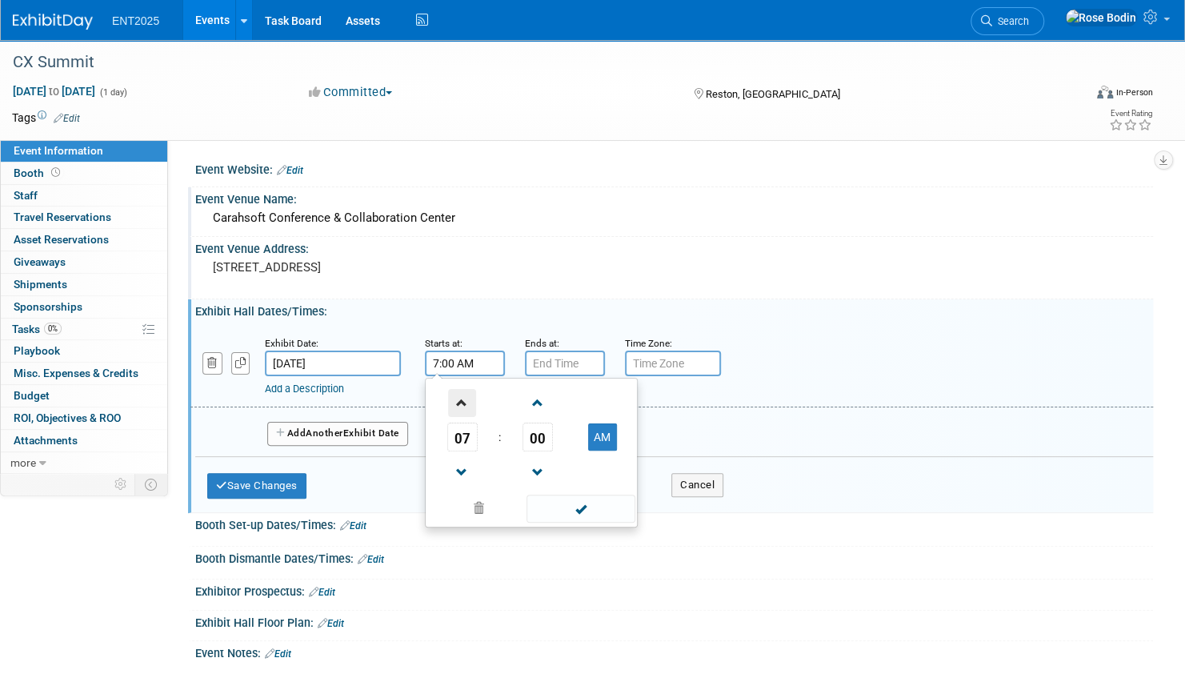
click at [461, 398] on span at bounding box center [462, 403] width 28 height 28
click at [542, 440] on span "00" at bounding box center [537, 436] width 30 height 29
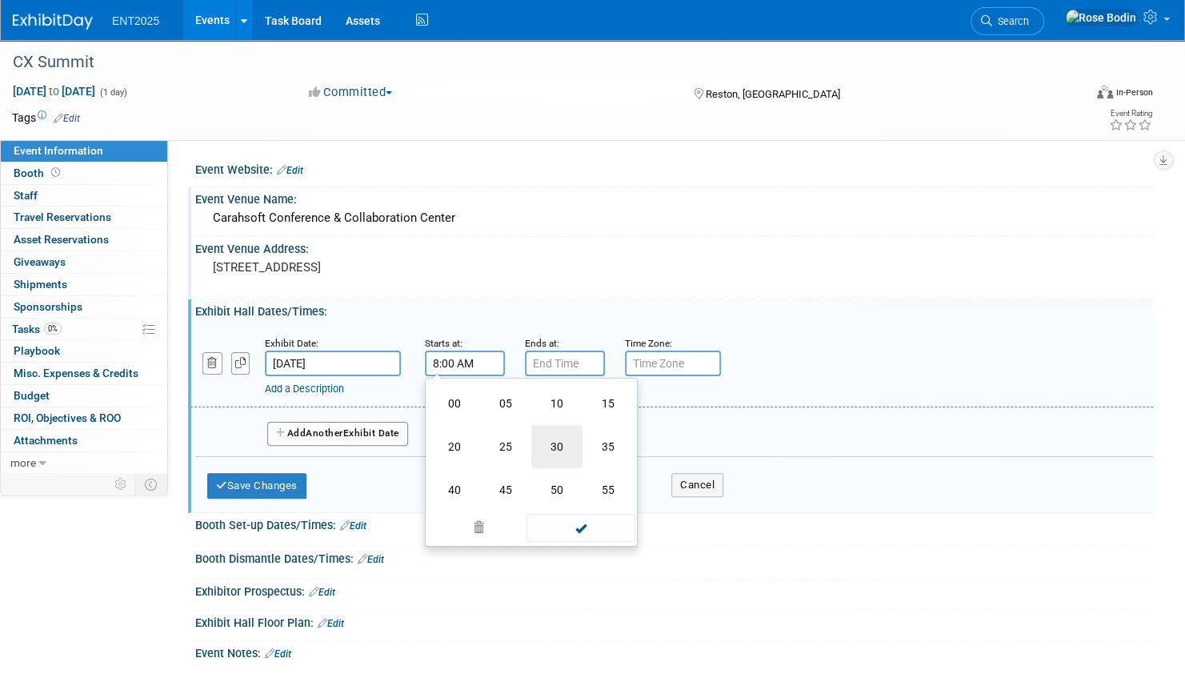
click at [555, 446] on td "30" at bounding box center [556, 446] width 51 height 43
type input "8:30 AM"
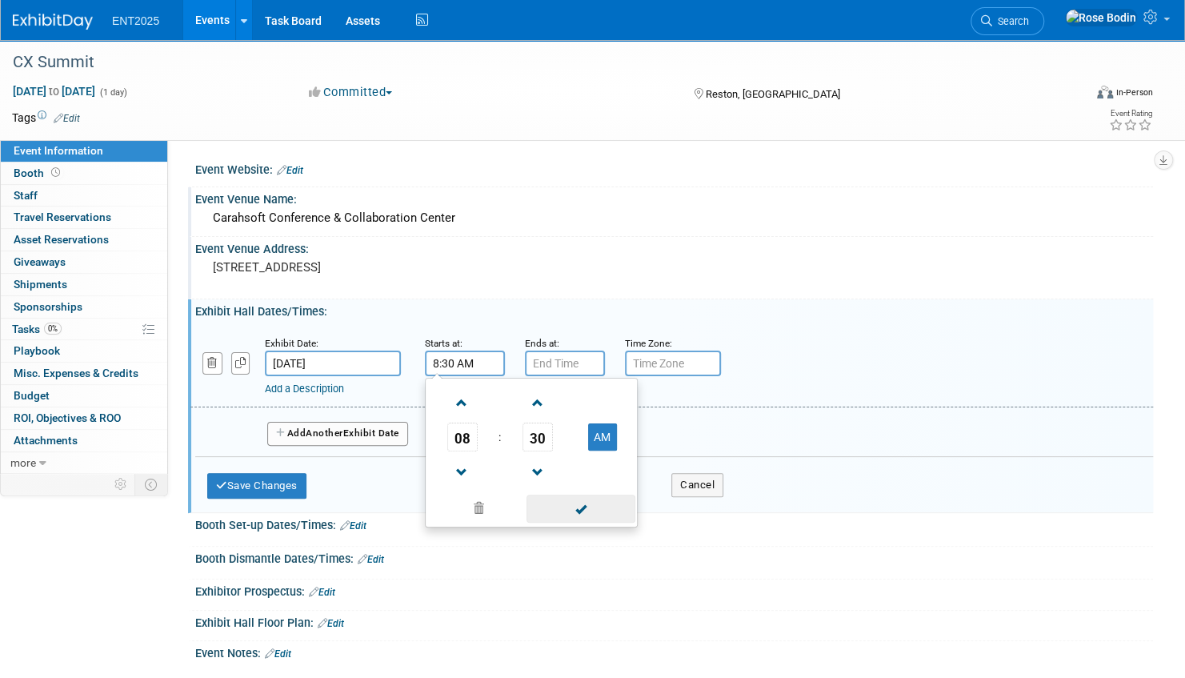
click at [562, 510] on span at bounding box center [580, 508] width 108 height 28
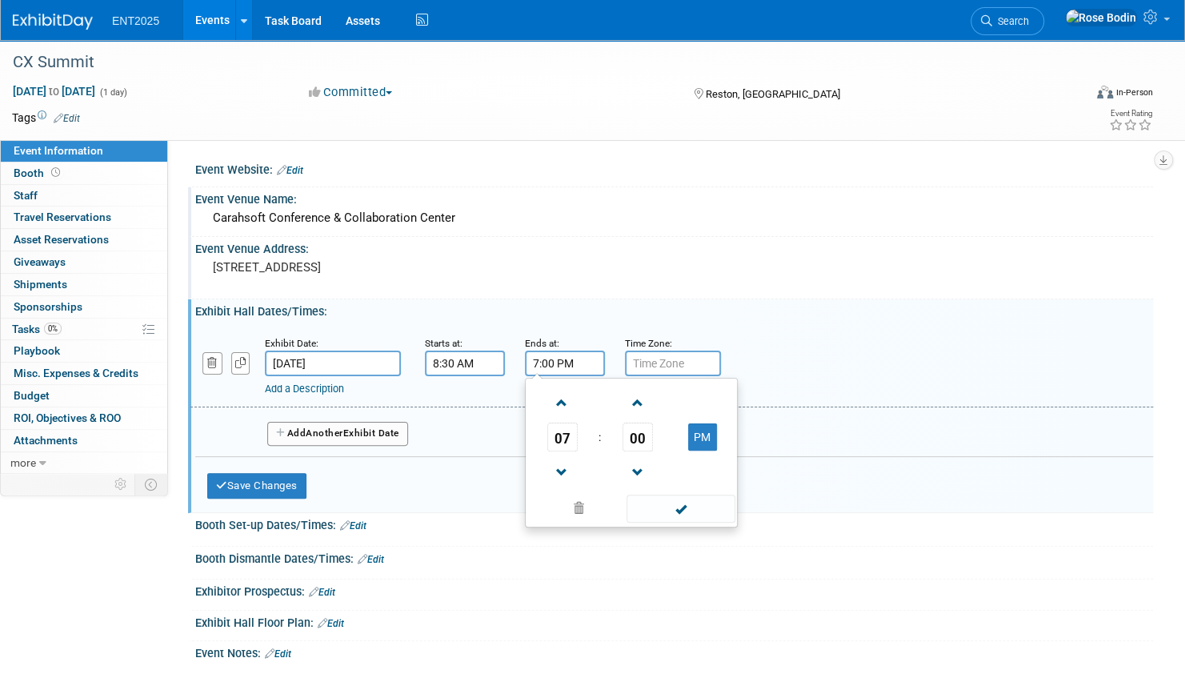
click at [555, 365] on input "7:00 PM" at bounding box center [565, 363] width 80 height 26
click at [561, 466] on span at bounding box center [562, 472] width 28 height 28
type input "4:00 PM"
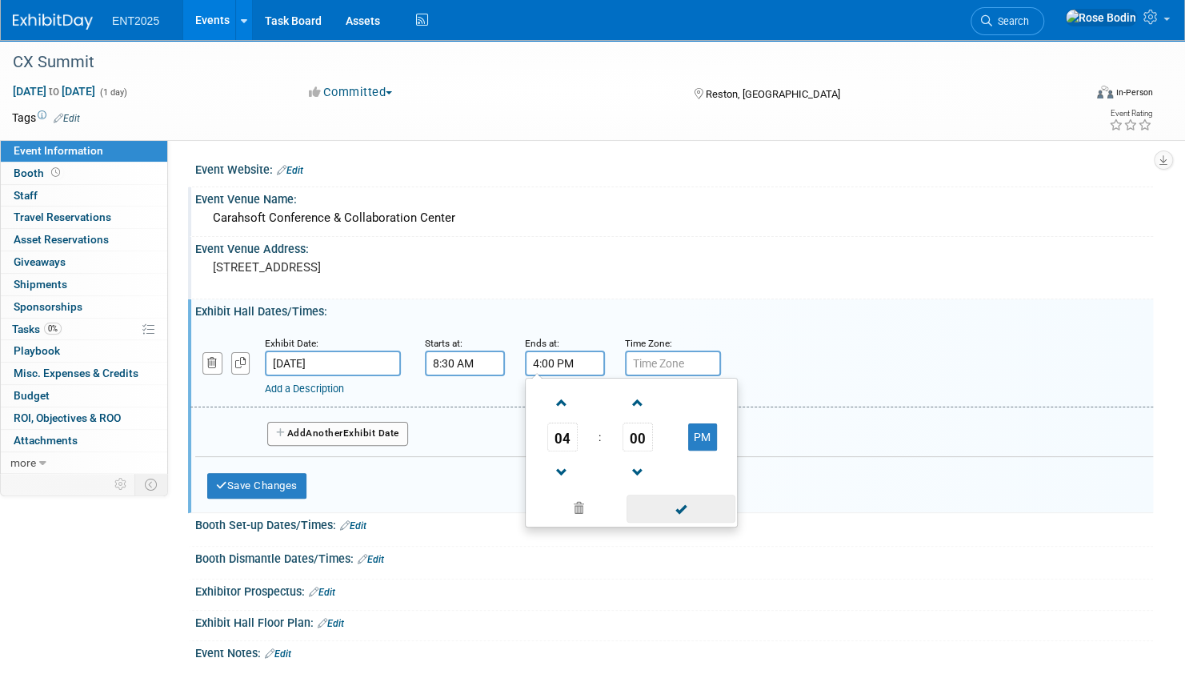
click at [682, 510] on span at bounding box center [680, 508] width 108 height 28
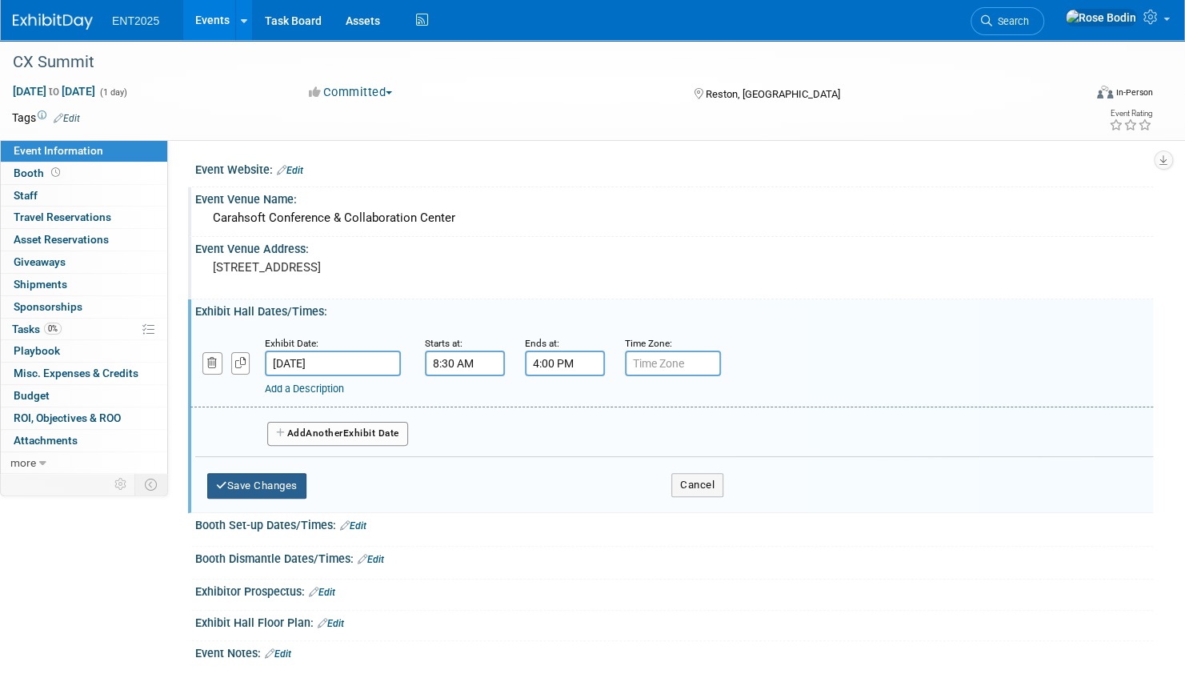
click at [270, 480] on button "Save Changes" at bounding box center [256, 486] width 99 height 26
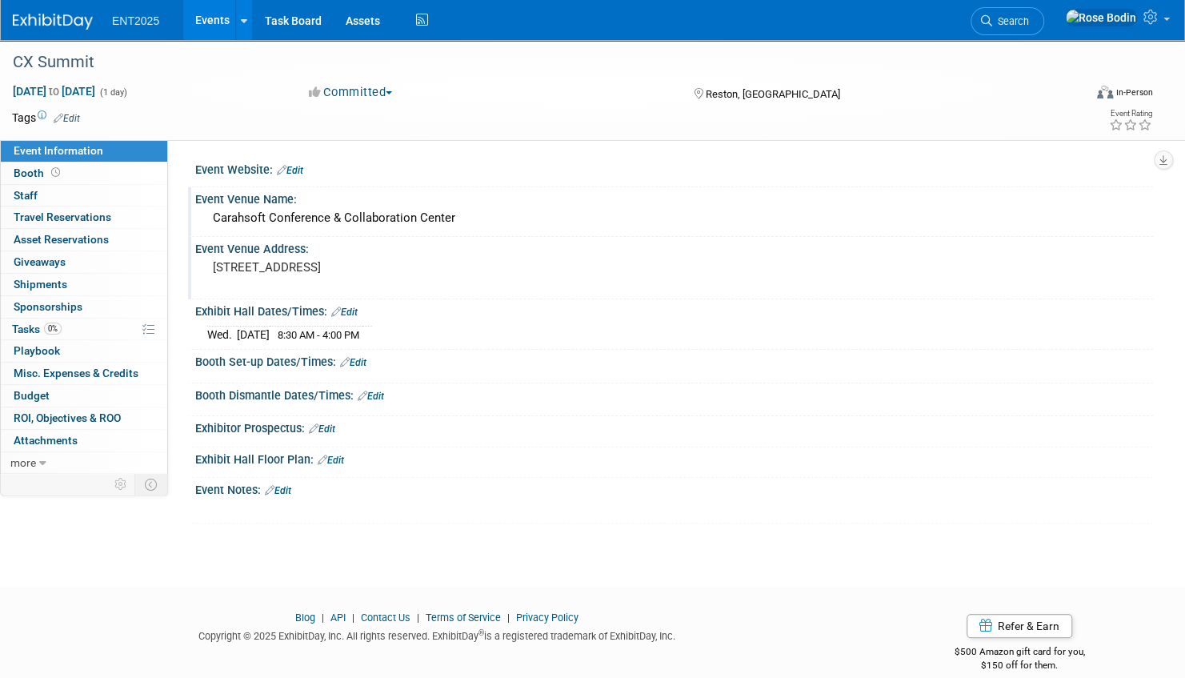
click at [301, 170] on link "Edit" at bounding box center [290, 170] width 26 height 11
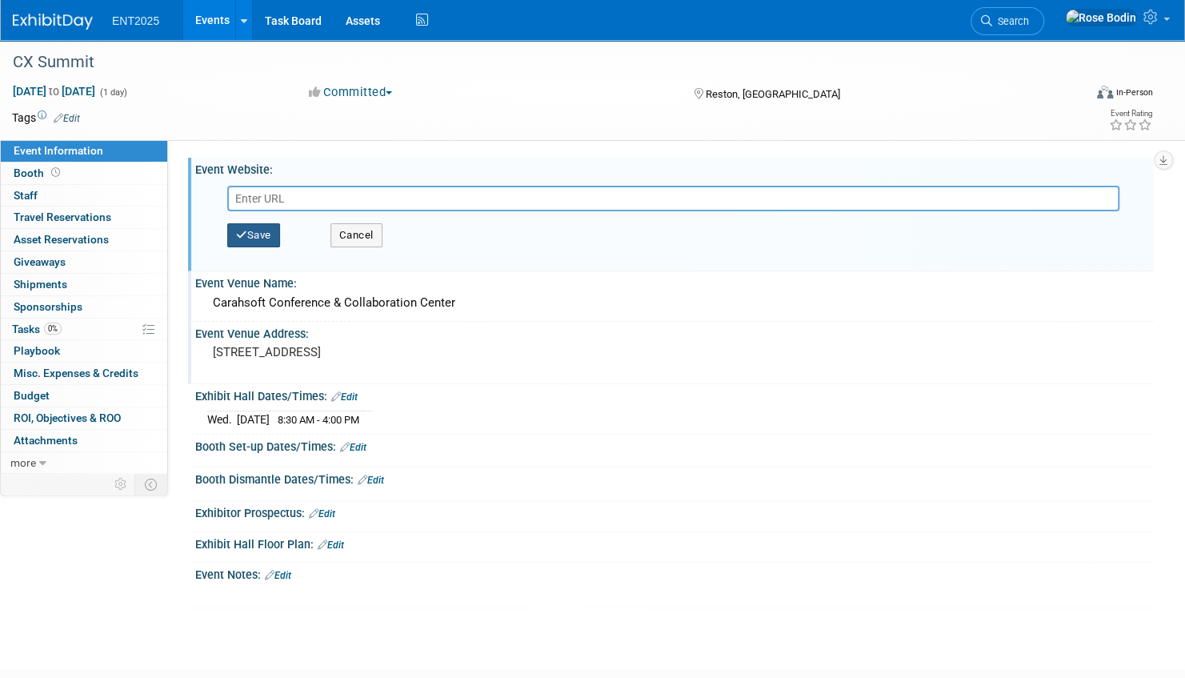
click at [260, 236] on button "Save" at bounding box center [253, 235] width 53 height 24
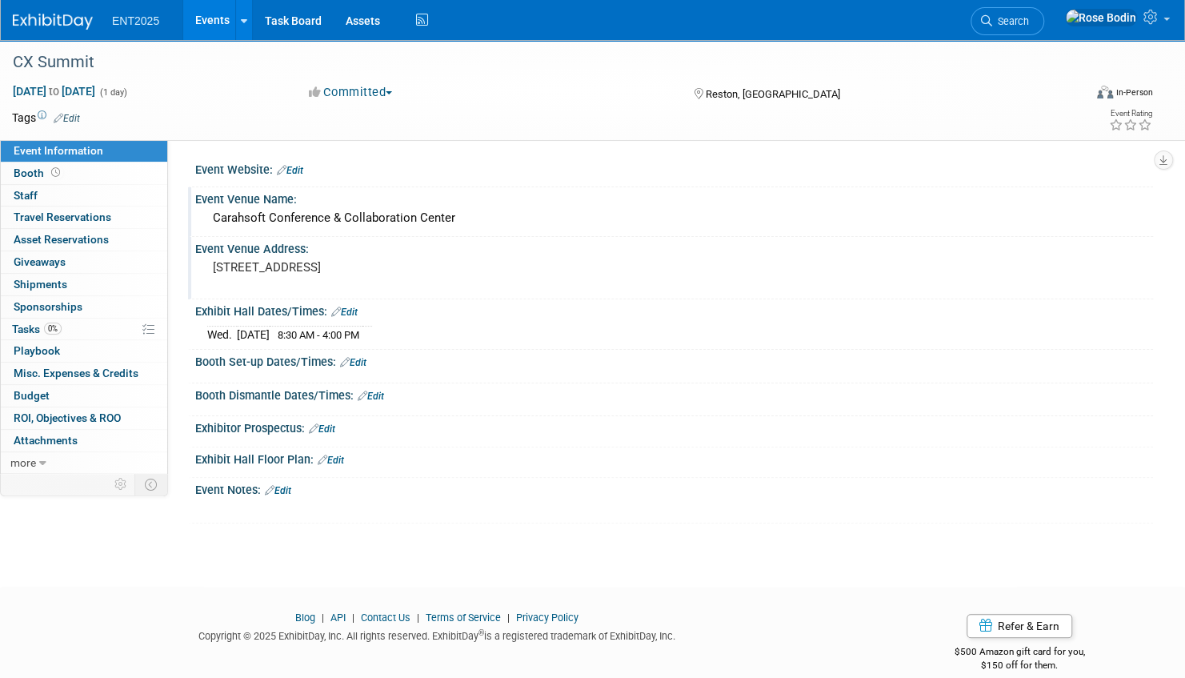
click at [218, 19] on link "Events" at bounding box center [212, 20] width 58 height 40
